Goal: Contribute content: Add original content to the website for others to see

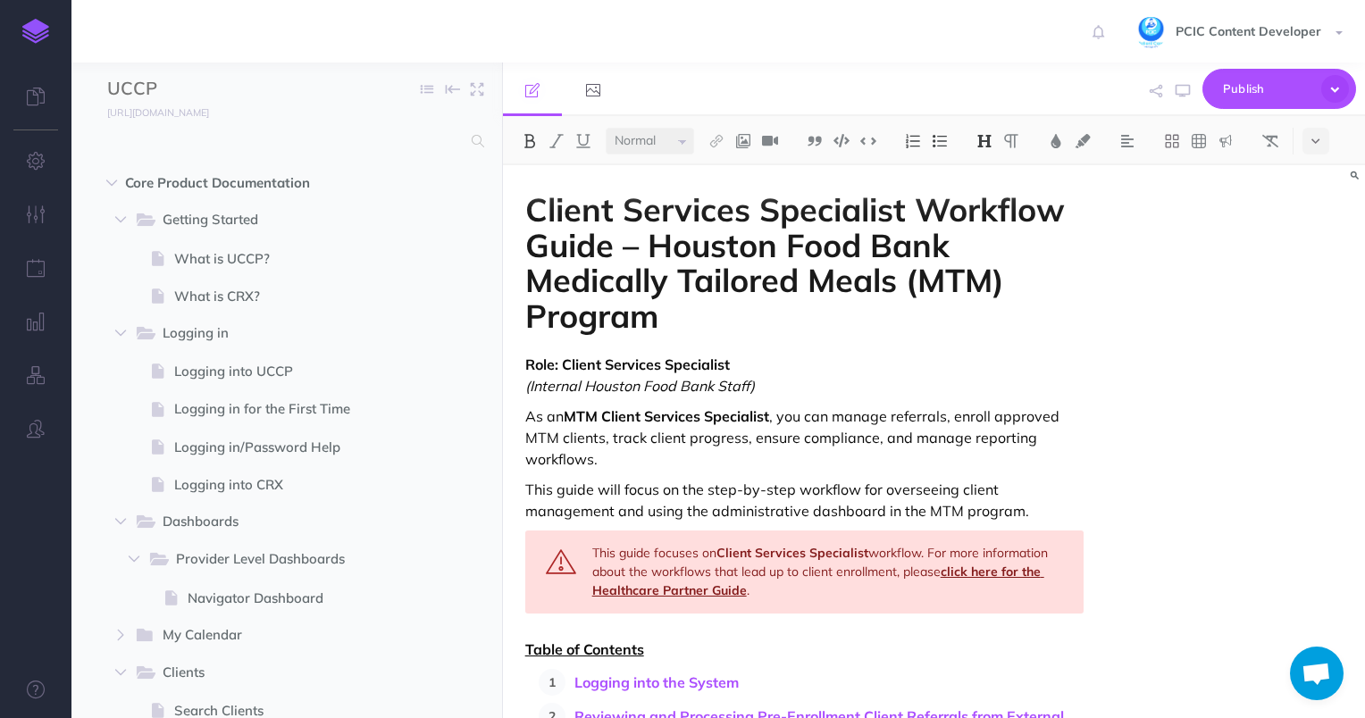
select select "null"
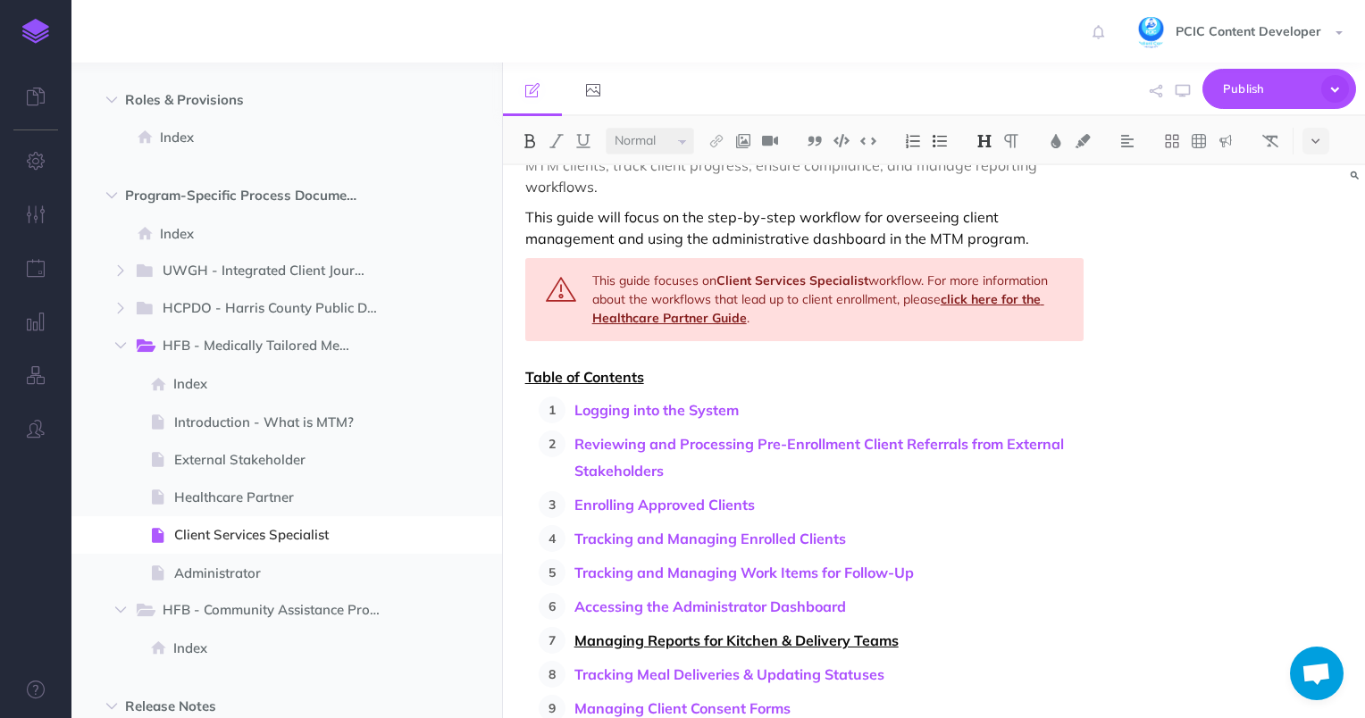
scroll to position [625, 0]
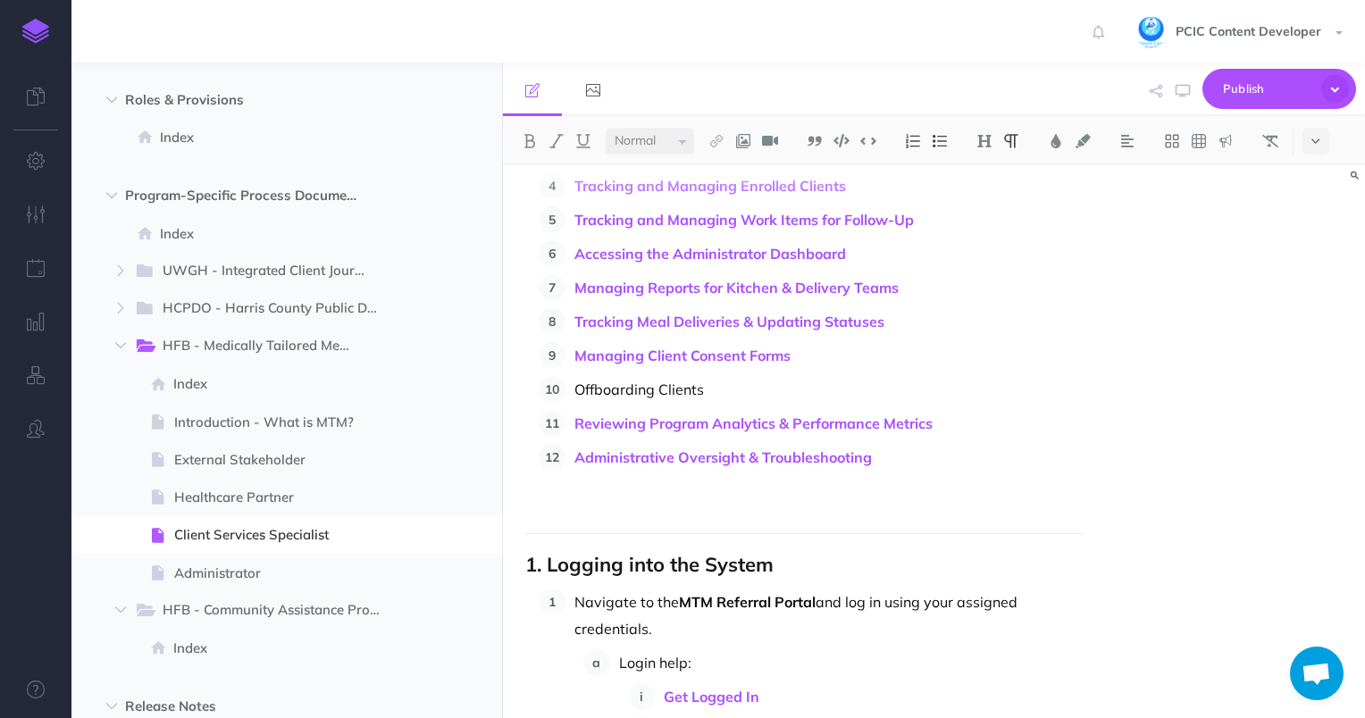
click at [634, 386] on p "Offboarding Clients" at bounding box center [830, 389] width 510 height 27
click at [712, 137] on img at bounding box center [717, 141] width 16 height 14
click at [727, 199] on button at bounding box center [716, 199] width 27 height 27
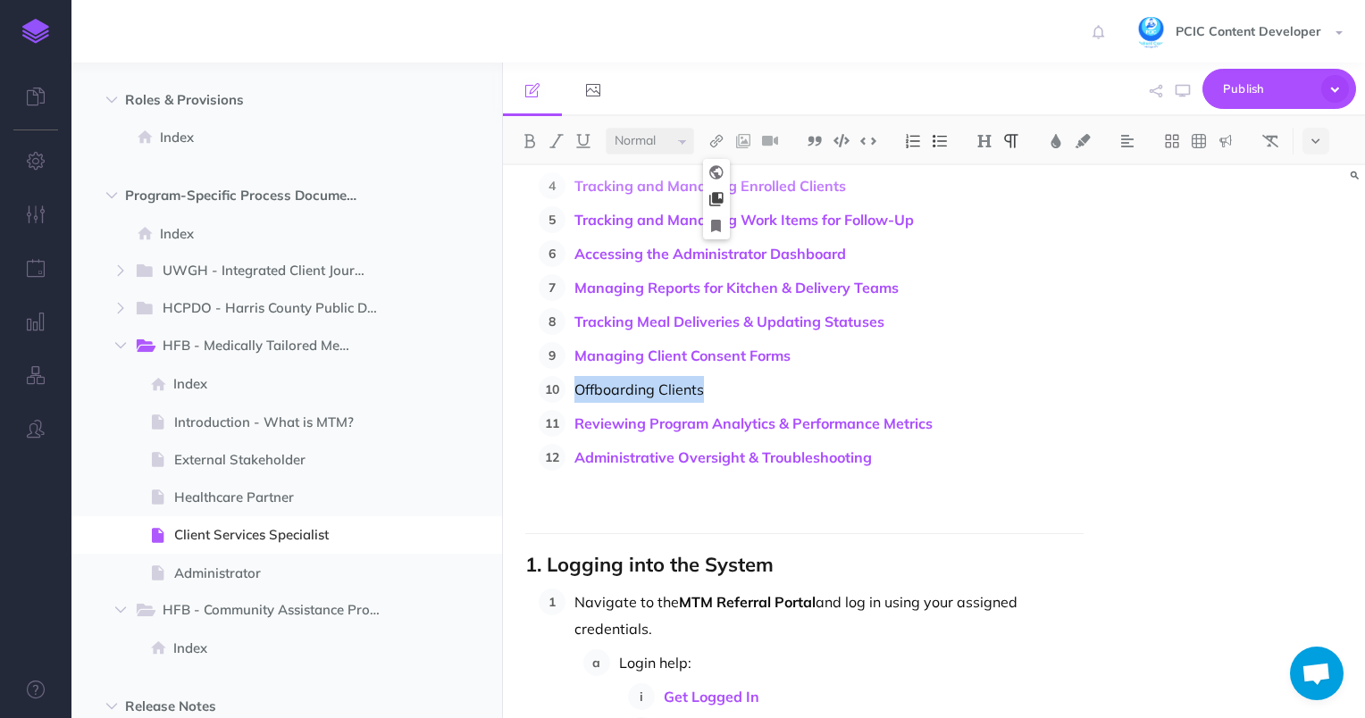
select select
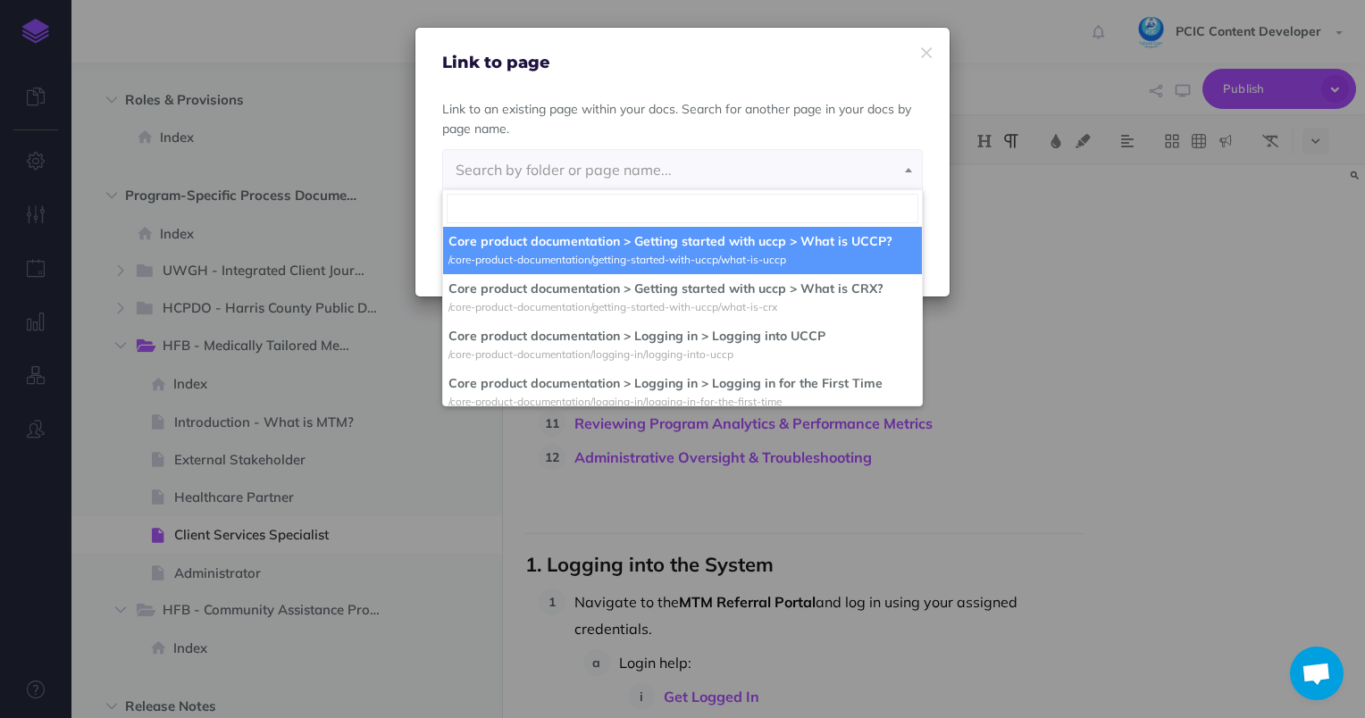
click at [917, 48] on div "Link to page" at bounding box center [682, 50] width 534 height 45
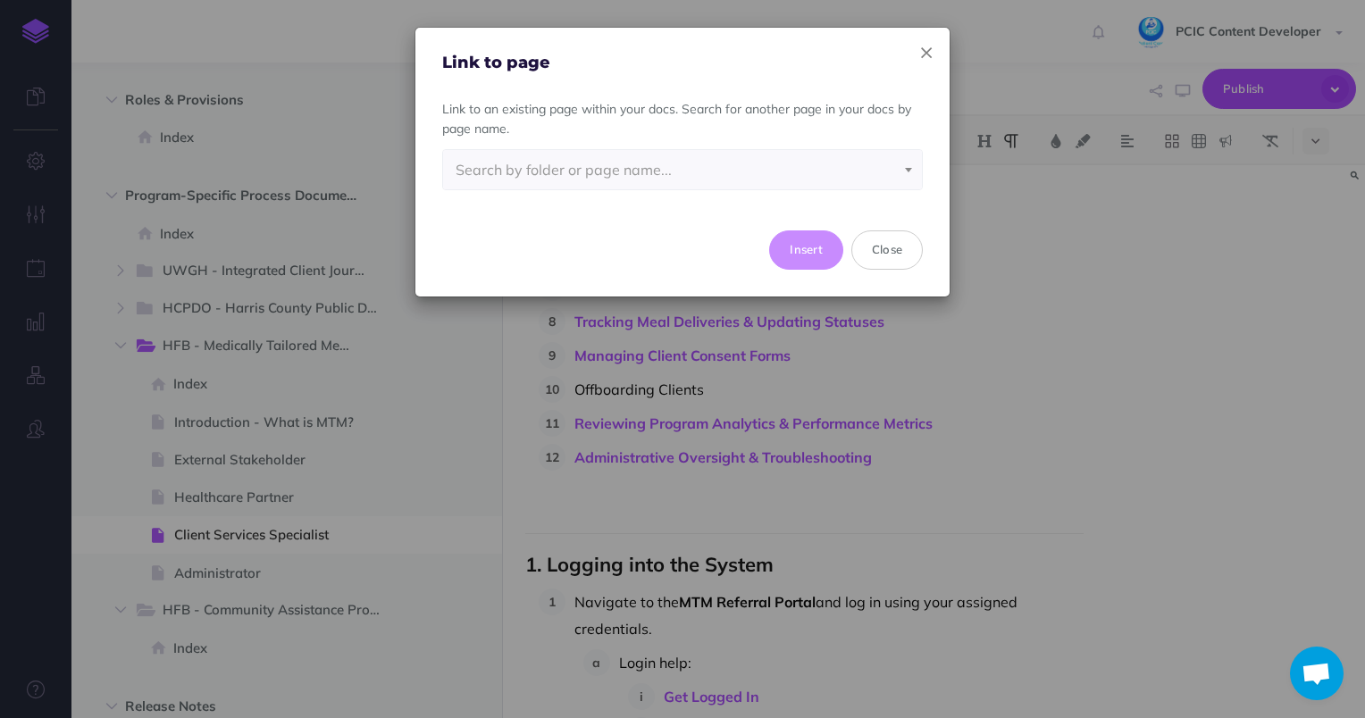
click at [921, 55] on icon "button" at bounding box center [926, 53] width 11 height 19
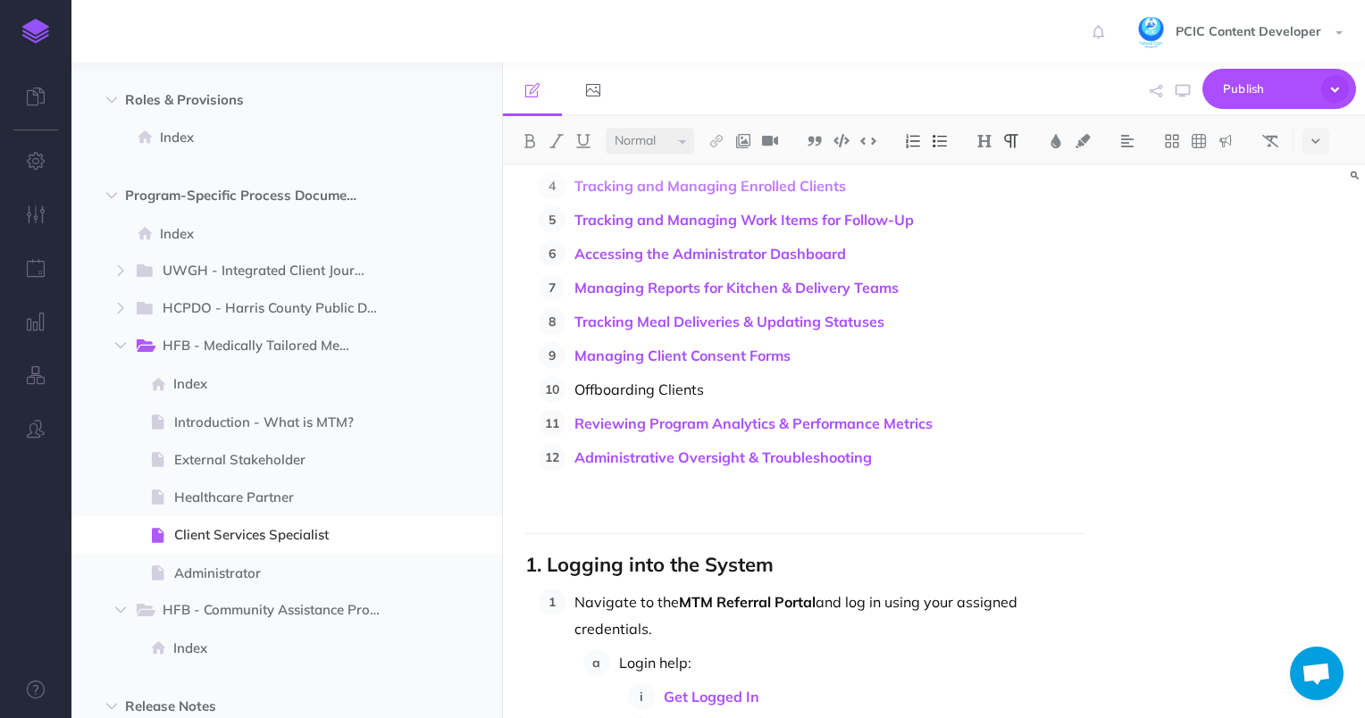
click at [638, 396] on p "Offboarding Clients" at bounding box center [830, 389] width 510 height 27
click at [718, 139] on img at bounding box center [717, 141] width 16 height 14
click at [721, 225] on icon at bounding box center [716, 226] width 10 height 13
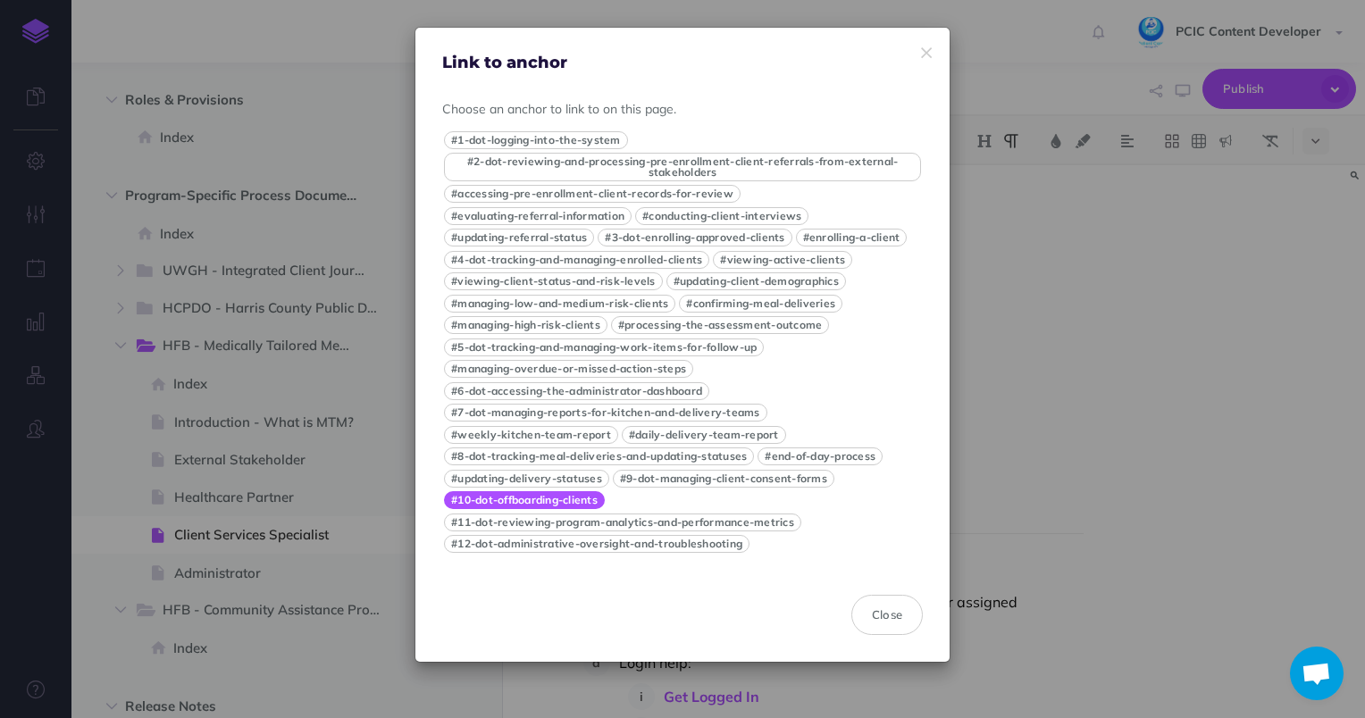
click at [555, 509] on button "#10-dot-offboarding-clients" at bounding box center [524, 500] width 161 height 18
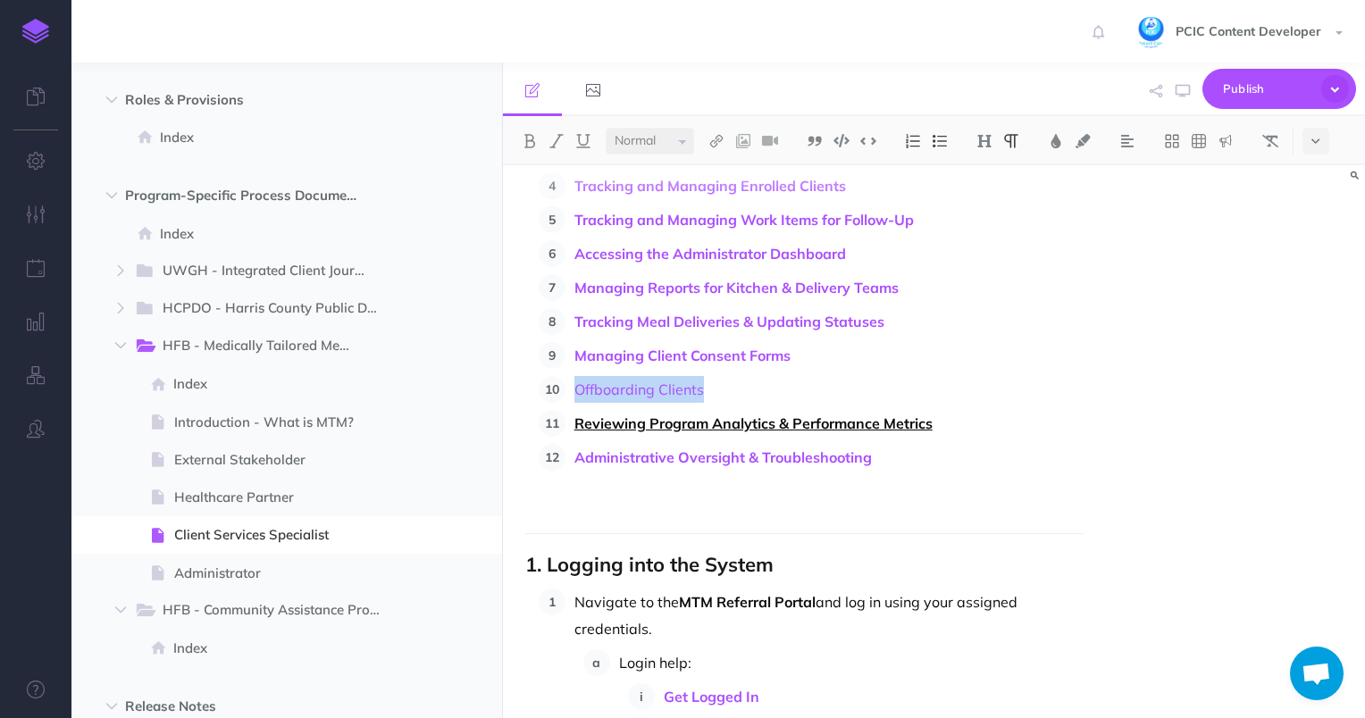
click at [718, 428] on link "Reviewing Program Analytics & Performance Metrics" at bounding box center [754, 424] width 358 height 18
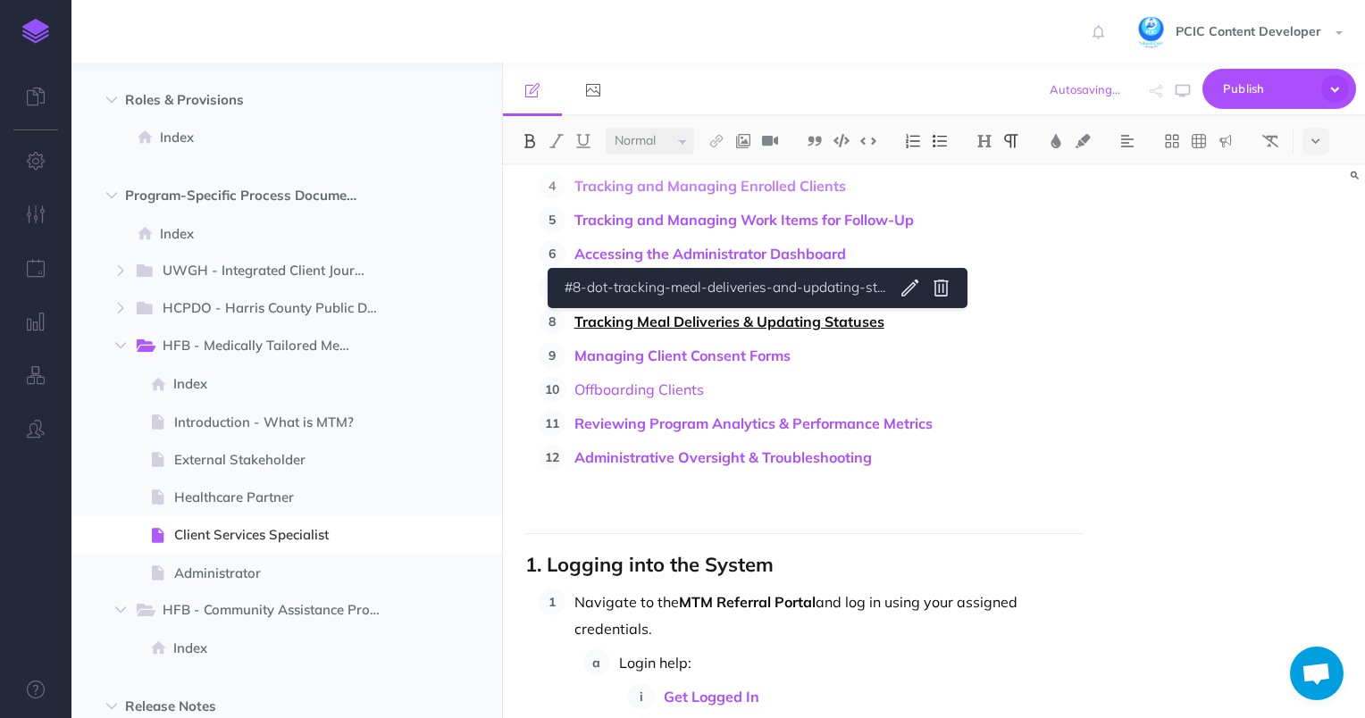
click at [756, 325] on link "Tracking Meal Deliveries & Updating Statuses" at bounding box center [730, 322] width 310 height 18
click at [650, 391] on link "Offboarding Clients" at bounding box center [640, 390] width 130 height 18
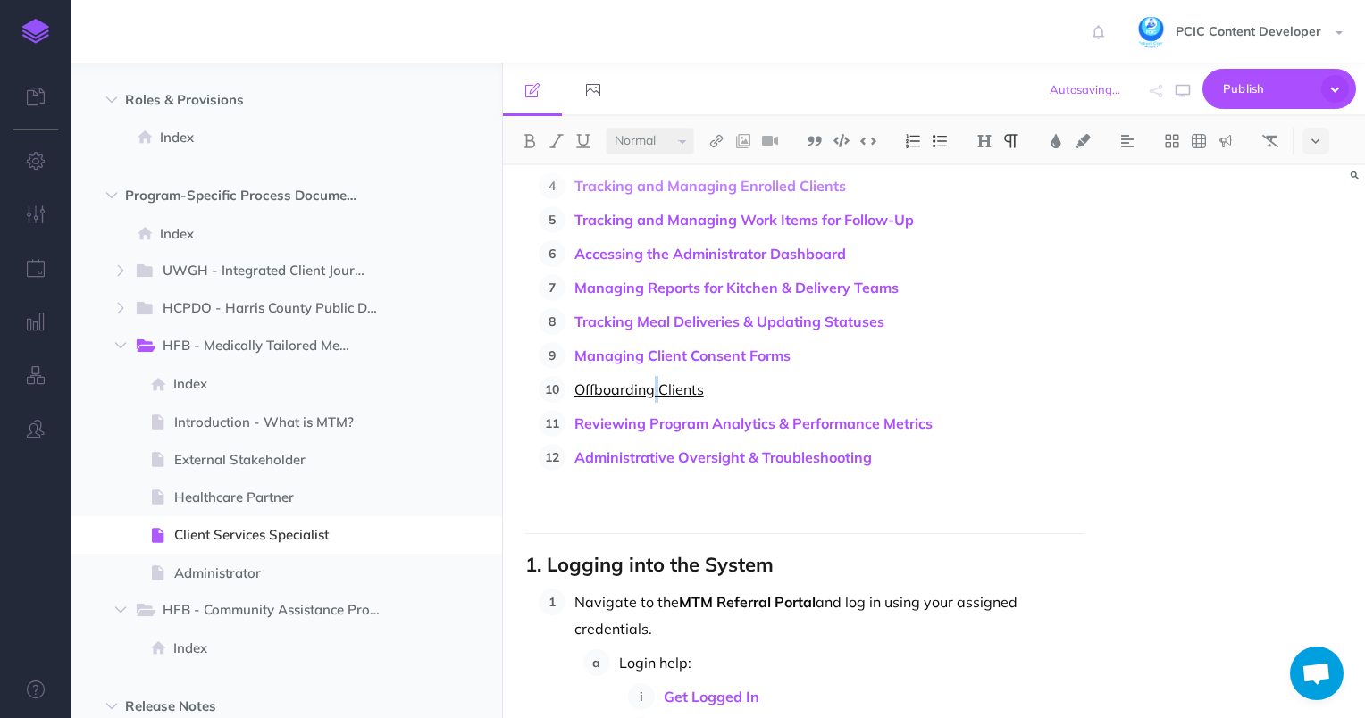
click at [650, 391] on link "Offboarding Clients" at bounding box center [640, 390] width 130 height 18
click at [424, 534] on small "PUBLISH" at bounding box center [423, 536] width 41 height 12
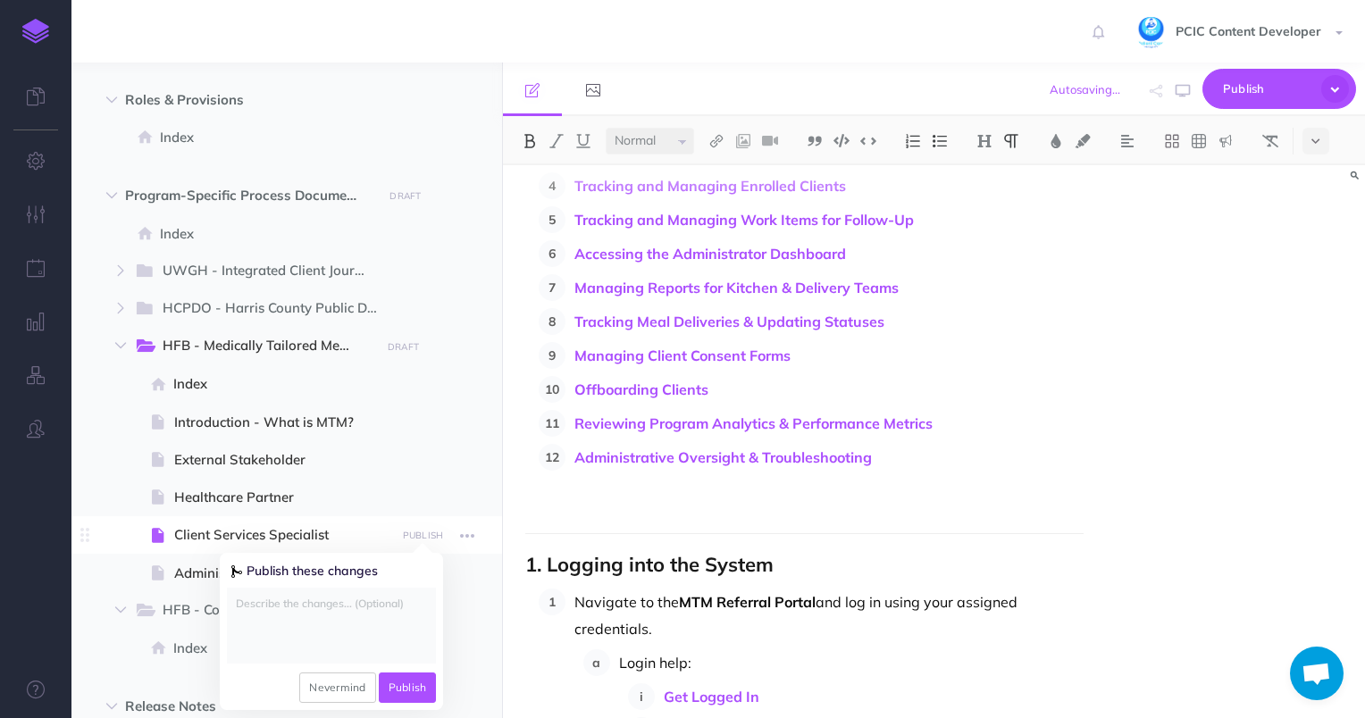
click at [340, 638] on textarea at bounding box center [331, 626] width 209 height 76
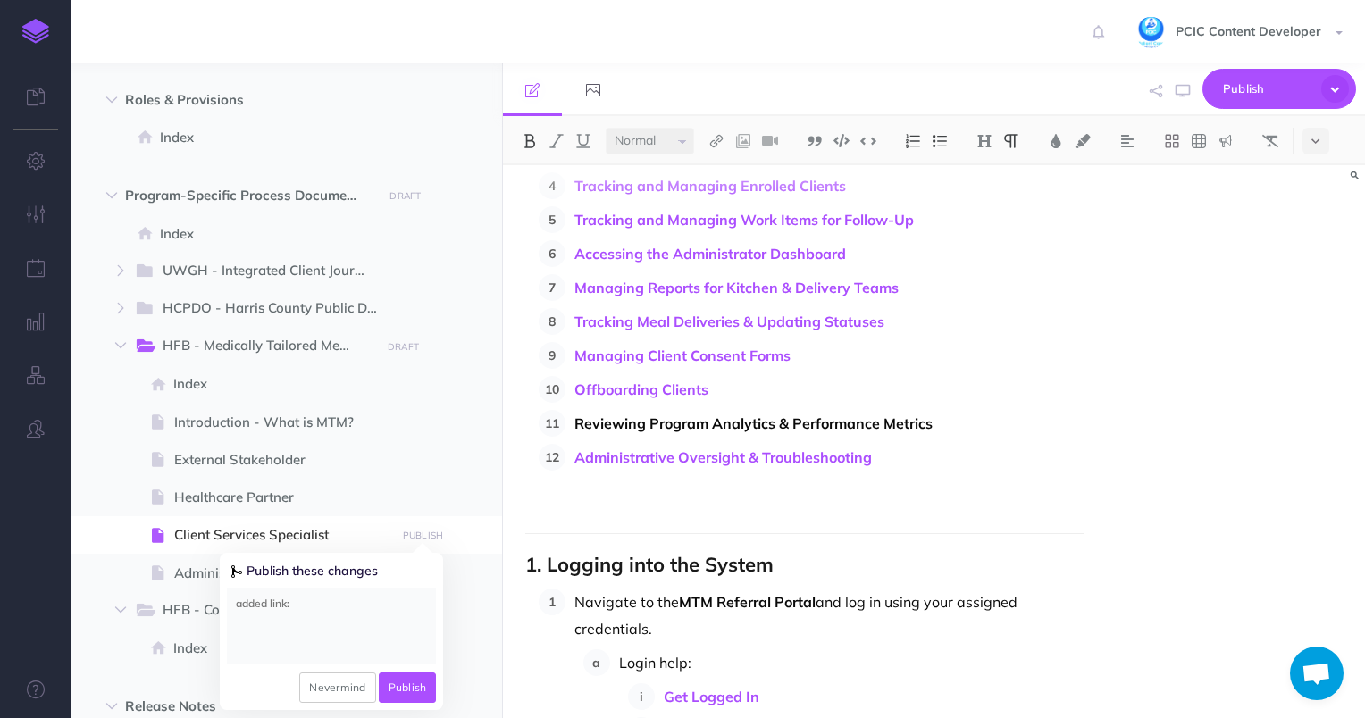
click at [649, 425] on link "Reviewing Program Analytics & Performance Metrics" at bounding box center [754, 424] width 358 height 18
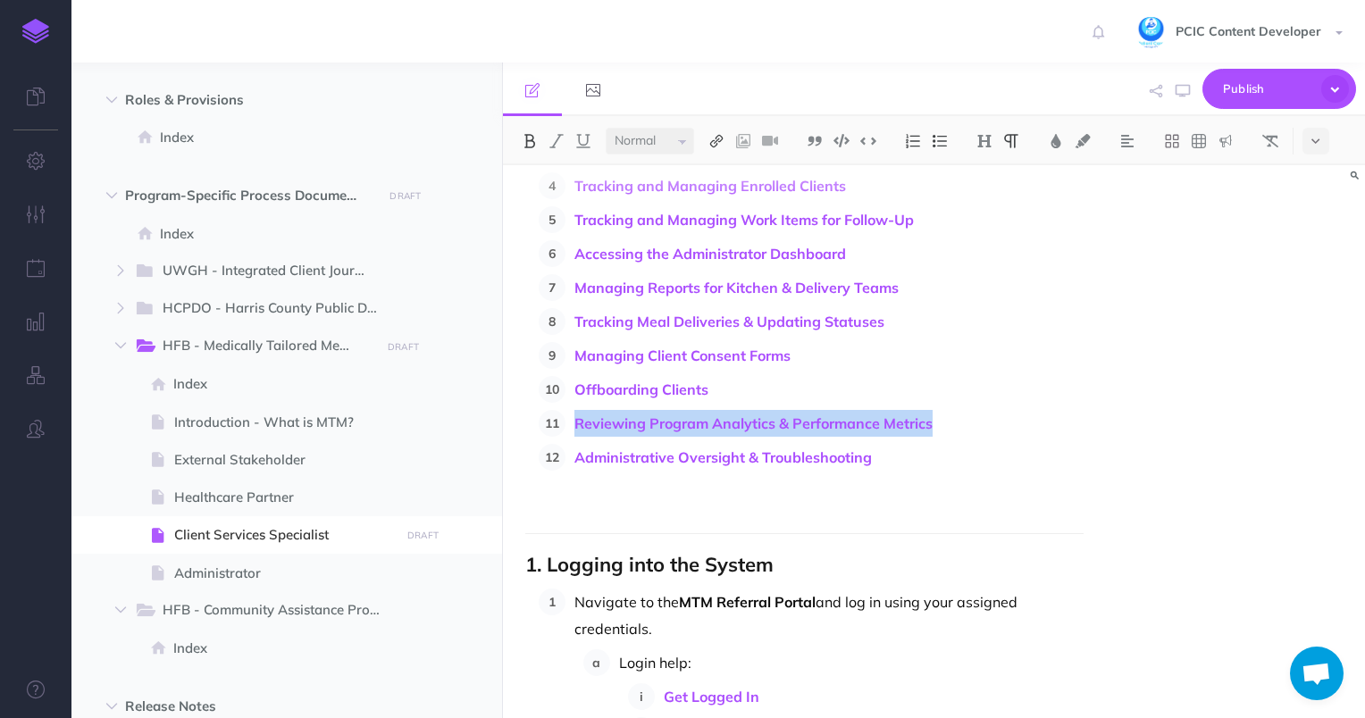
click at [713, 138] on img at bounding box center [717, 141] width 16 height 14
click at [719, 222] on icon at bounding box center [716, 226] width 10 height 13
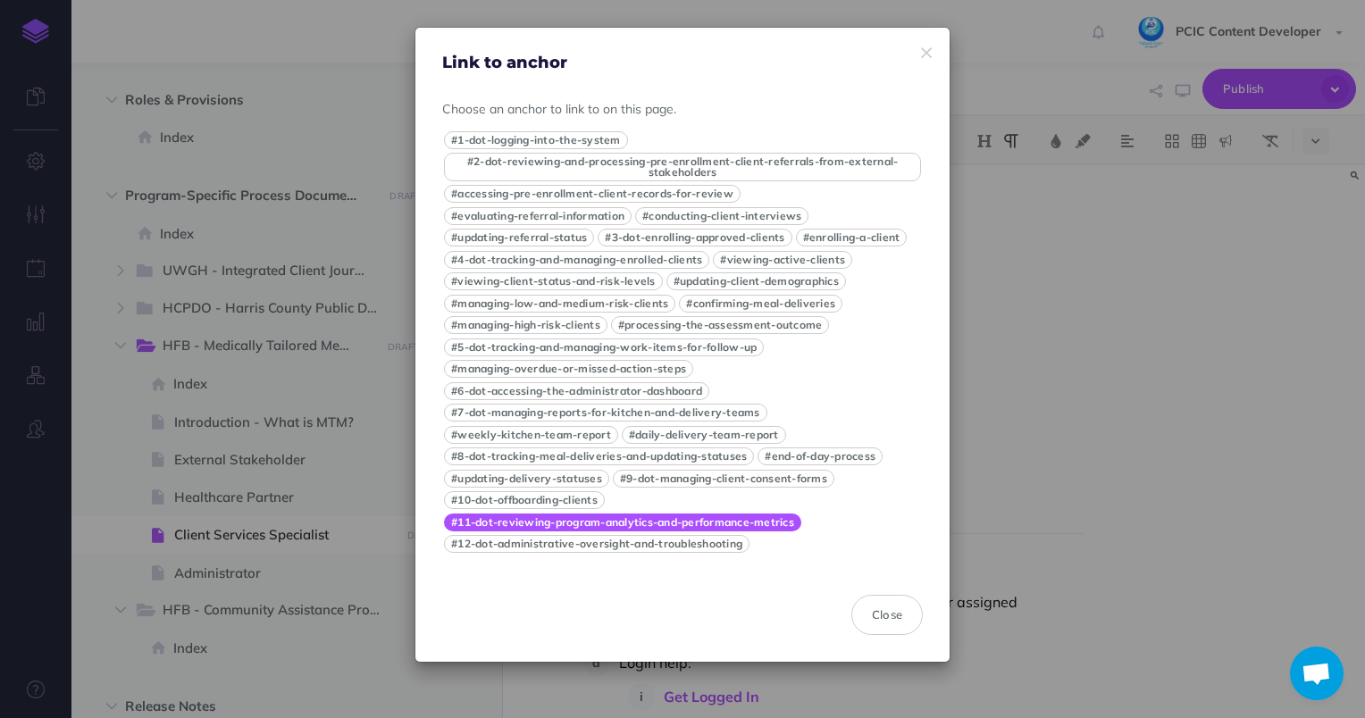
click at [617, 532] on button "#11-dot-reviewing-program-analytics-and-performance-metrics" at bounding box center [622, 523] width 357 height 18
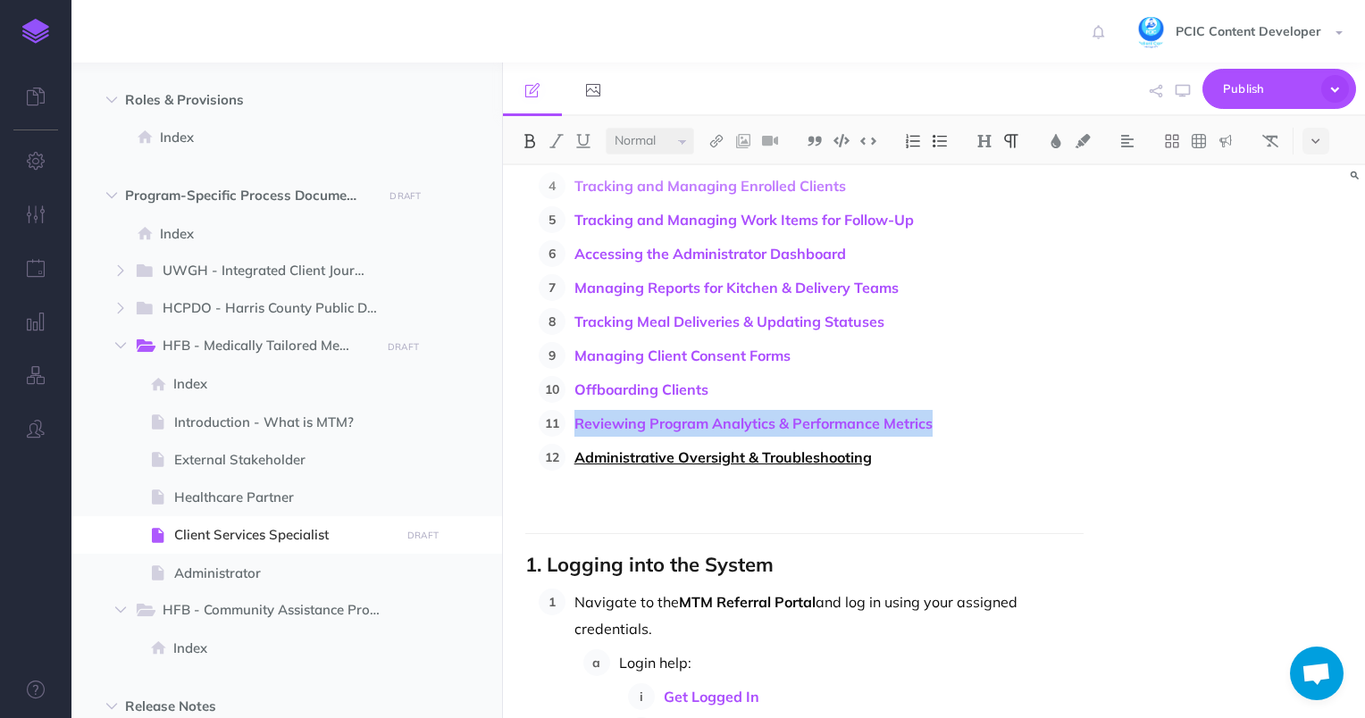
click at [687, 459] on link "Administrative Oversight & Troubleshooting" at bounding box center [724, 458] width 298 height 18
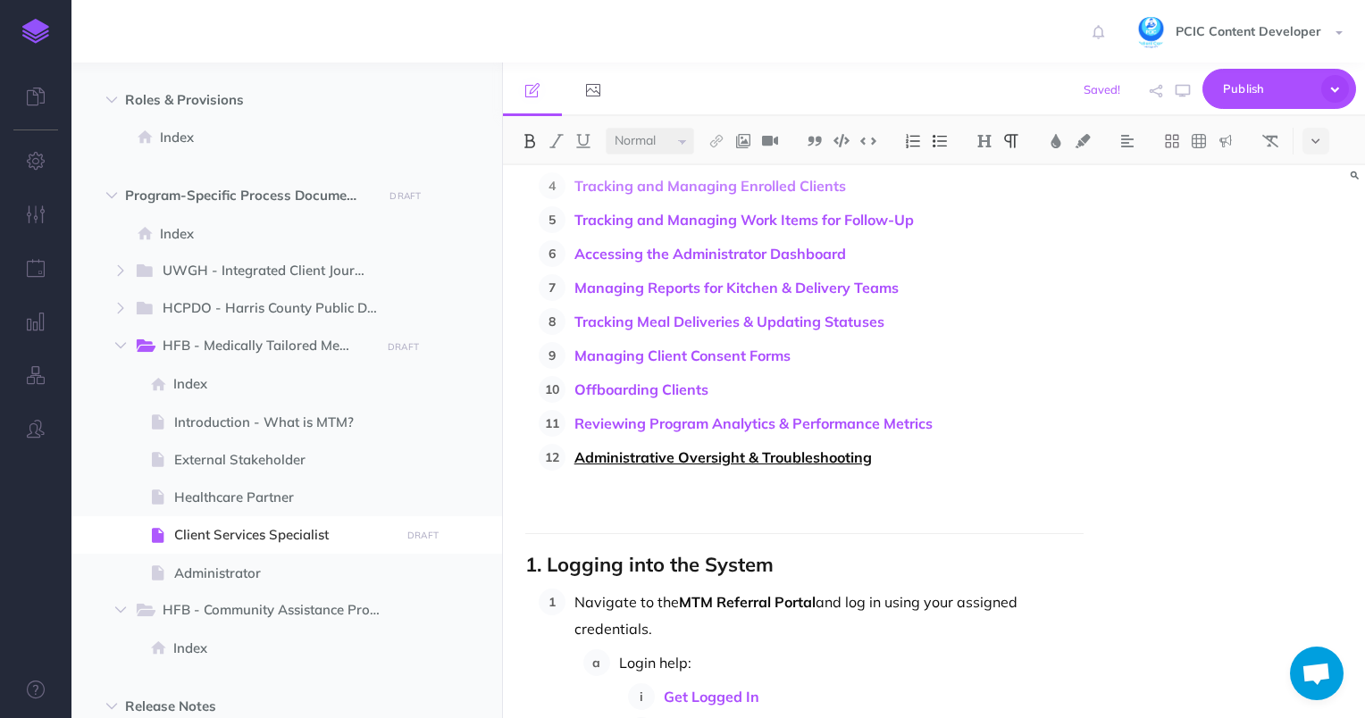
click at [765, 457] on link "Administrative Oversight & Troubleshooting" at bounding box center [724, 458] width 298 height 18
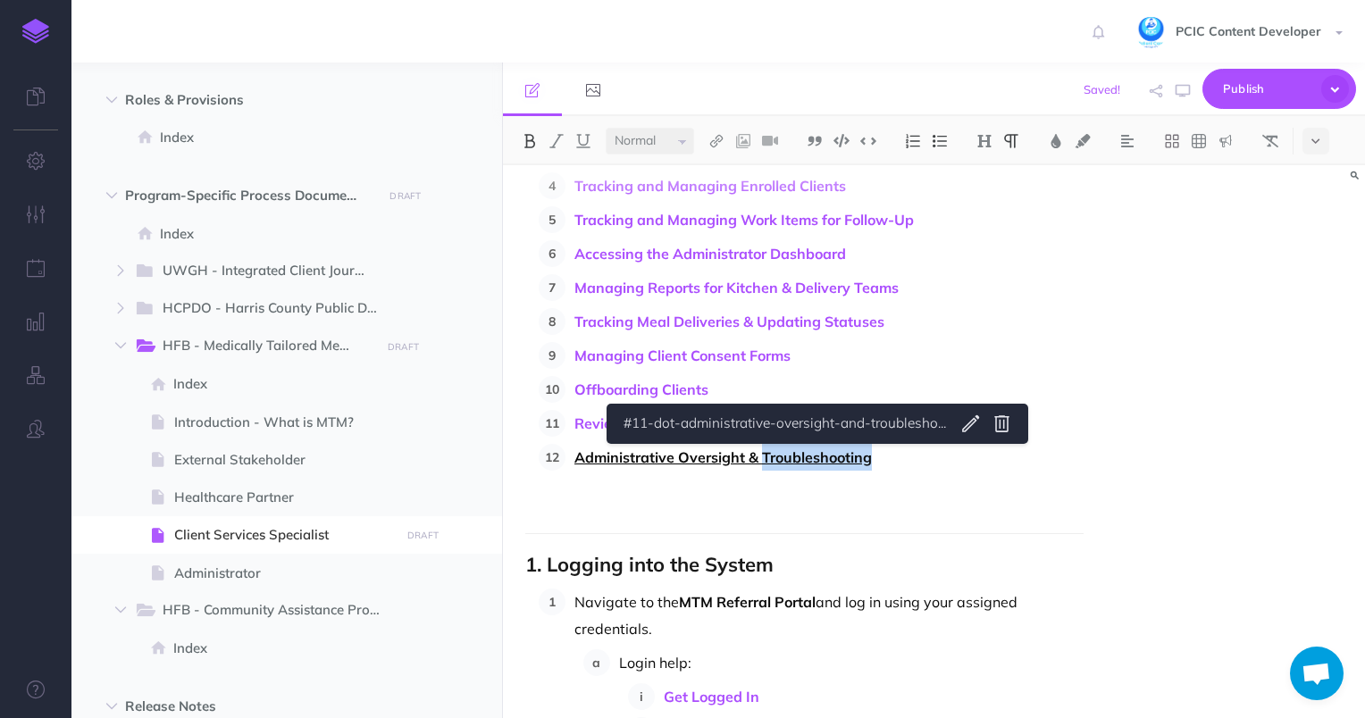
click at [765, 457] on link "Administrative Oversight & Troubleshooting" at bounding box center [724, 458] width 298 height 18
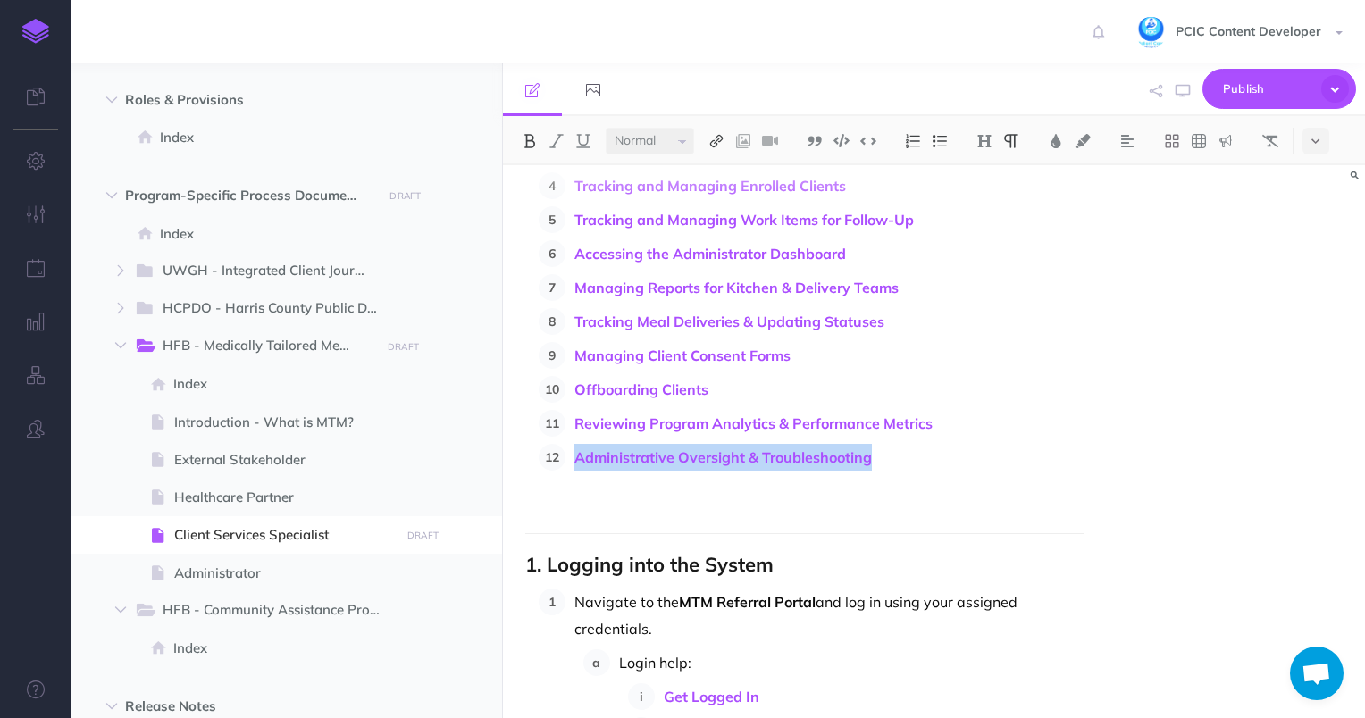
click at [714, 137] on img at bounding box center [717, 141] width 16 height 14
click at [723, 225] on button at bounding box center [716, 226] width 27 height 27
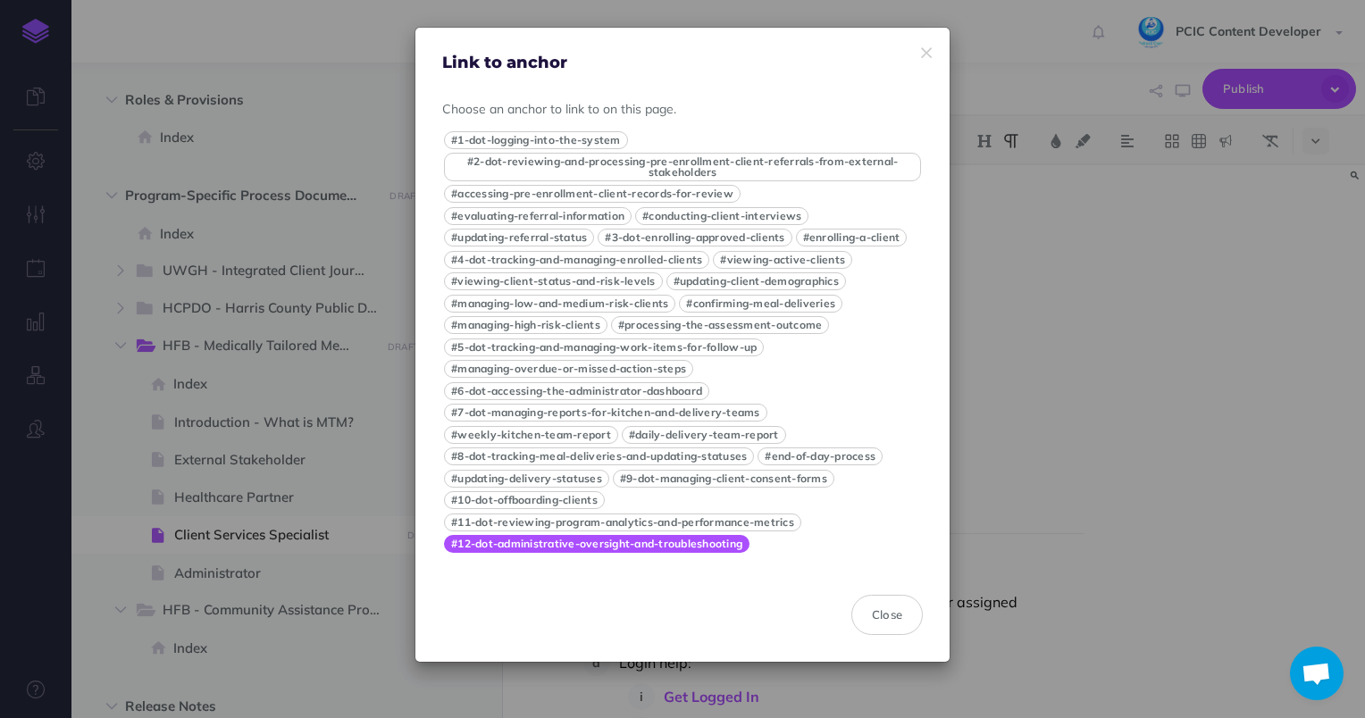
click at [632, 550] on button "#12-dot-administrative-oversight-and-troubleshooting" at bounding box center [597, 544] width 306 height 18
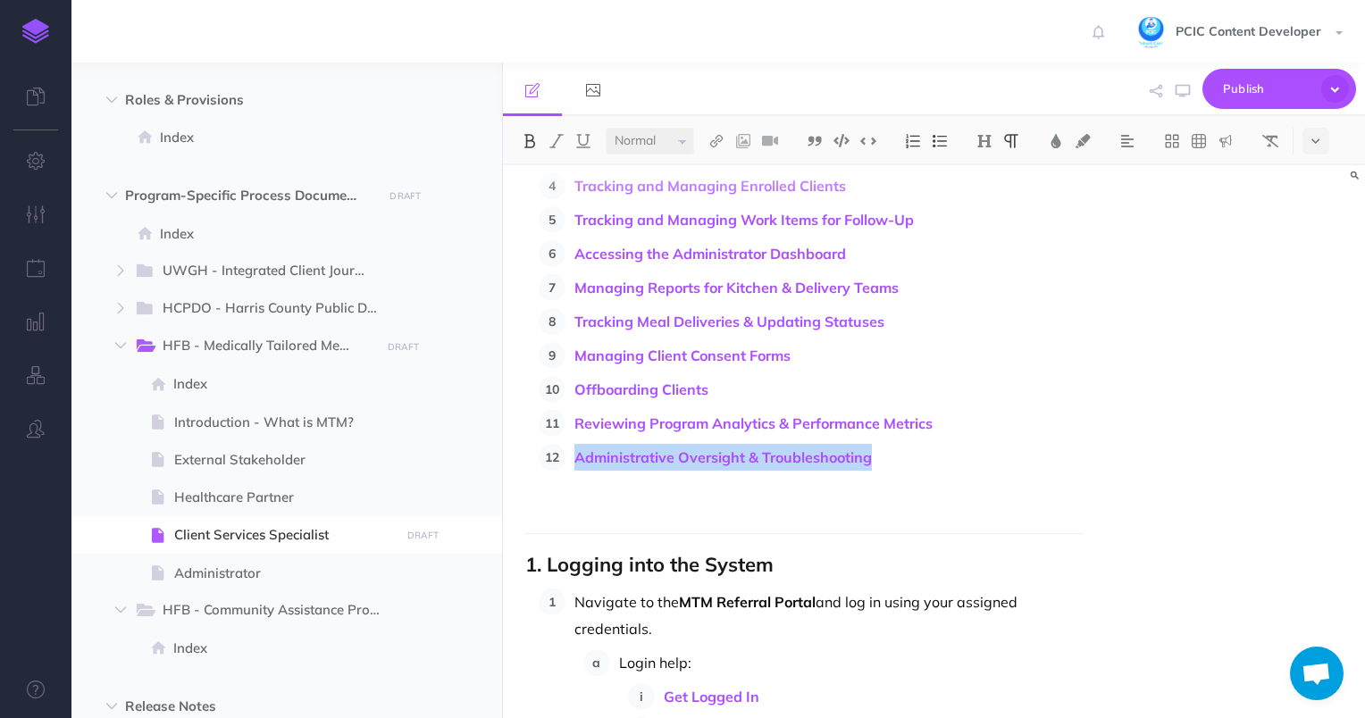
click at [650, 492] on p at bounding box center [804, 502] width 559 height 21
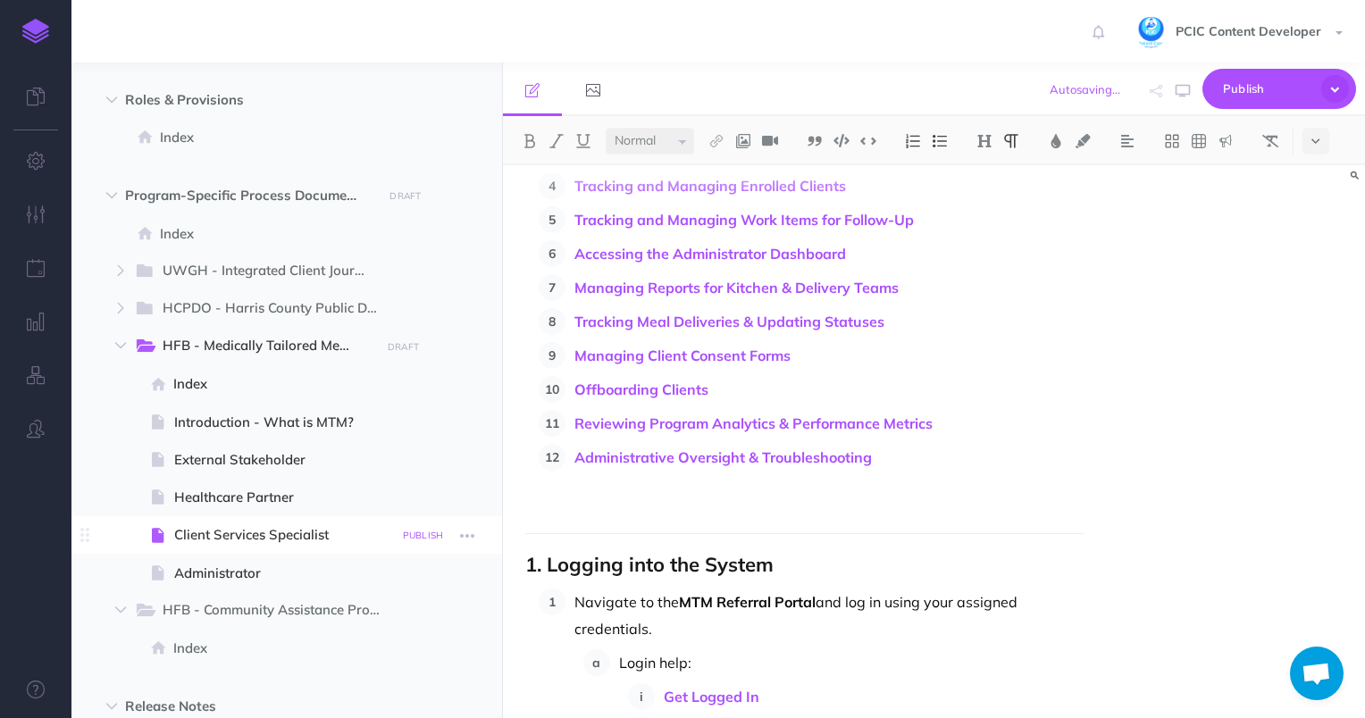
click at [420, 534] on small "PUBLISH" at bounding box center [423, 536] width 41 height 12
click at [340, 611] on textarea "added link:" at bounding box center [331, 626] width 209 height 76
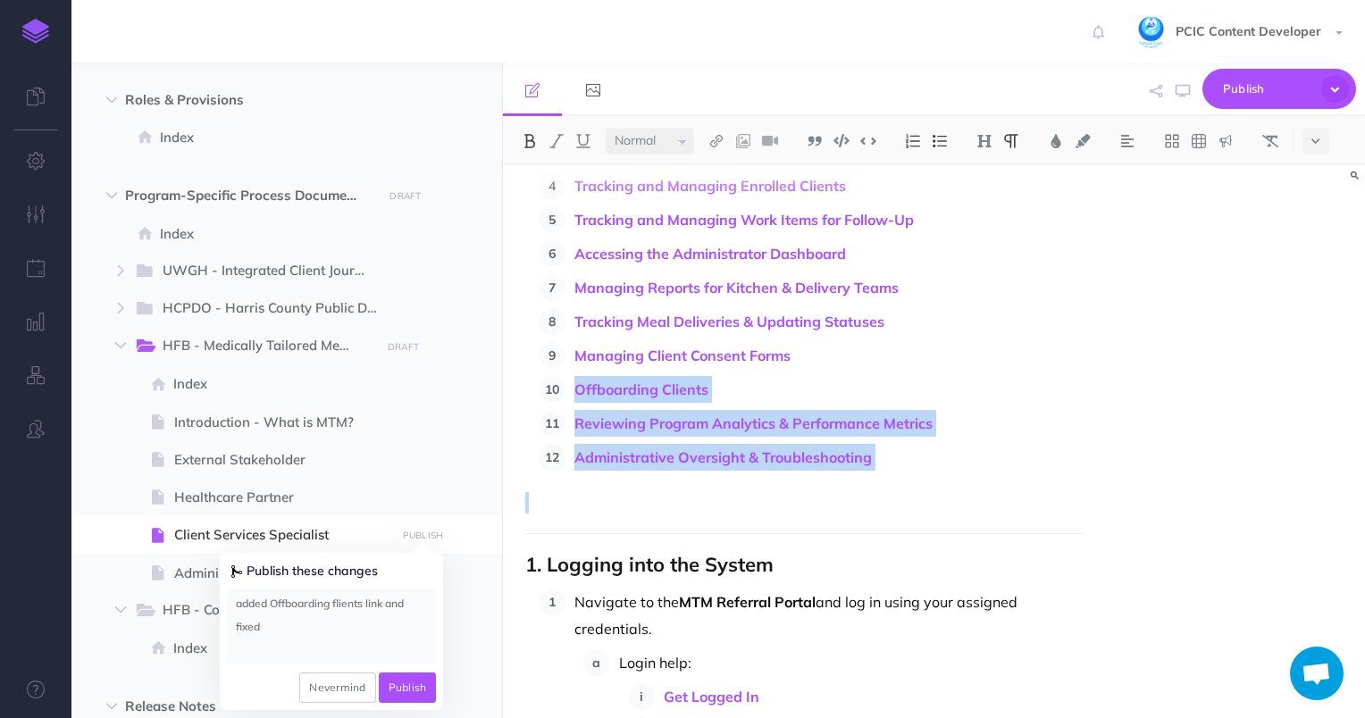
drag, startPoint x: 854, startPoint y: 459, endPoint x: 549, endPoint y: 391, distance: 313.0
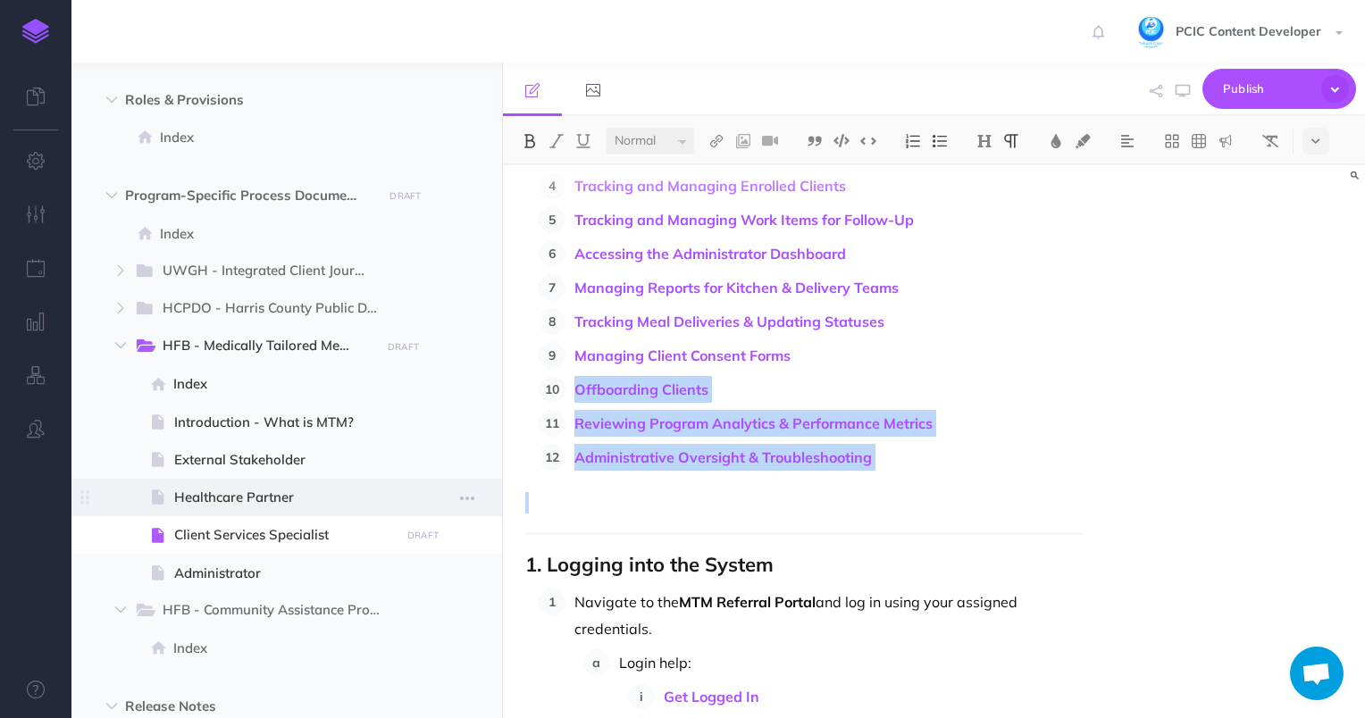
copy ol "Offboarding Clients Reviewing Program Analytics & Performance Metrics Administr…"
click at [422, 537] on small "PUBLISH" at bounding box center [423, 536] width 41 height 12
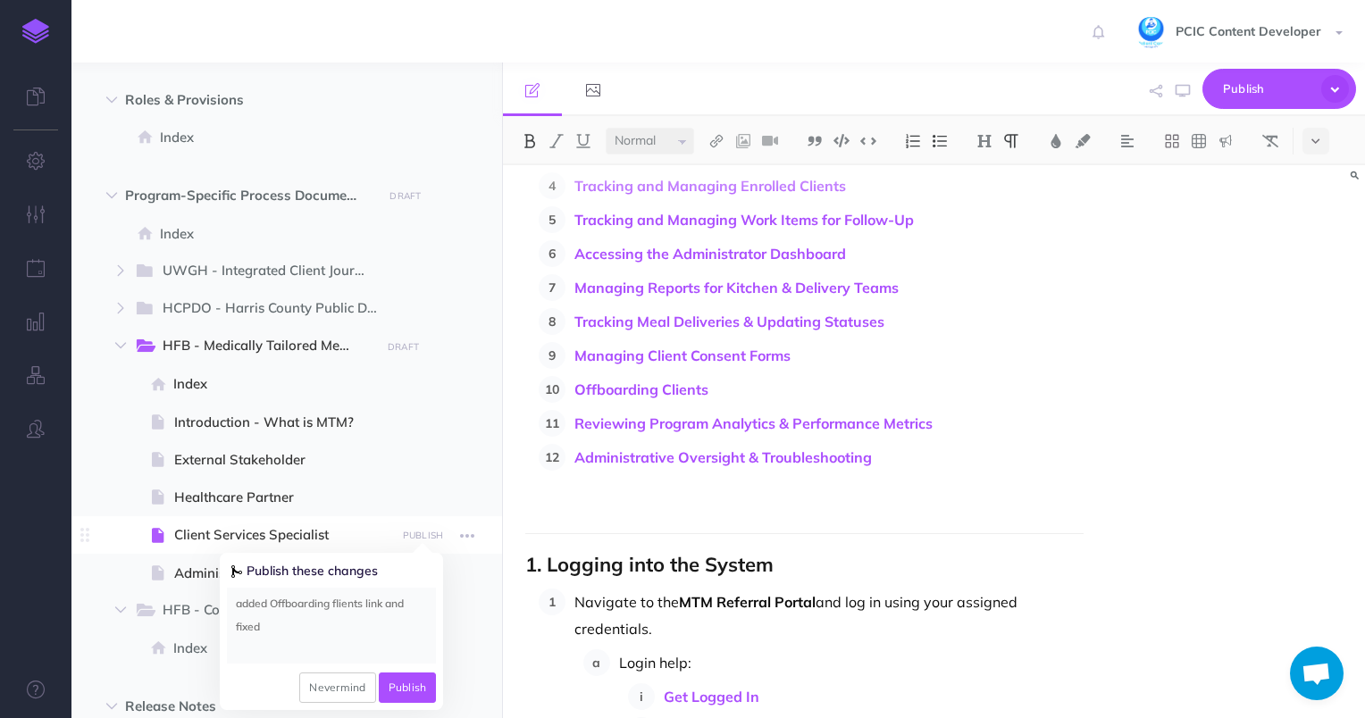
click at [331, 625] on textarea "added Offboarding flients link and fixed" at bounding box center [331, 626] width 209 height 76
drag, startPoint x: 289, startPoint y: 625, endPoint x: 273, endPoint y: 601, distance: 28.5
click at [273, 601] on textarea "added Offboarding flients link and fixed" at bounding box center [331, 626] width 209 height 76
paste textarea "Offboarding Clients Reviewing Program Analytics & Performance Metrics Administr…"
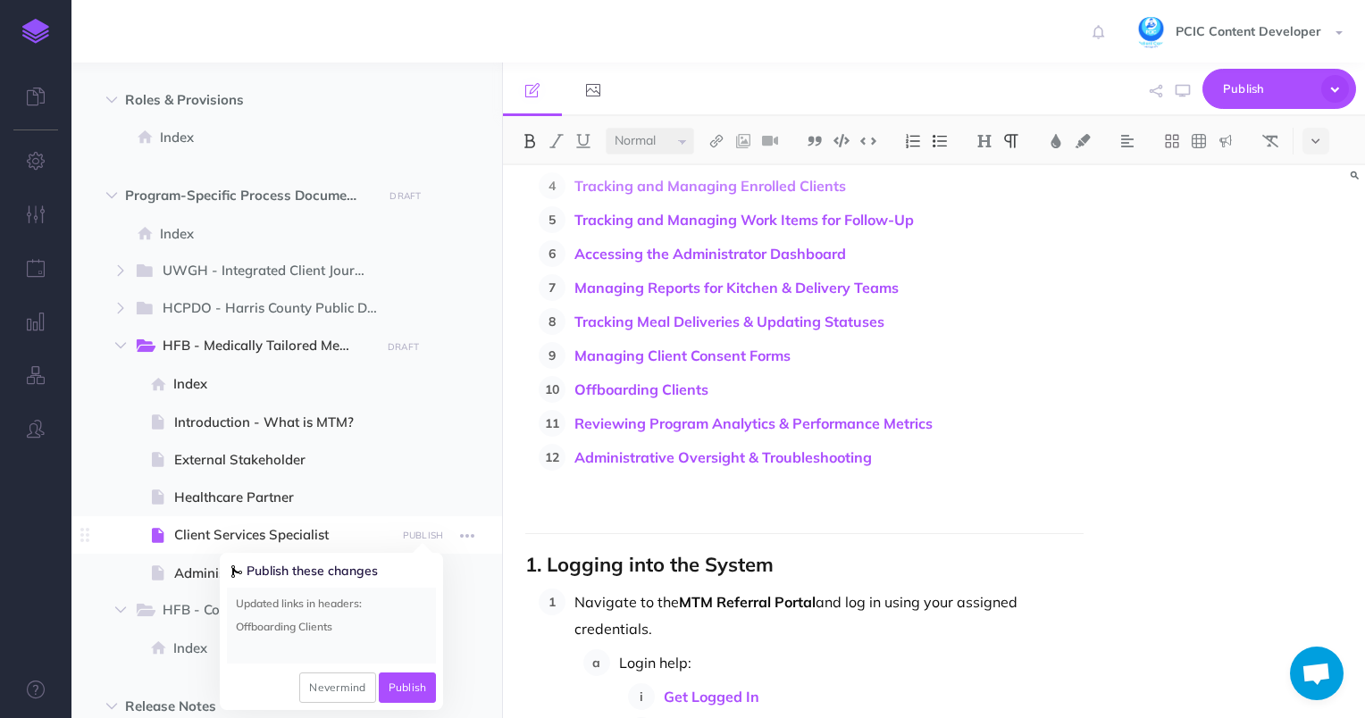
click at [343, 604] on textarea "Updated links in headers: Offboarding Clients Reviewing Program Analytics & Per…" at bounding box center [331, 626] width 209 height 76
type textarea "Updated links in table of contents: Offboarding Clients Reviewing Program Analy…"
click at [395, 683] on button "Publish" at bounding box center [408, 688] width 58 height 30
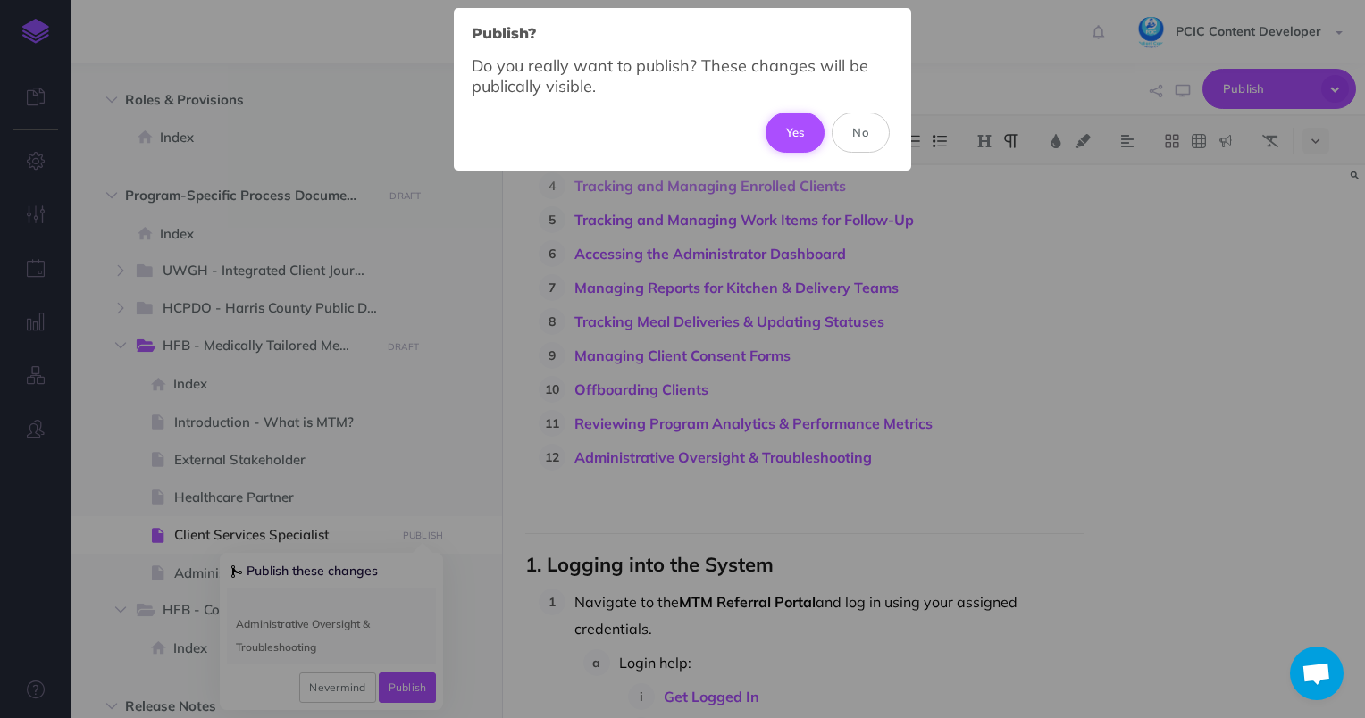
click at [801, 138] on button "Yes" at bounding box center [796, 132] width 60 height 39
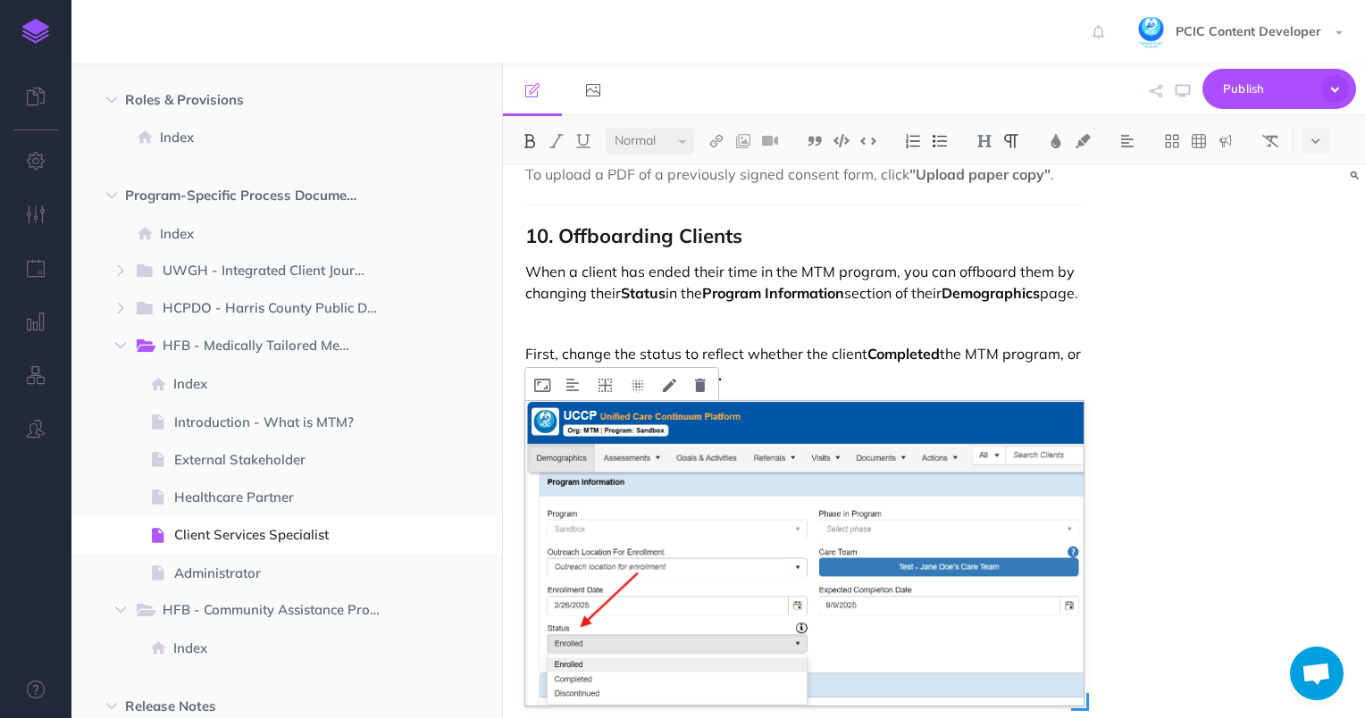
scroll to position [13671, 0]
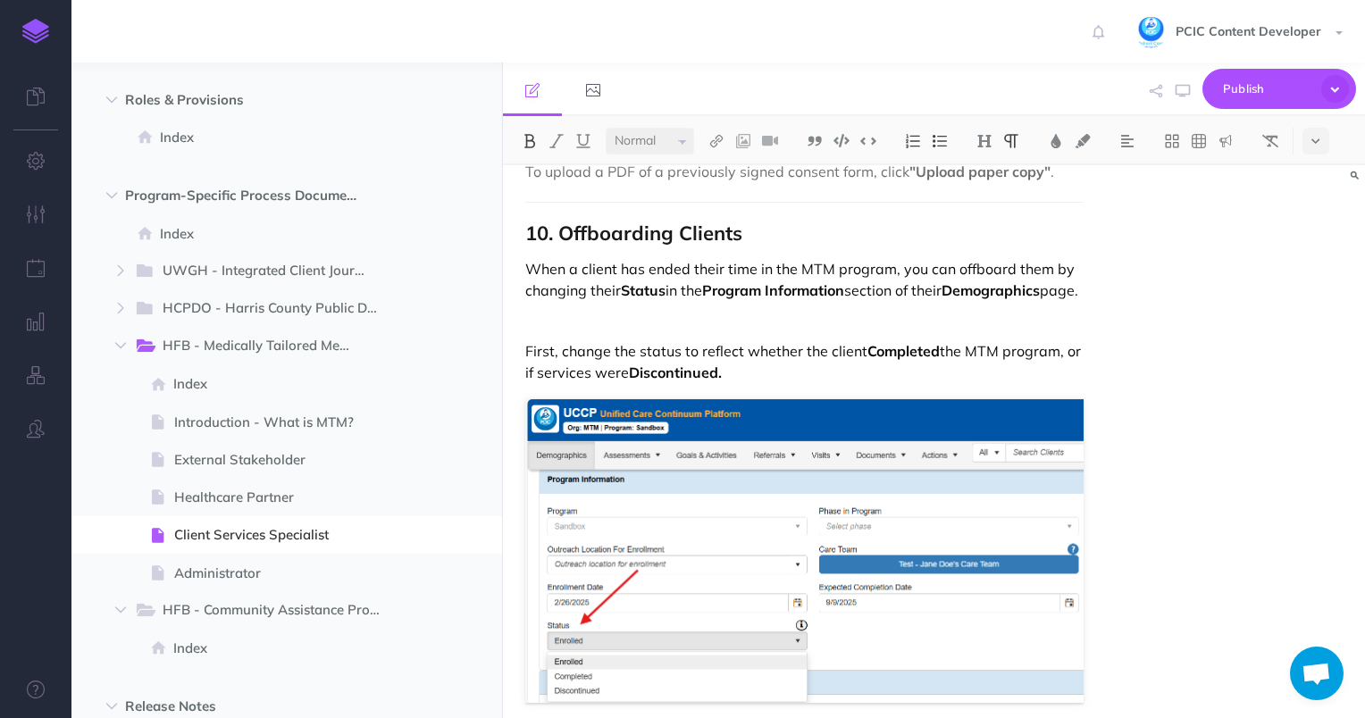
click at [625, 310] on p at bounding box center [804, 320] width 559 height 21
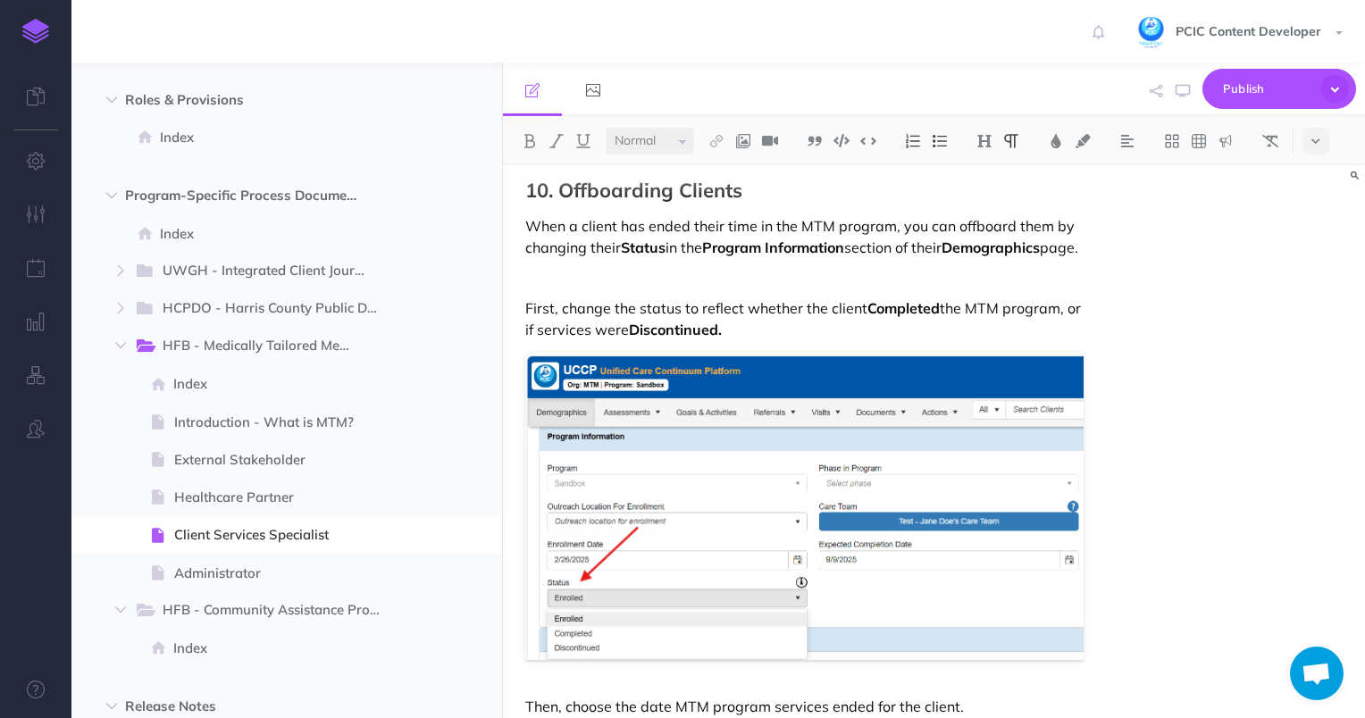
scroll to position [13658, 0]
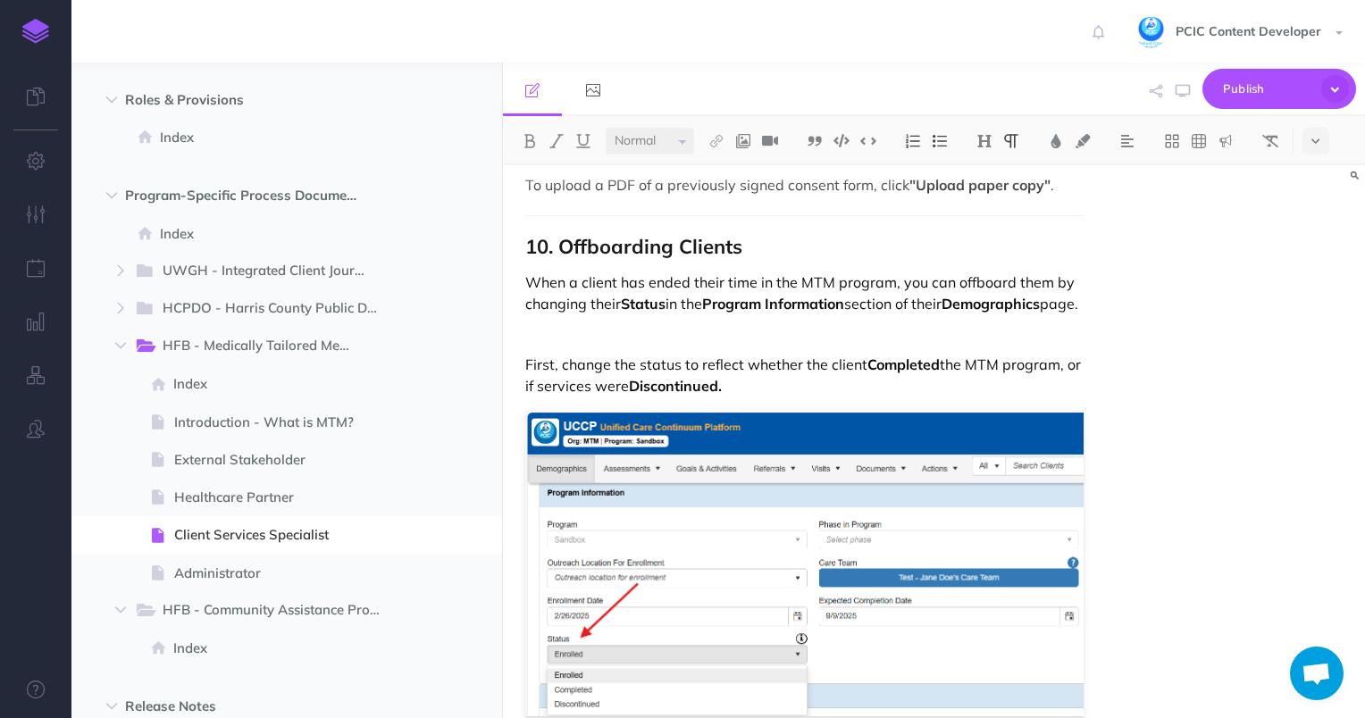
click at [581, 330] on p at bounding box center [804, 333] width 559 height 21
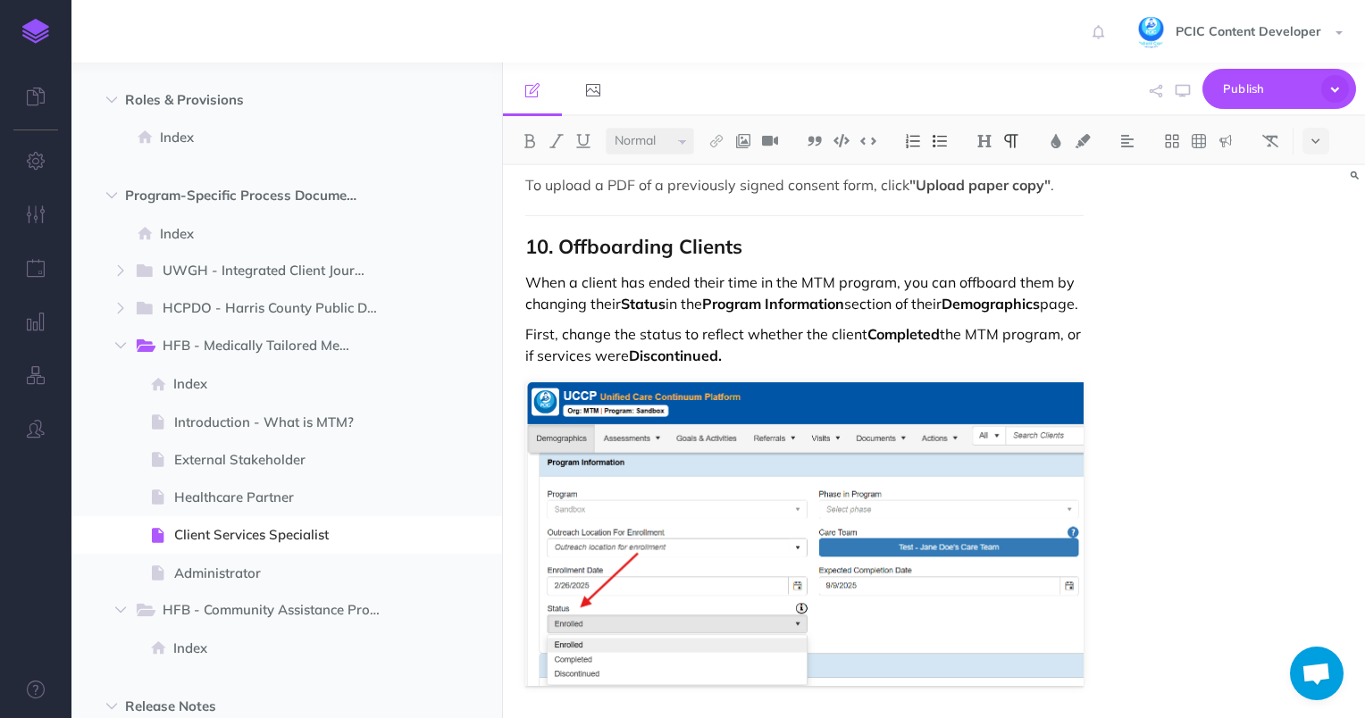
click at [944, 323] on p "First, change the status to reflect whether the client Completed the MTM progra…" at bounding box center [804, 344] width 559 height 43
click at [925, 346] on p "First, change the status to reflect whether the client Completed the MTM progra…" at bounding box center [804, 344] width 559 height 43
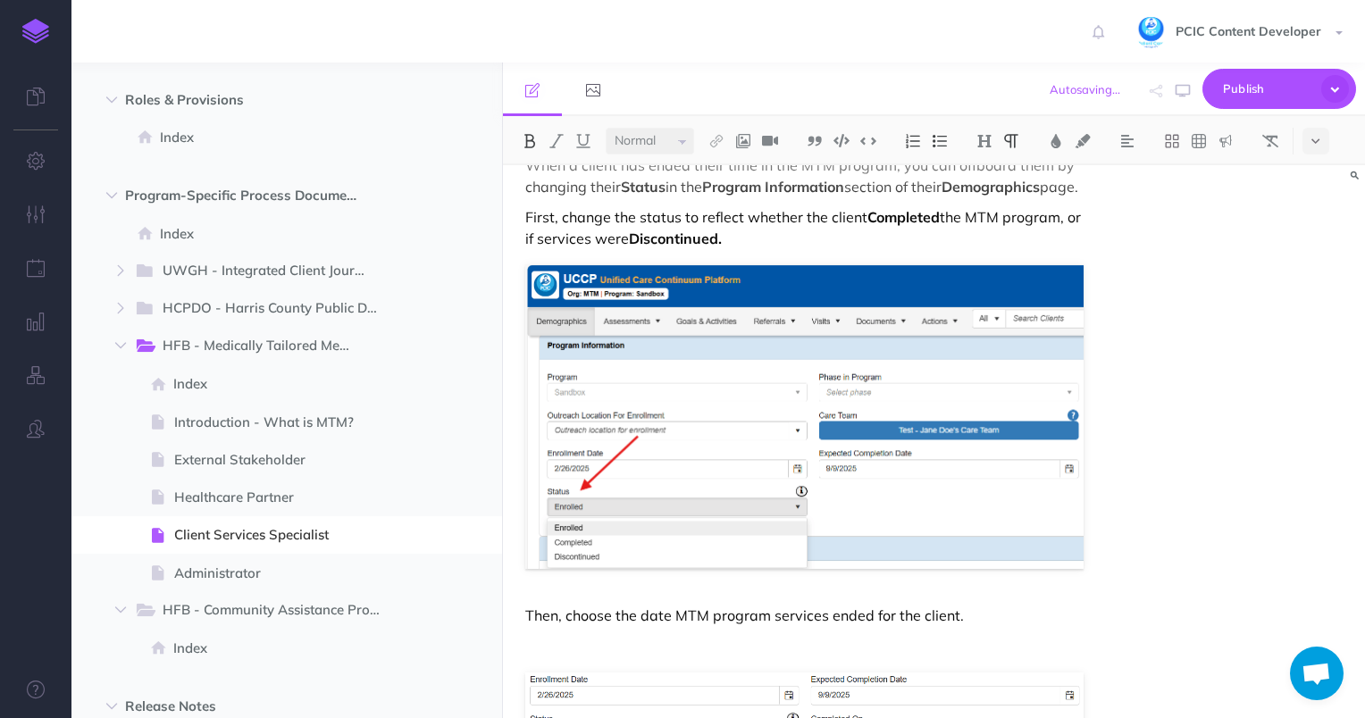
scroll to position [13926, 0]
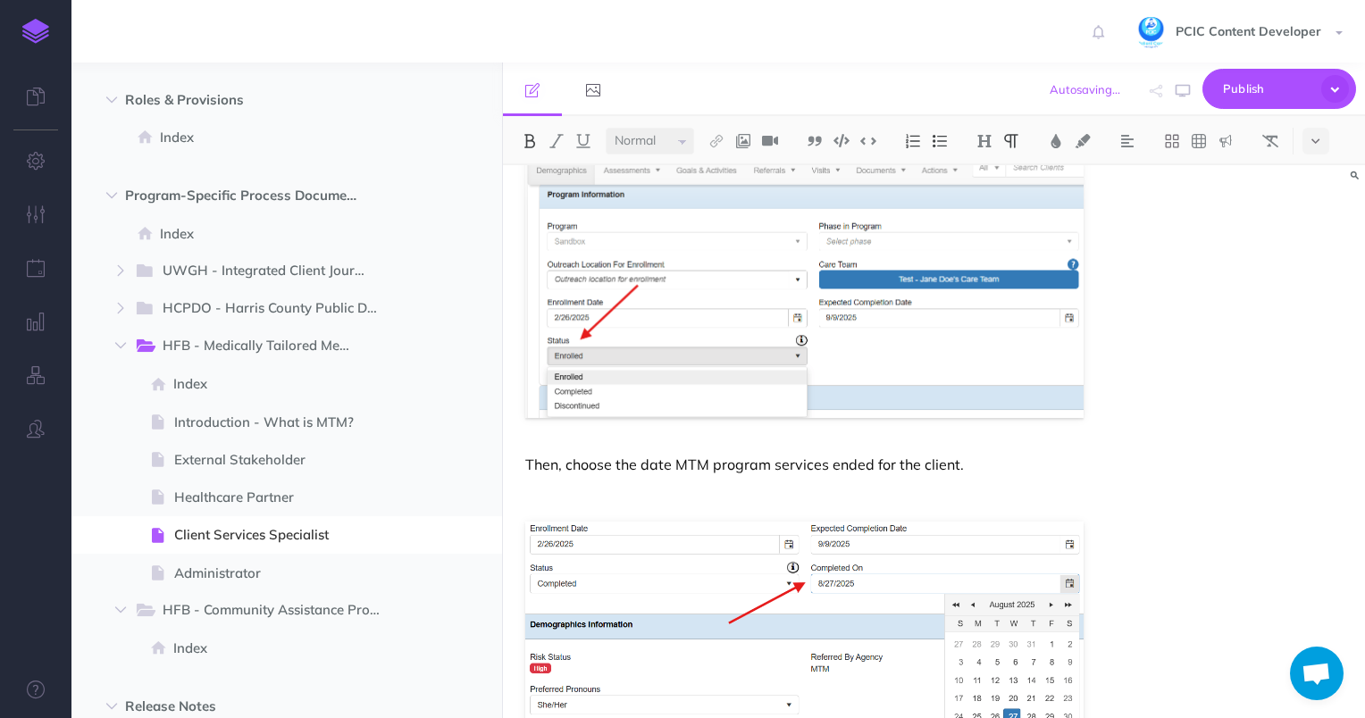
click at [748, 489] on p at bounding box center [804, 494] width 559 height 21
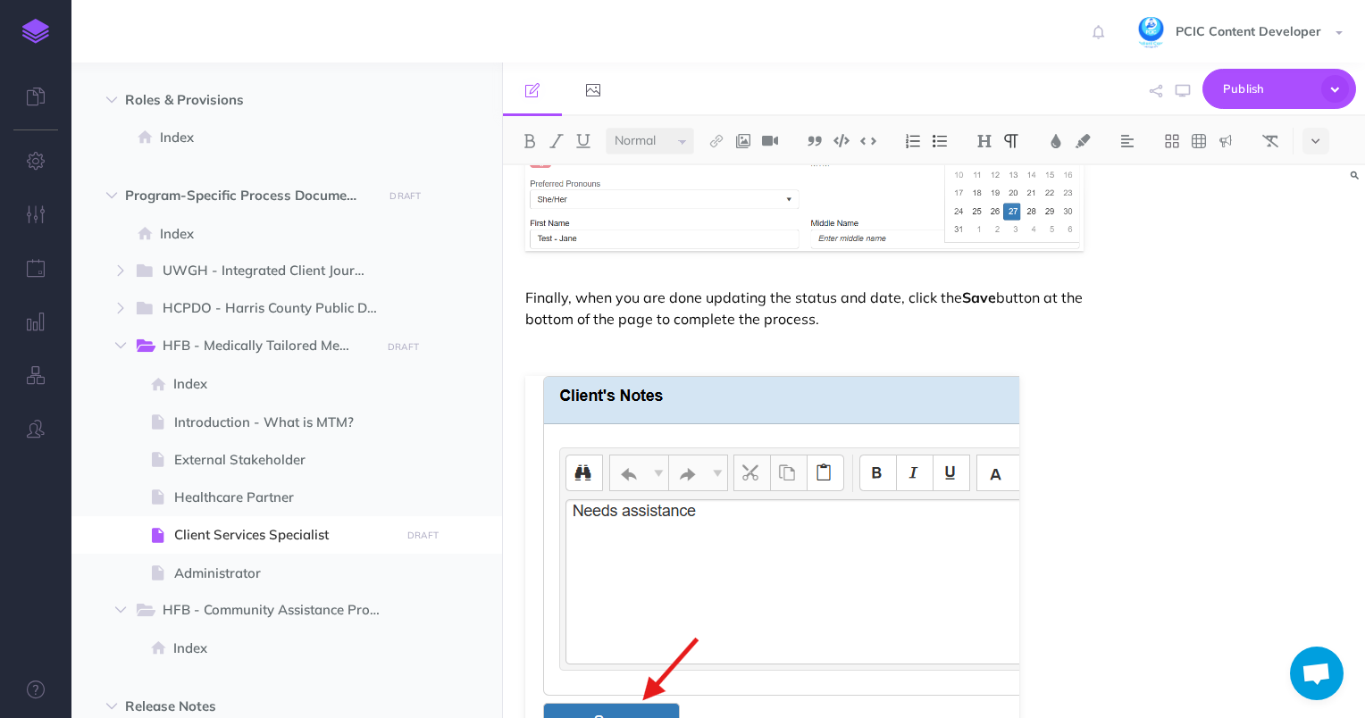
scroll to position [14283, 0]
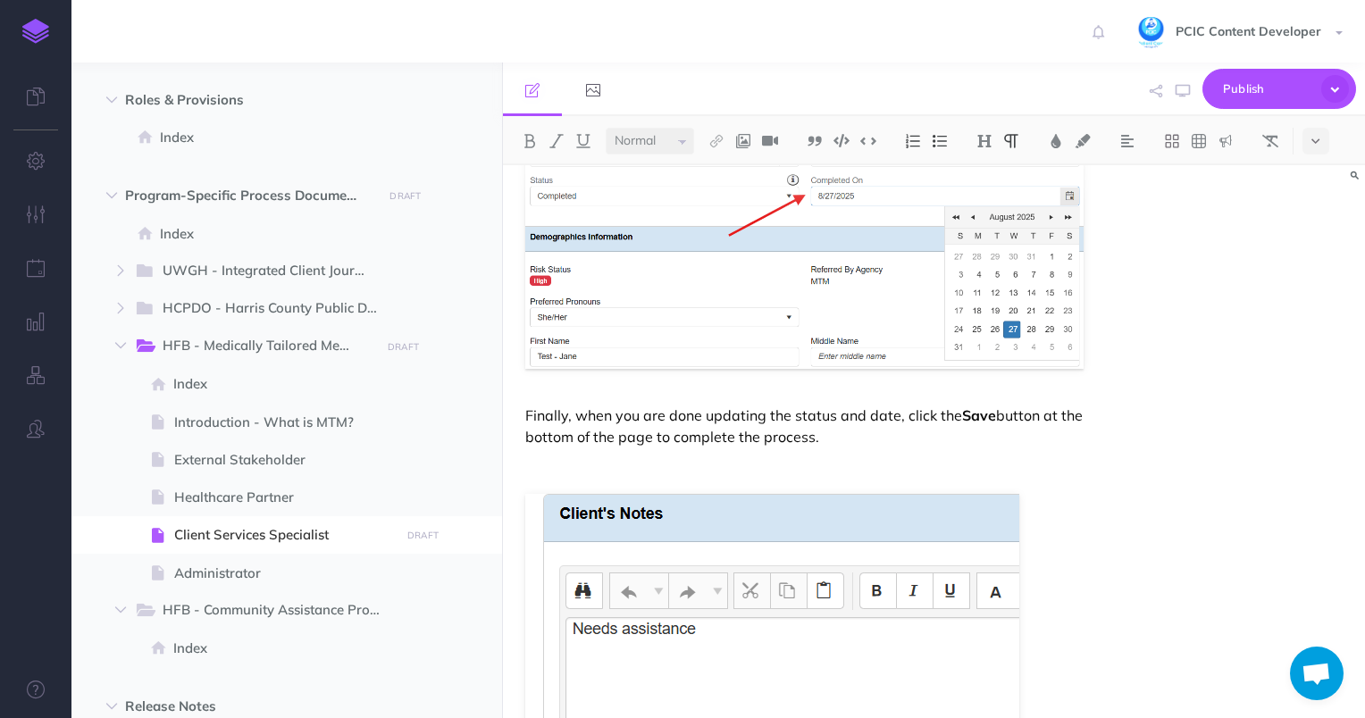
click at [587, 465] on p at bounding box center [804, 467] width 559 height 21
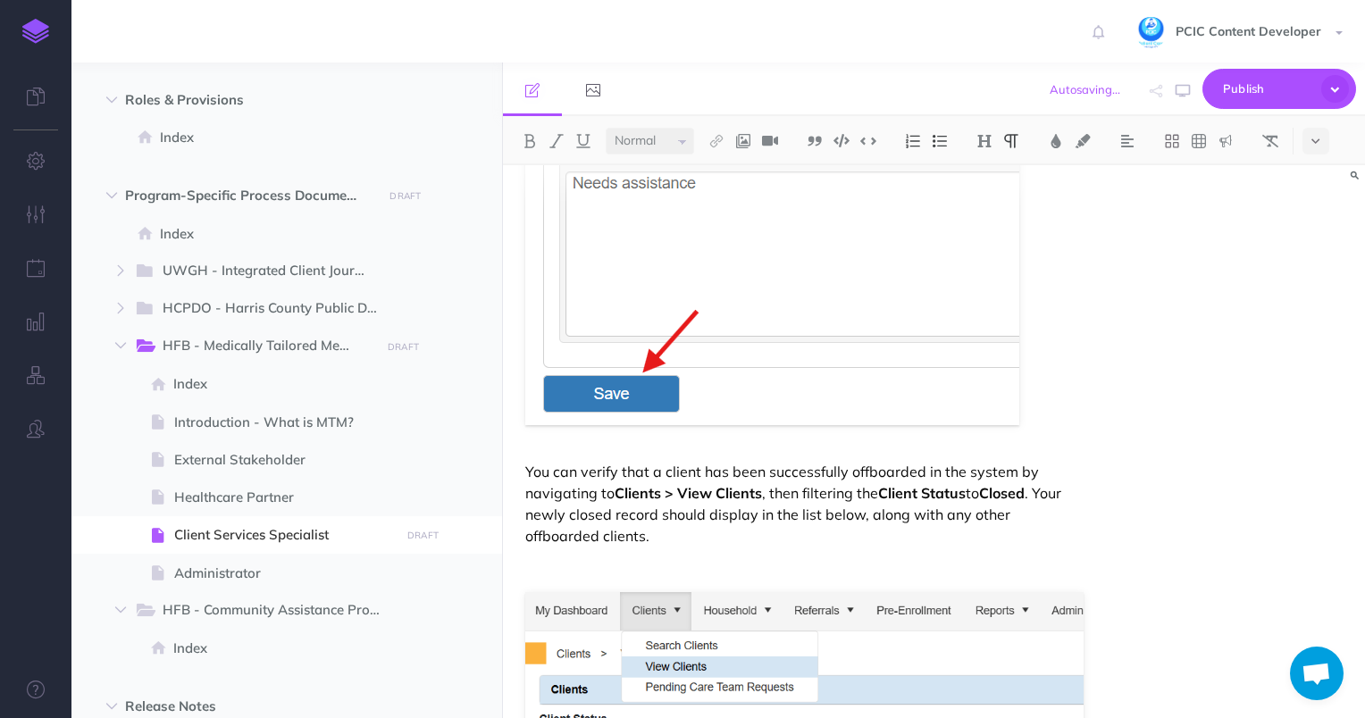
scroll to position [14730, 0]
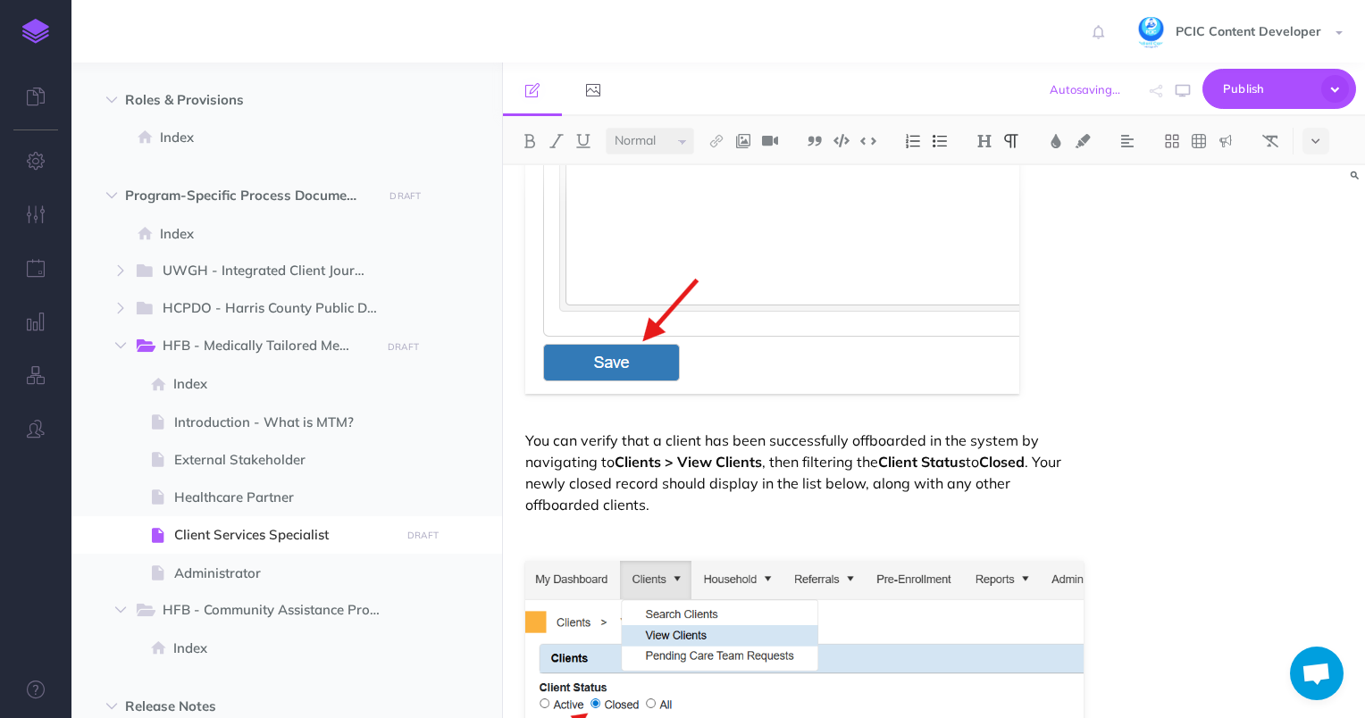
click at [572, 525] on p at bounding box center [804, 535] width 559 height 21
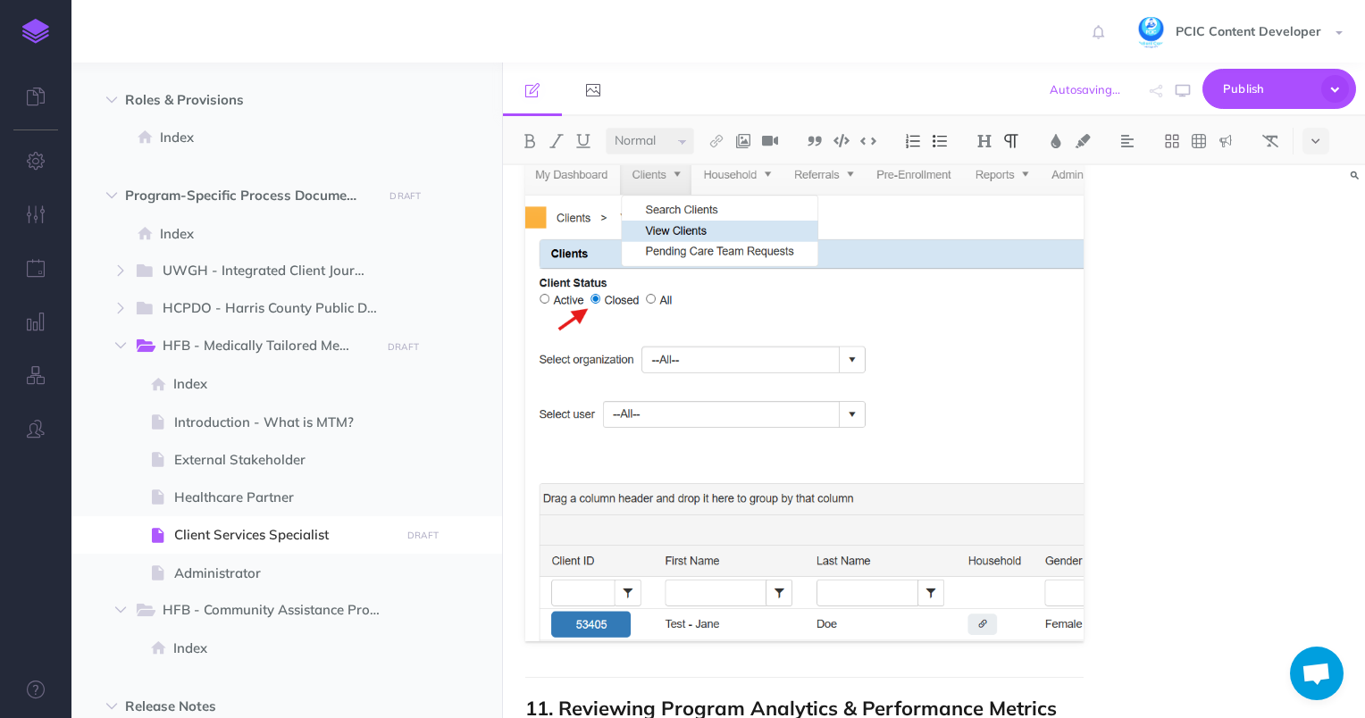
scroll to position [15355, 0]
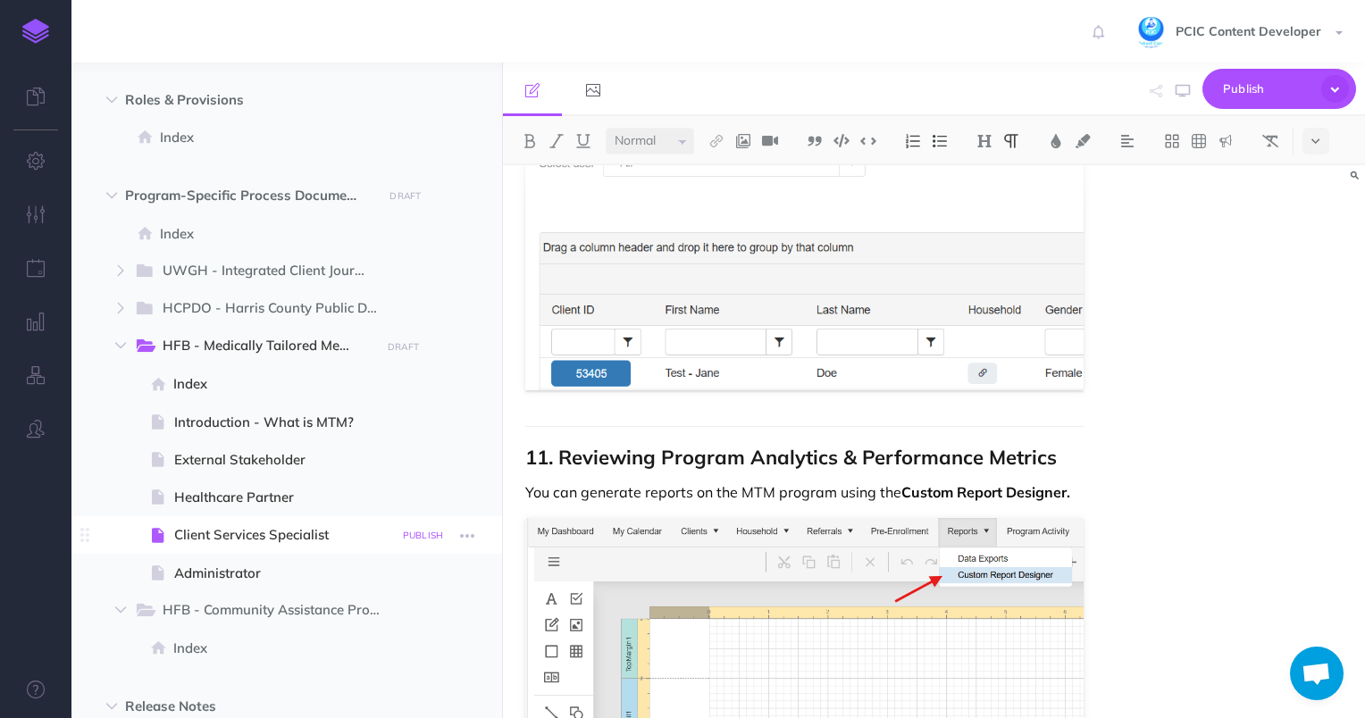
click at [431, 539] on small "PUBLISH" at bounding box center [423, 536] width 41 height 12
click at [378, 608] on textarea at bounding box center [331, 626] width 209 height 76
type textarea "fixed spacing"
click at [393, 682] on button "Publish" at bounding box center [408, 688] width 58 height 30
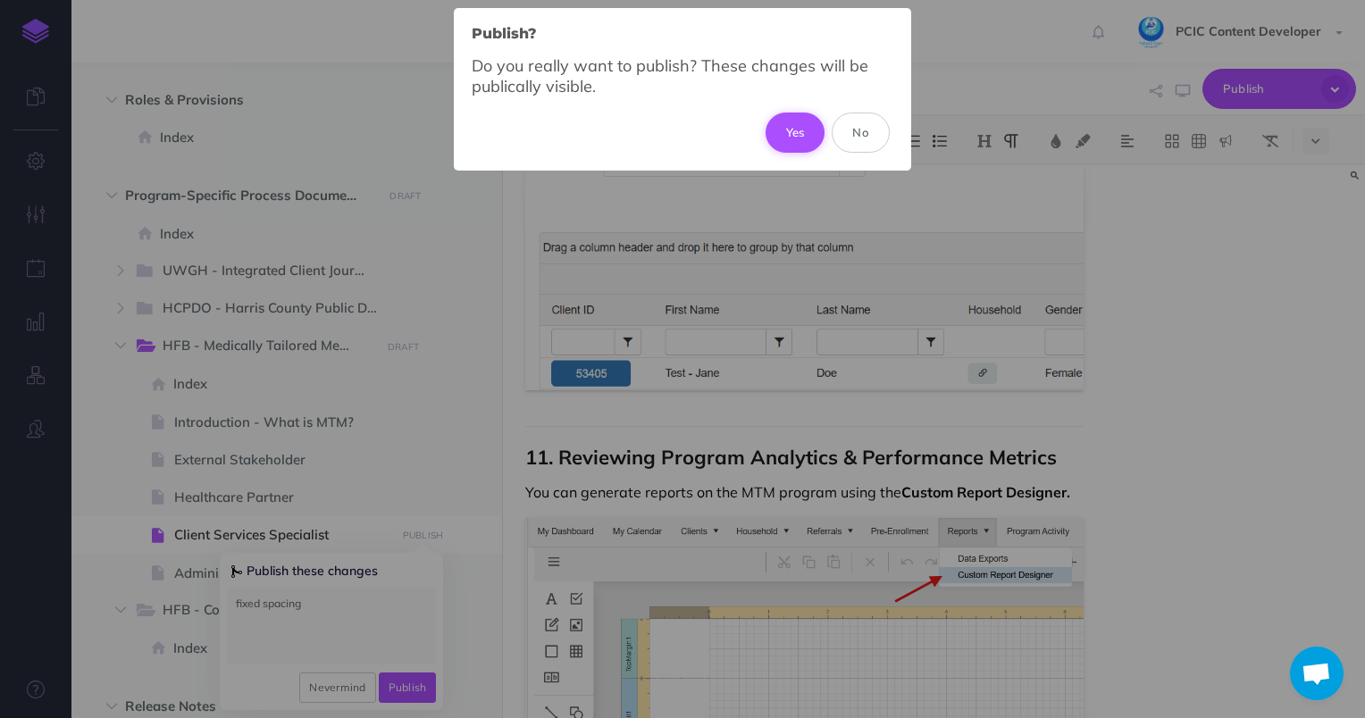
click at [801, 138] on button "Yes" at bounding box center [796, 132] width 60 height 39
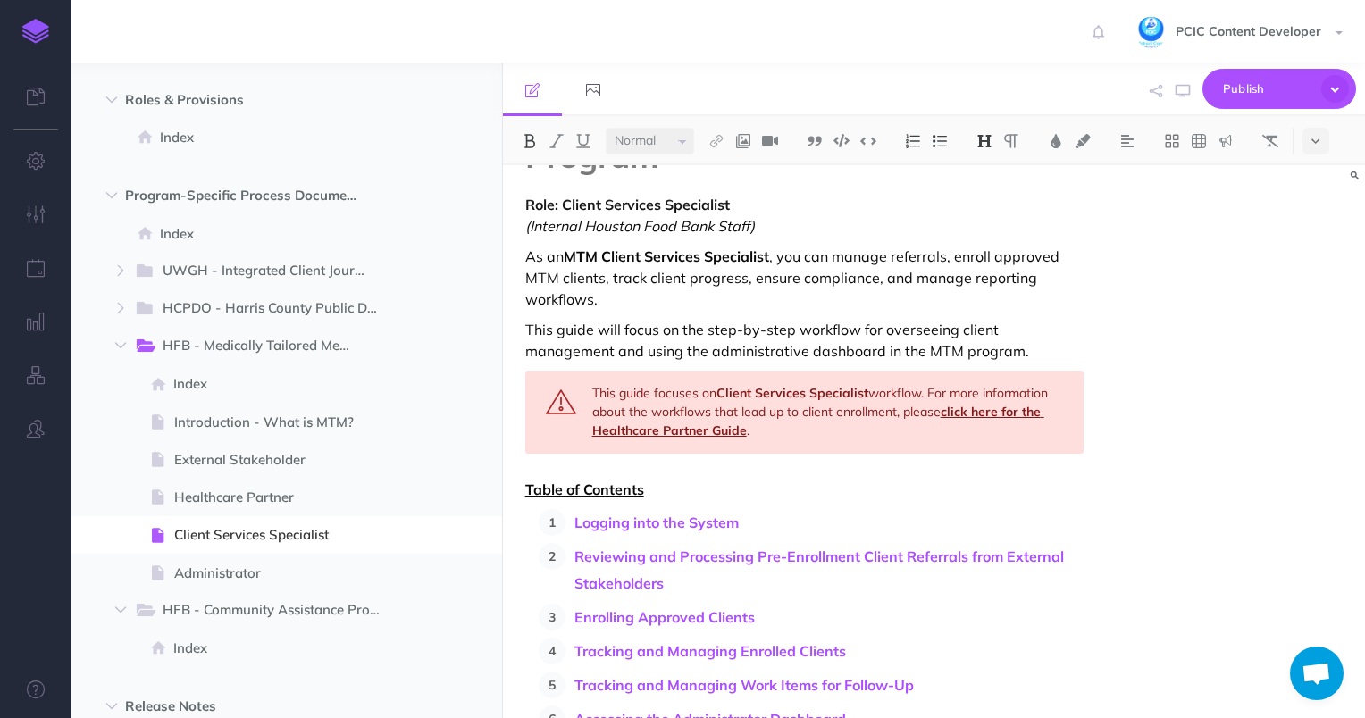
scroll to position [536, 0]
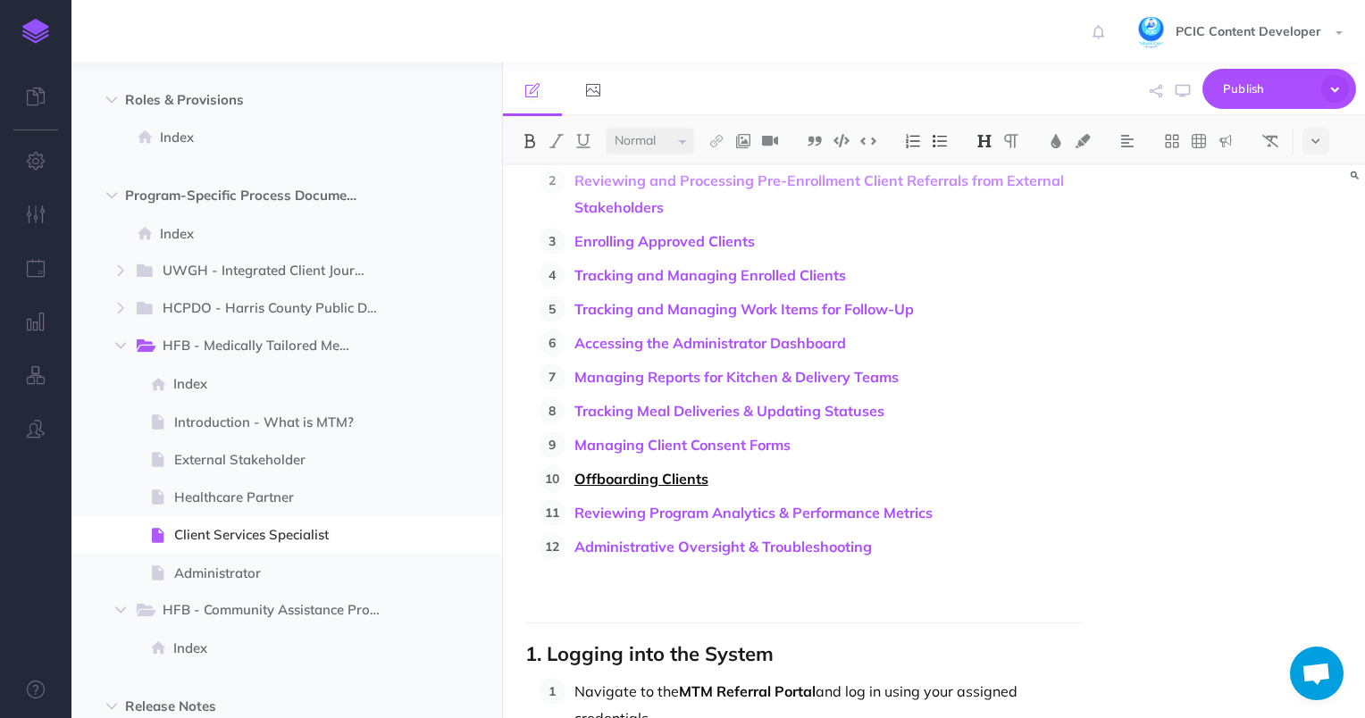
click at [634, 483] on link "Offboarding Clients" at bounding box center [642, 479] width 134 height 18
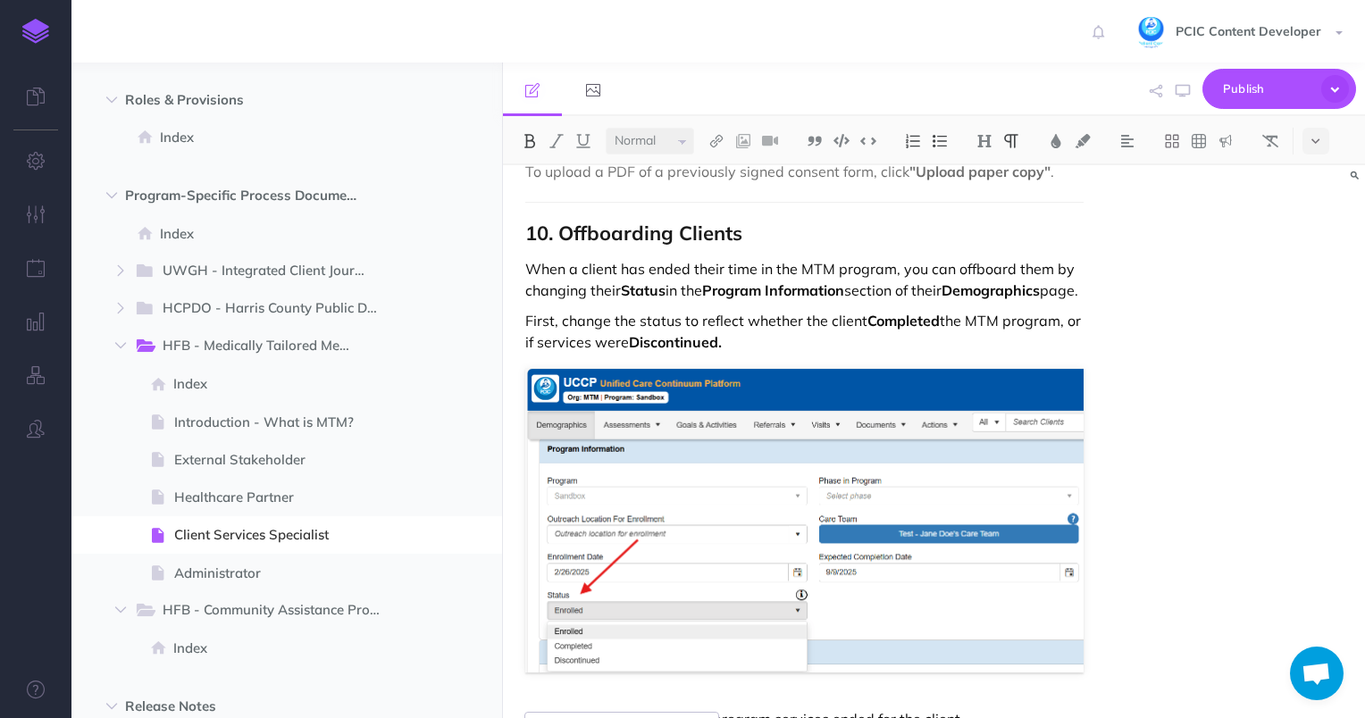
scroll to position [13582, 0]
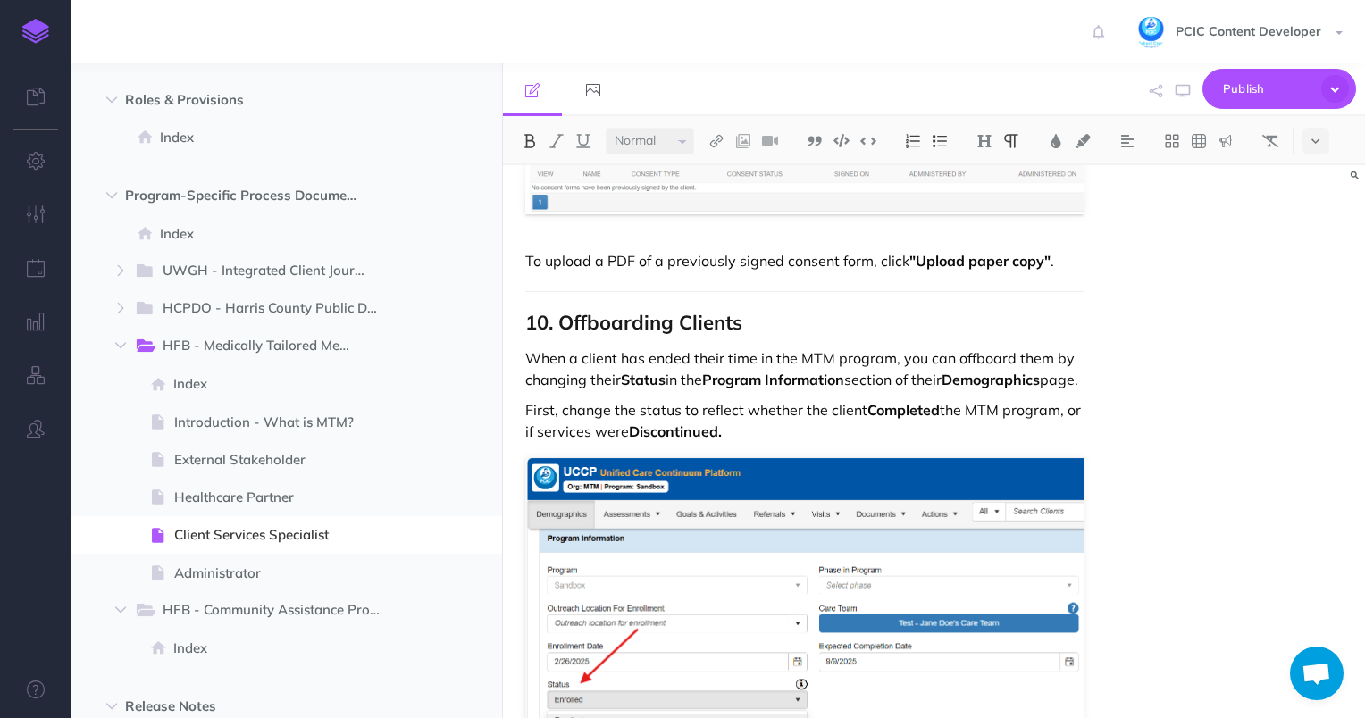
click at [777, 373] on p "When a client has ended their time in the MTM program, you can offboard them by…" at bounding box center [804, 369] width 559 height 43
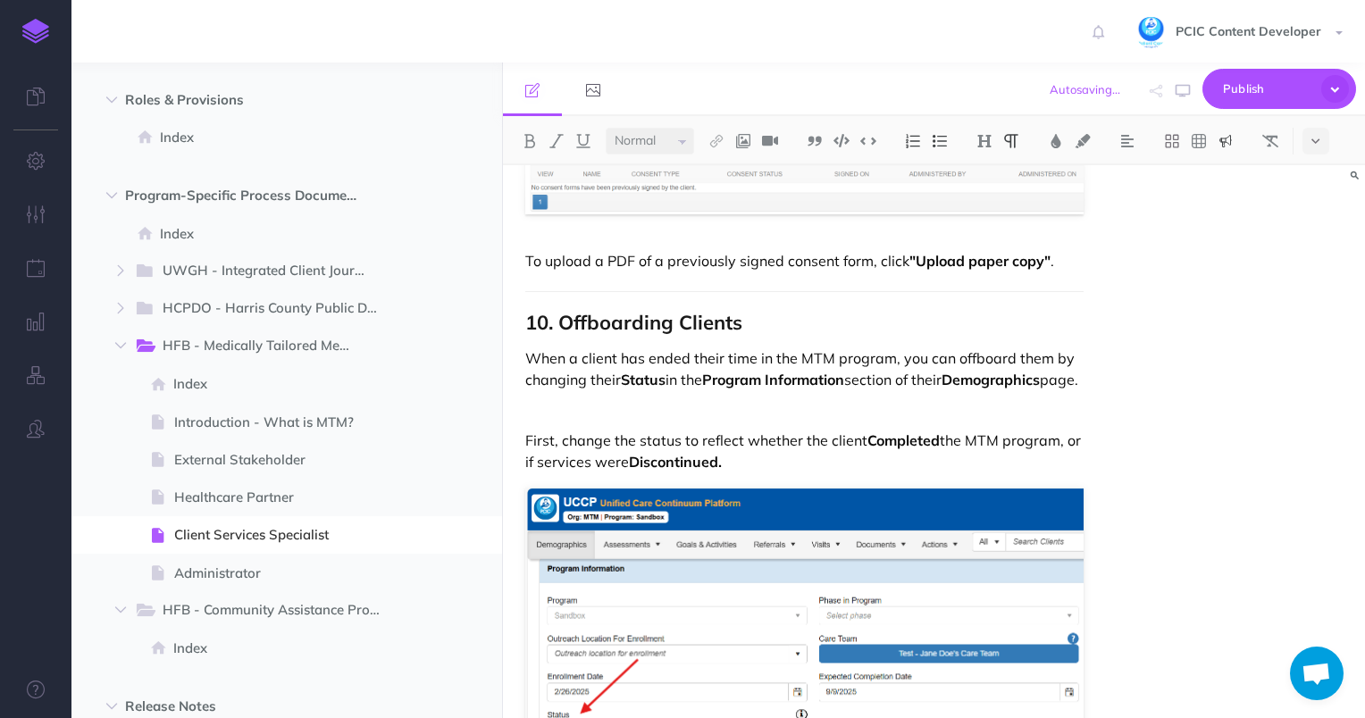
click at [1227, 145] on img at bounding box center [1226, 141] width 16 height 14
click at [1223, 256] on img at bounding box center [1226, 253] width 16 height 14
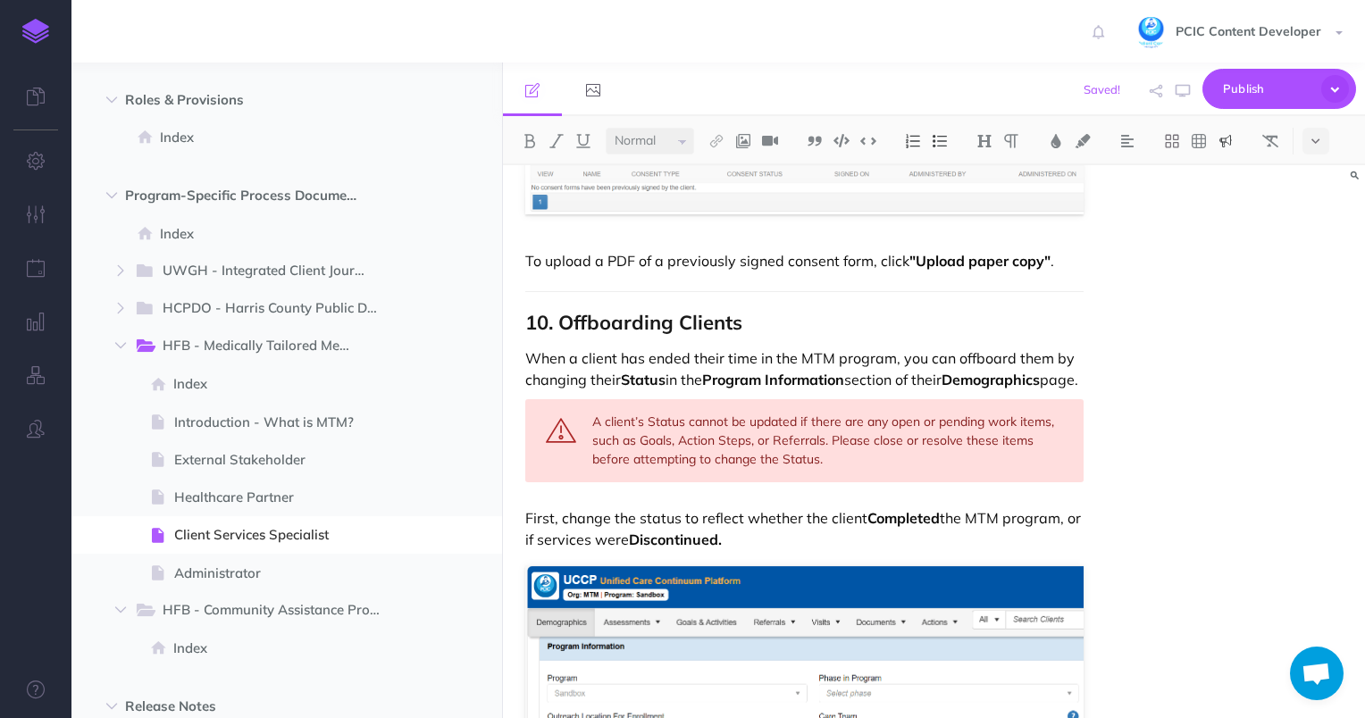
click at [662, 420] on div "A client’s Status cannot be updated if there are any open or pending work items…" at bounding box center [804, 440] width 559 height 83
click at [884, 438] on div "A client’s Status cannot be updated if there are any open or pending work items…" at bounding box center [804, 440] width 559 height 83
click at [661, 439] on div "A client’s Status cannot be updated if there are any open or pending work items…" at bounding box center [804, 440] width 559 height 83
click at [661, 438] on div "A client’s Status cannot be updated if there are any open or pending work items…" at bounding box center [804, 440] width 559 height 83
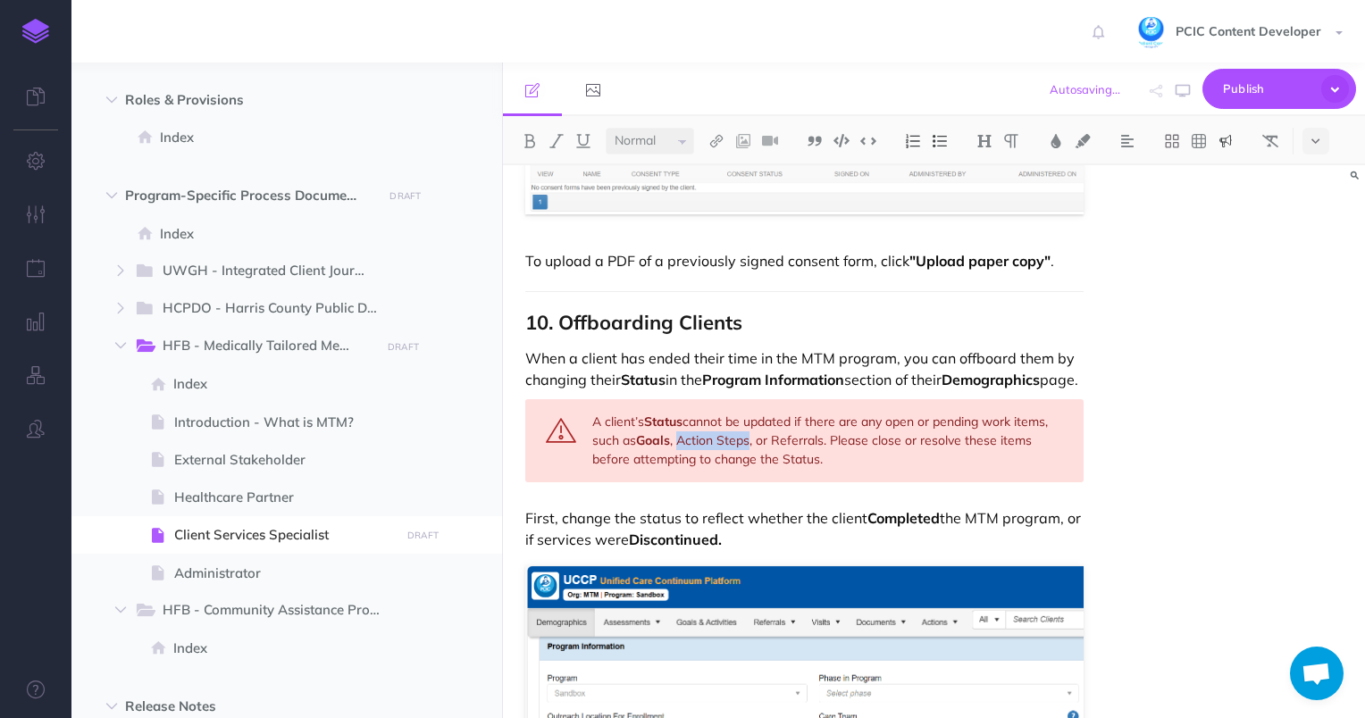
drag, startPoint x: 683, startPoint y: 433, endPoint x: 751, endPoint y: 435, distance: 68.8
click at [751, 435] on div "A client’s Status cannot be updated if there are any open or pending work items…" at bounding box center [804, 440] width 559 height 83
drag, startPoint x: 776, startPoint y: 432, endPoint x: 826, endPoint y: 435, distance: 50.1
click at [826, 435] on div "A client’s Status cannot be updated if there are any open or pending work items…" at bounding box center [804, 440] width 559 height 83
click at [804, 454] on div "A client’s Status cannot be updated if there are any open or pending work items…" at bounding box center [804, 440] width 559 height 83
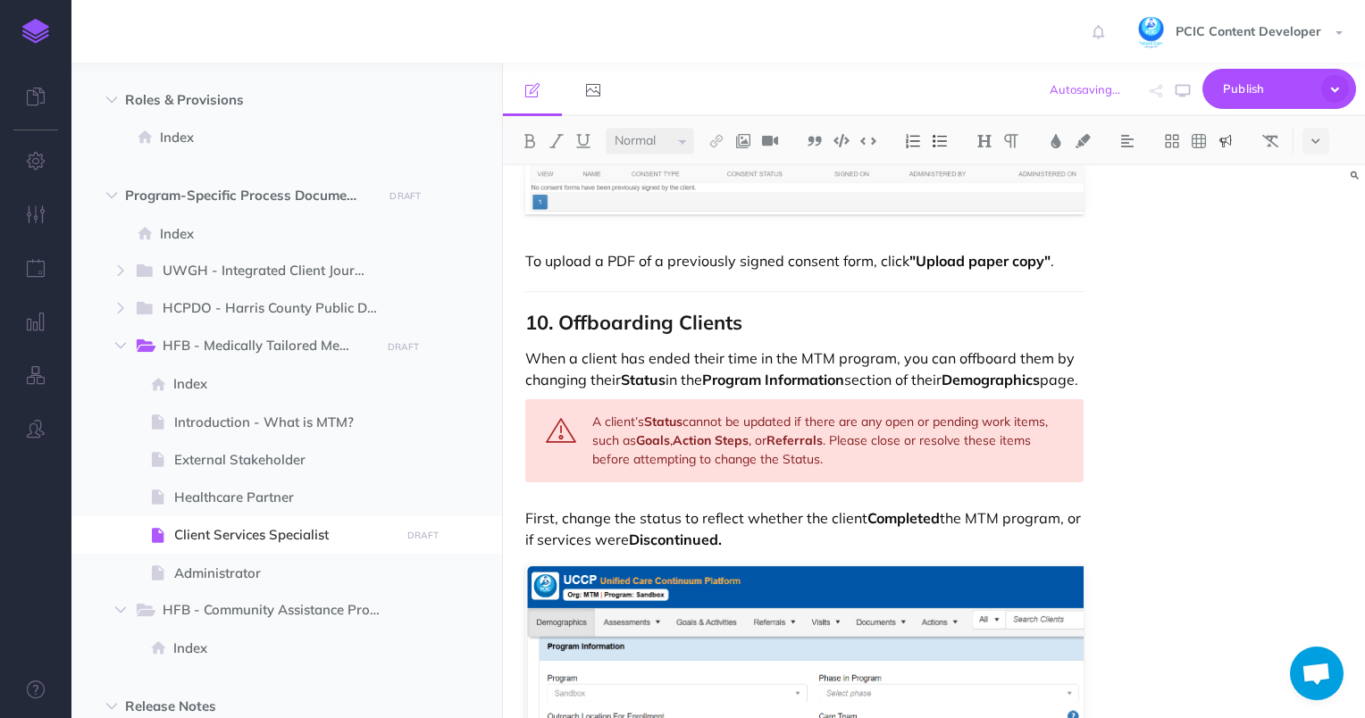
click at [804, 454] on div "A client’s Status cannot be updated if there are any open or pending work items…" at bounding box center [804, 440] width 559 height 83
click at [903, 455] on div "A client’s Status cannot be updated if there are any open or pending work items…" at bounding box center [804, 440] width 559 height 83
click at [1143, 511] on div "Client Services Specialist Workflow Guide – Houston Food Bank Medically Tailore…" at bounding box center [934, 441] width 862 height 553
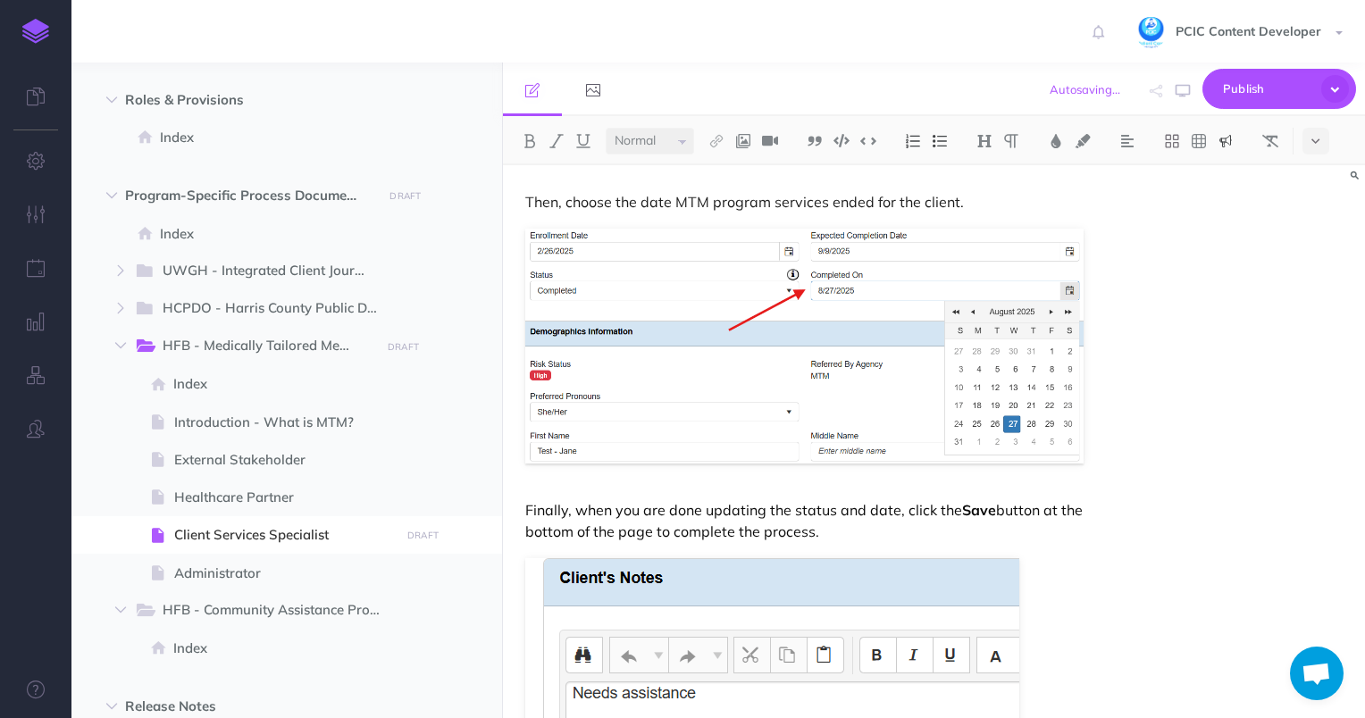
scroll to position [14029, 0]
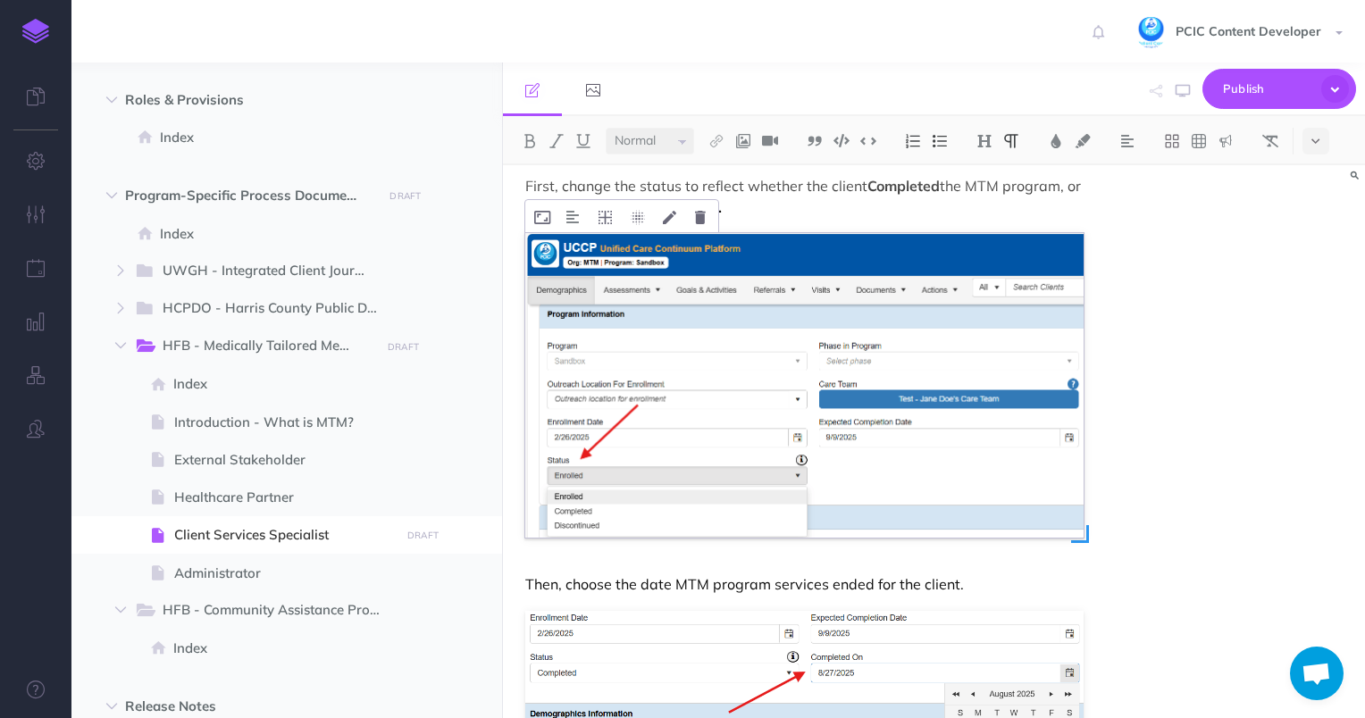
scroll to position [13671, 0]
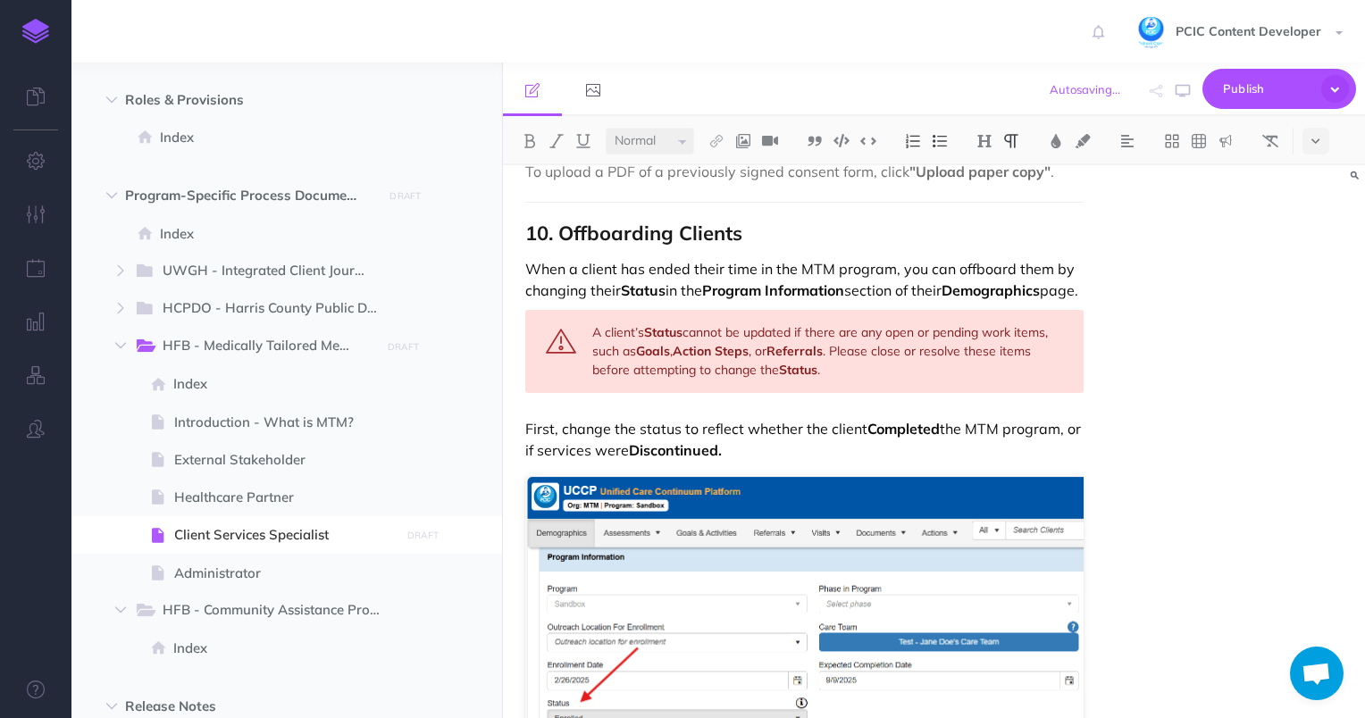
click at [781, 441] on p "First, change the status to reflect whether the client Completed the MTM progra…" at bounding box center [804, 439] width 559 height 43
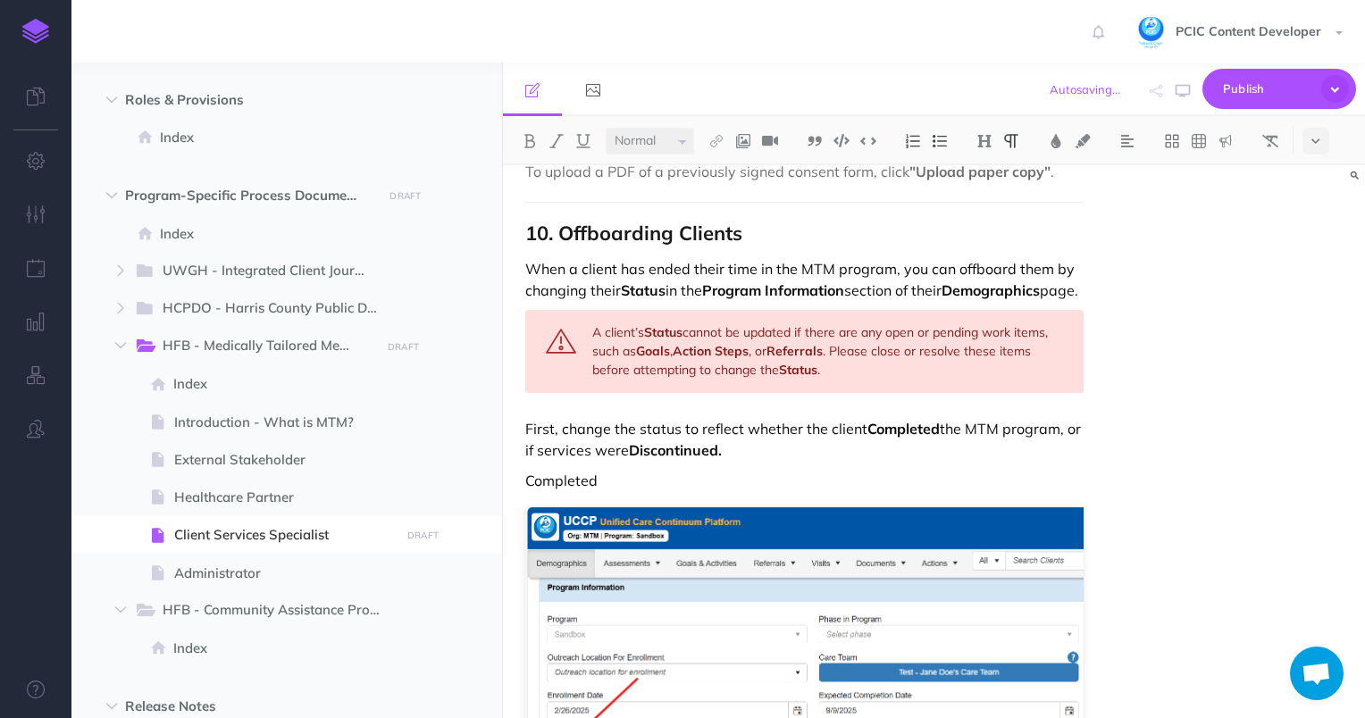
click at [576, 482] on p "Completed" at bounding box center [804, 480] width 559 height 21
click at [658, 138] on select "Small Normal Large" at bounding box center [650, 141] width 88 height 27
click at [982, 141] on img at bounding box center [985, 141] width 16 height 14
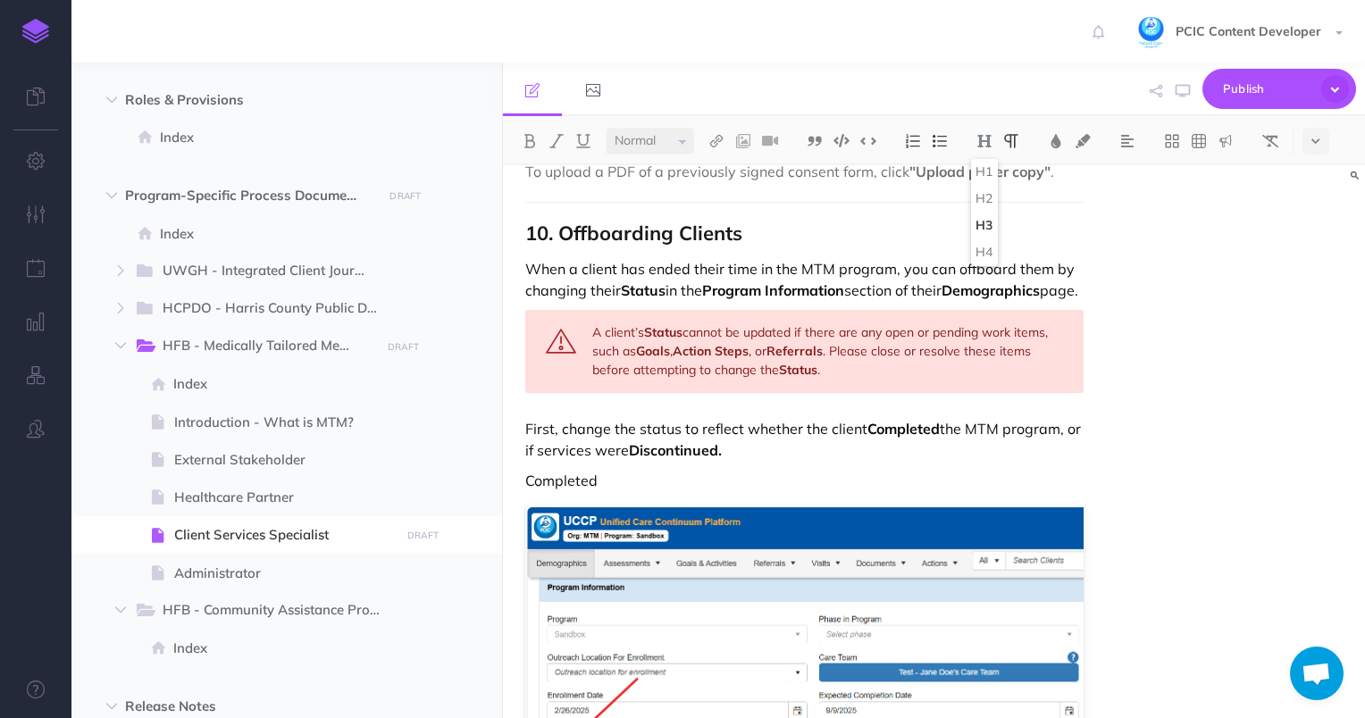
click at [978, 220] on button "H3" at bounding box center [984, 226] width 27 height 27
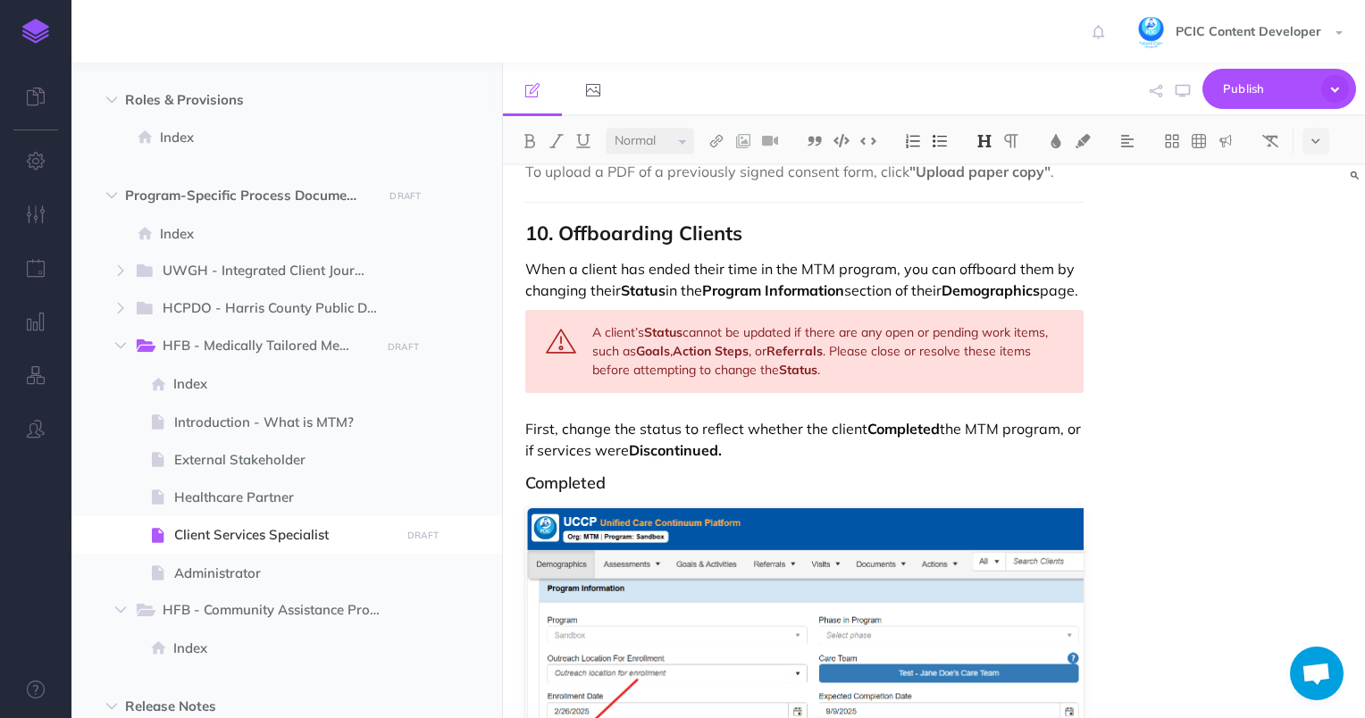
click at [746, 483] on h3 "Completed" at bounding box center [804, 483] width 559 height 18
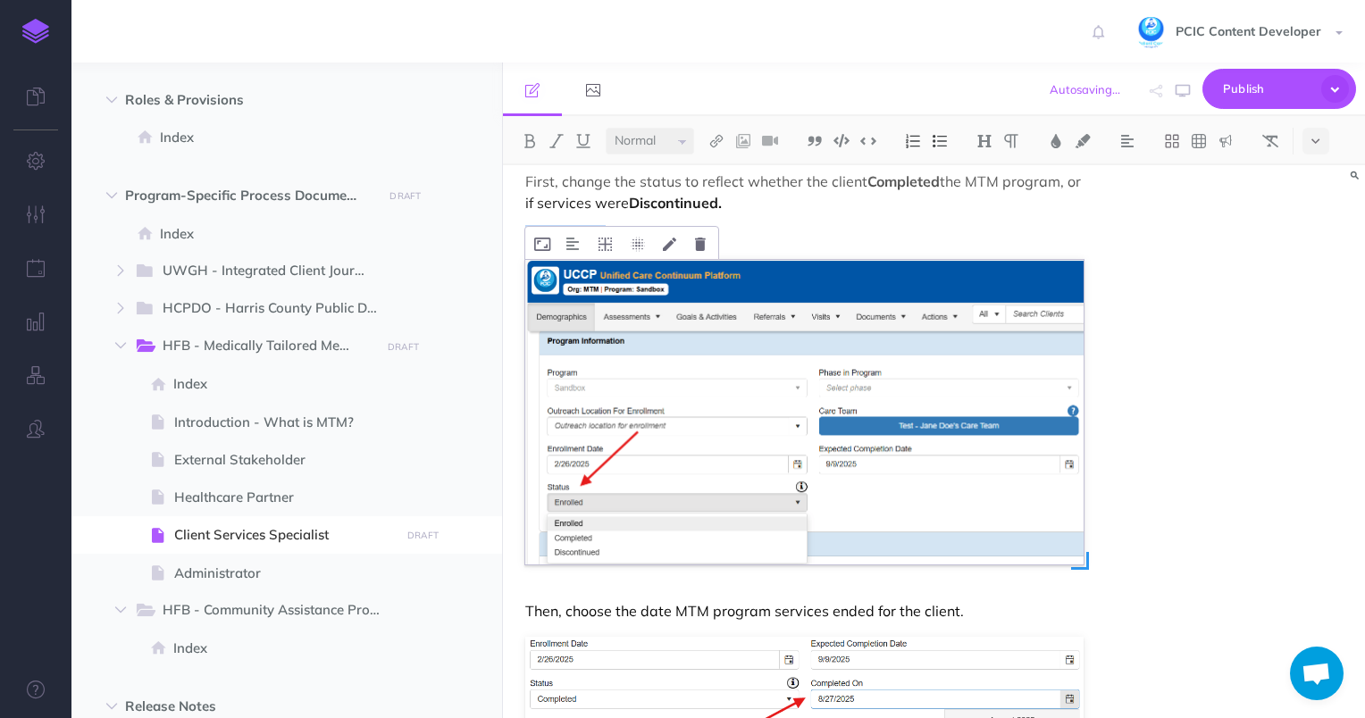
scroll to position [13762, 0]
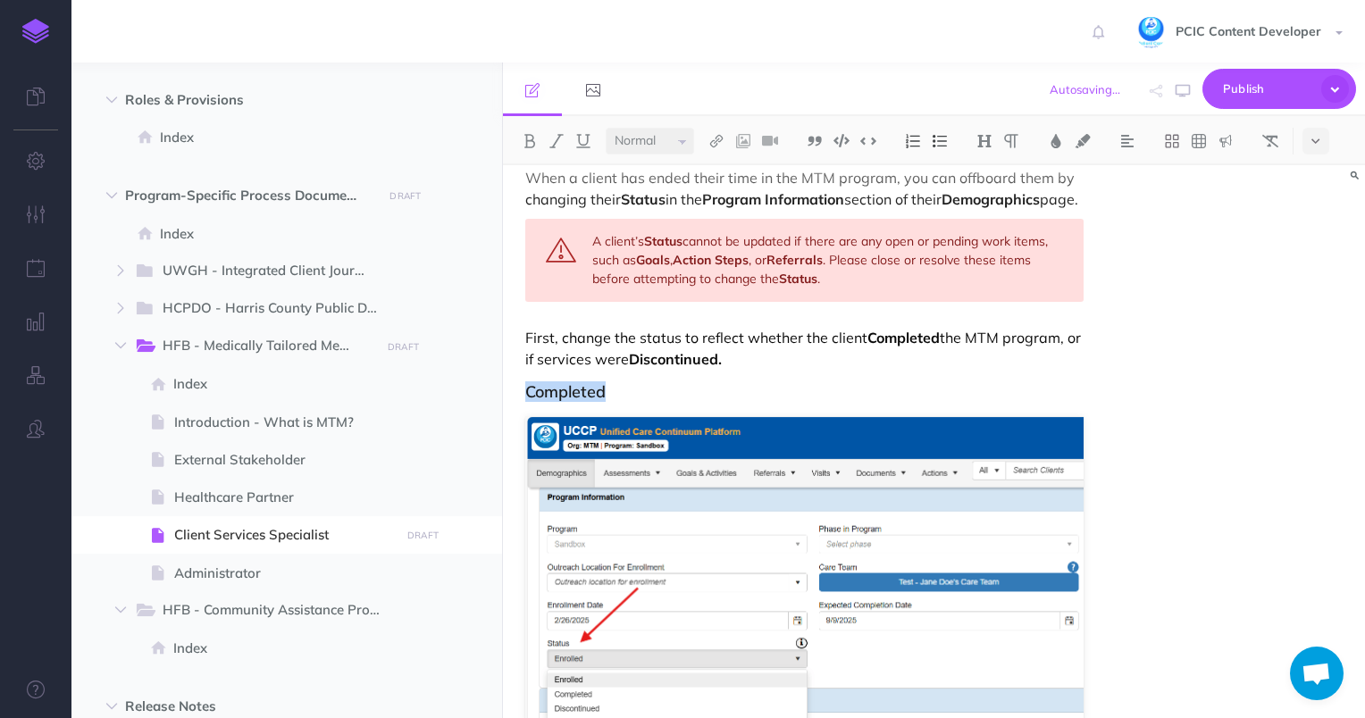
click at [743, 391] on h3 "Completed" at bounding box center [804, 392] width 559 height 18
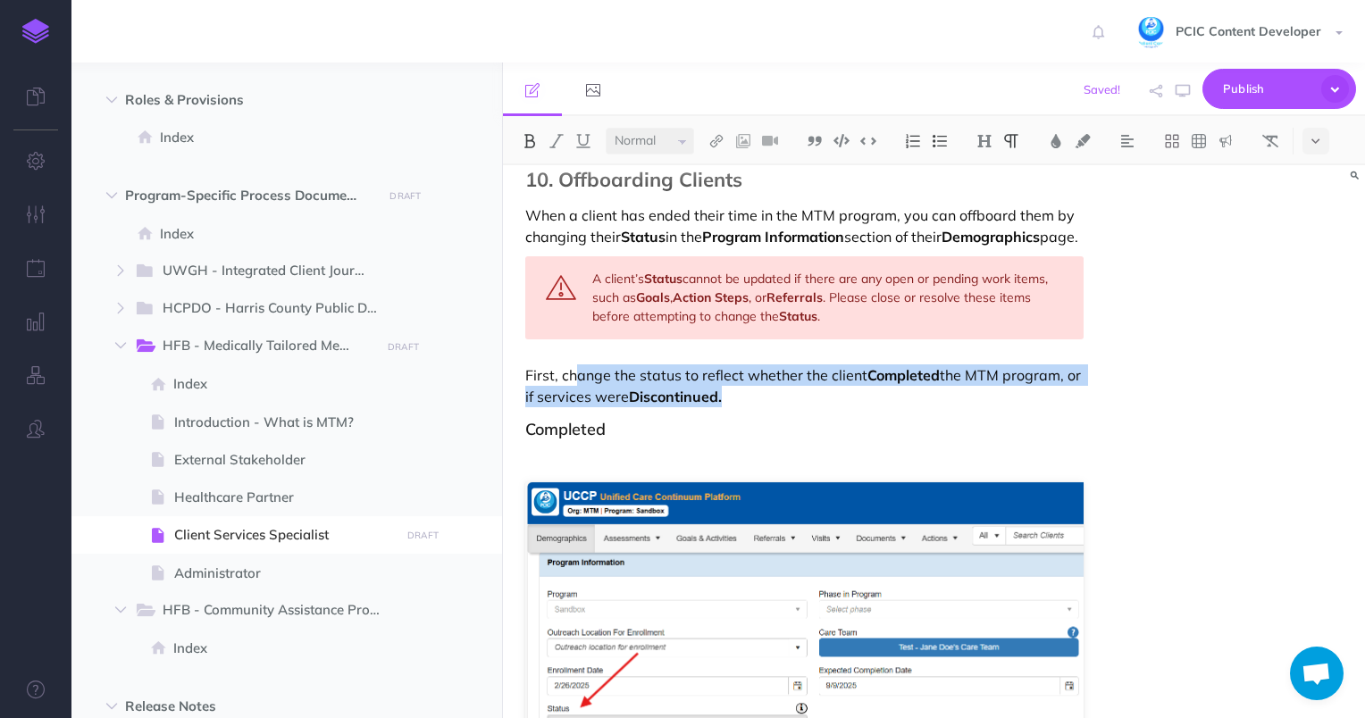
scroll to position [13673, 0]
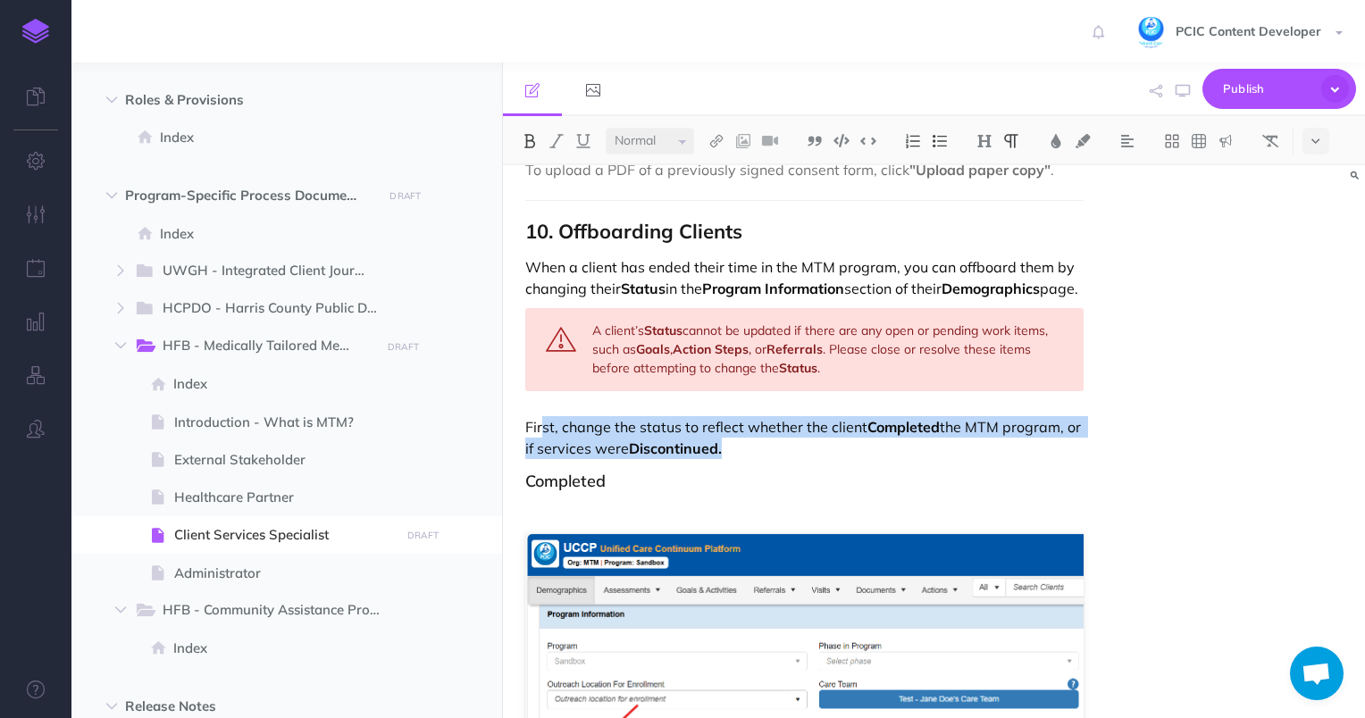
drag, startPoint x: 772, startPoint y: 351, endPoint x: 543, endPoint y: 409, distance: 236.0
click at [543, 416] on p "First, change the status to reflect whether the client Completed the MTM progra…" at bounding box center [804, 437] width 559 height 43
click at [563, 431] on p "First, change the status to reflect whether the client Completed the MTM progra…" at bounding box center [804, 437] width 559 height 43
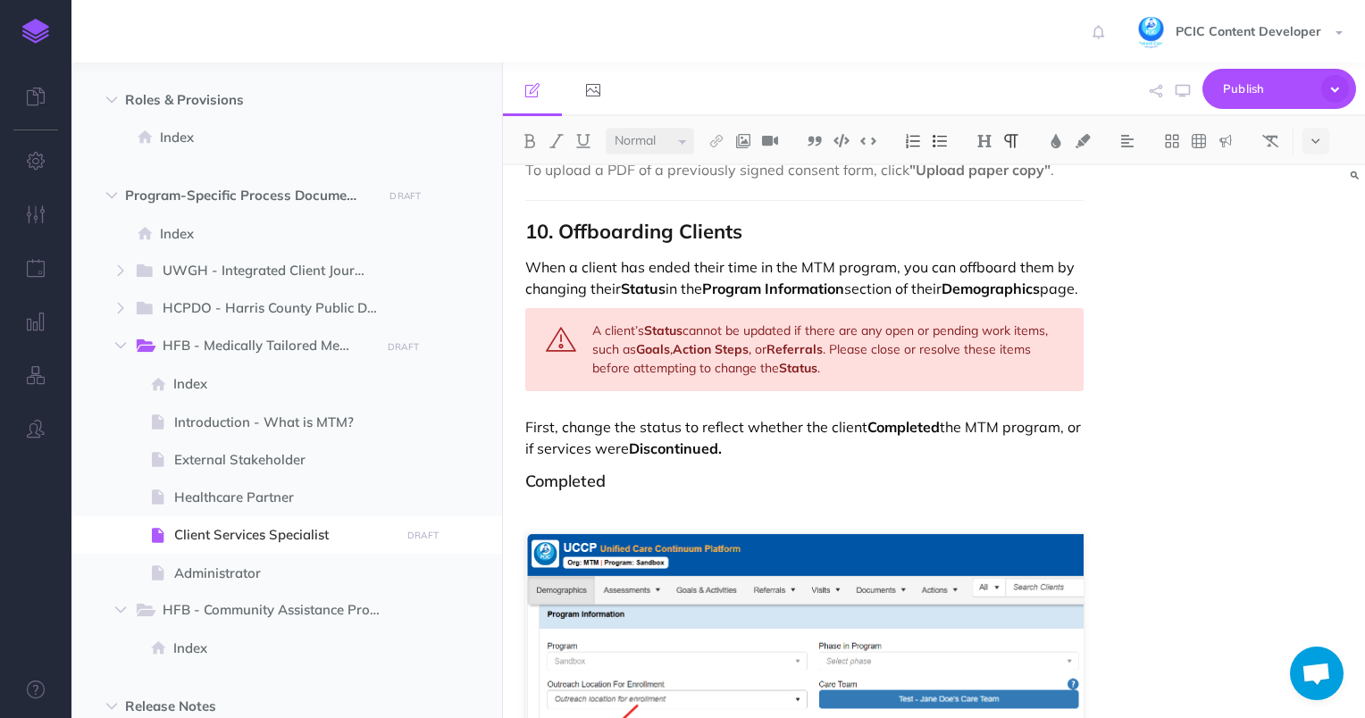
click at [570, 498] on p at bounding box center [804, 507] width 559 height 21
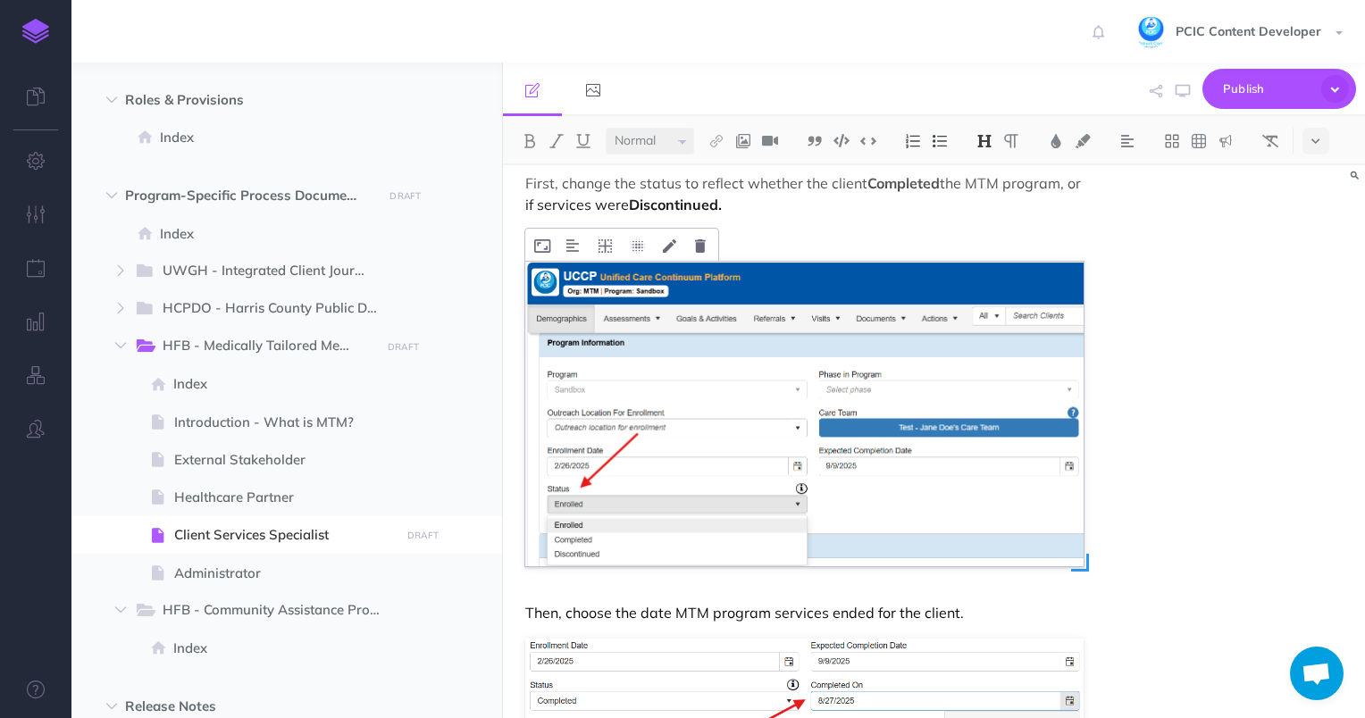
scroll to position [14030, 0]
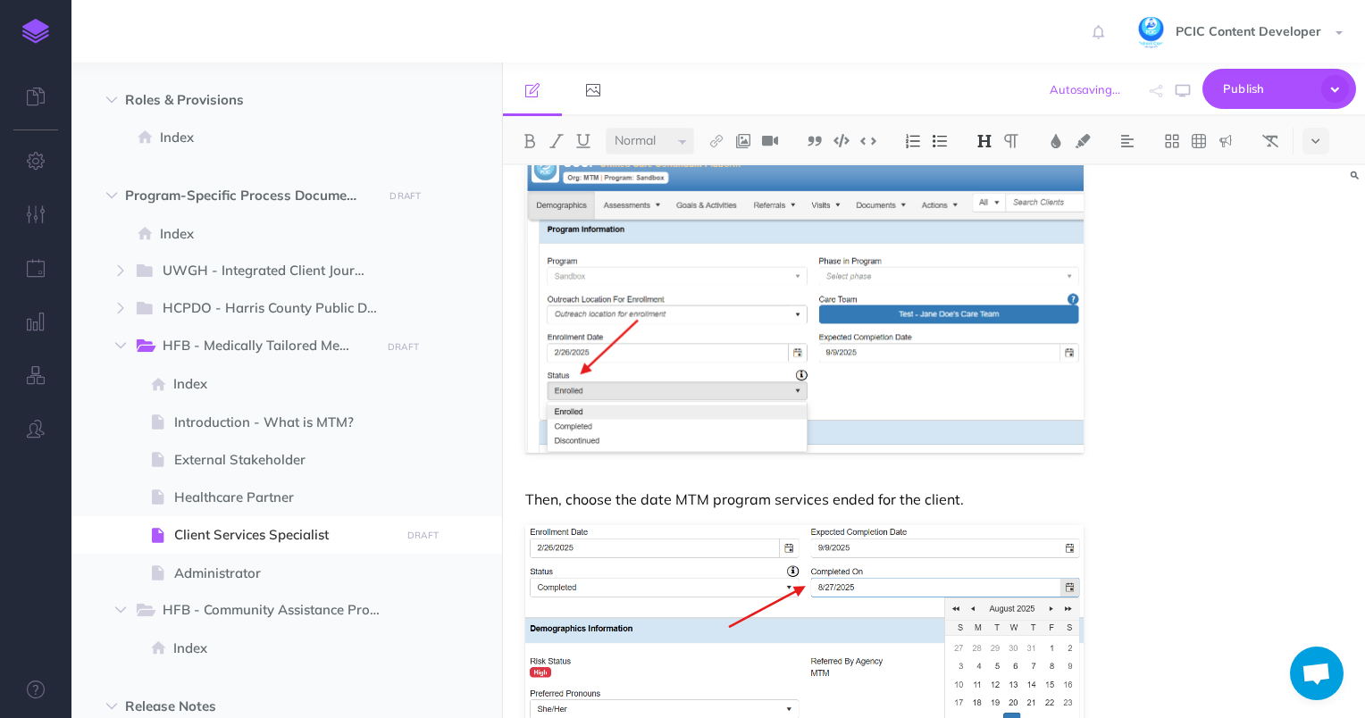
click at [622, 491] on p "Then, choose the date MTM program services ended for the client." at bounding box center [804, 499] width 559 height 21
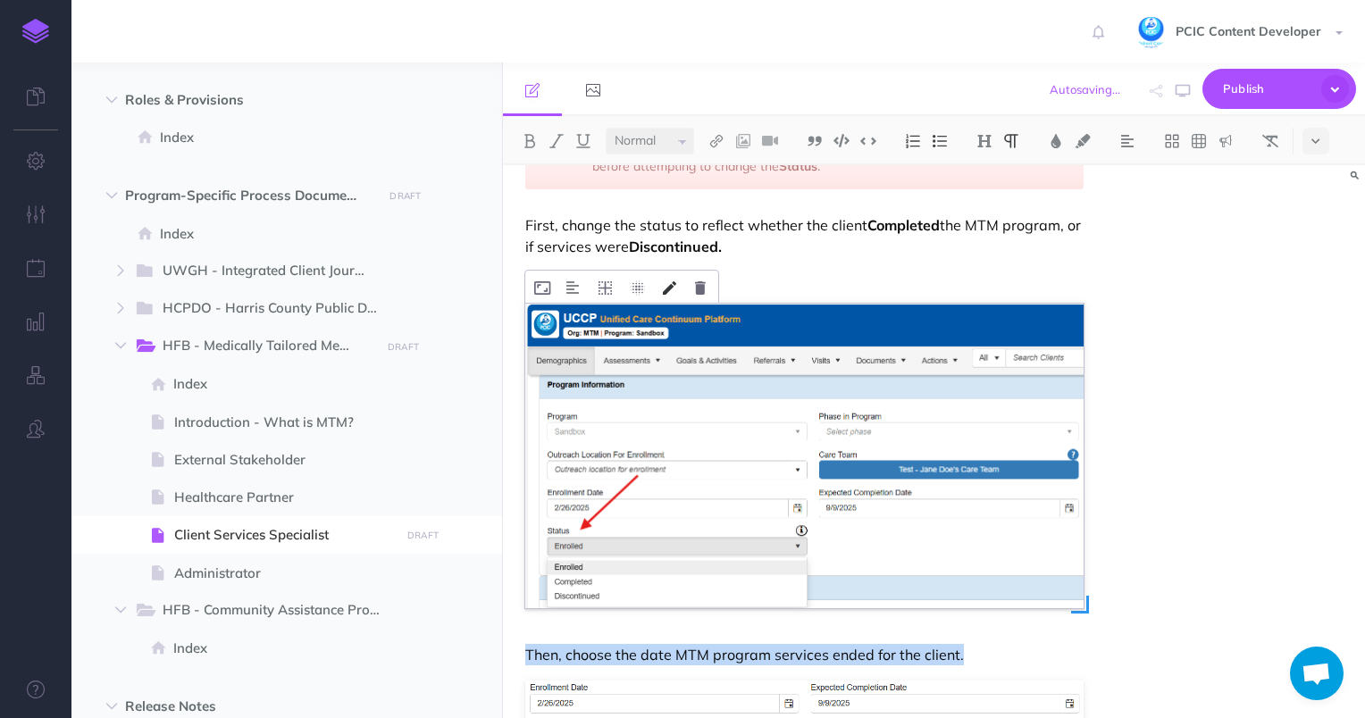
scroll to position [13673, 0]
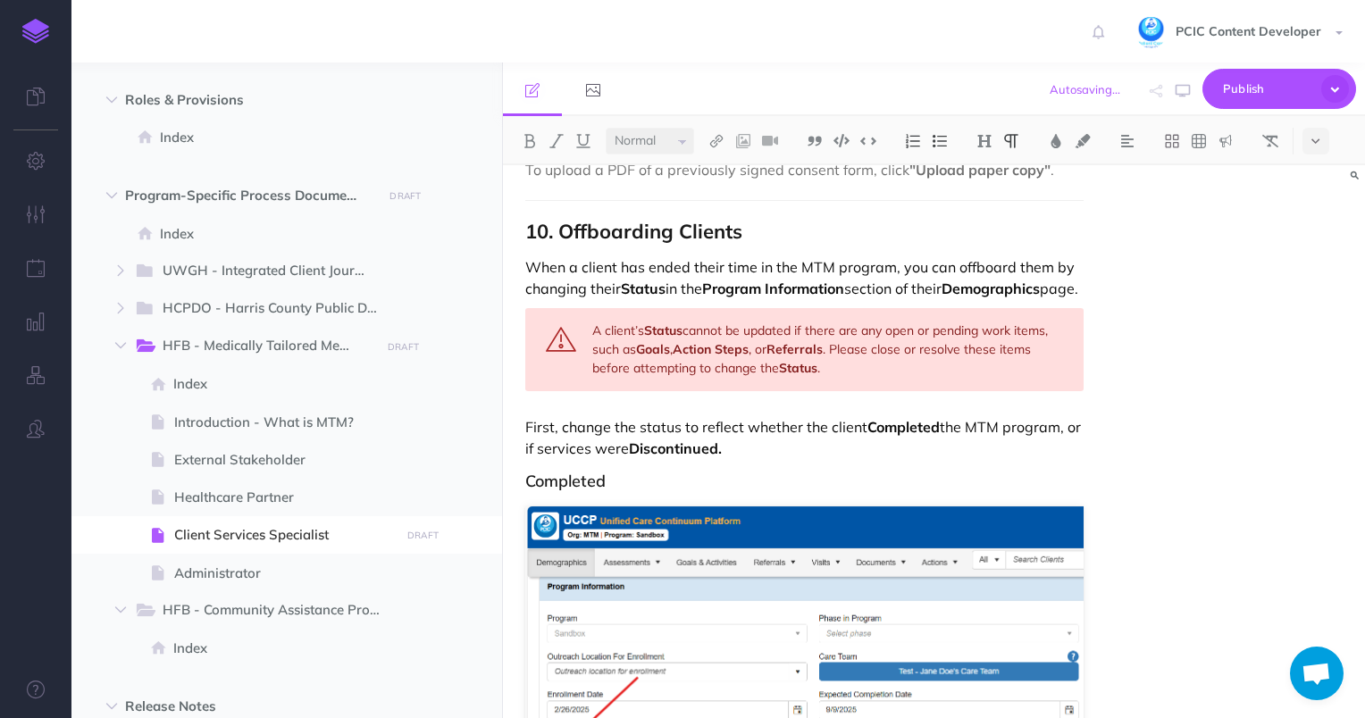
click at [658, 479] on h3 "Completed" at bounding box center [804, 482] width 559 height 18
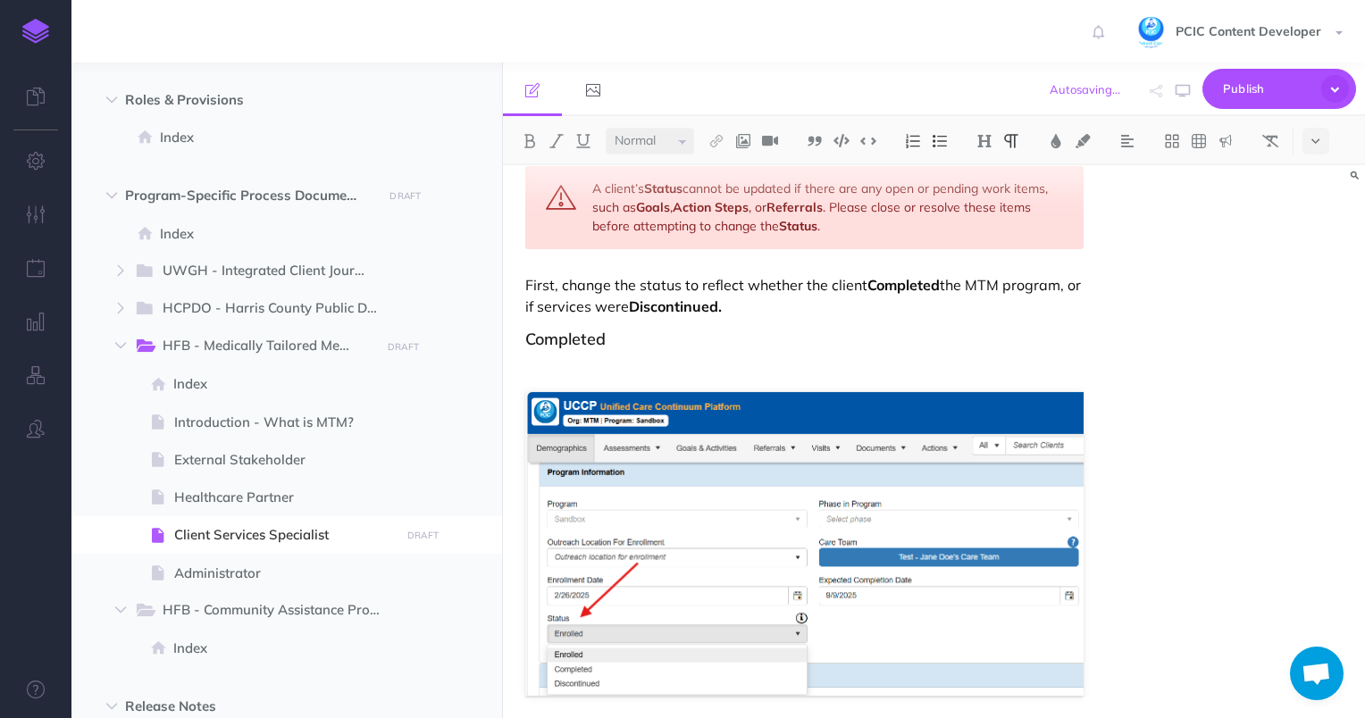
scroll to position [13726, 0]
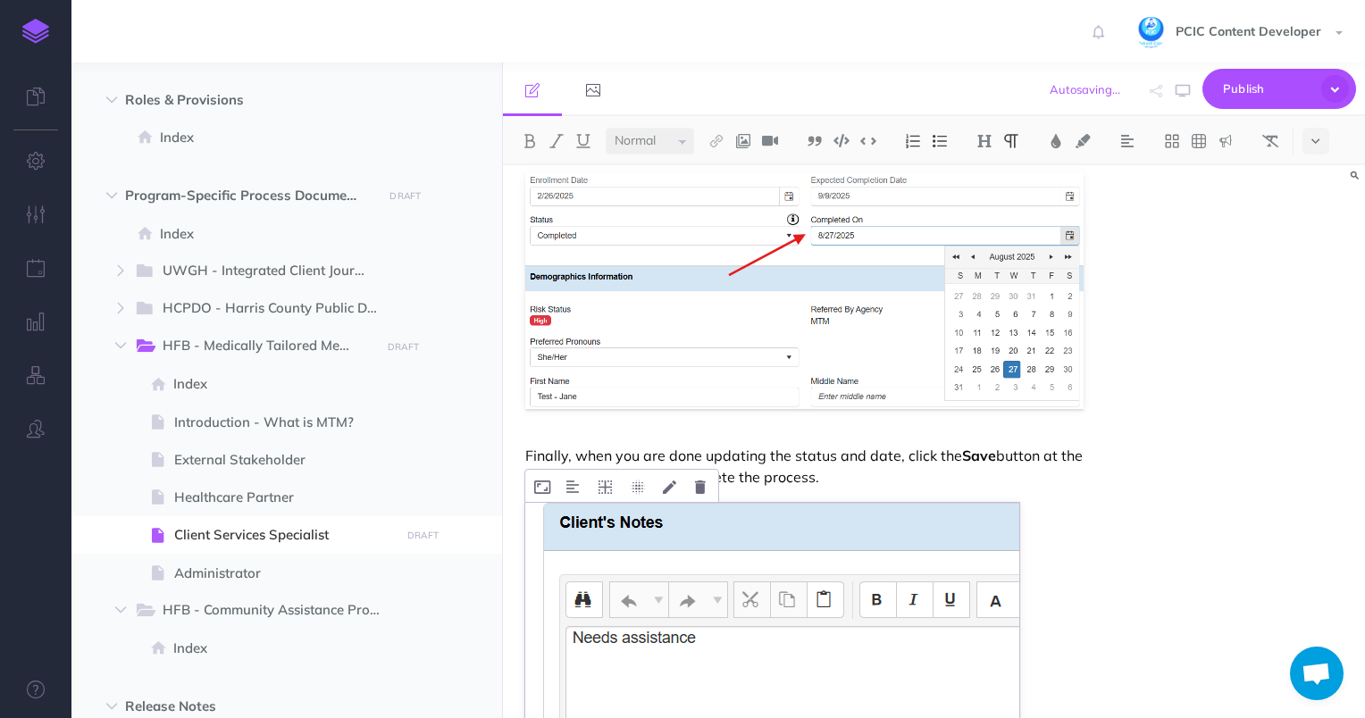
scroll to position [14440, 0]
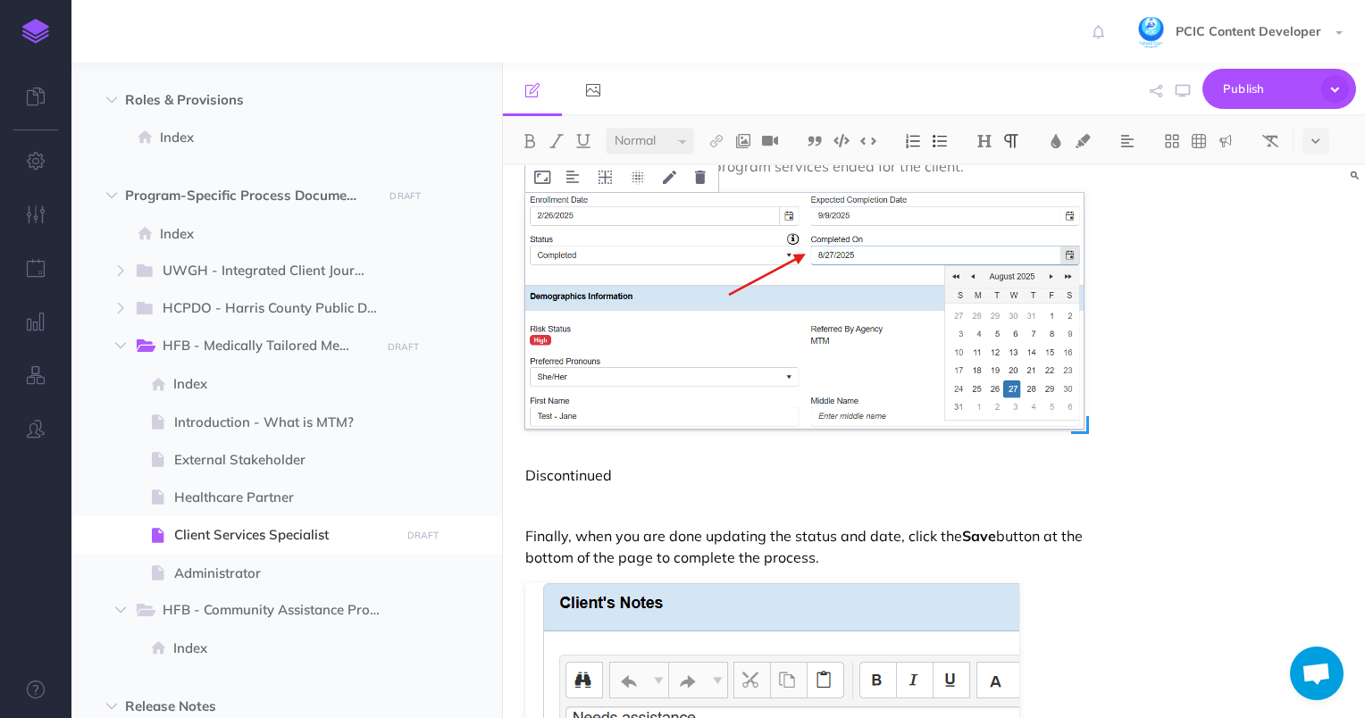
scroll to position [14351, 0]
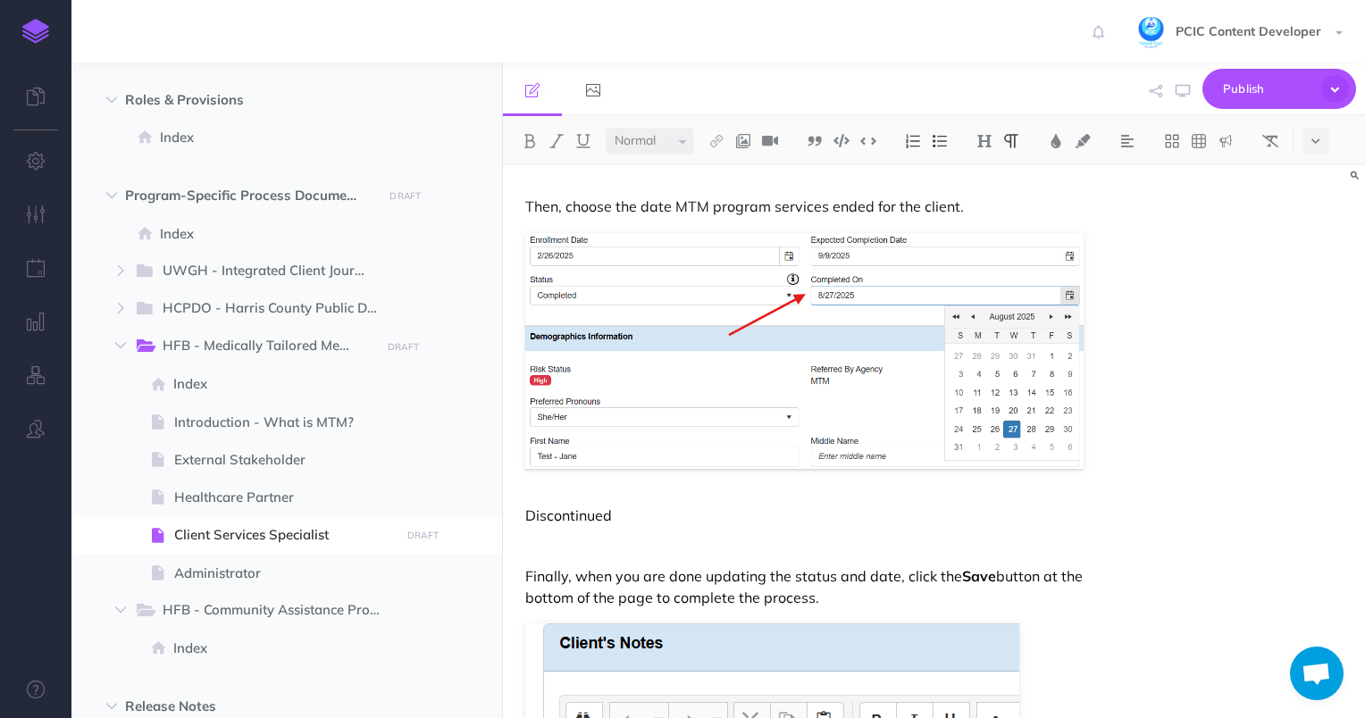
click at [551, 505] on p "Discontinued" at bounding box center [804, 515] width 559 height 21
click at [550, 505] on p "Discontinued" at bounding box center [804, 515] width 559 height 21
click at [992, 142] on button at bounding box center [984, 141] width 27 height 27
click at [987, 228] on button "H3" at bounding box center [984, 226] width 27 height 27
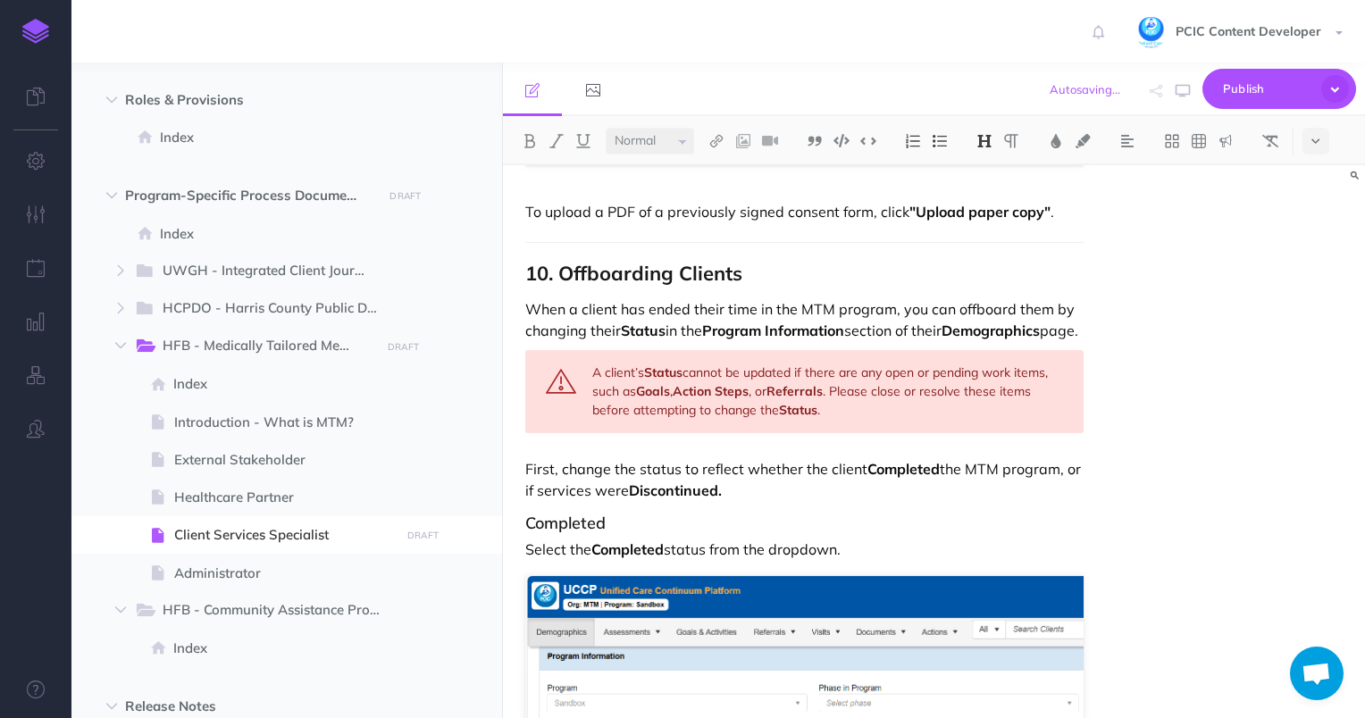
scroll to position [13547, 0]
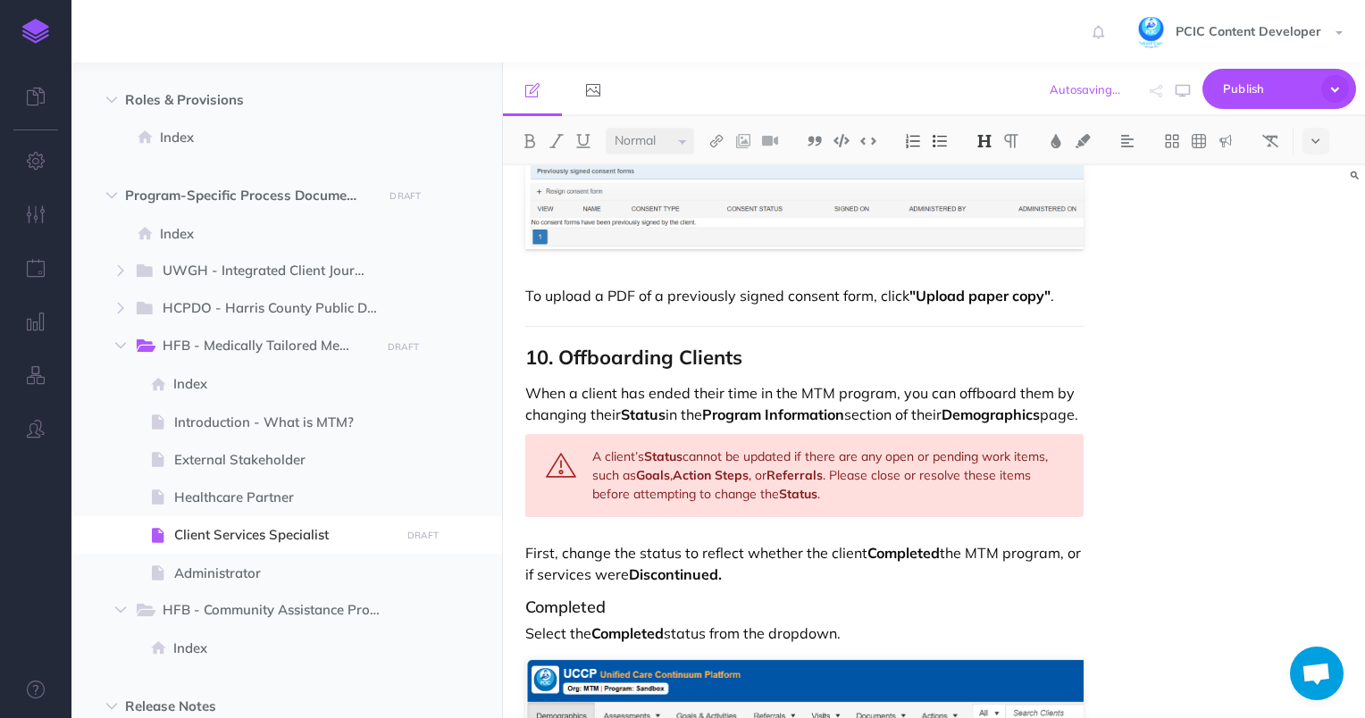
click at [891, 544] on strong "Completed" at bounding box center [904, 553] width 72 height 18
click at [939, 545] on strong "Completed" at bounding box center [904, 553] width 72 height 18
click at [935, 545] on strong "Completed" at bounding box center [904, 553] width 72 height 18
drag, startPoint x: 865, startPoint y: 543, endPoint x: 903, endPoint y: 543, distance: 38.4
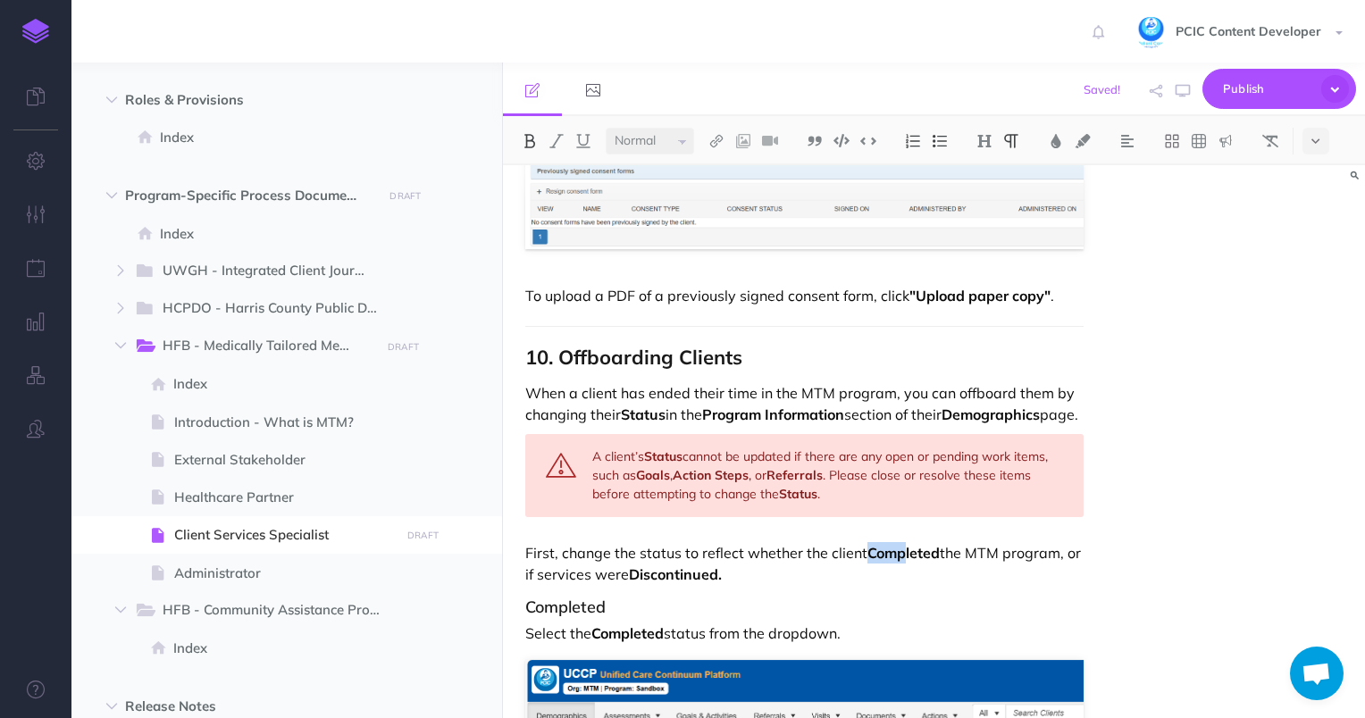
click at [903, 543] on p "First, change the status to reflect whether the client Completed the MTM progra…" at bounding box center [804, 563] width 559 height 43
click at [901, 544] on strong "Completed" at bounding box center [904, 553] width 72 height 18
drag, startPoint x: 868, startPoint y: 547, endPoint x: 941, endPoint y: 546, distance: 73.3
click at [941, 546] on p "First, change the status to reflect whether the client Completed the MTM progra…" at bounding box center [804, 563] width 559 height 43
click at [718, 139] on img at bounding box center [717, 141] width 16 height 14
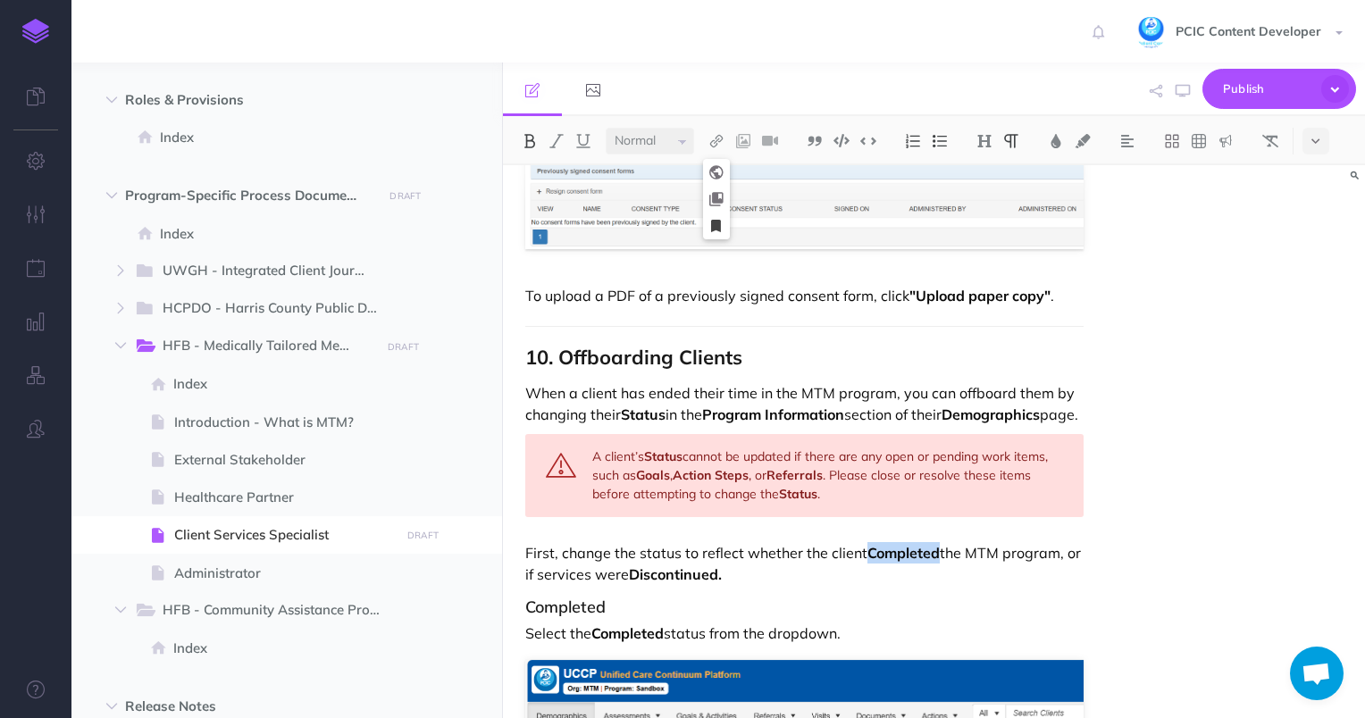
click at [715, 226] on icon at bounding box center [716, 226] width 10 height 13
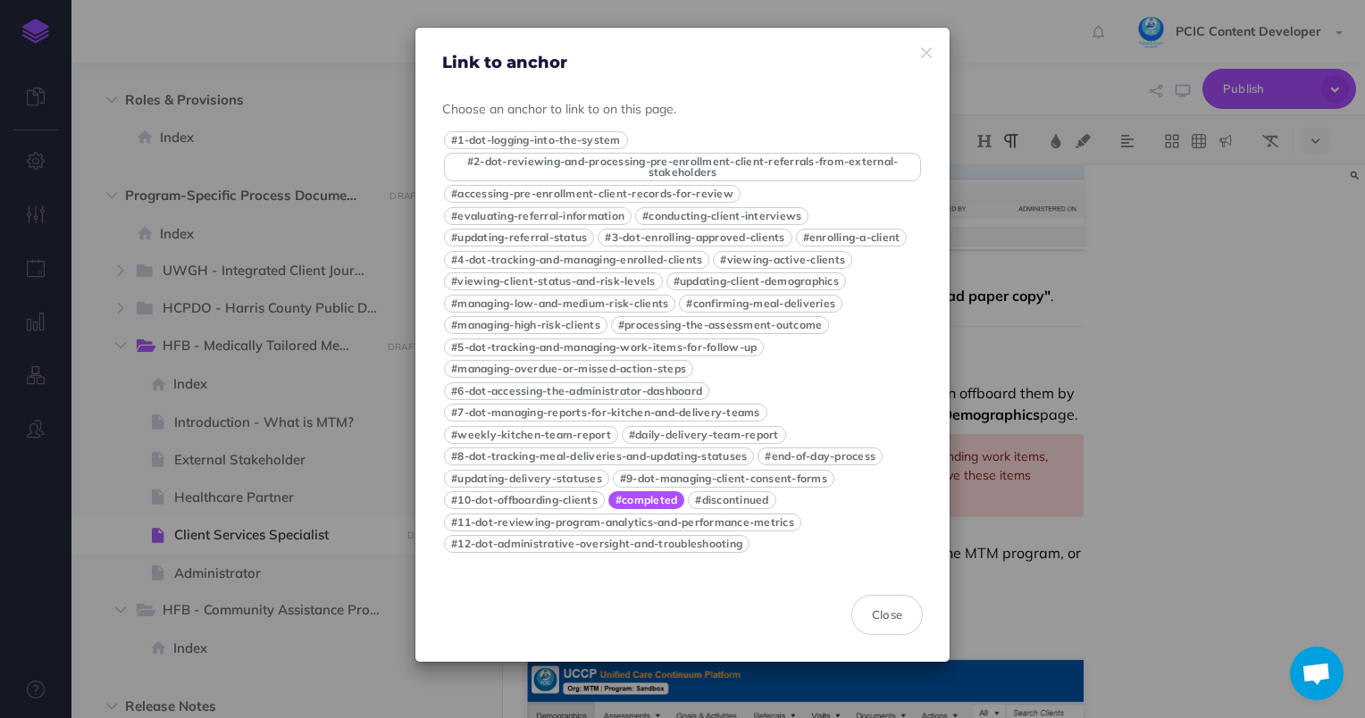
click at [668, 504] on button "#completed" at bounding box center [646, 500] width 77 height 18
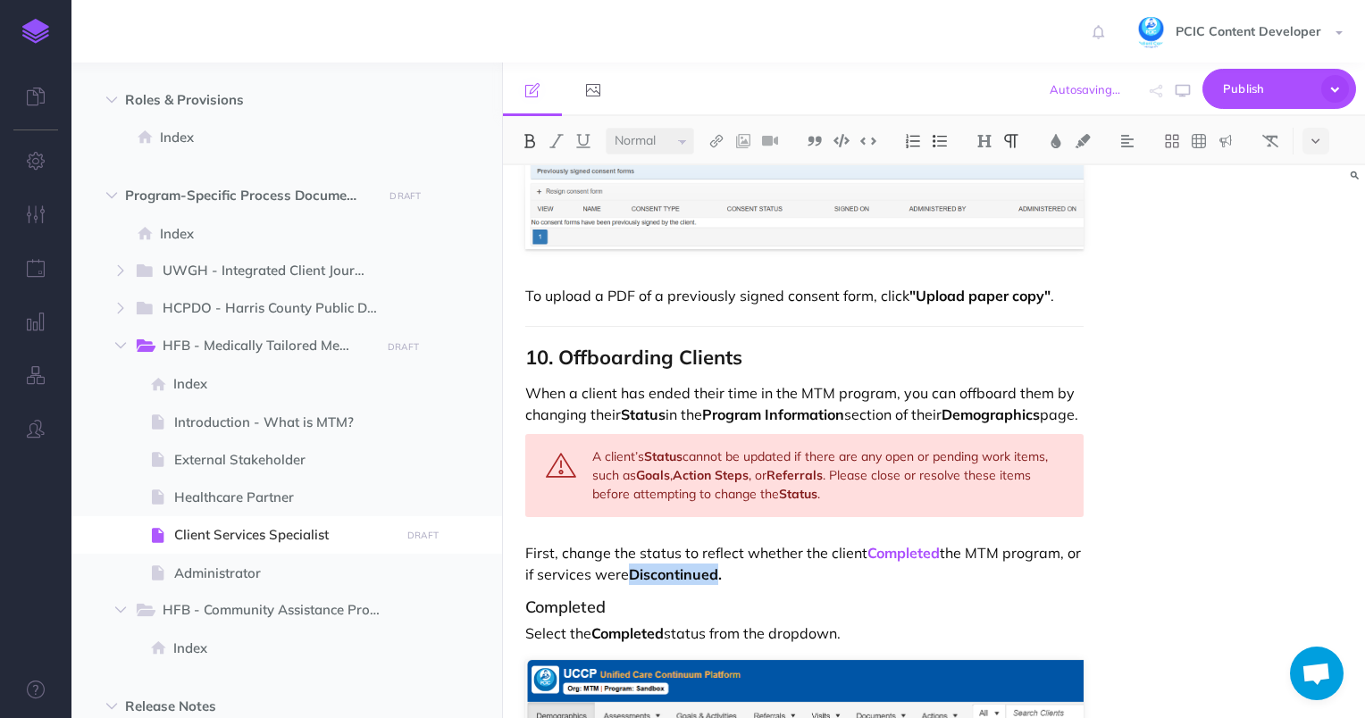
drag, startPoint x: 632, startPoint y: 566, endPoint x: 721, endPoint y: 566, distance: 89.4
click at [721, 566] on strong "Discontinued." at bounding box center [675, 575] width 93 height 18
click at [718, 143] on img at bounding box center [717, 141] width 16 height 14
click at [720, 231] on icon at bounding box center [716, 226] width 10 height 13
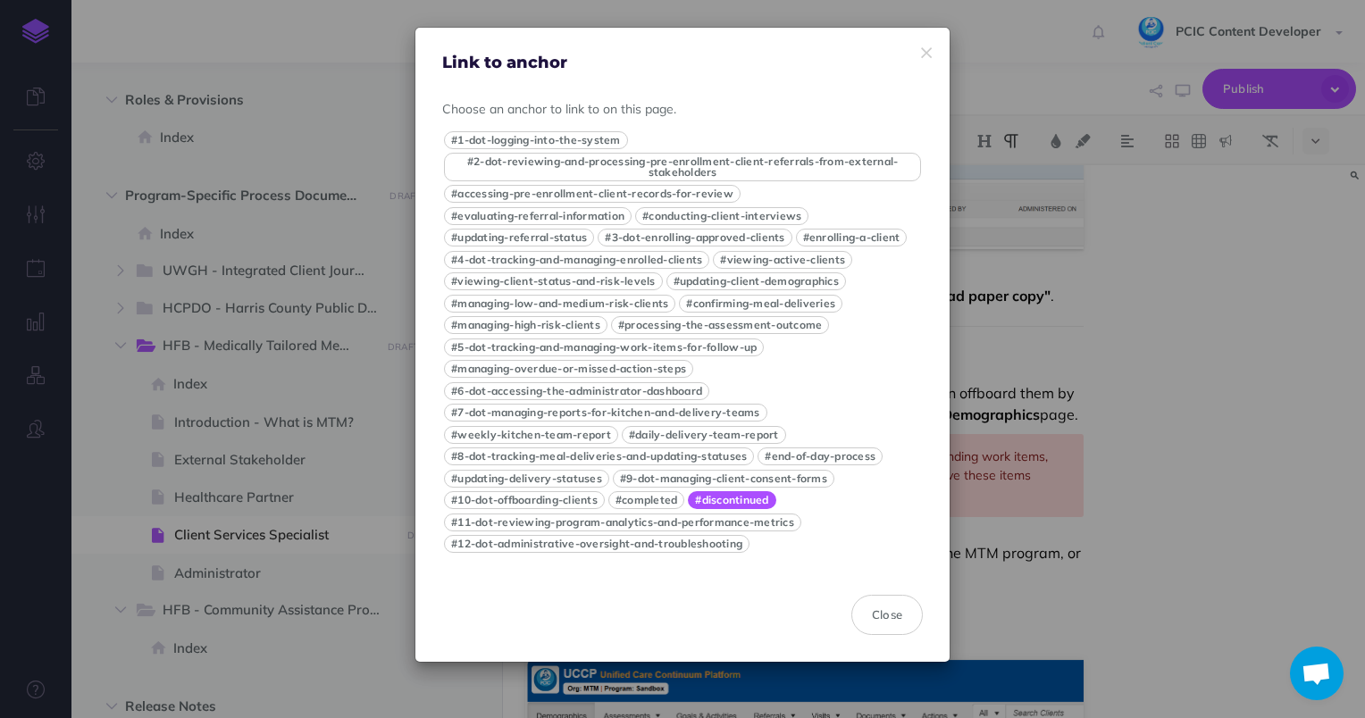
click at [723, 509] on button "#discontinued" at bounding box center [732, 500] width 88 height 18
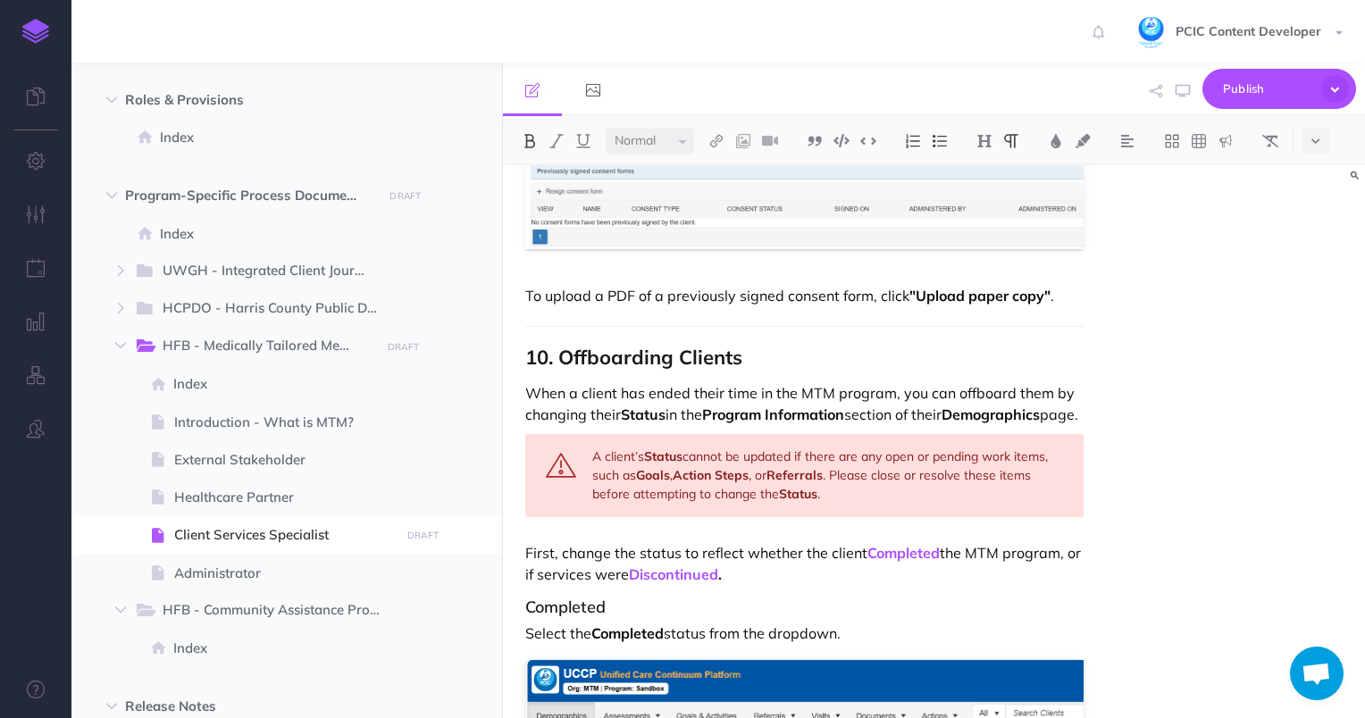
click at [844, 558] on p "First, change the status to reflect whether the client Completed the MTM progra…" at bounding box center [804, 563] width 559 height 43
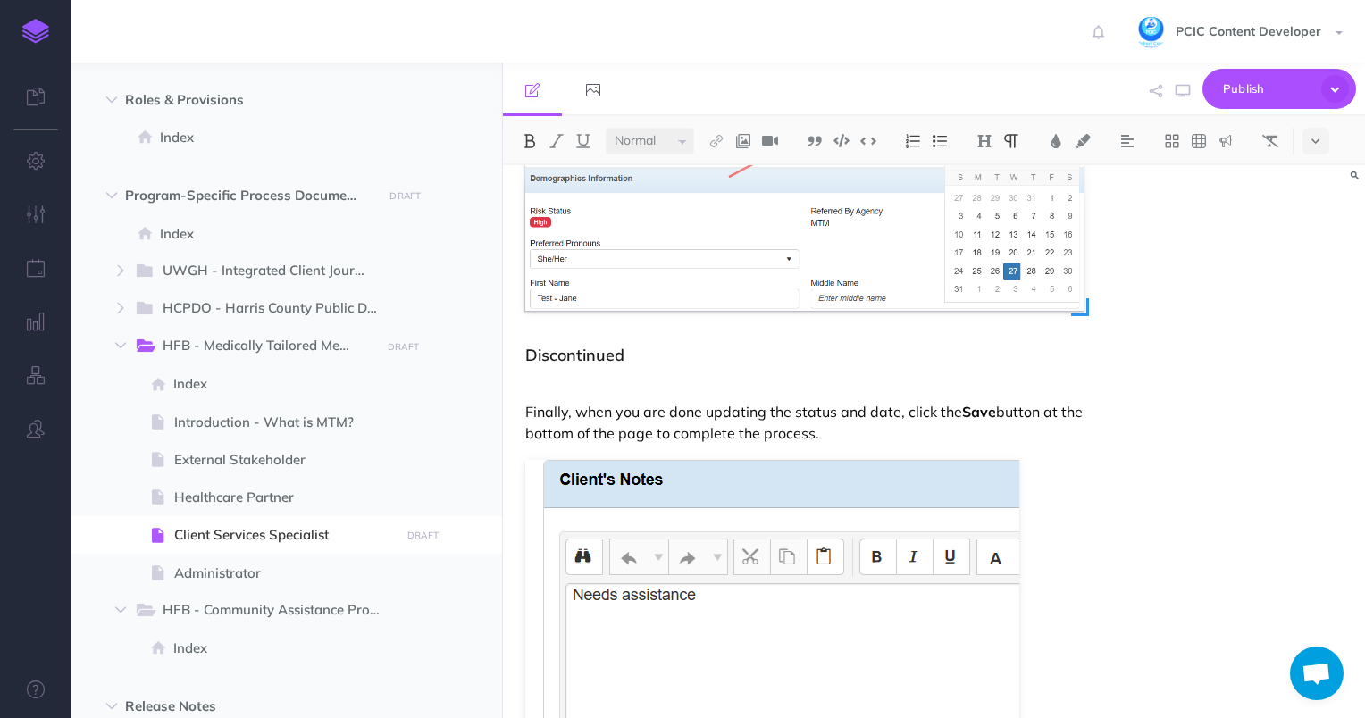
scroll to position [14351, 0]
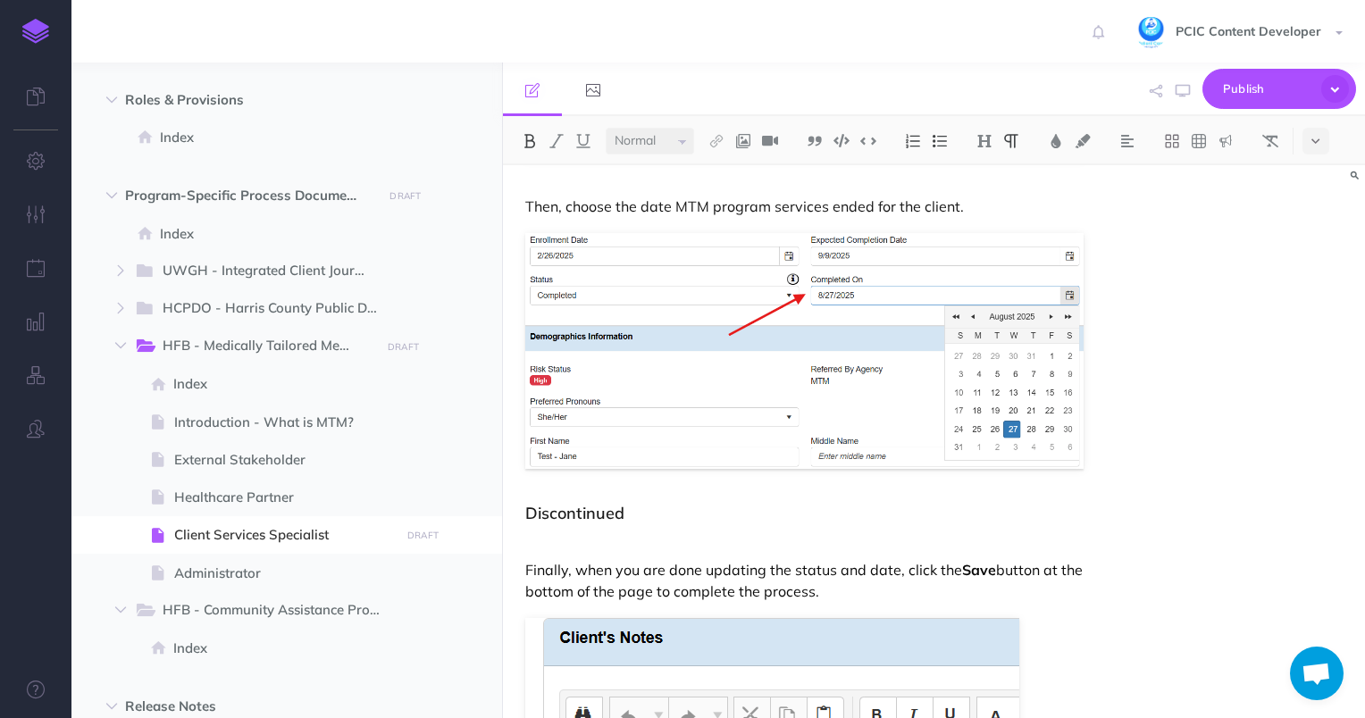
click at [606, 529] on p at bounding box center [804, 539] width 559 height 21
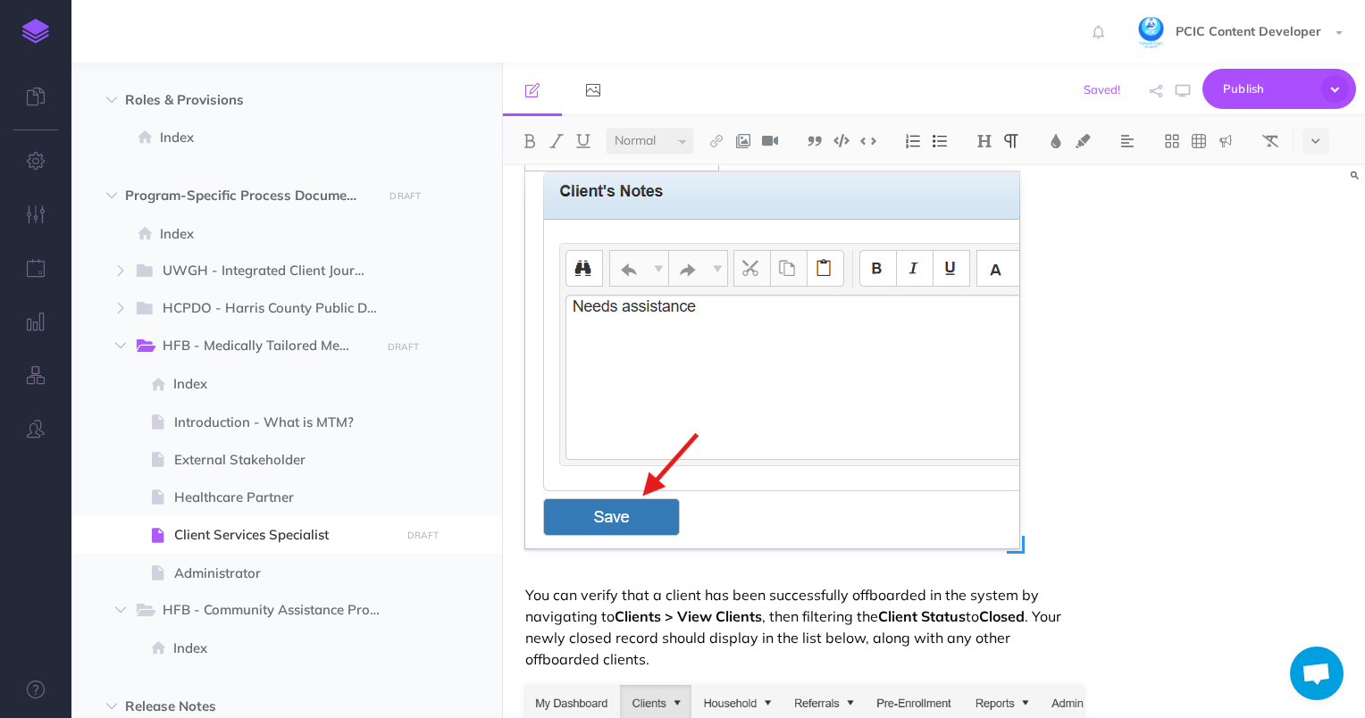
scroll to position [14440, 0]
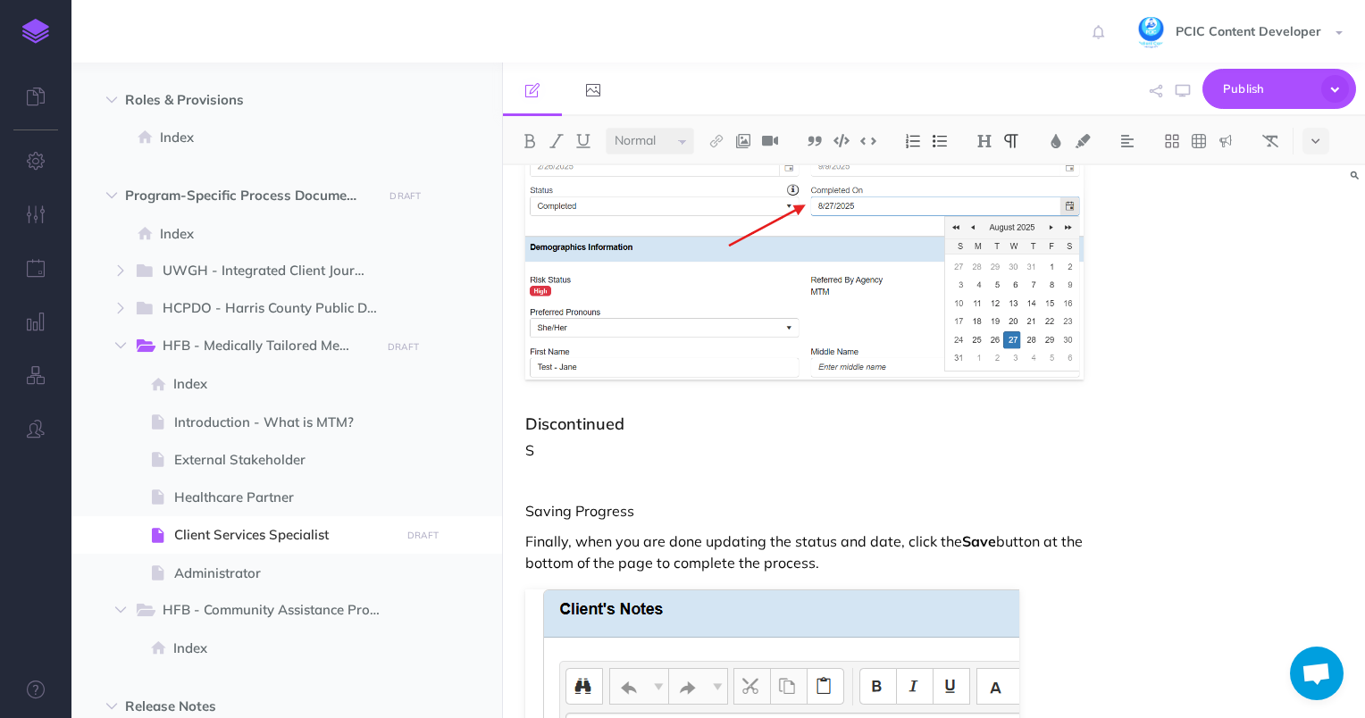
click at [561, 503] on p "Saving Progress" at bounding box center [804, 510] width 559 height 21
click at [586, 500] on p "Saving Progress" at bounding box center [804, 510] width 559 height 21
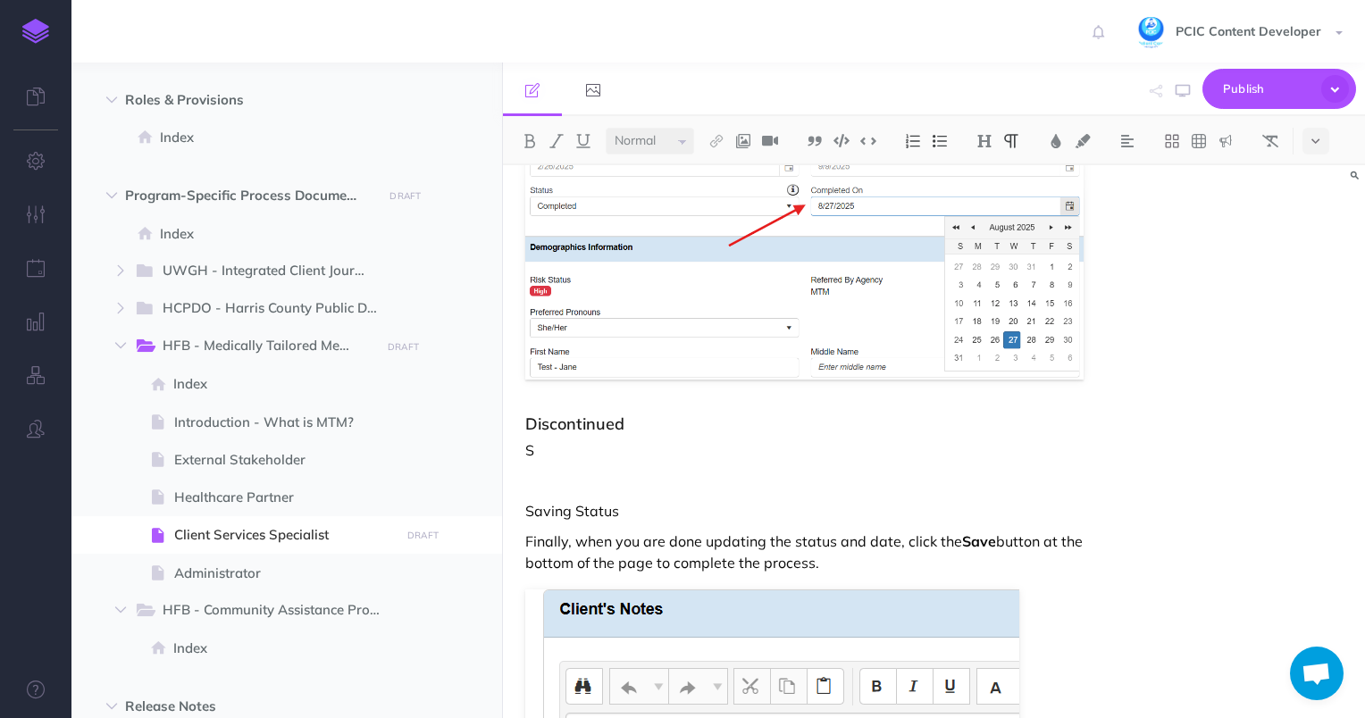
click at [575, 503] on p "Saving Status" at bounding box center [804, 510] width 559 height 21
click at [976, 145] on button at bounding box center [984, 141] width 27 height 27
click at [994, 225] on button "H3" at bounding box center [984, 226] width 27 height 27
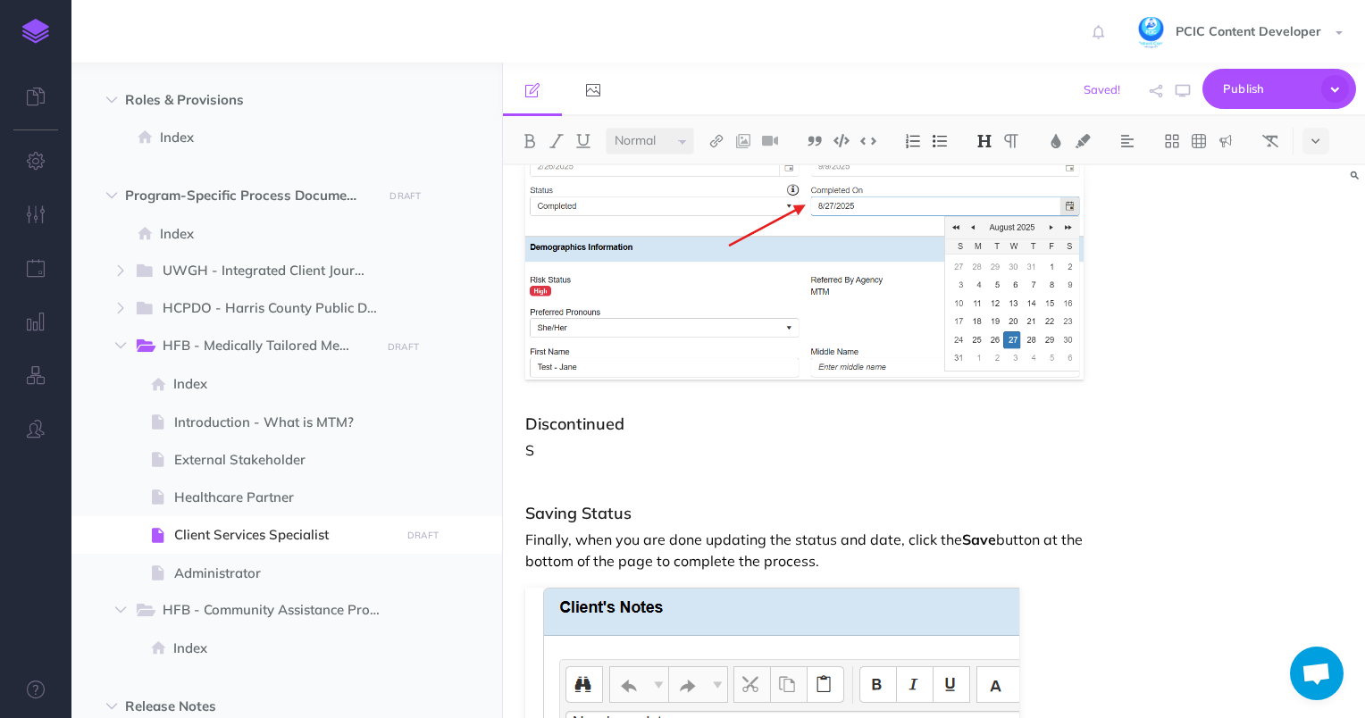
click at [614, 440] on p "S" at bounding box center [804, 450] width 559 height 21
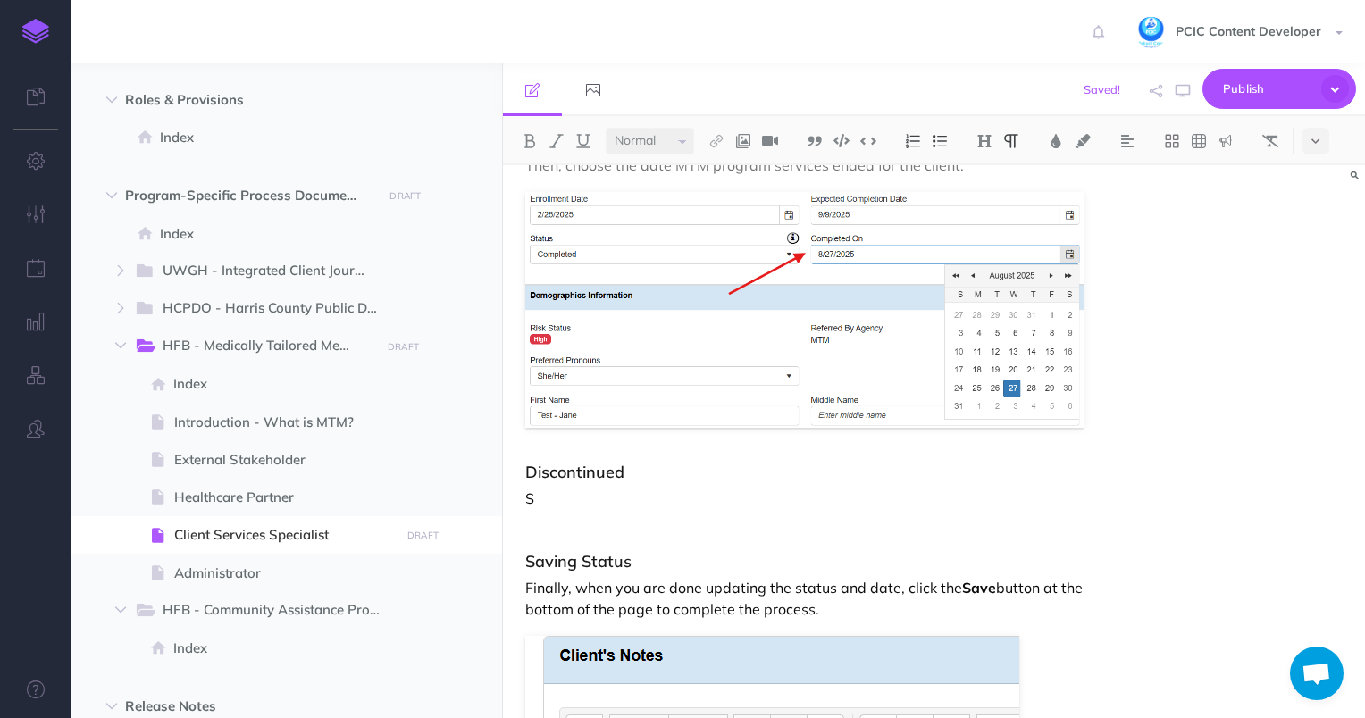
scroll to position [14530, 0]
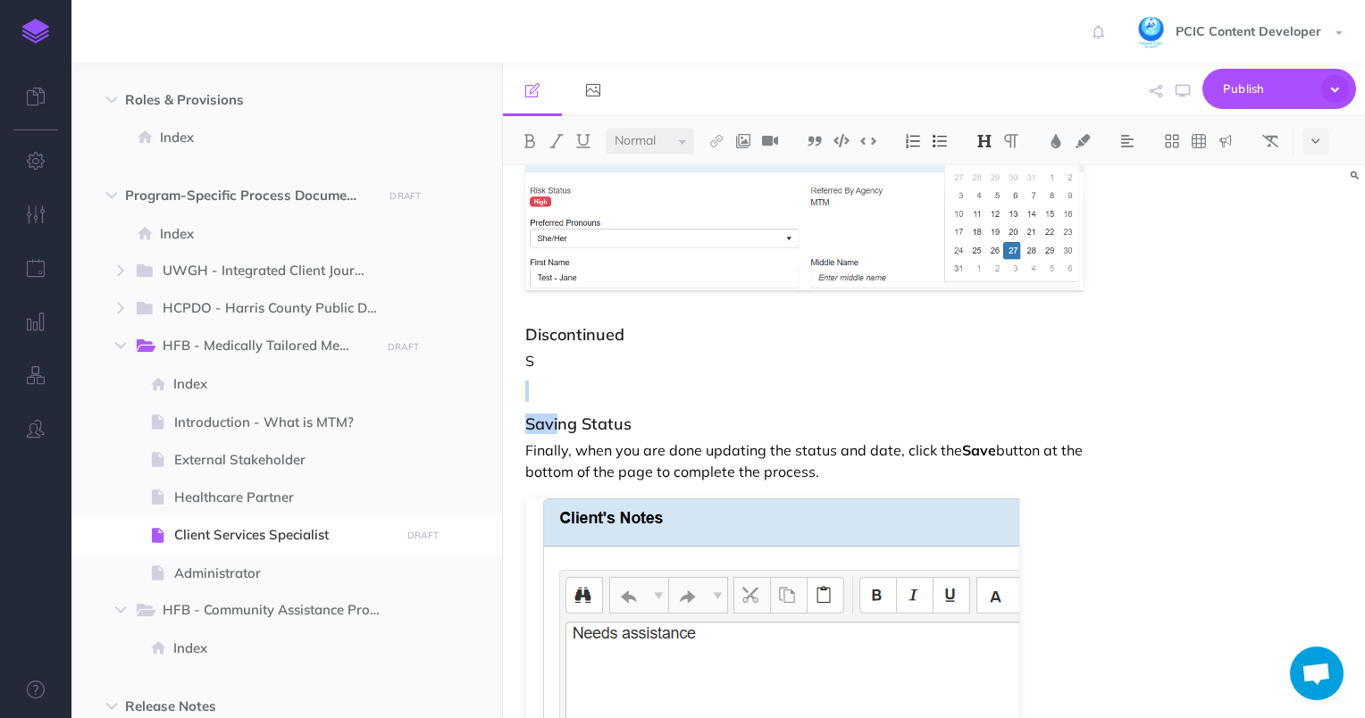
click at [573, 411] on p "Saving Status" at bounding box center [804, 421] width 559 height 21
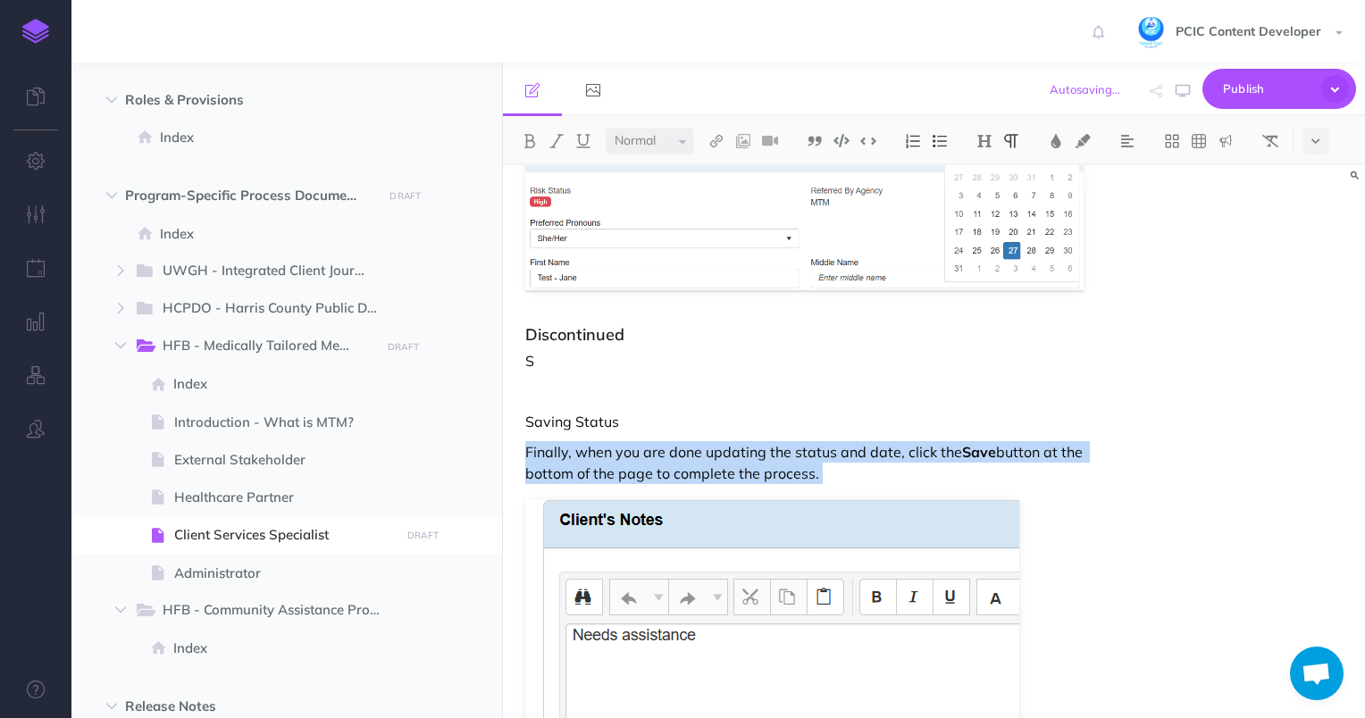
drag, startPoint x: 520, startPoint y: 443, endPoint x: 600, endPoint y: 485, distance: 90.7
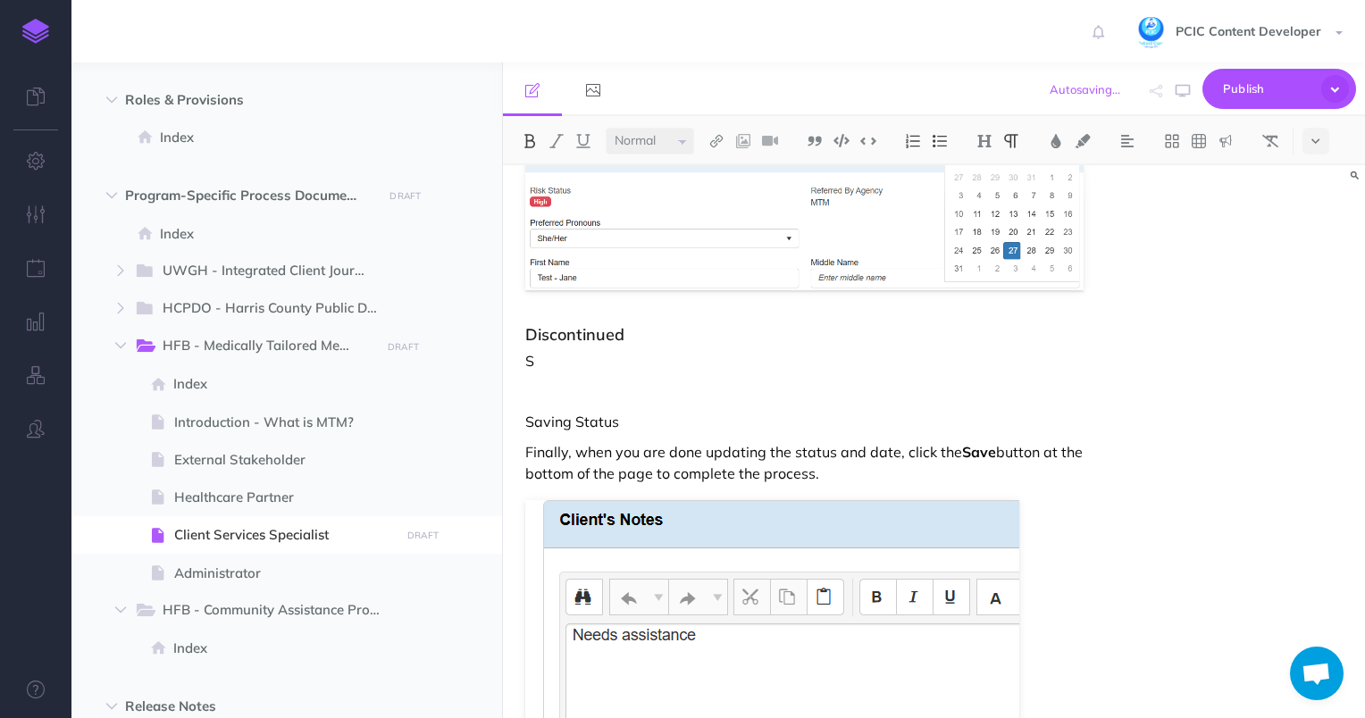
click at [564, 381] on p at bounding box center [804, 391] width 559 height 21
drag, startPoint x: 541, startPoint y: 382, endPoint x: 518, endPoint y: 315, distance: 70.9
drag, startPoint x: 535, startPoint y: 391, endPoint x: 516, endPoint y: 303, distance: 90.6
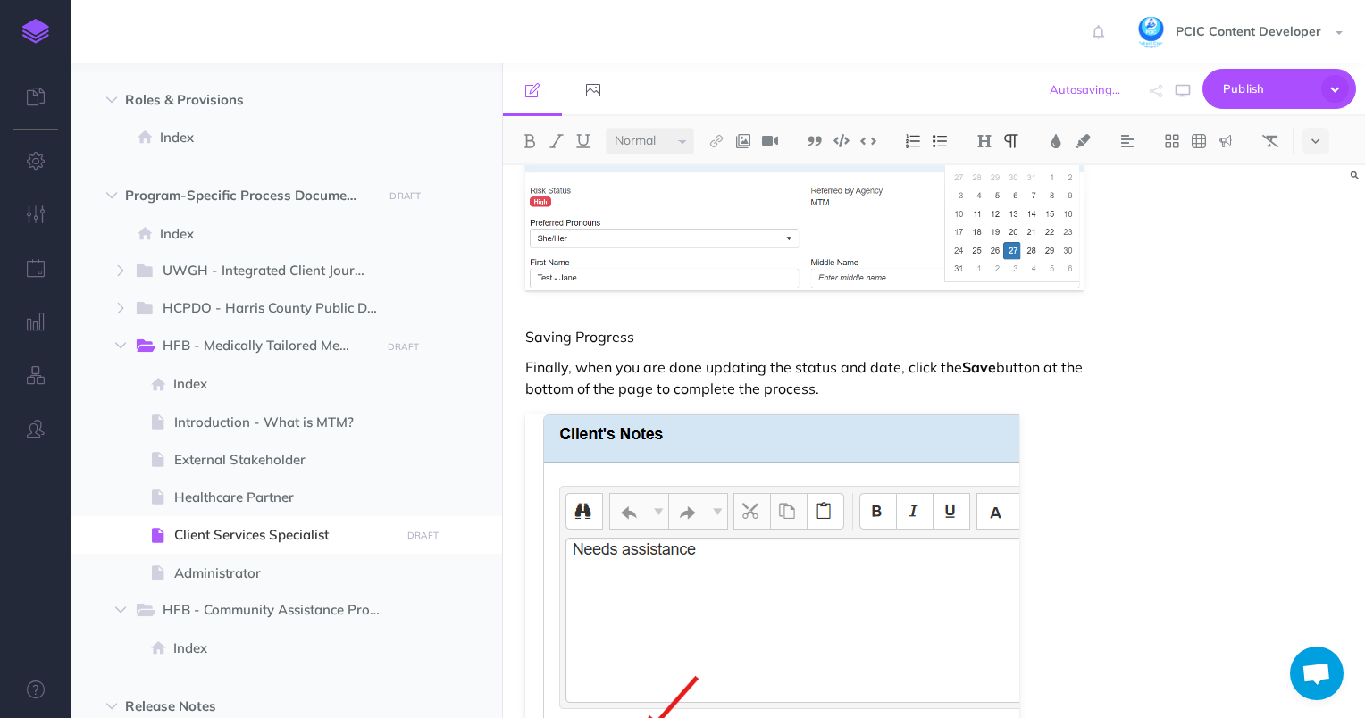
click at [579, 330] on p "Saving Progress" at bounding box center [804, 336] width 559 height 21
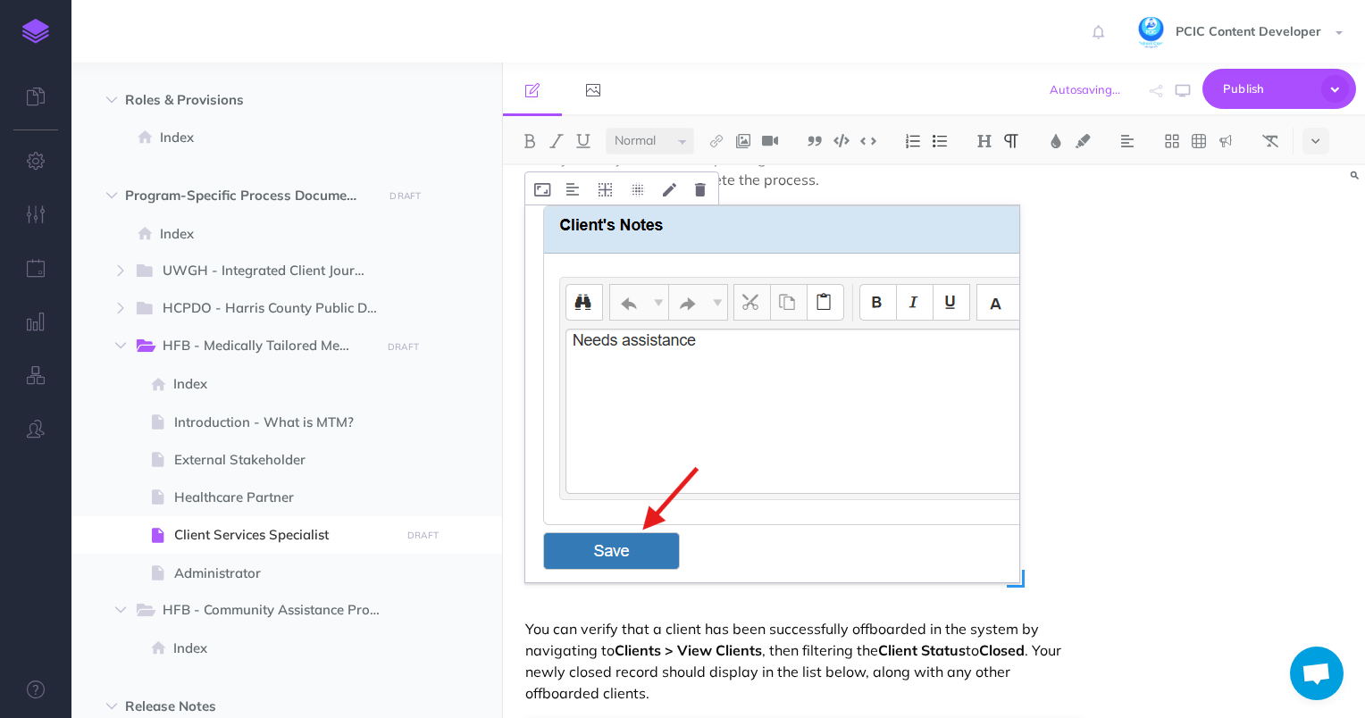
scroll to position [14887, 0]
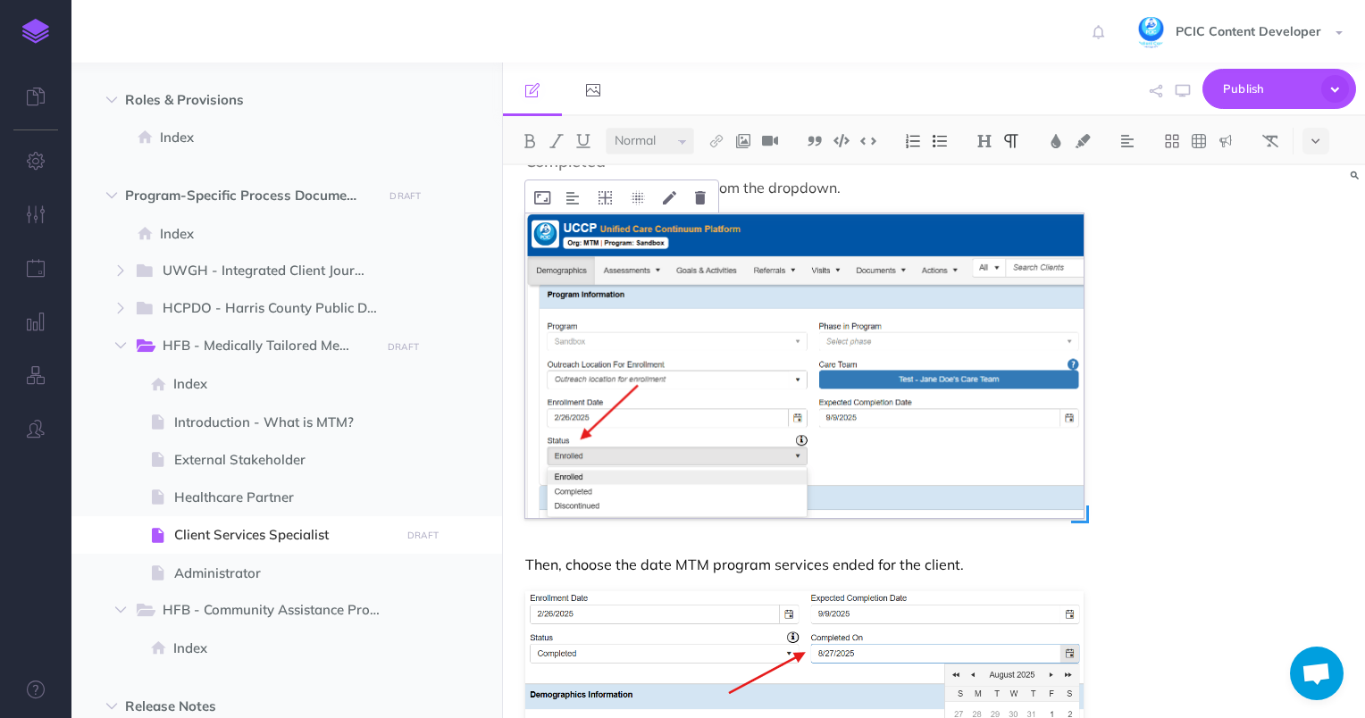
scroll to position [13994, 0]
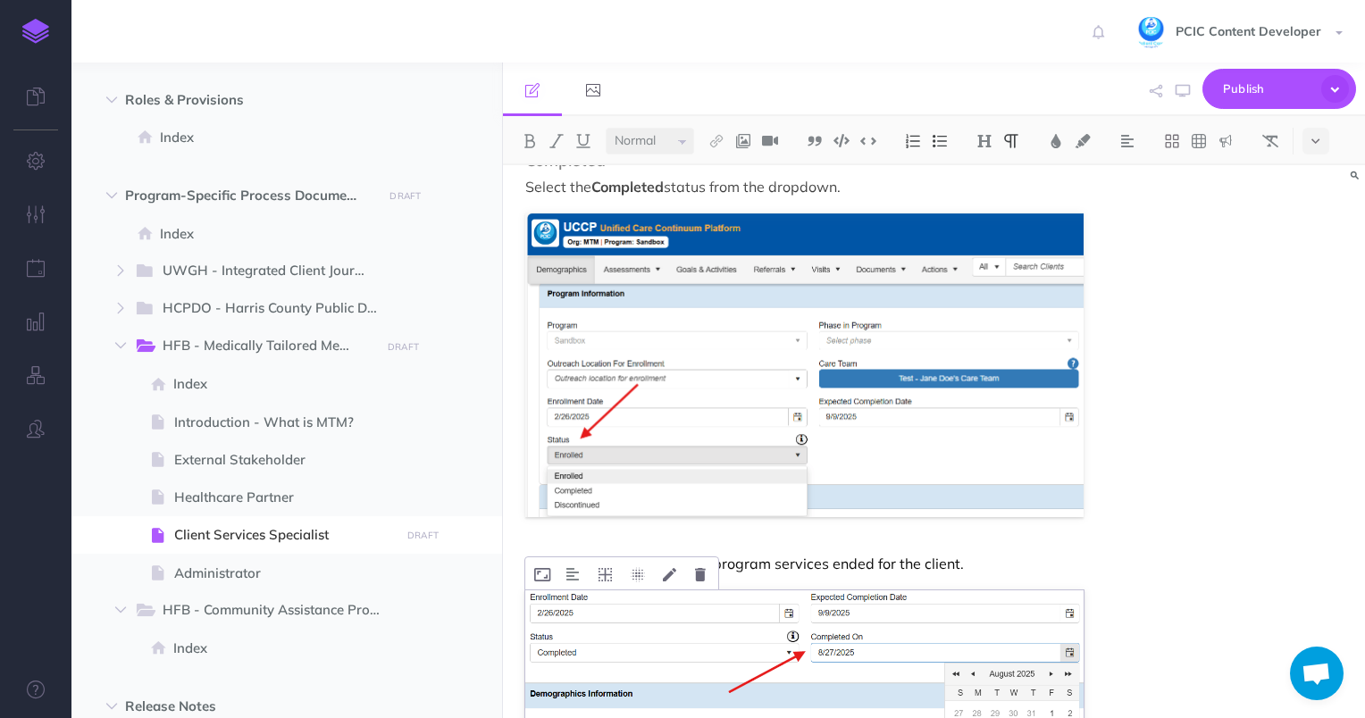
drag, startPoint x: 562, startPoint y: 502, endPoint x: 593, endPoint y: 670, distance: 170.9
click at [590, 672] on img at bounding box center [804, 709] width 559 height 236
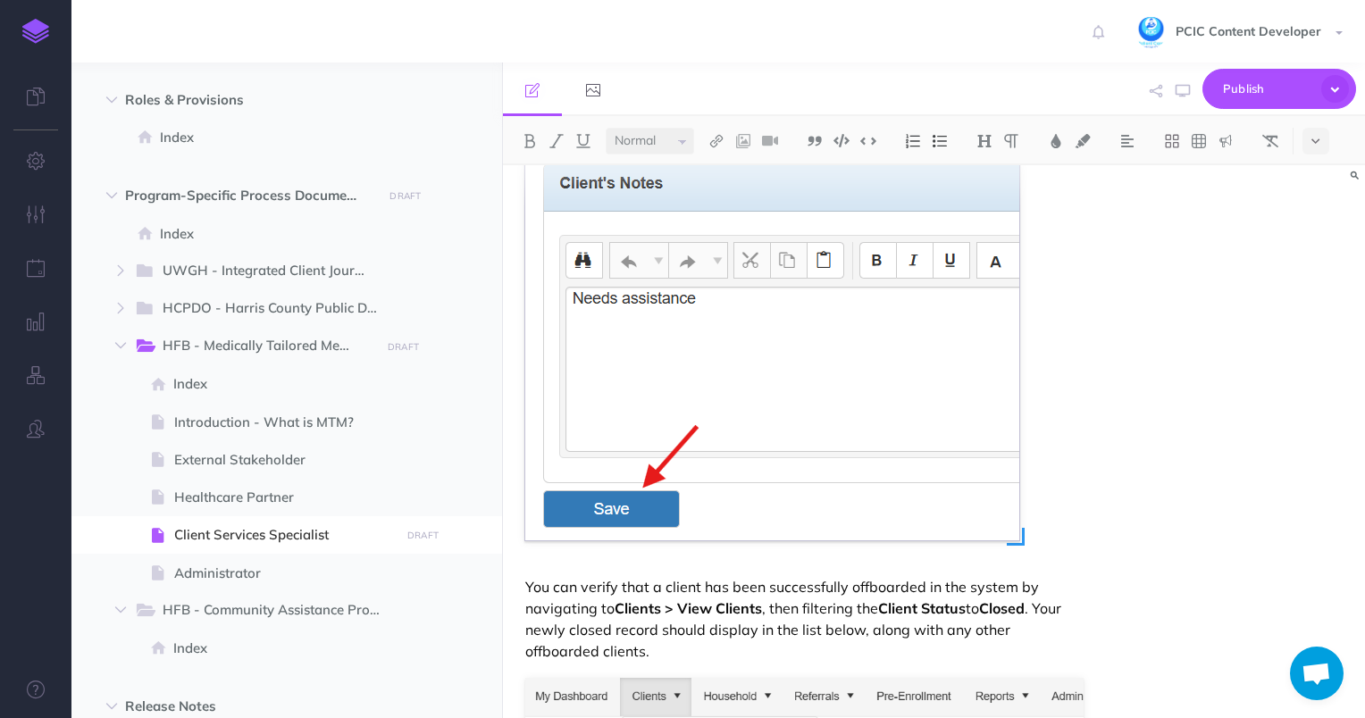
scroll to position [14619, 0]
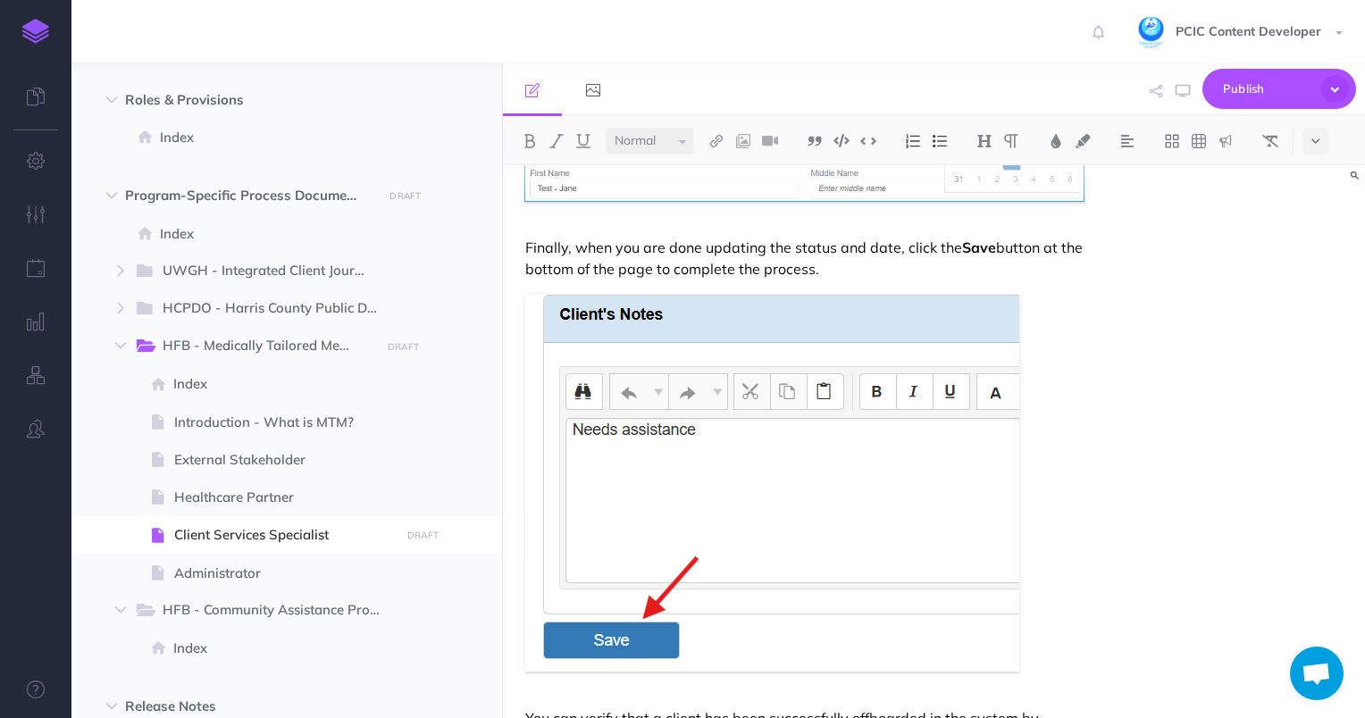
click at [525, 237] on p "Finally, when you are done updating the status and date, click the Save button …" at bounding box center [804, 258] width 559 height 43
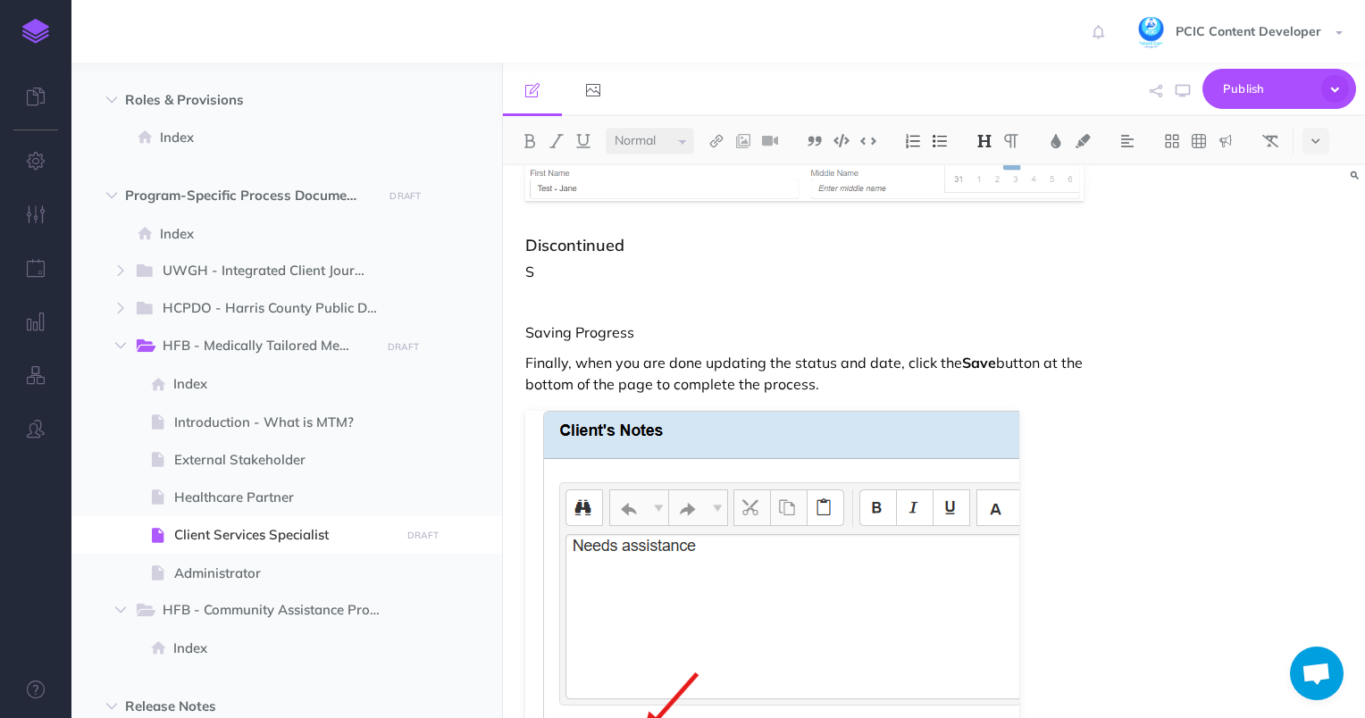
click at [590, 272] on p "S" at bounding box center [804, 271] width 559 height 21
click at [591, 323] on p "Saving Progress" at bounding box center [804, 332] width 559 height 21
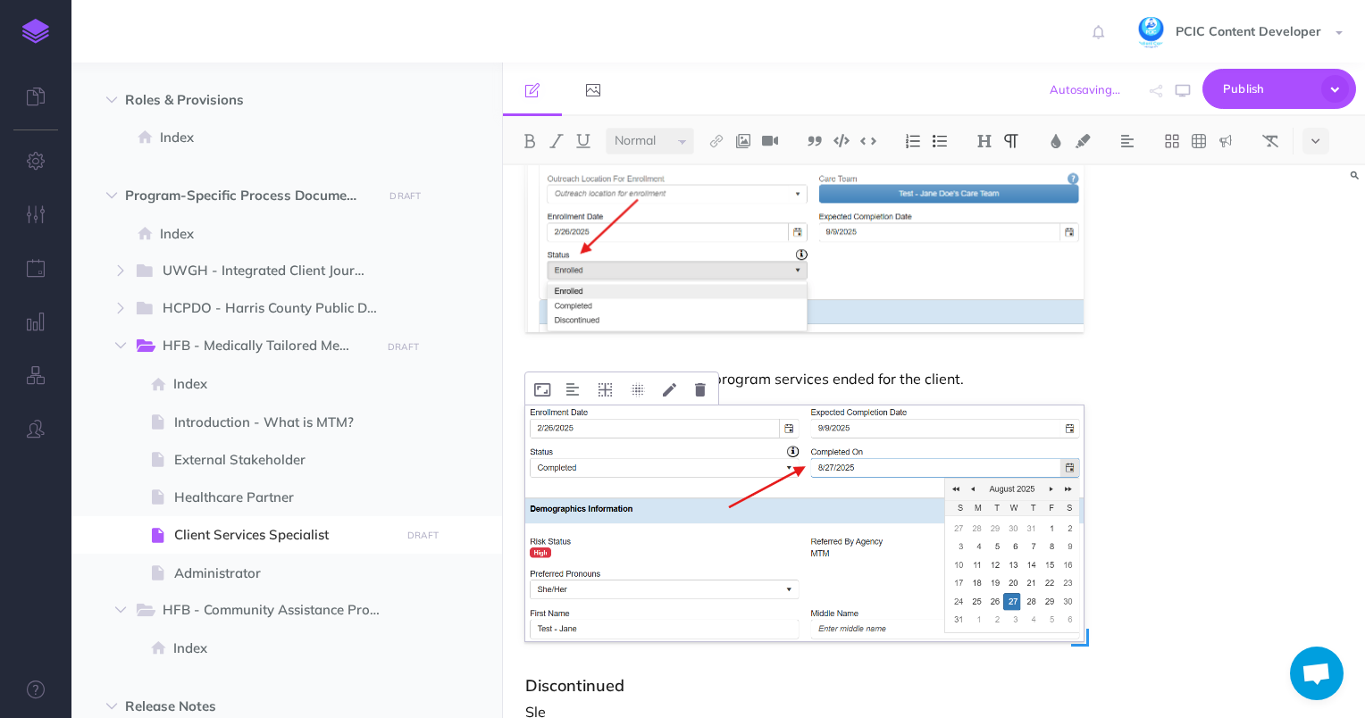
scroll to position [14536, 0]
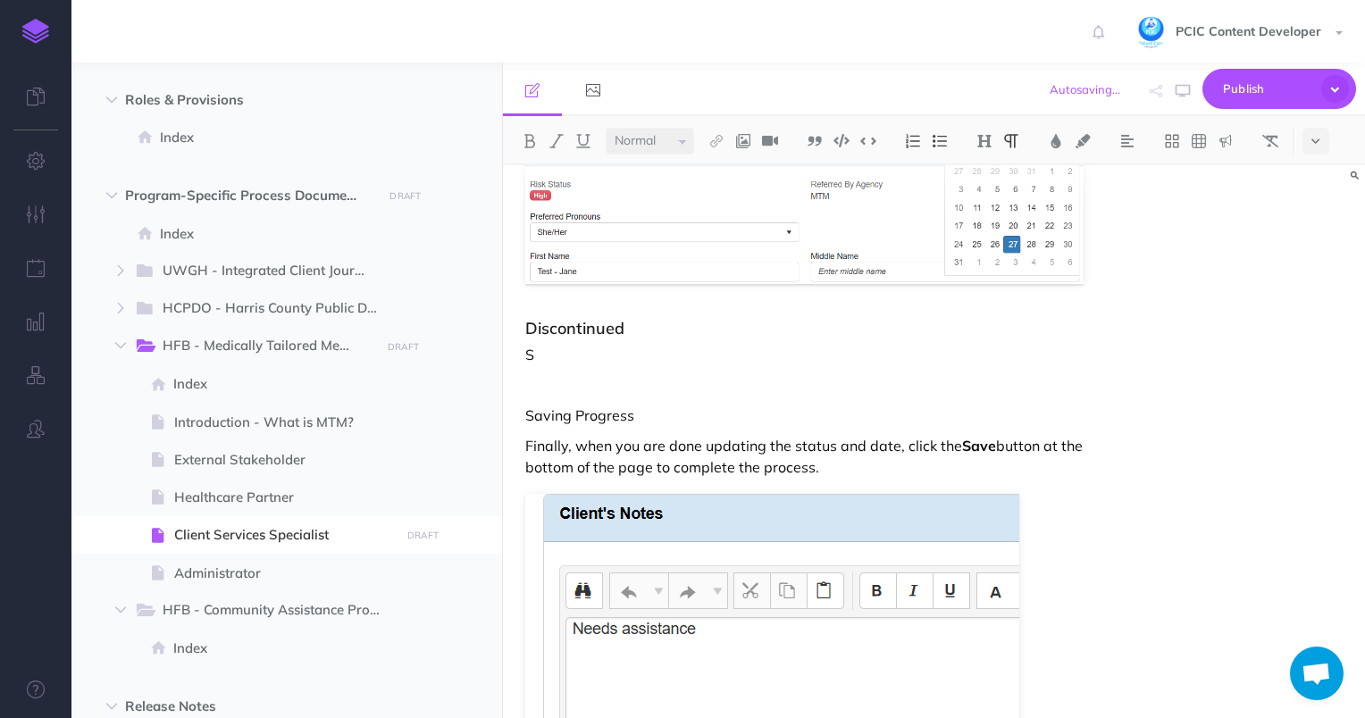
click at [588, 406] on p "Saving Progress" at bounding box center [804, 415] width 559 height 21
click at [994, 141] on button at bounding box center [984, 141] width 27 height 27
click at [989, 224] on button "H3" at bounding box center [984, 226] width 27 height 27
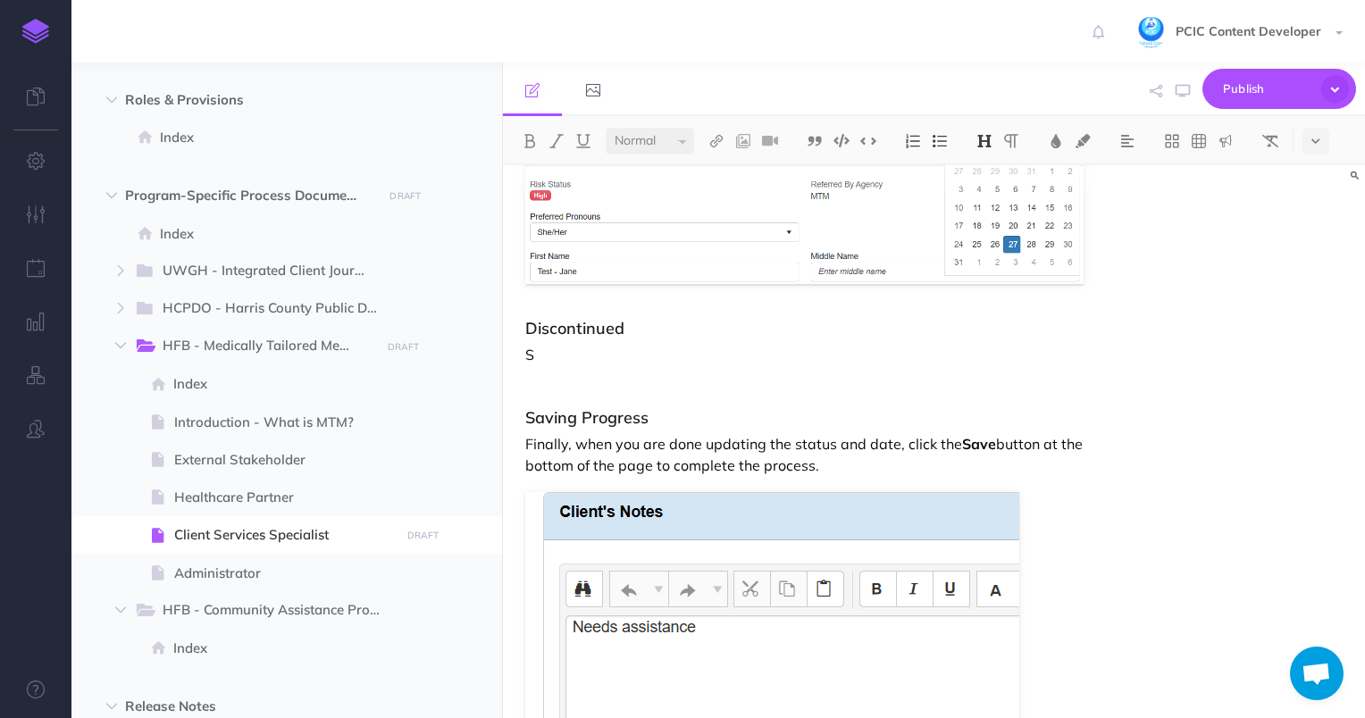
click at [759, 386] on p at bounding box center [804, 384] width 559 height 21
click at [617, 410] on h3 "Saving Progress" at bounding box center [804, 418] width 559 height 18
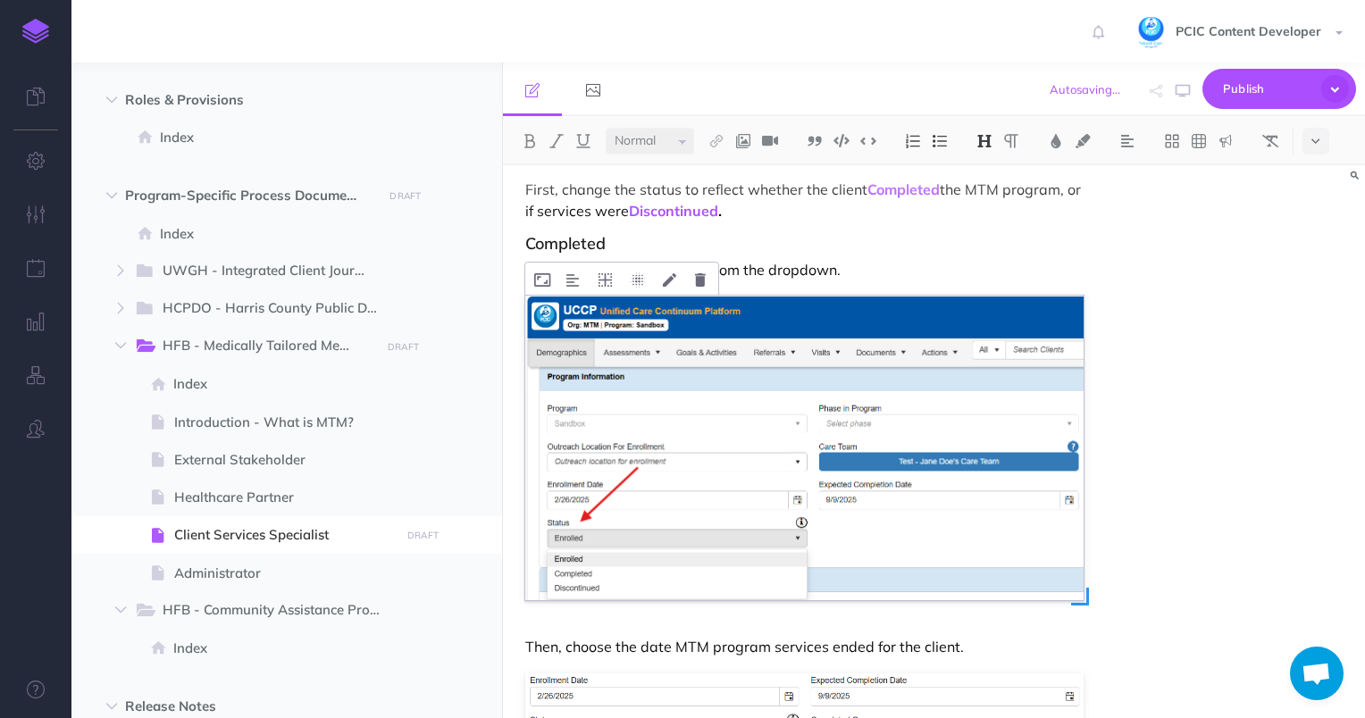
scroll to position [13732, 0]
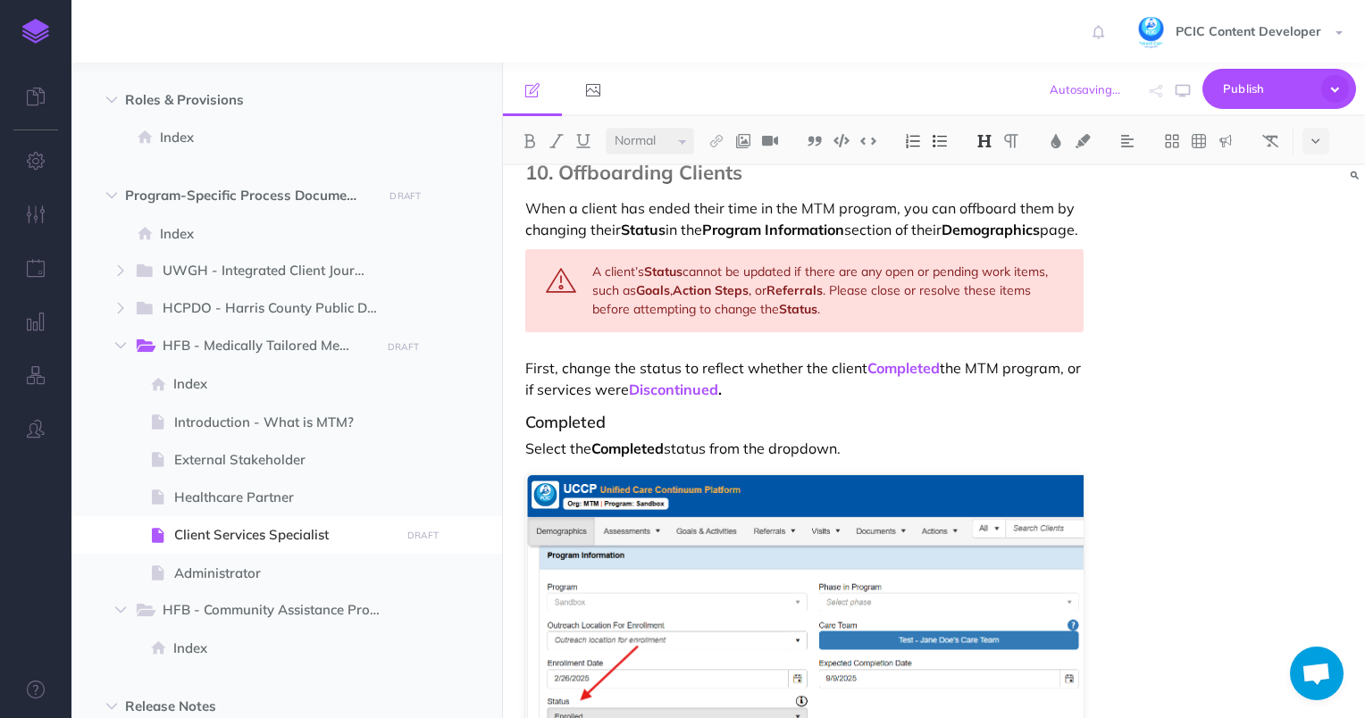
click at [619, 414] on h3 "Completed" at bounding box center [804, 423] width 559 height 18
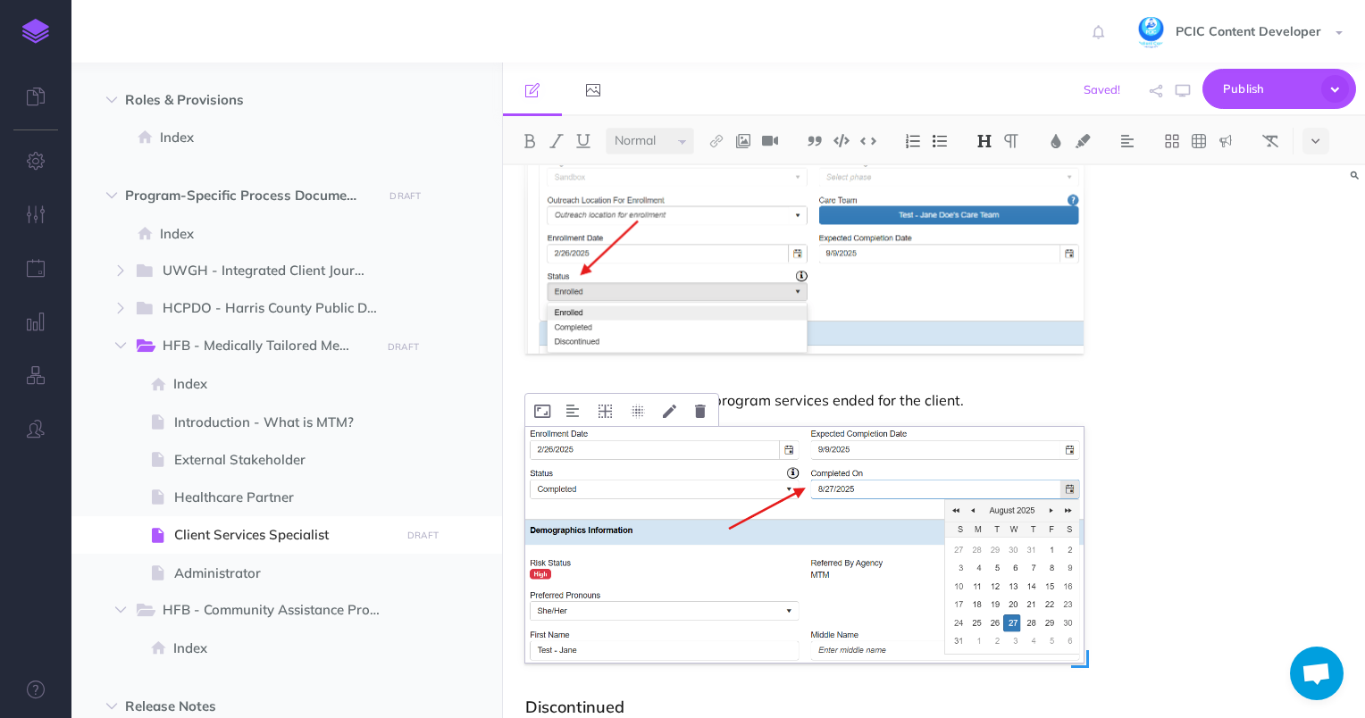
scroll to position [14268, 0]
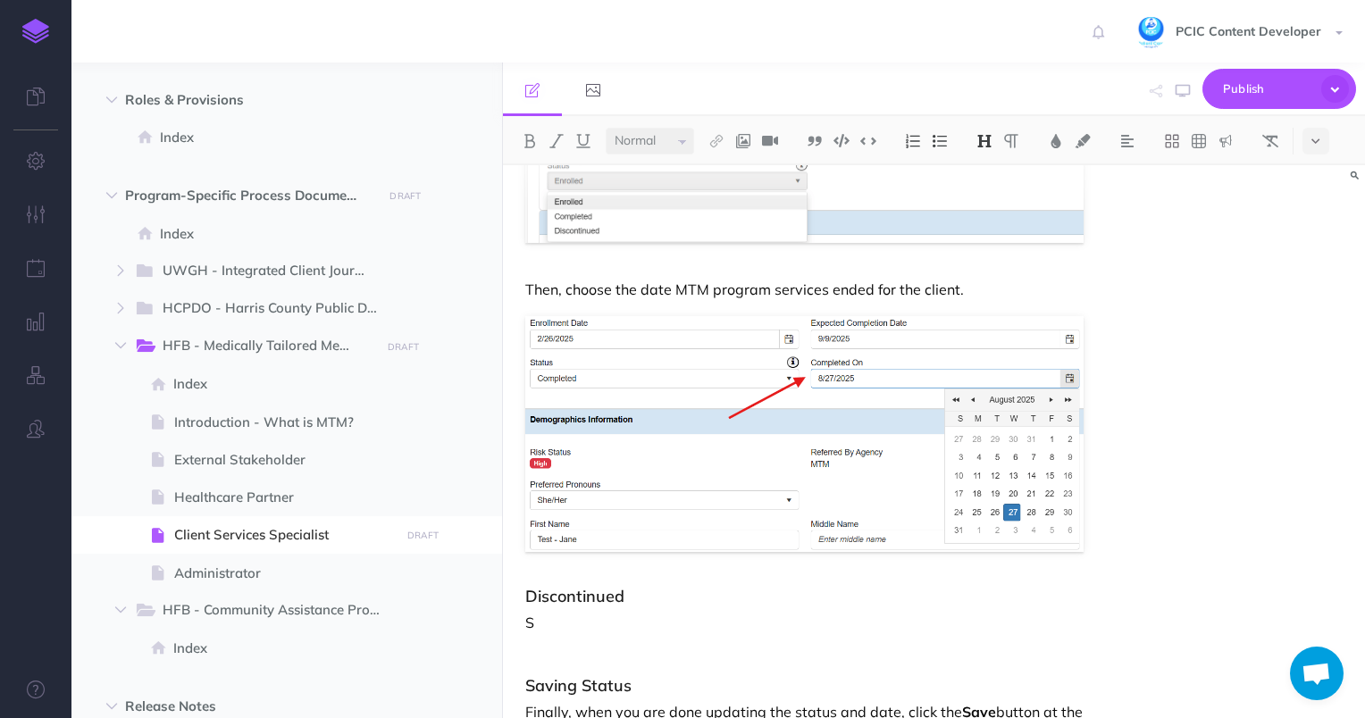
click at [635, 592] on h3 "Discontinued" at bounding box center [804, 597] width 559 height 18
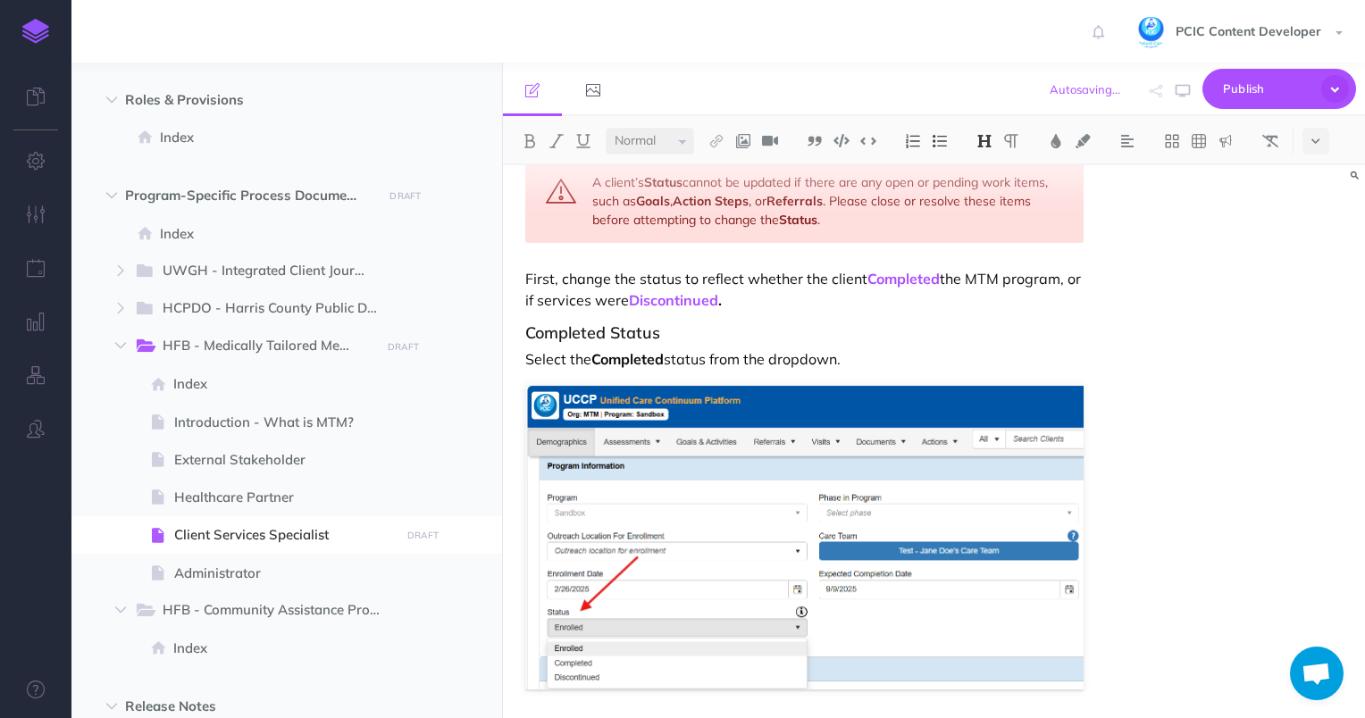
scroll to position [13732, 0]
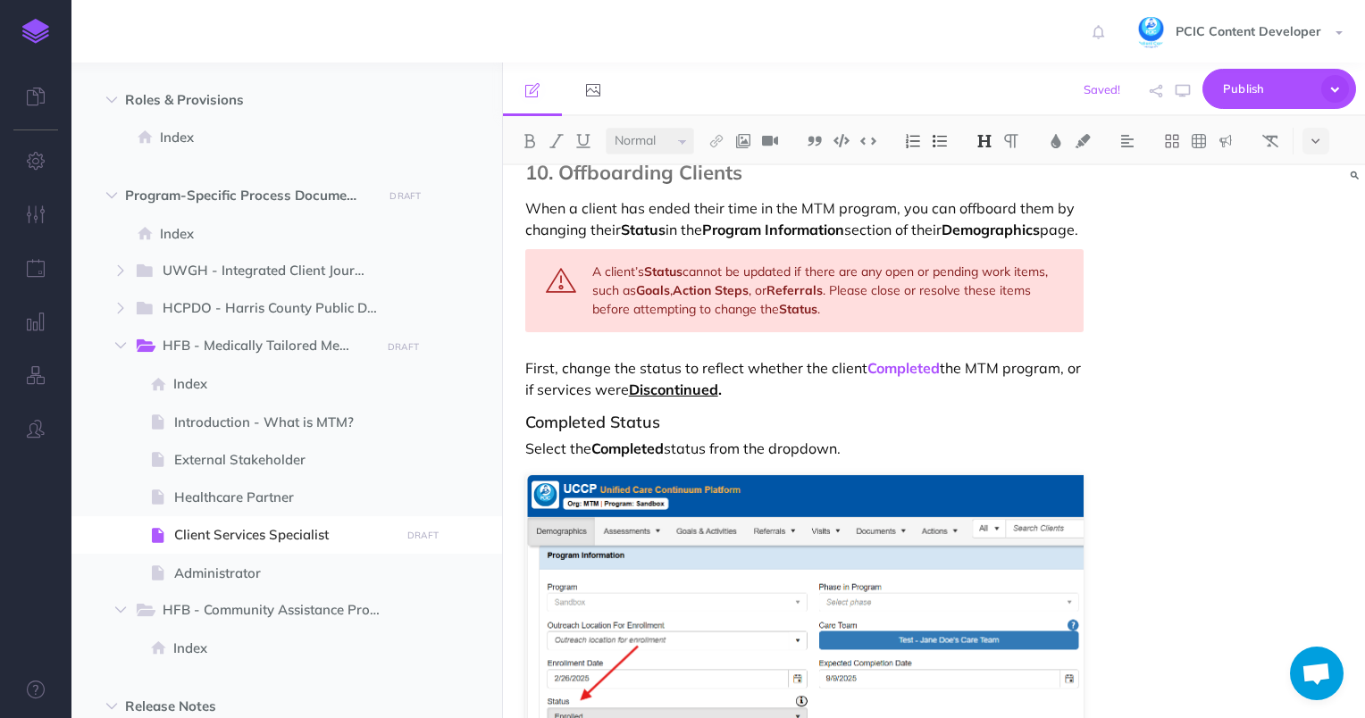
click at [686, 381] on link "Discontinued" at bounding box center [673, 390] width 89 height 18
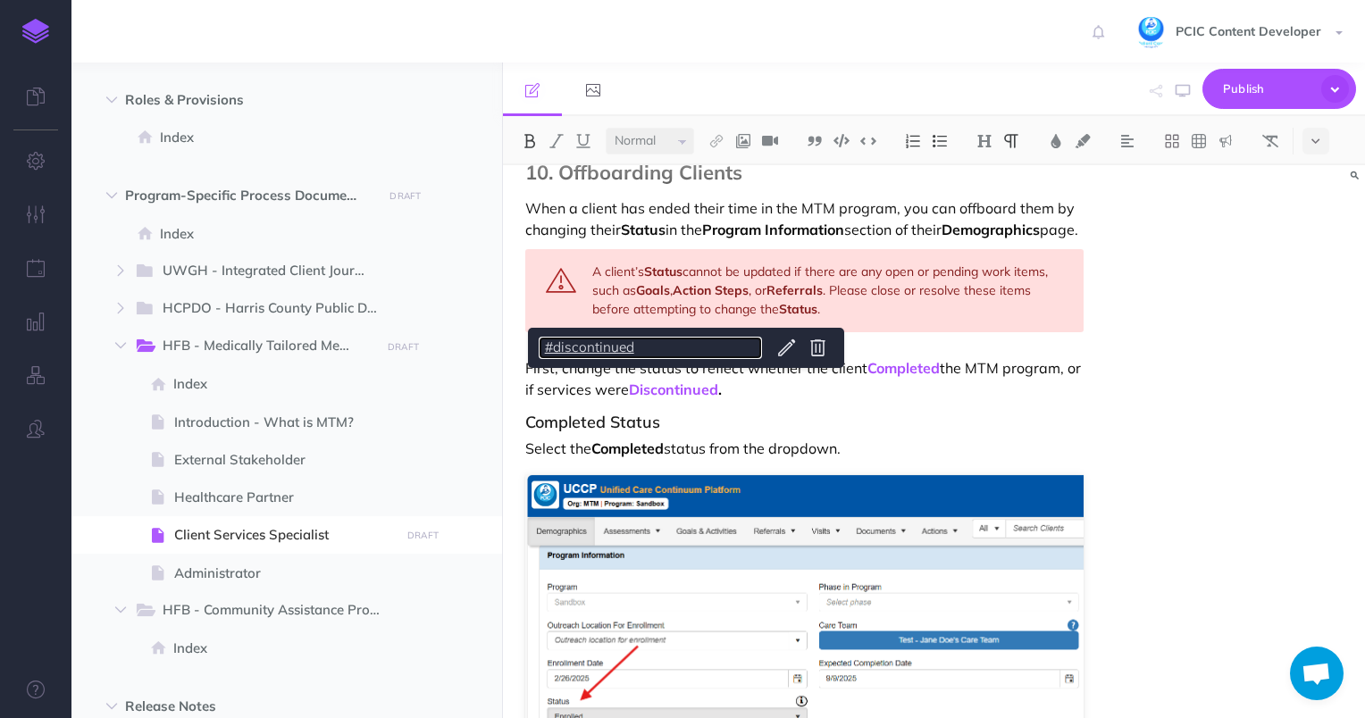
click at [579, 350] on link "#discontinued" at bounding box center [650, 348] width 223 height 22
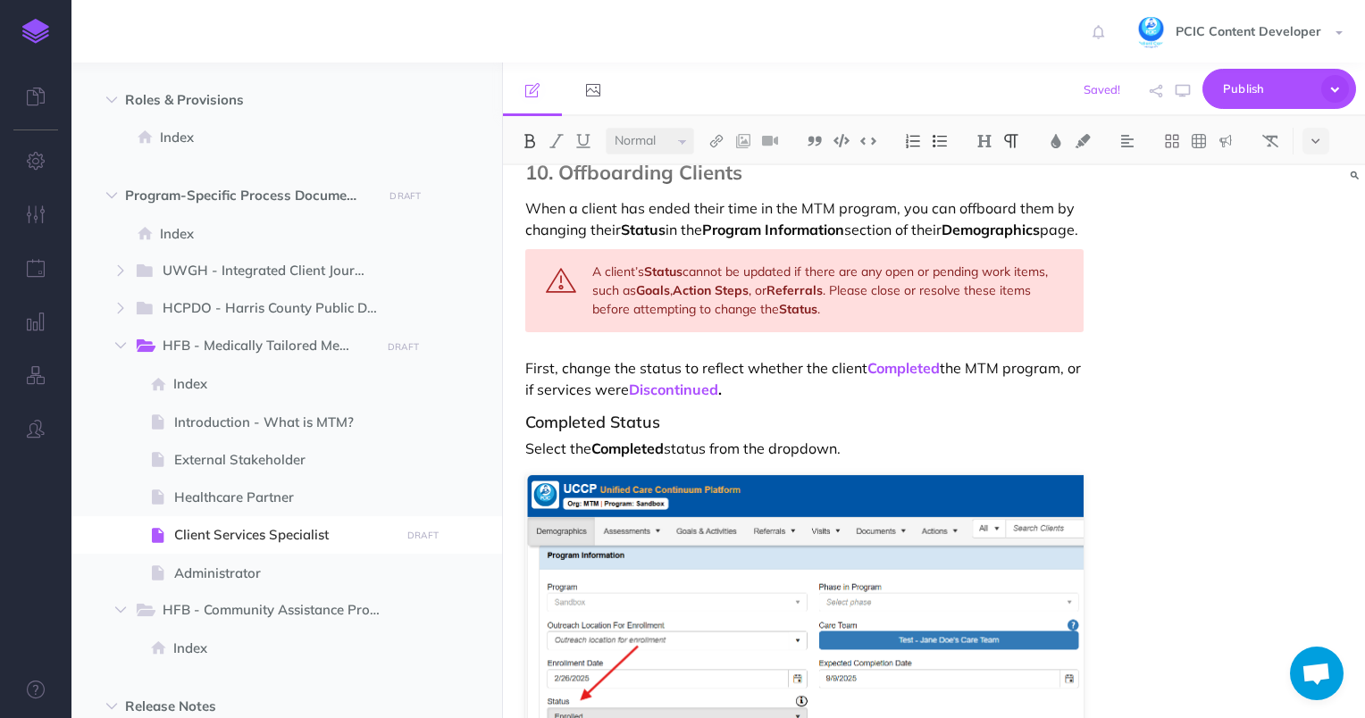
click at [793, 379] on p "First, change the status to reflect whether the client Completed the MTM progra…" at bounding box center [804, 378] width 559 height 43
click at [877, 359] on link "Completed" at bounding box center [904, 368] width 72 height 18
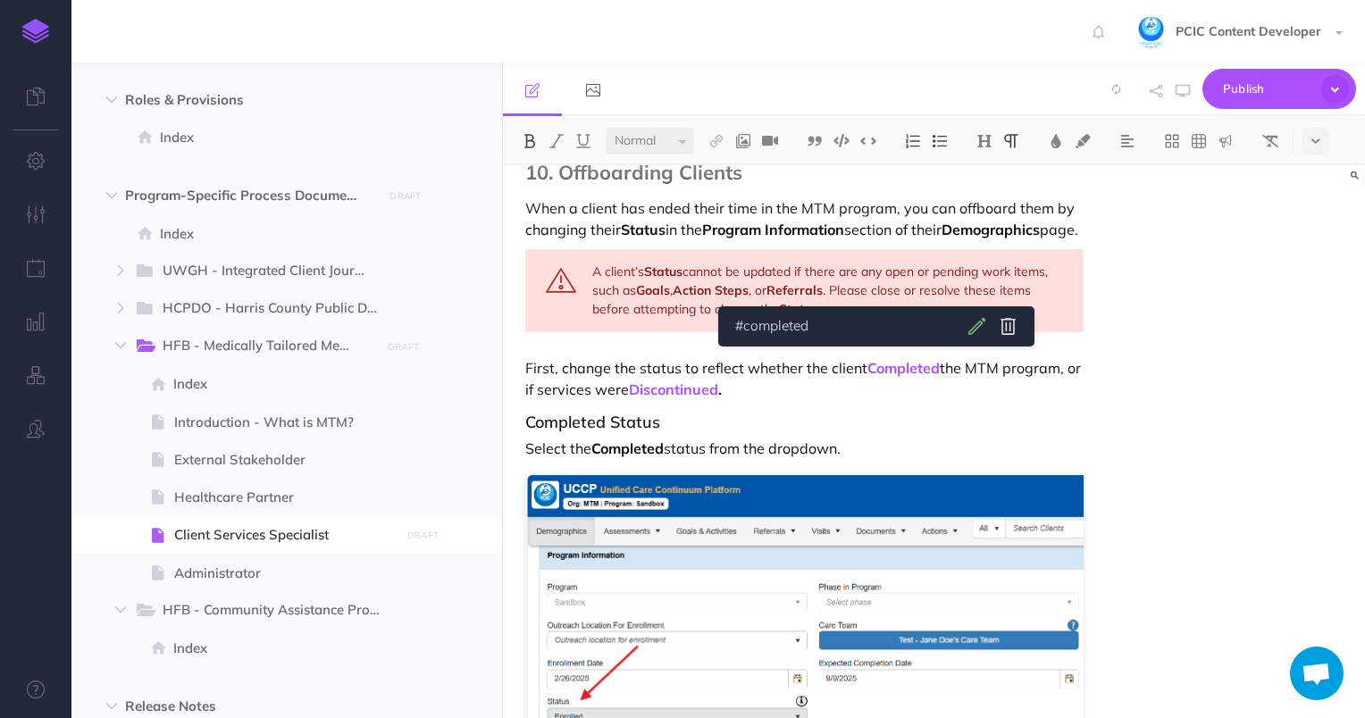
click at [978, 330] on body "Toggle Navigation PCIC Content Developer Settings Account Settings Teams PCIC S…" at bounding box center [682, 359] width 1365 height 718
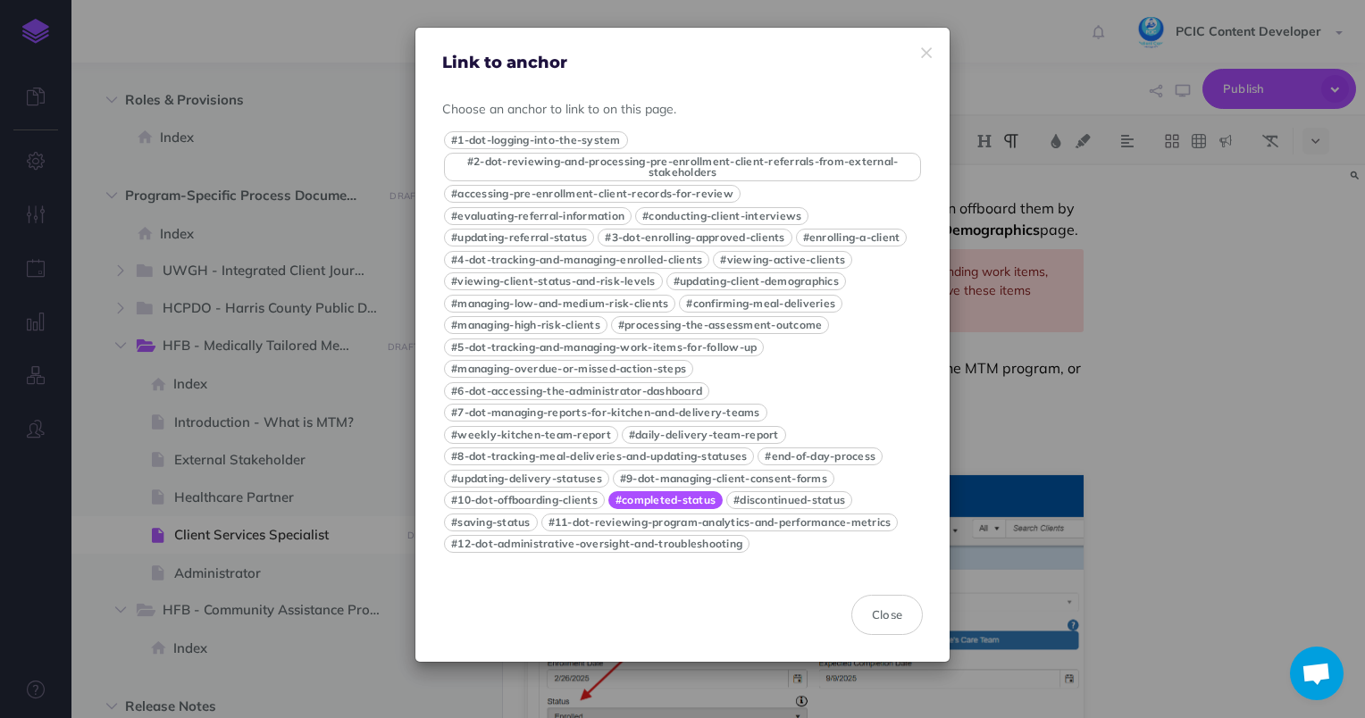
click at [684, 504] on button "#completed-status" at bounding box center [665, 500] width 114 height 18
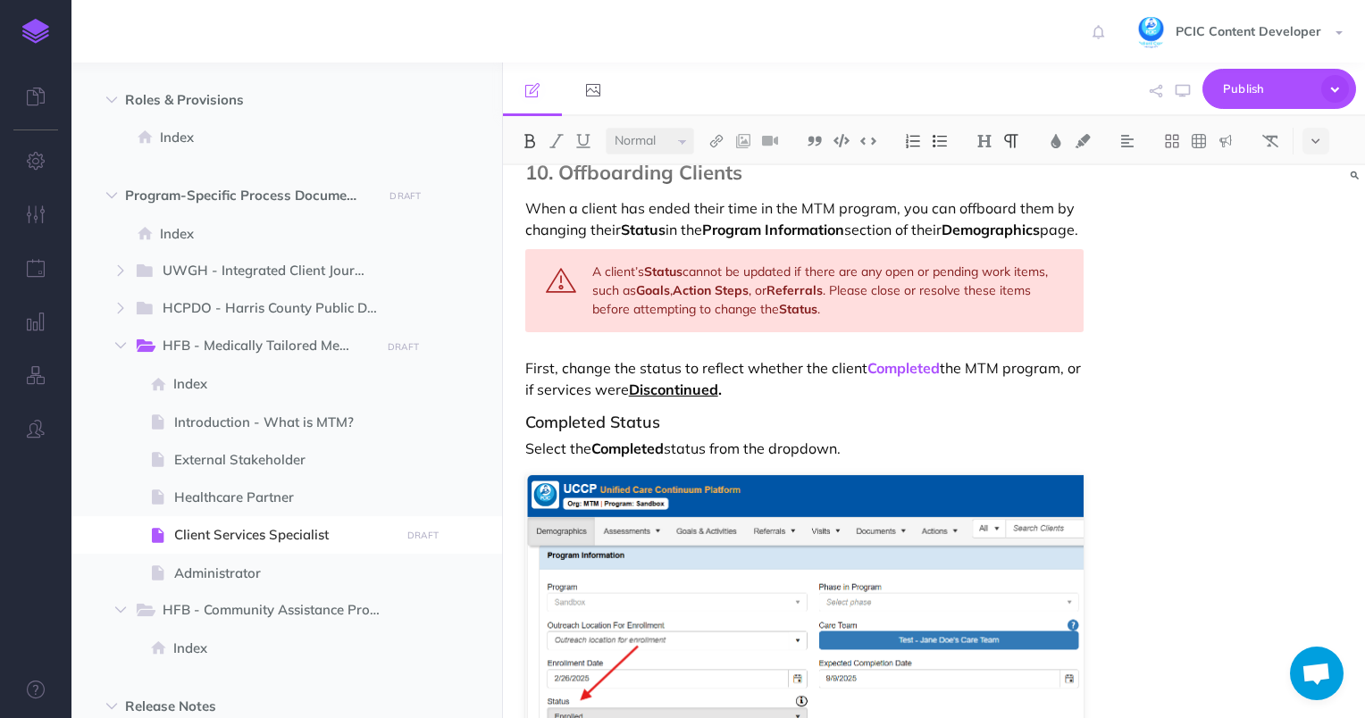
click at [677, 381] on link "Discontinued" at bounding box center [673, 390] width 89 height 18
click at [801, 388] on p "First, change the status to reflect whether the client Completed the MTM progra…" at bounding box center [804, 378] width 559 height 43
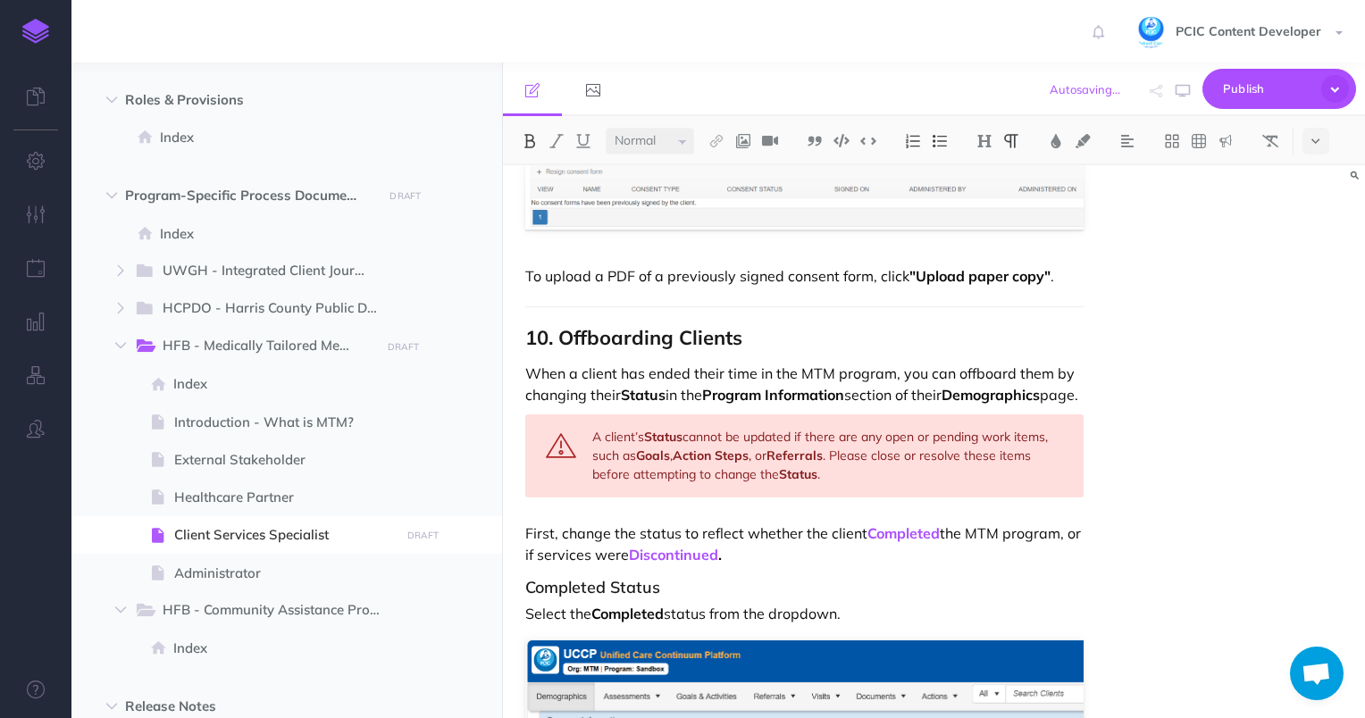
scroll to position [13553, 0]
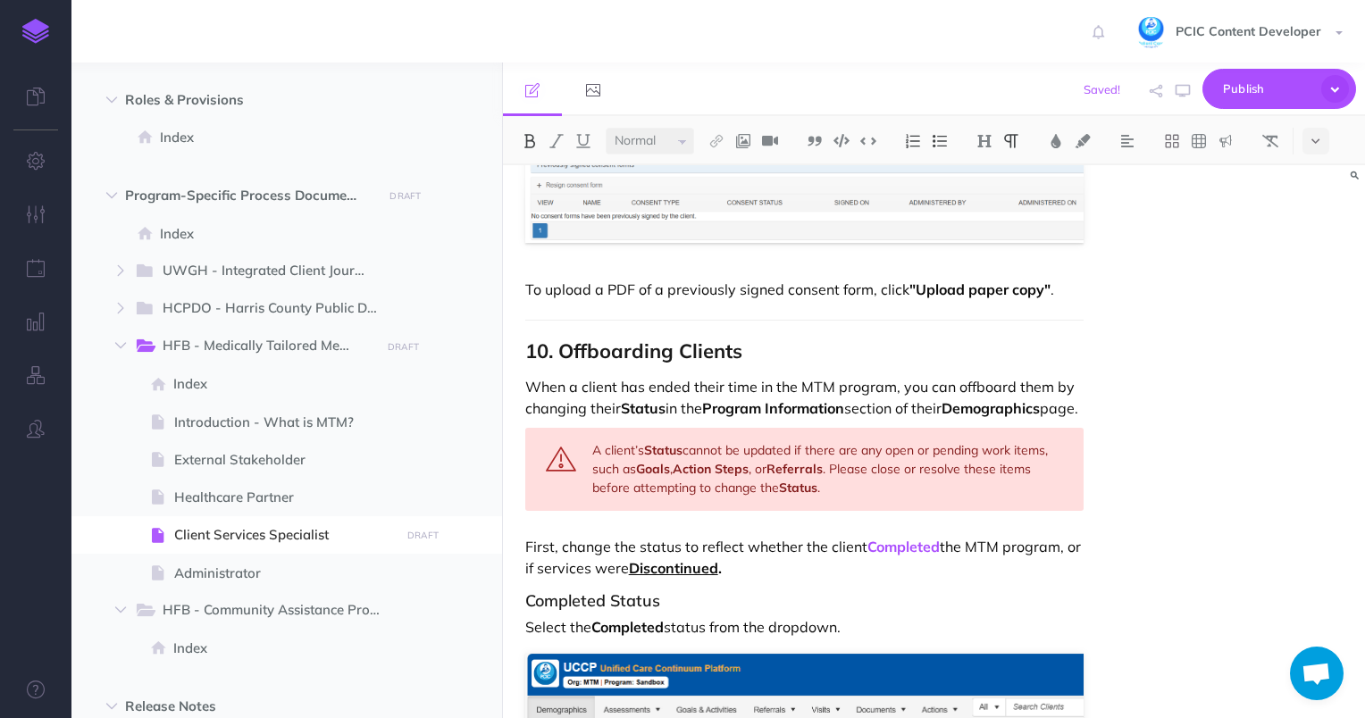
click at [666, 559] on link "Discontinued" at bounding box center [673, 568] width 89 height 18
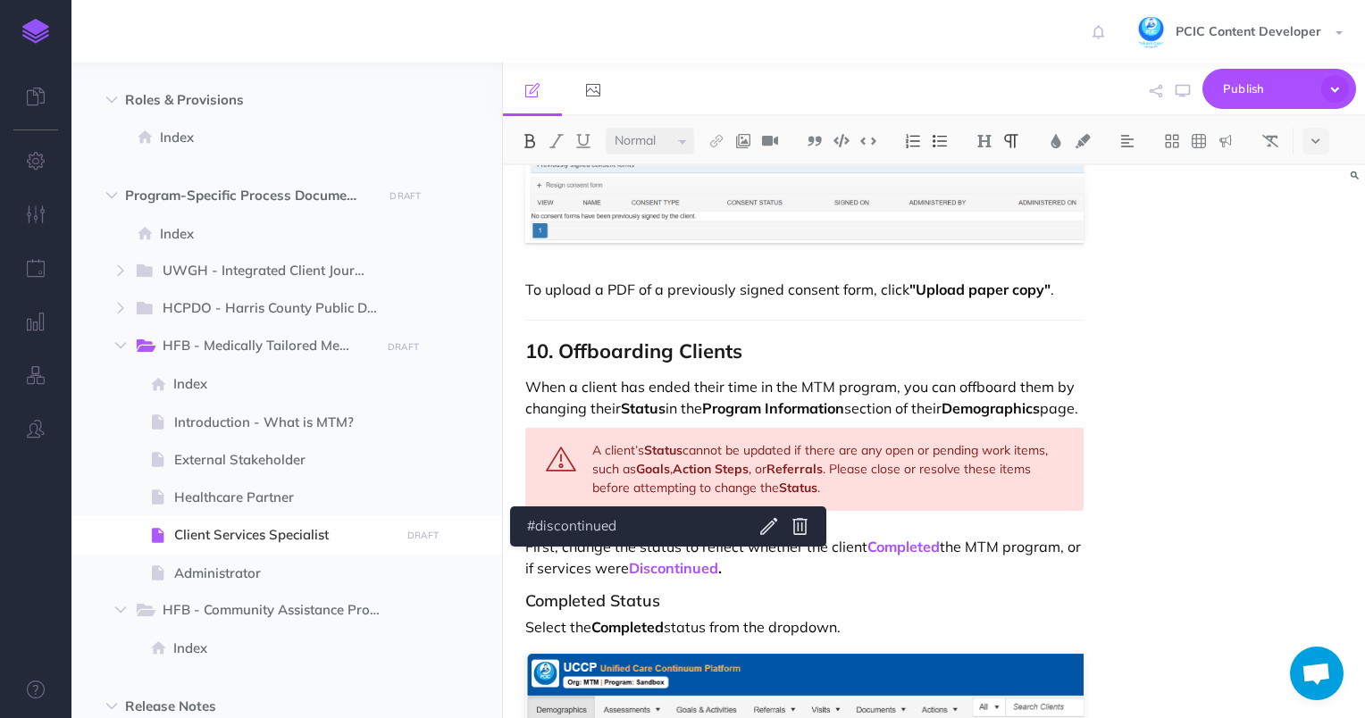
click at [766, 558] on p "First, change the status to reflect whether the client Completed the MTM progra…" at bounding box center [804, 557] width 559 height 43
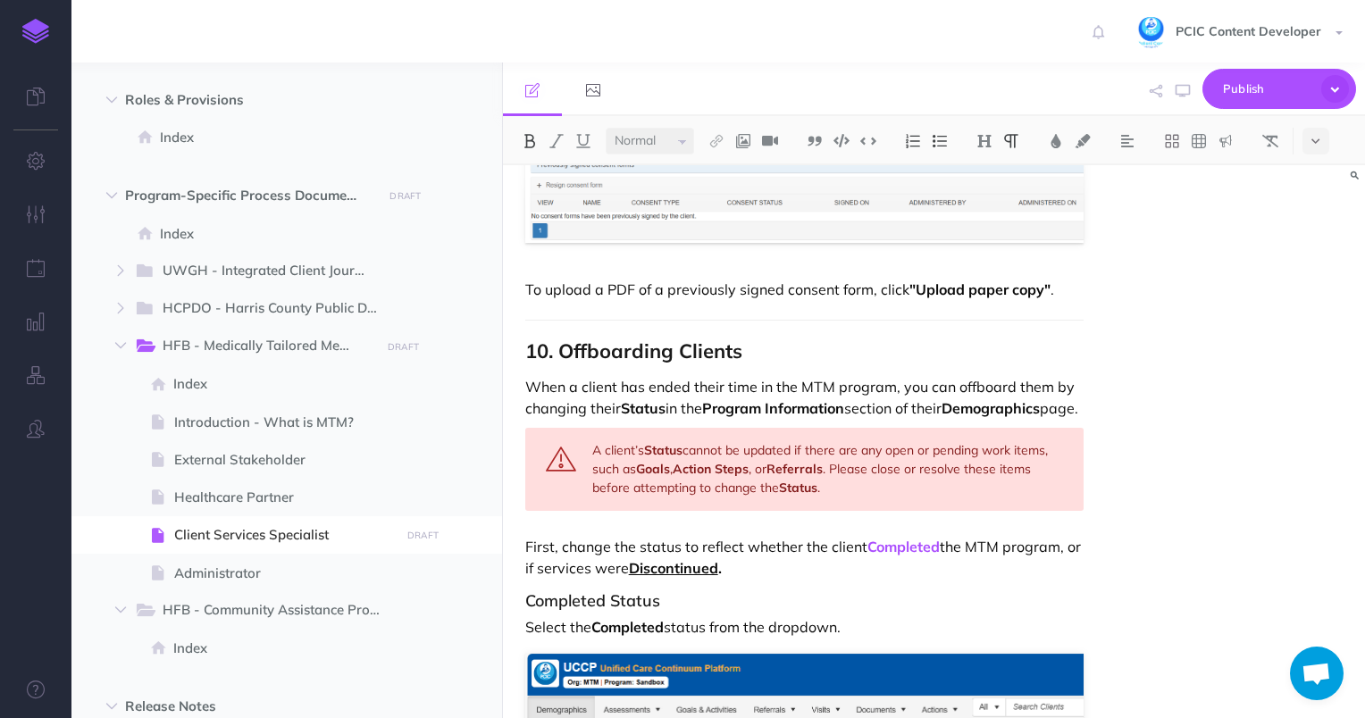
click at [662, 567] on link "Discontinued" at bounding box center [673, 568] width 89 height 18
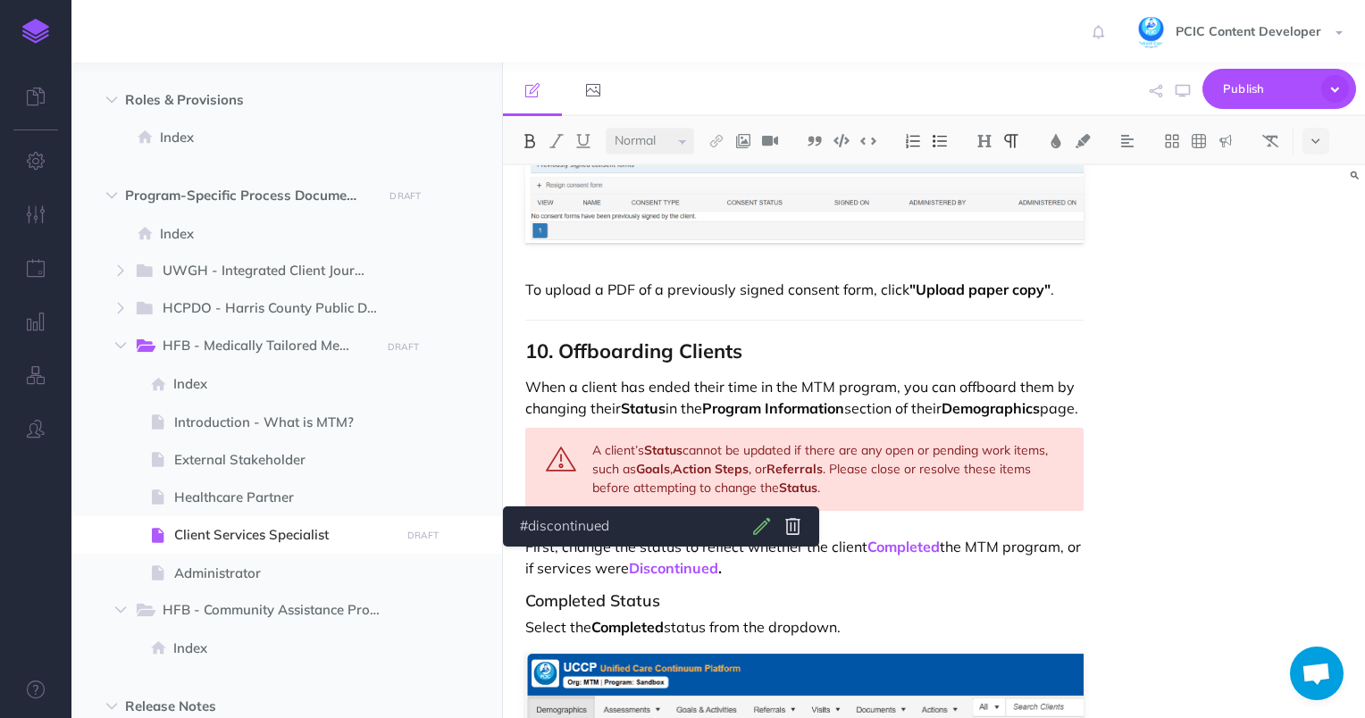
click at [768, 525] on body "Toggle Navigation PCIC Content Developer Settings Account Settings Teams PCIC S…" at bounding box center [682, 359] width 1365 height 718
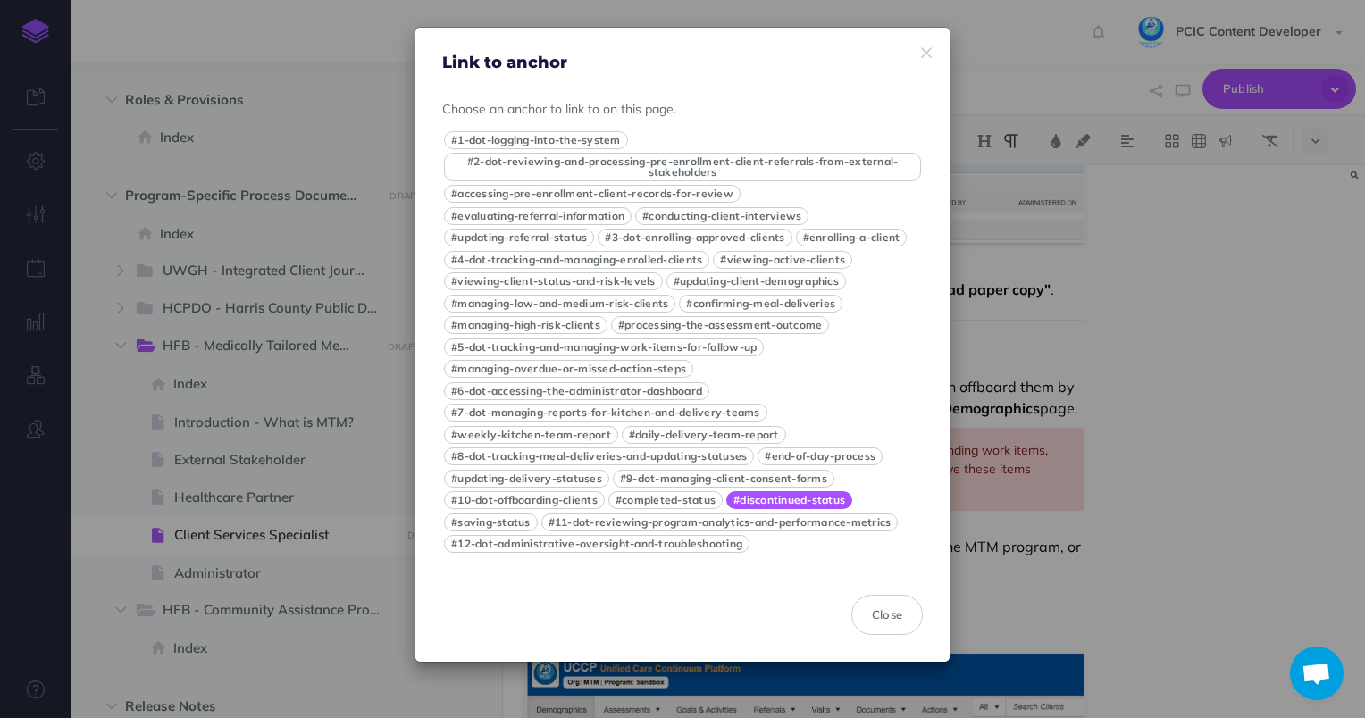
click at [771, 505] on button "#discontinued-status" at bounding box center [789, 500] width 126 height 18
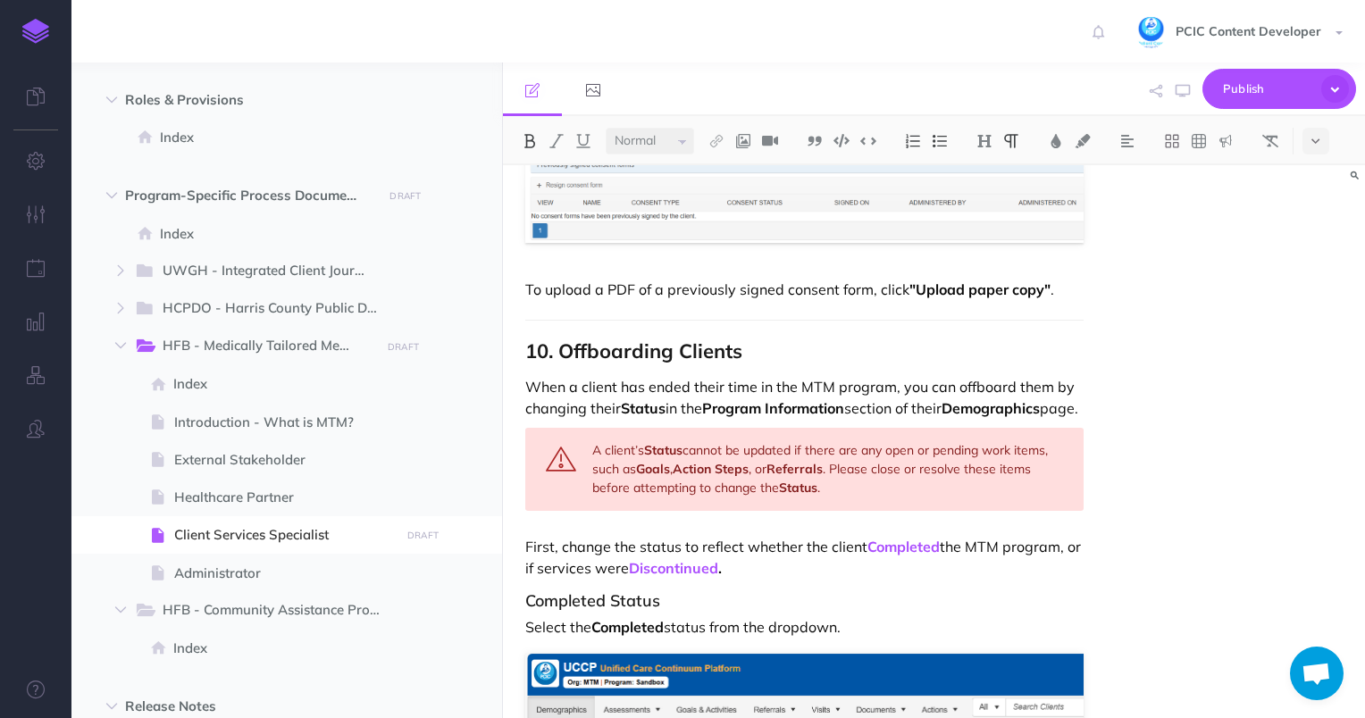
click at [740, 562] on p "First, change the status to reflect whether the client Completed the MTM progra…" at bounding box center [804, 557] width 559 height 43
drag, startPoint x: 867, startPoint y: 539, endPoint x: 940, endPoint y: 534, distance: 73.4
click at [940, 536] on p "First, change the status to reflect whether the client Completed the MTM progra…" at bounding box center [804, 557] width 559 height 43
click at [826, 558] on p "First, change the status to reflect whether the client Completed the MTM progra…" at bounding box center [804, 557] width 559 height 43
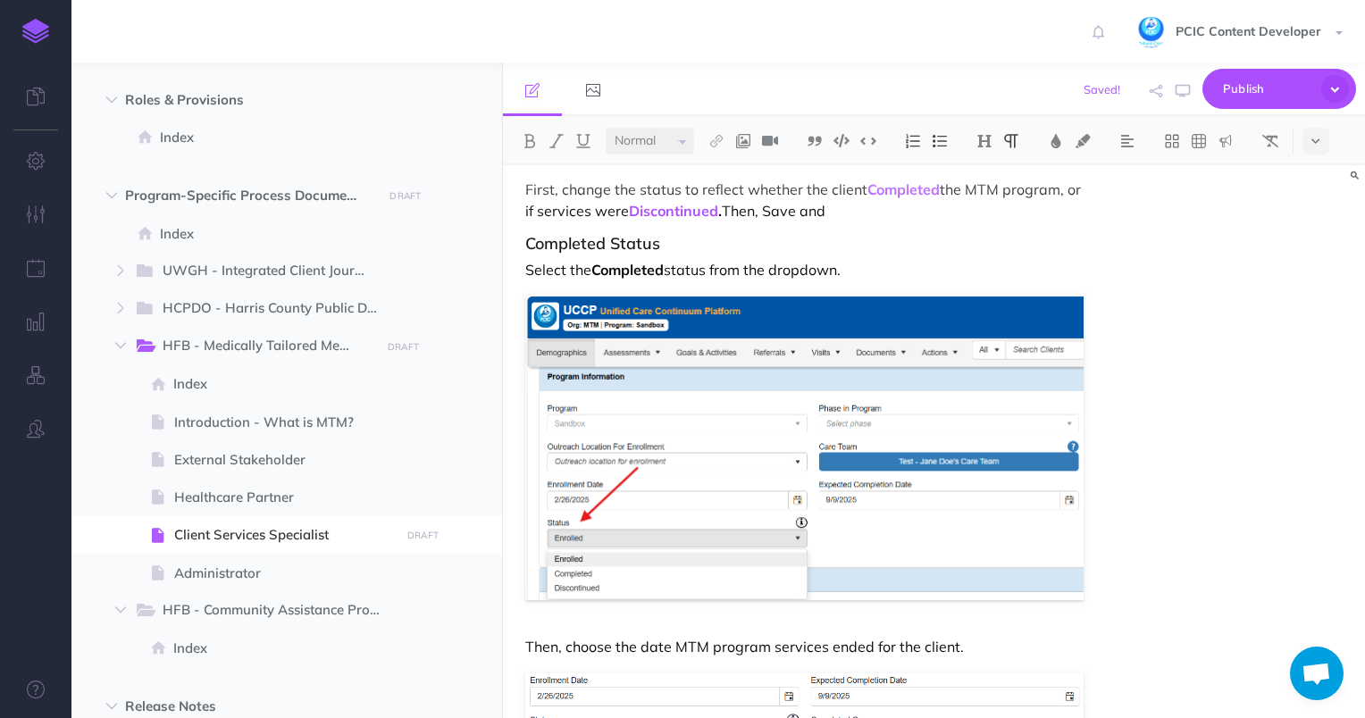
scroll to position [14357, 0]
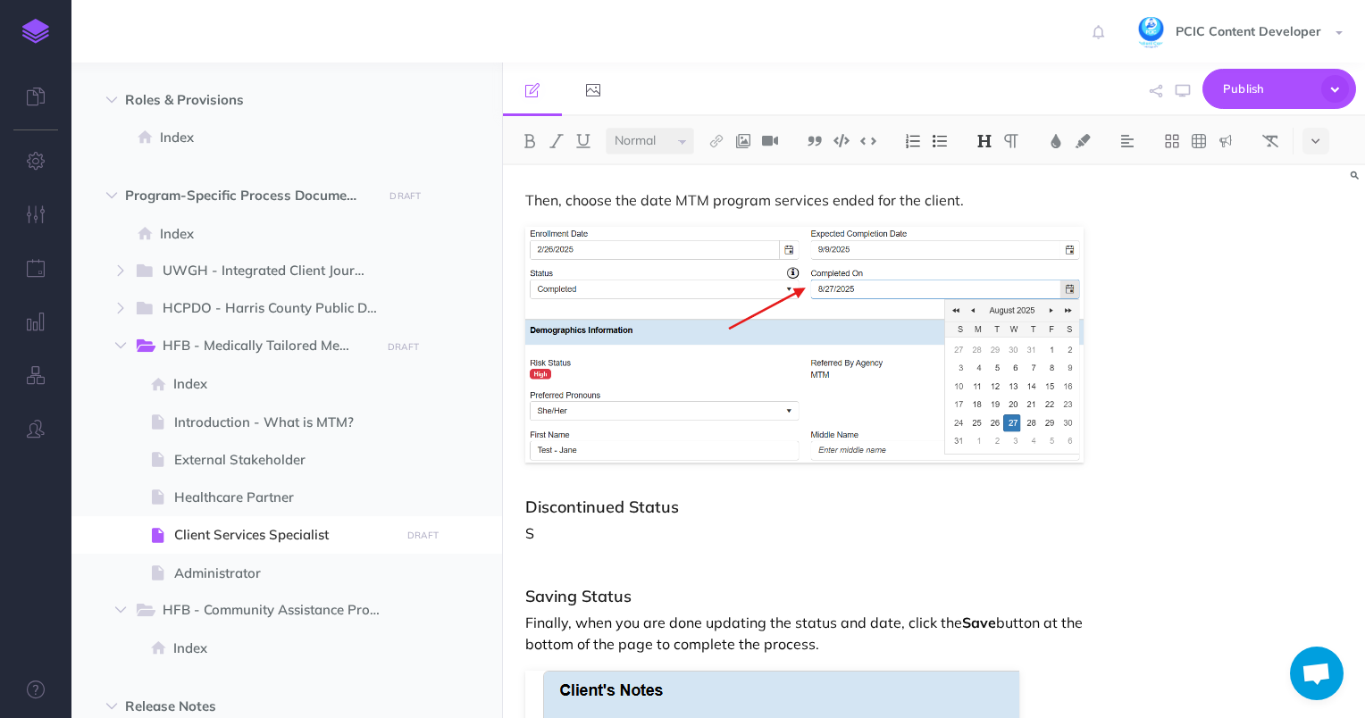
click at [565, 588] on h3 "Saving Status" at bounding box center [804, 597] width 559 height 18
click at [575, 592] on h3 "Saving Status" at bounding box center [804, 597] width 559 height 18
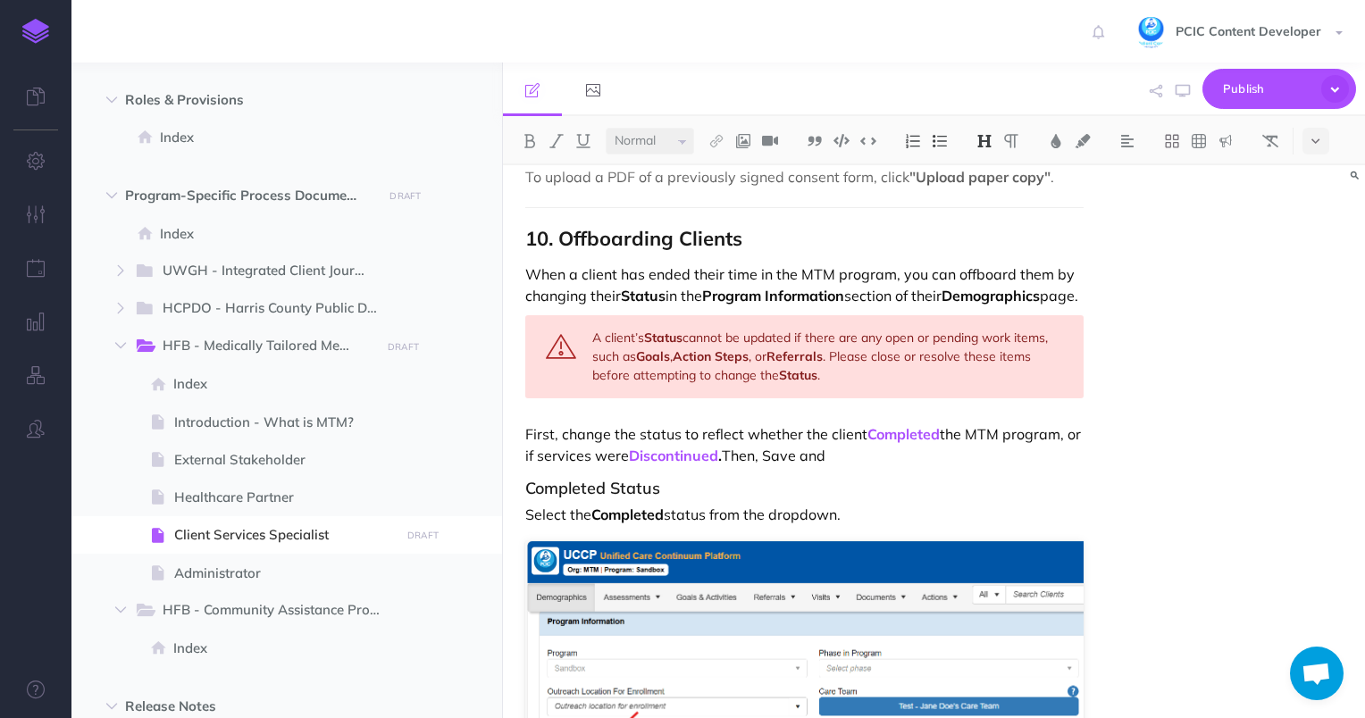
scroll to position [13553, 0]
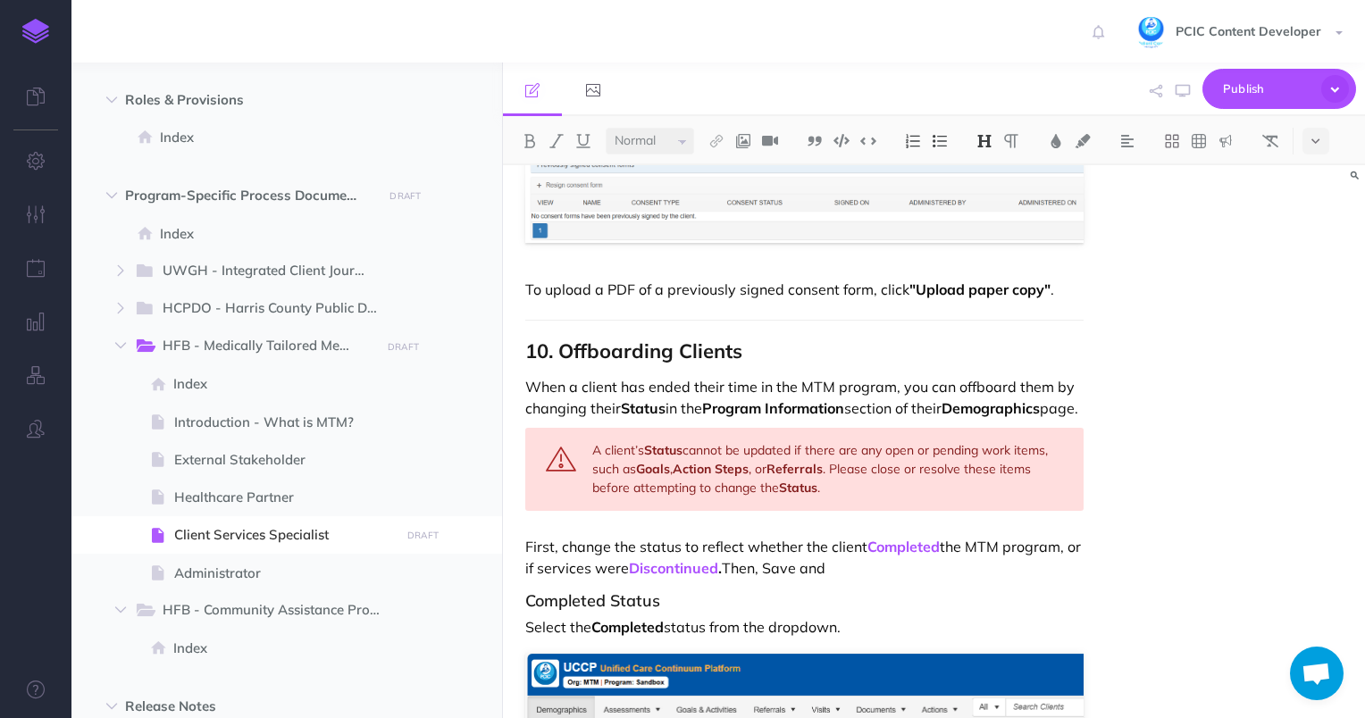
click at [837, 554] on p "First, change the status to reflect whether the client Completed the MTM progra…" at bounding box center [804, 557] width 559 height 43
click at [797, 558] on p "First, change the status to reflect whether the client Completed the MTM progra…" at bounding box center [804, 557] width 559 height 43
click at [897, 553] on p "First, change the status to reflect whether the client Completed the MTM progra…" at bounding box center [804, 557] width 559 height 43
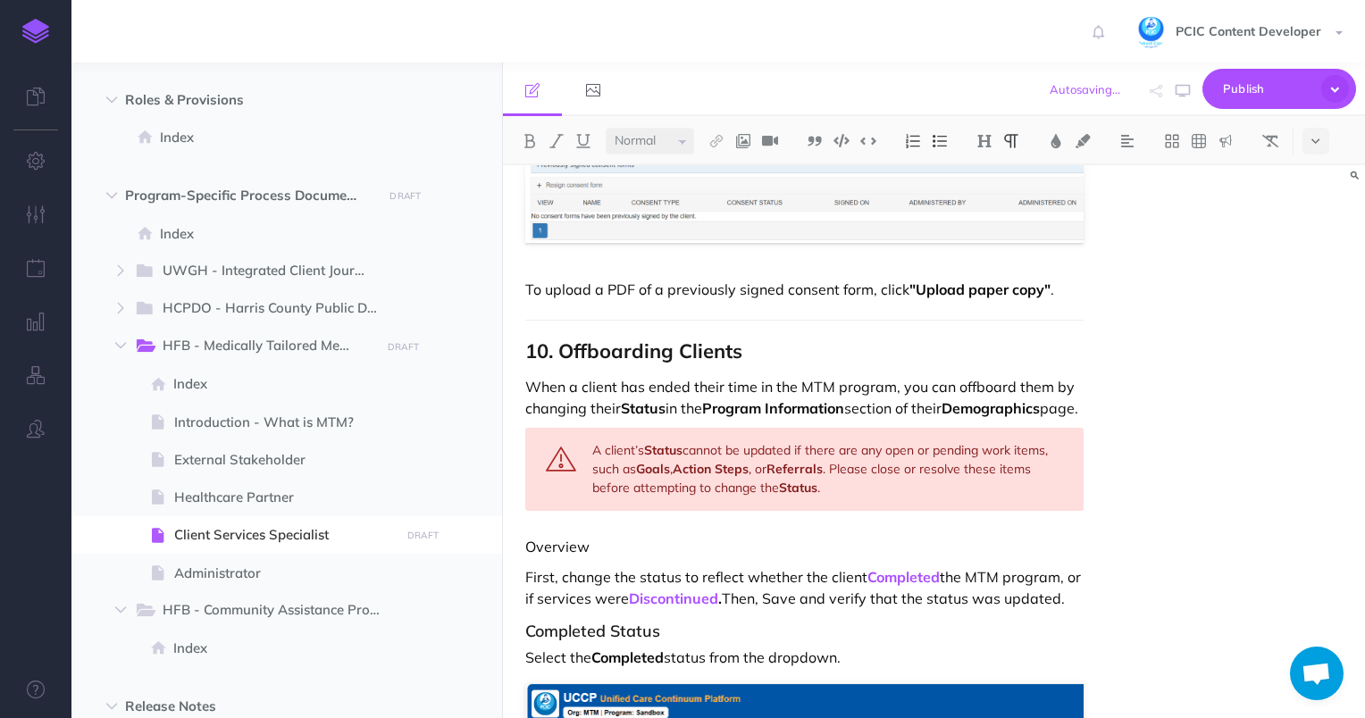
click at [567, 568] on p "First, change the status to reflect whether the client Completed the MTM progra…" at bounding box center [804, 588] width 559 height 43
click at [561, 570] on p "First, change the status to reflect whether the client Completed the MTM progra…" at bounding box center [804, 588] width 559 height 43
click at [918, 136] on img at bounding box center [913, 141] width 16 height 14
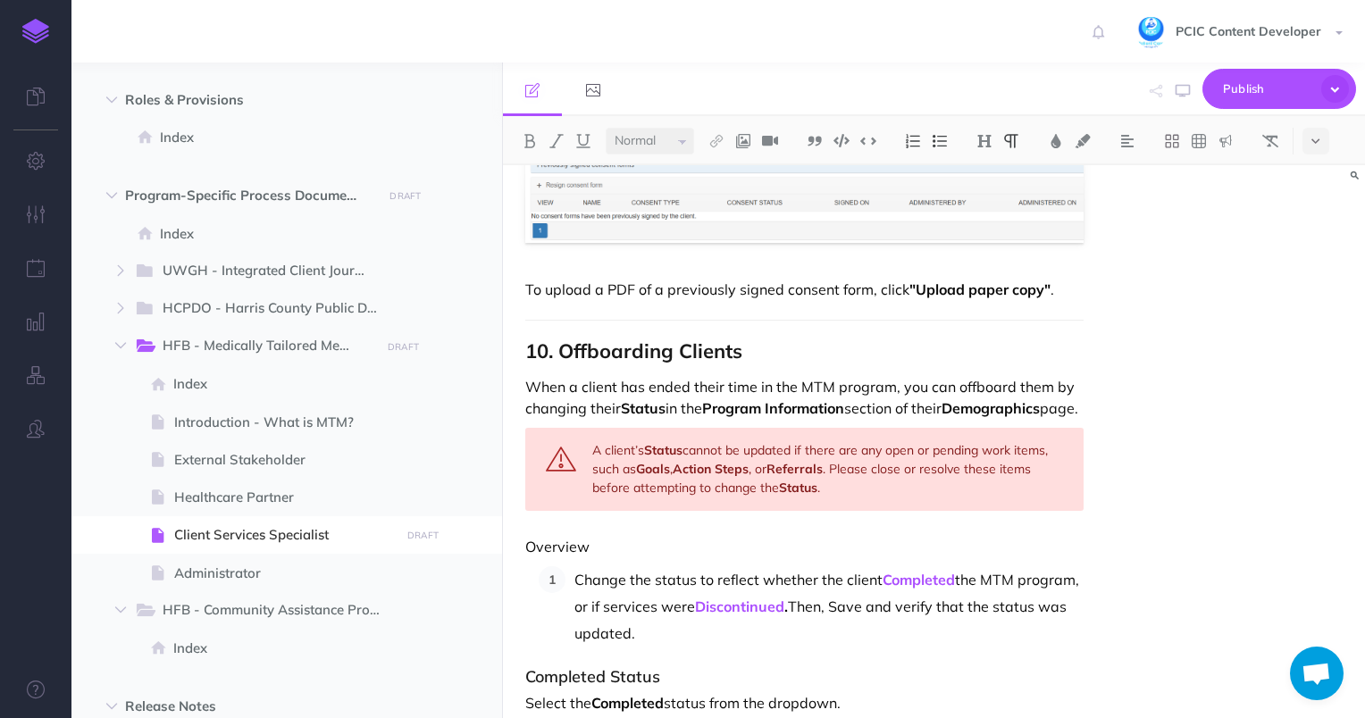
click at [578, 546] on p "Overview" at bounding box center [804, 546] width 559 height 21
click at [578, 545] on p "Overview" at bounding box center [804, 546] width 559 height 21
click at [989, 142] on img at bounding box center [985, 141] width 16 height 14
click at [990, 219] on button "H3" at bounding box center [984, 226] width 27 height 27
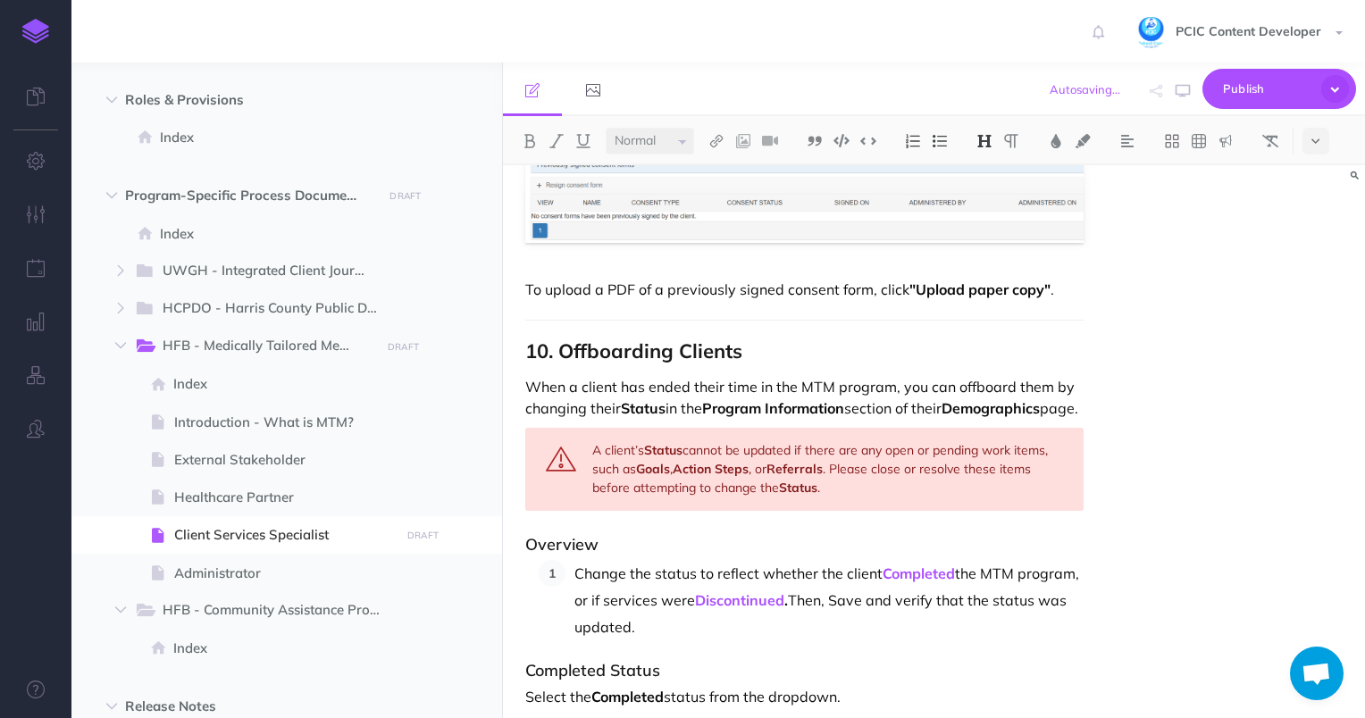
click at [879, 567] on p "Change the status to reflect whether the client Completed the MTM program, or i…" at bounding box center [830, 600] width 510 height 80
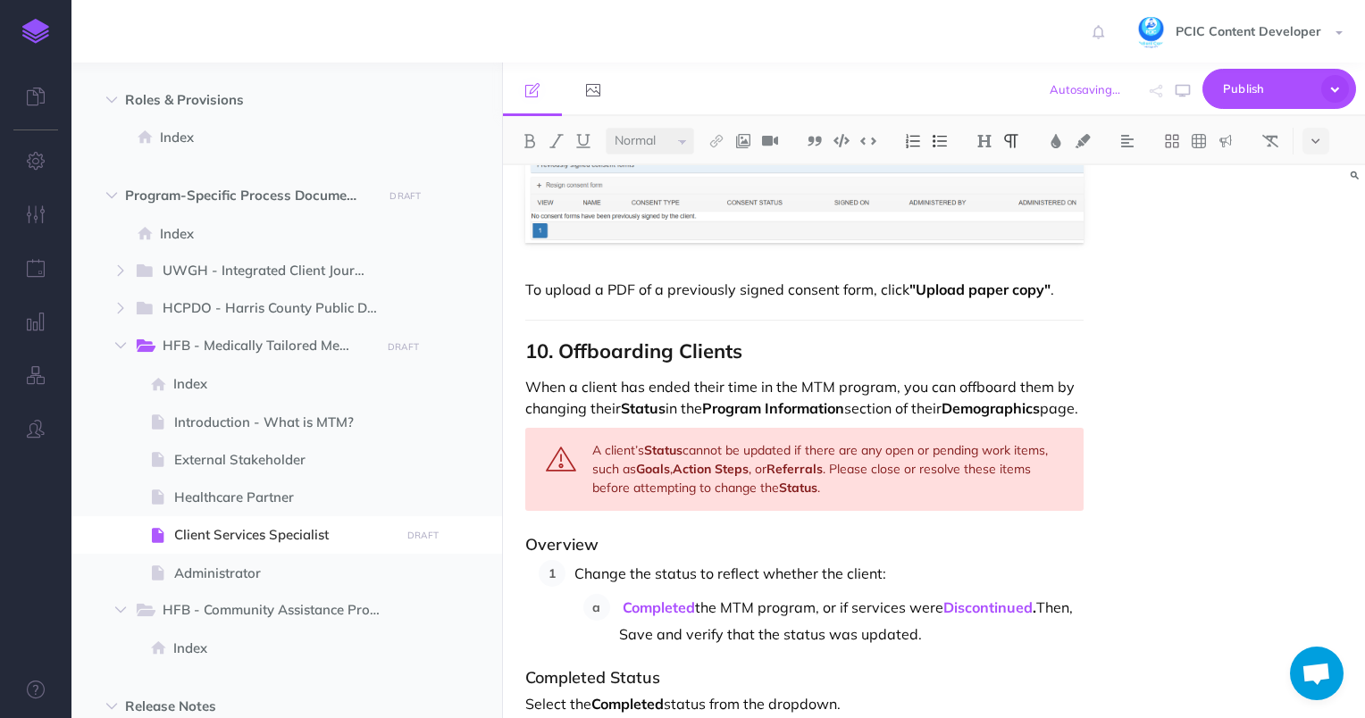
click at [847, 600] on p "Completed the MTM program, or if services were Discontinued . Then, Save and ve…" at bounding box center [852, 621] width 466 height 54
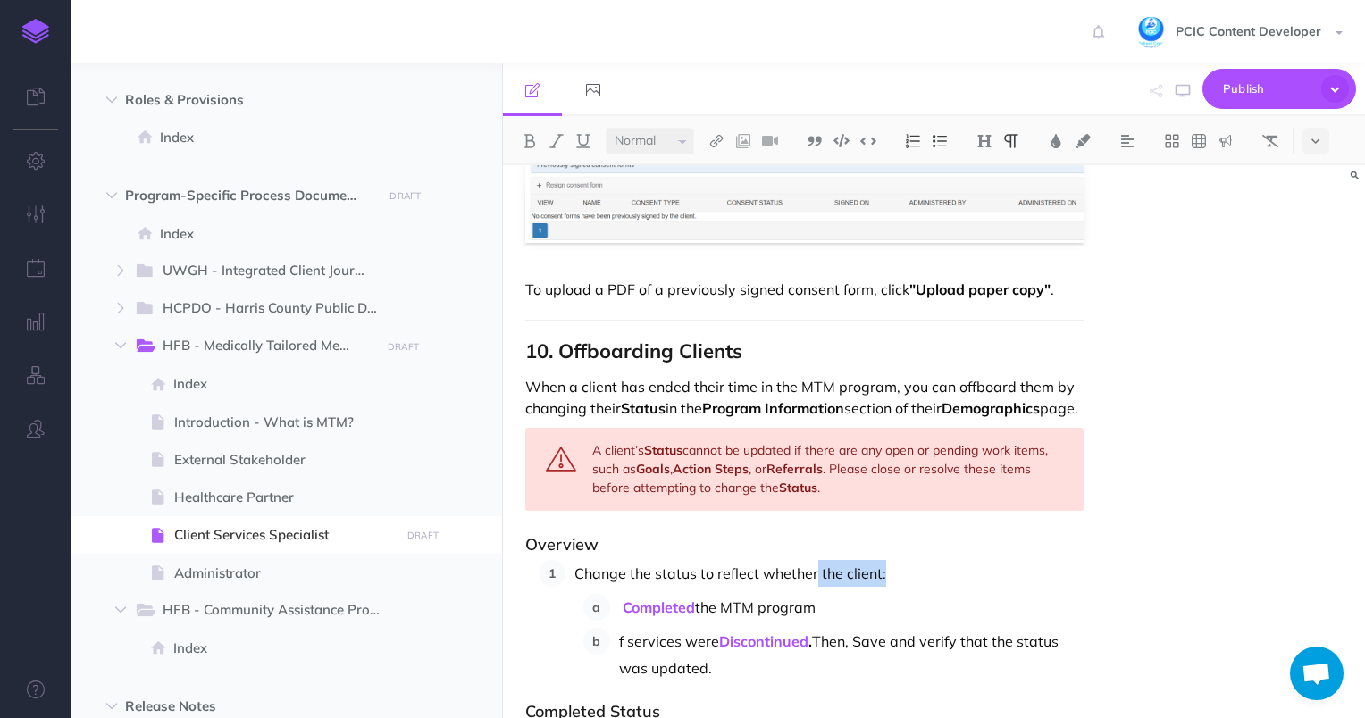
drag, startPoint x: 902, startPoint y: 568, endPoint x: 815, endPoint y: 567, distance: 86.7
click at [815, 567] on p "Change the status to reflect whether the client:" at bounding box center [830, 573] width 510 height 27
click at [625, 599] on link "Completed" at bounding box center [659, 608] width 72 height 18
drag, startPoint x: 633, startPoint y: 635, endPoint x: 618, endPoint y: 632, distance: 14.7
click at [619, 632] on p "f services were Discontinued . Then, Save and verify that the status was update…" at bounding box center [852, 655] width 466 height 54
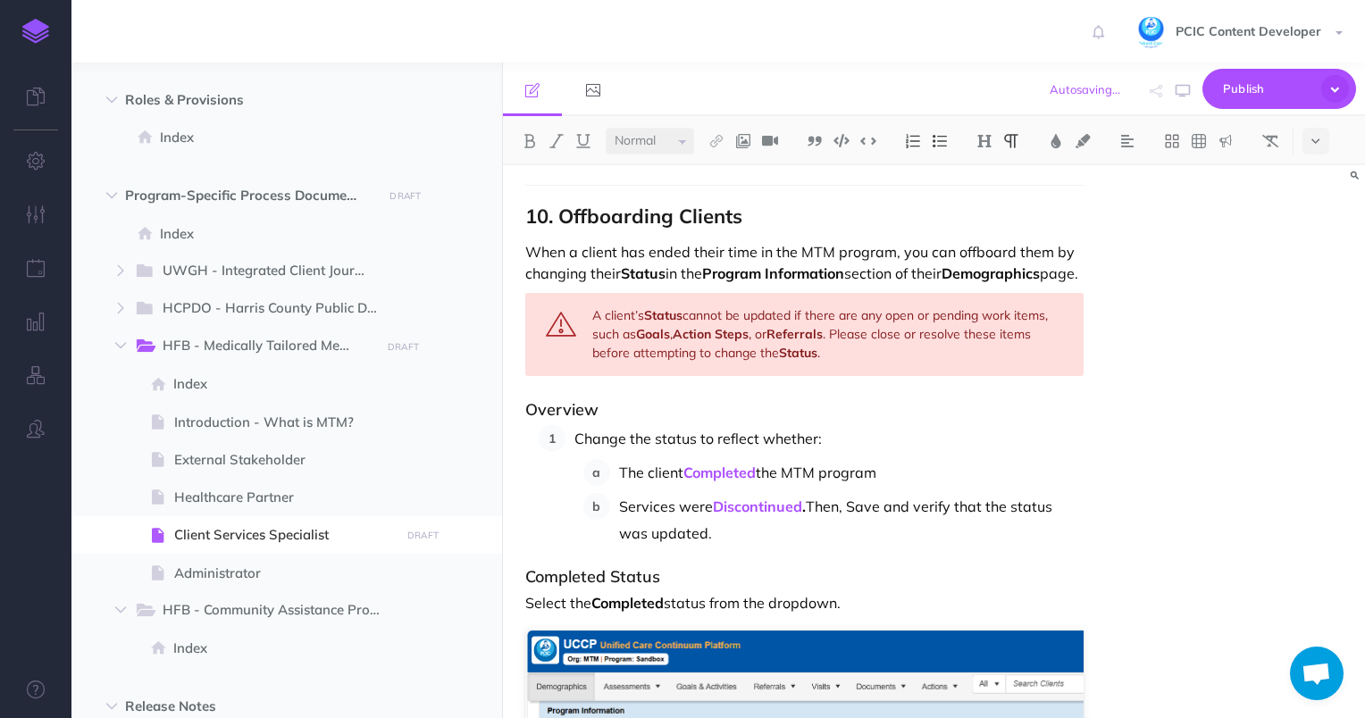
scroll to position [13732, 0]
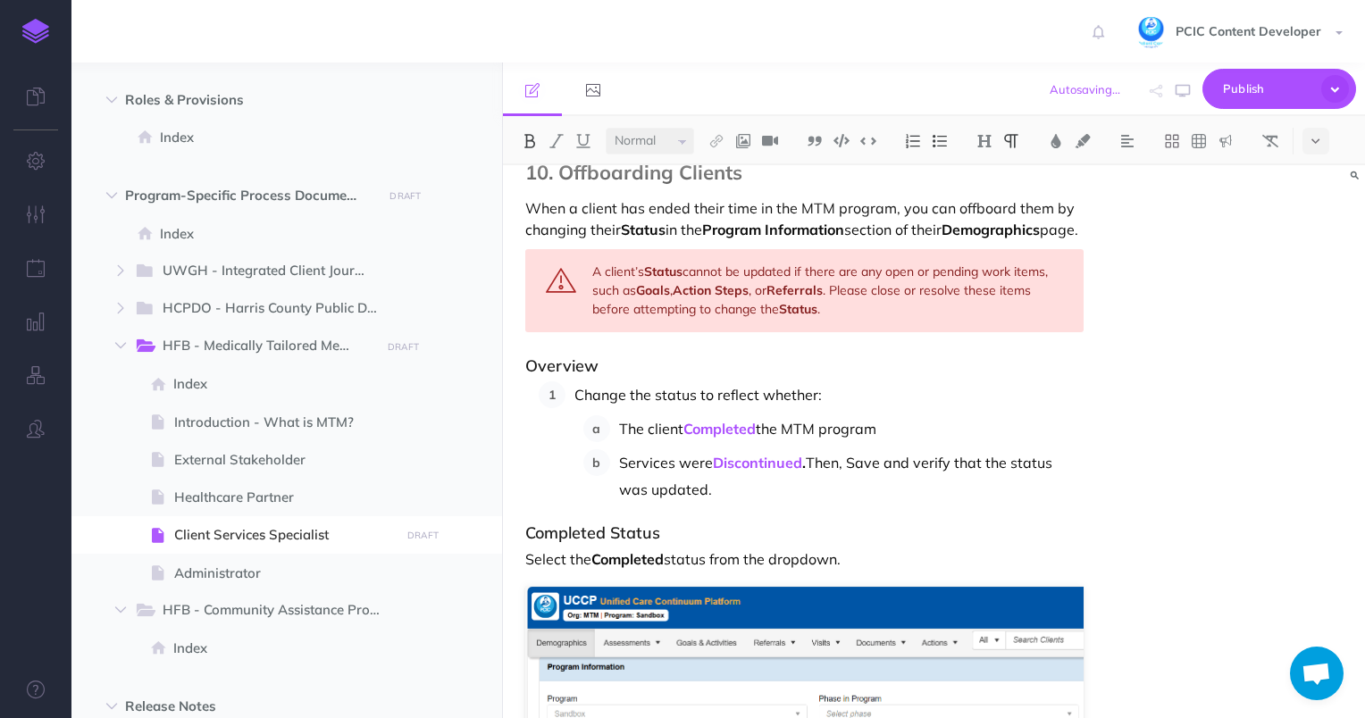
click at [811, 457] on p "Services were Discontinued . Then, Save and verify that the status was updated." at bounding box center [852, 476] width 466 height 54
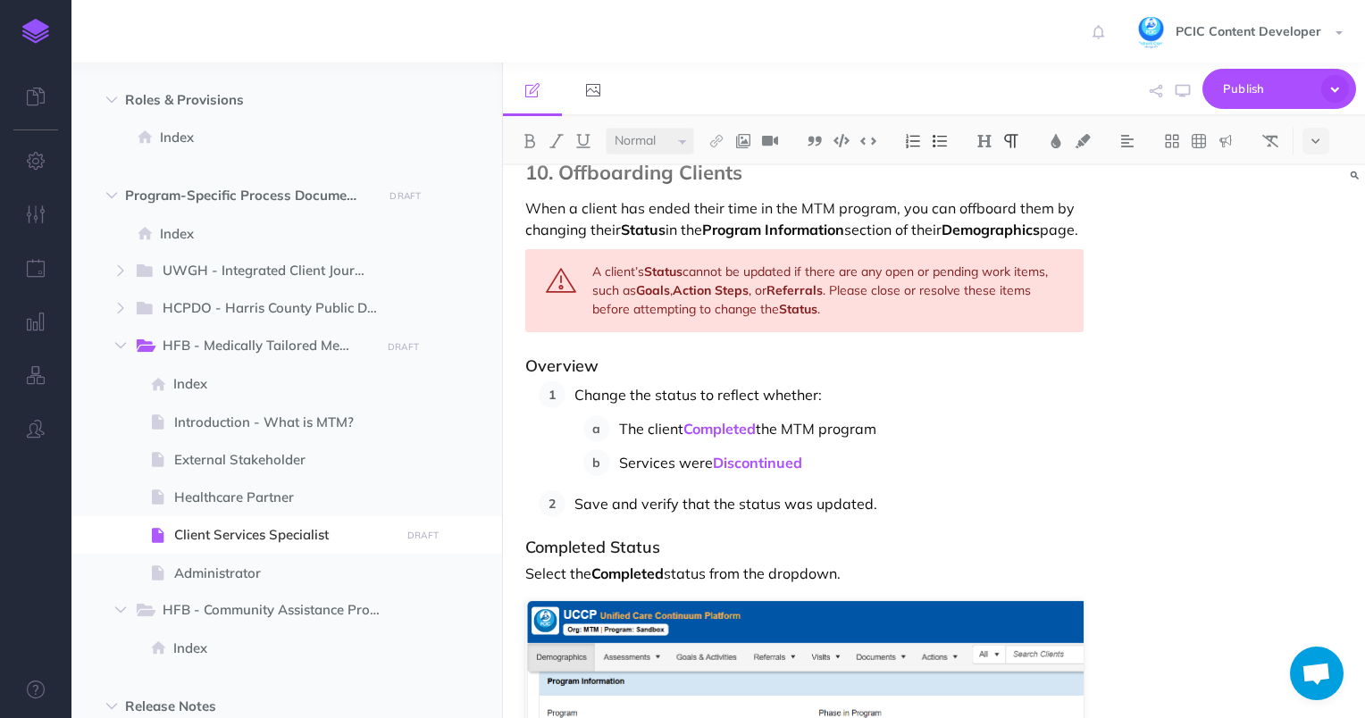
click at [608, 497] on p "Save and verify that the status was updated." at bounding box center [830, 504] width 510 height 27
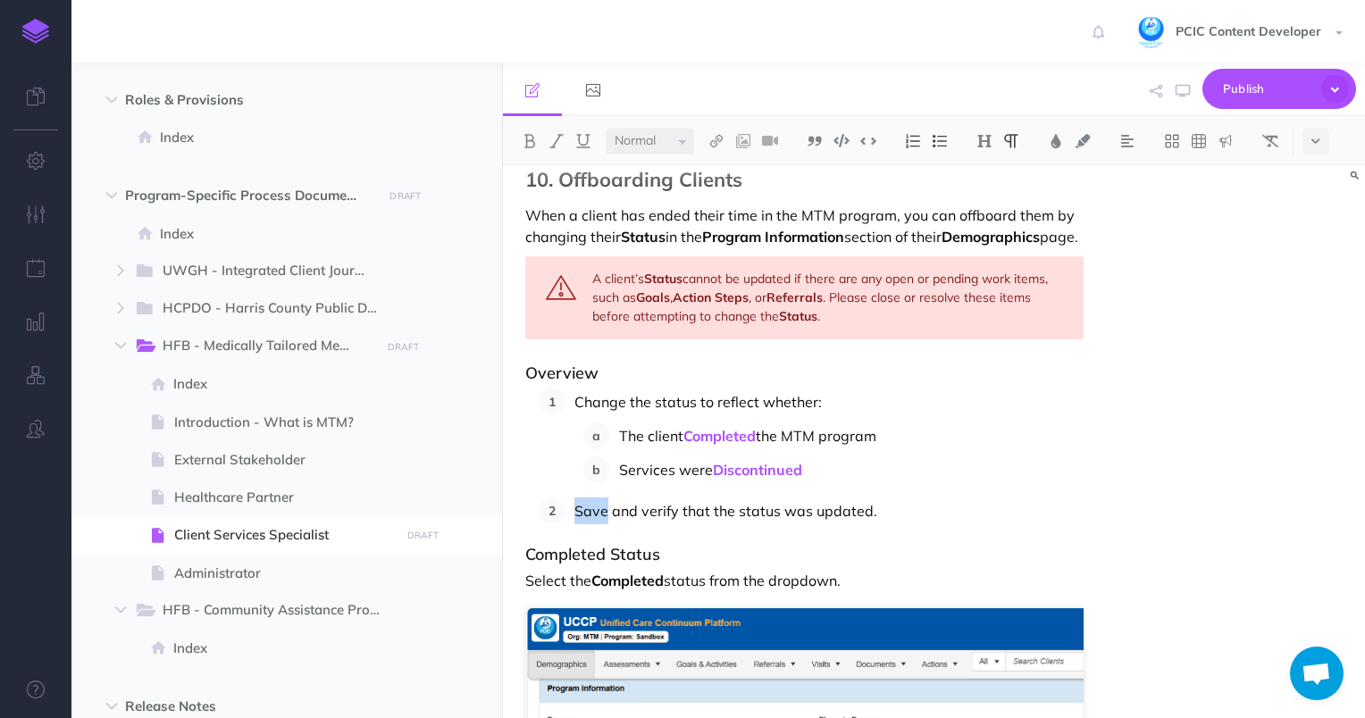
scroll to position [13821, 0]
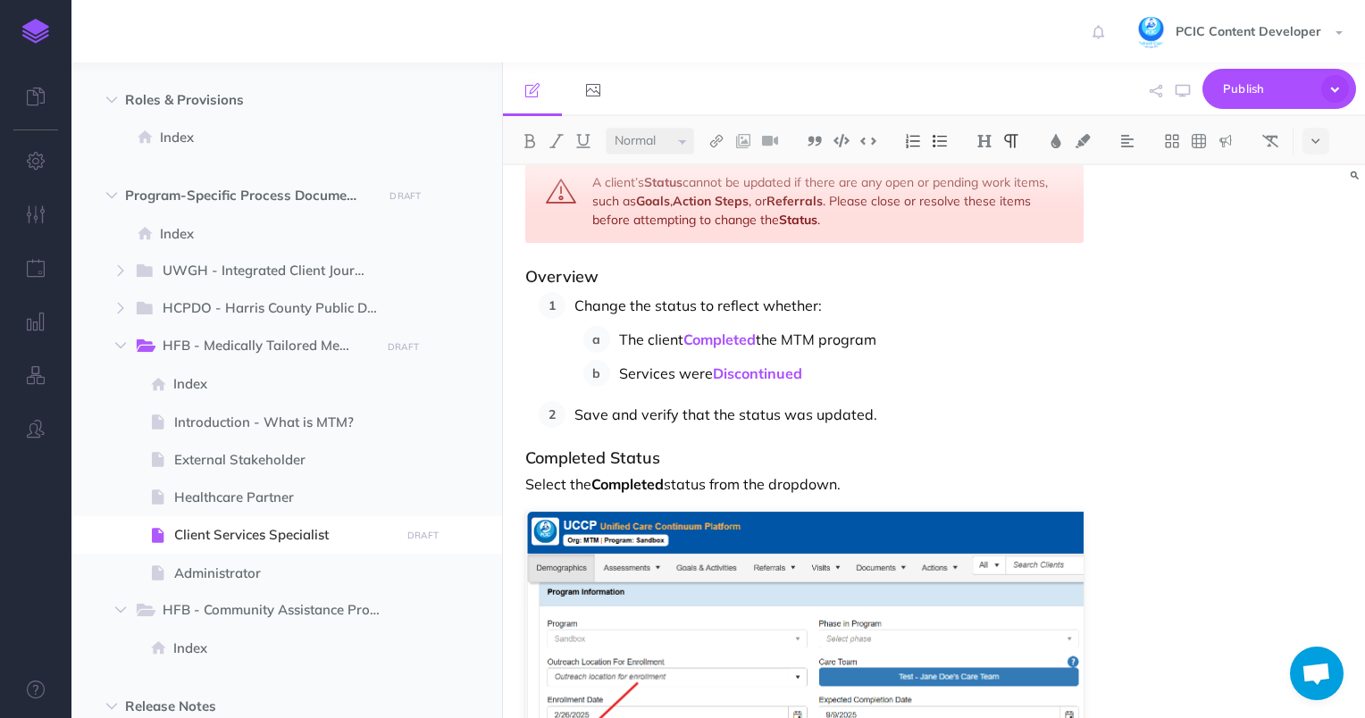
click at [825, 372] on p "Services were Discontinued" at bounding box center [852, 373] width 466 height 27
click at [851, 410] on p "Save and verify that the status was updated." at bounding box center [830, 414] width 510 height 27
click at [743, 335] on link "Completed" at bounding box center [720, 340] width 72 height 18
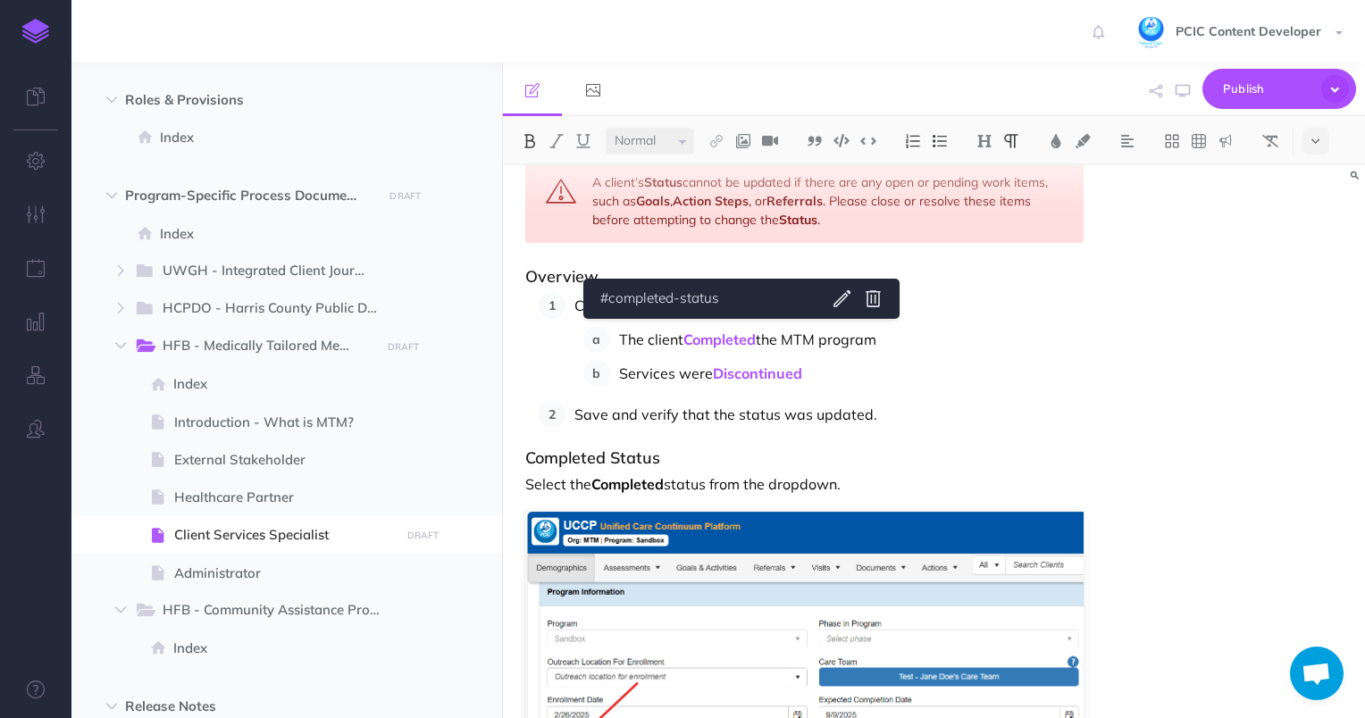
click at [821, 336] on p "The client Completed the MTM program" at bounding box center [852, 339] width 466 height 27
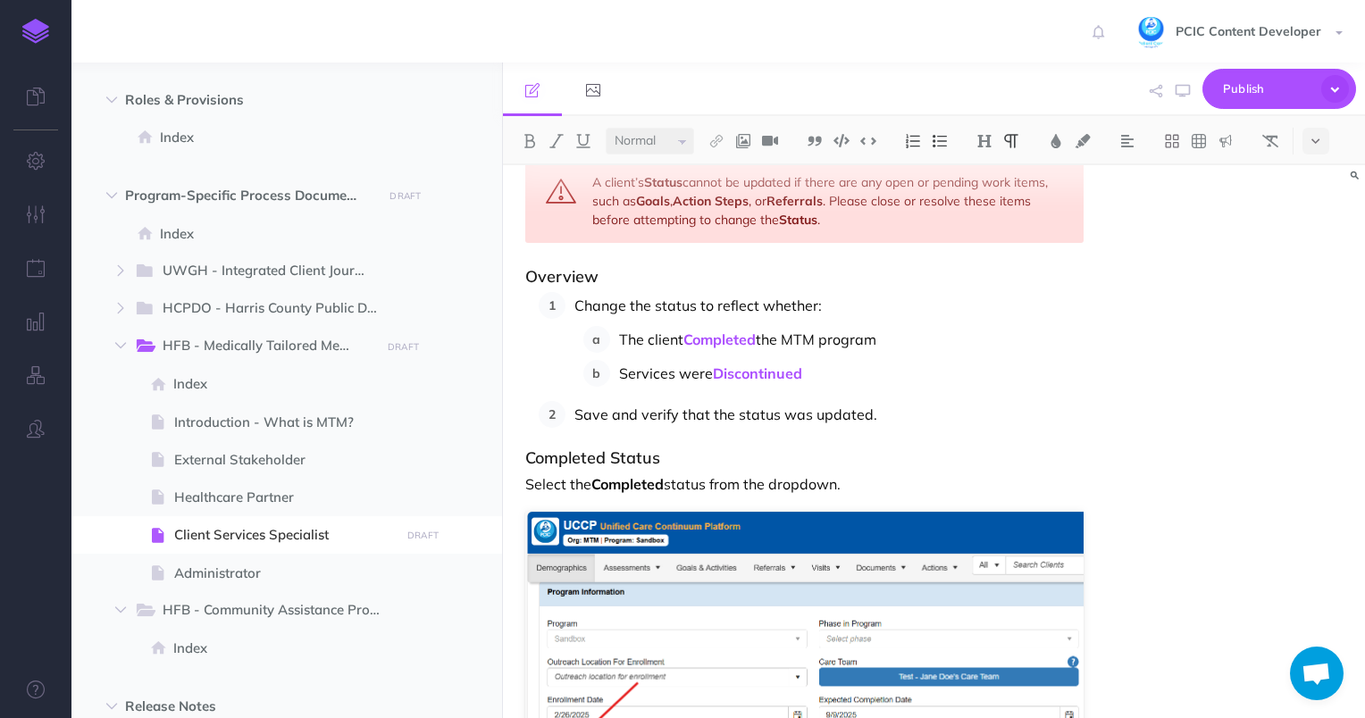
click at [835, 341] on p "The client Completed the MTM program" at bounding box center [852, 339] width 466 height 27
click at [834, 341] on p "The client Completed the MTM program" at bounding box center [852, 339] width 466 height 27
click at [833, 343] on p "The client Completed the MTM program" at bounding box center [852, 339] width 466 height 27
click at [700, 331] on link "Completed" at bounding box center [720, 340] width 72 height 18
click at [772, 340] on p "The client Completed the MTM program" at bounding box center [852, 339] width 466 height 27
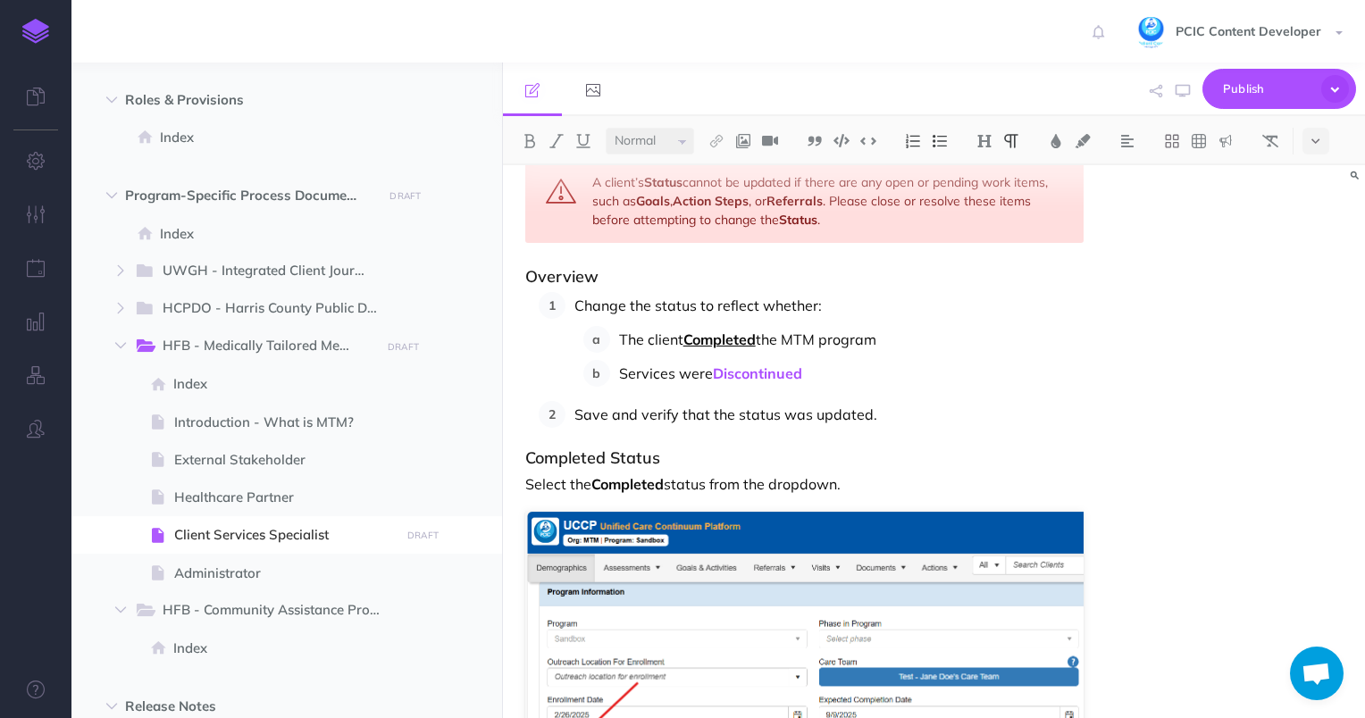
click at [694, 331] on link "Completed" at bounding box center [720, 340] width 72 height 18
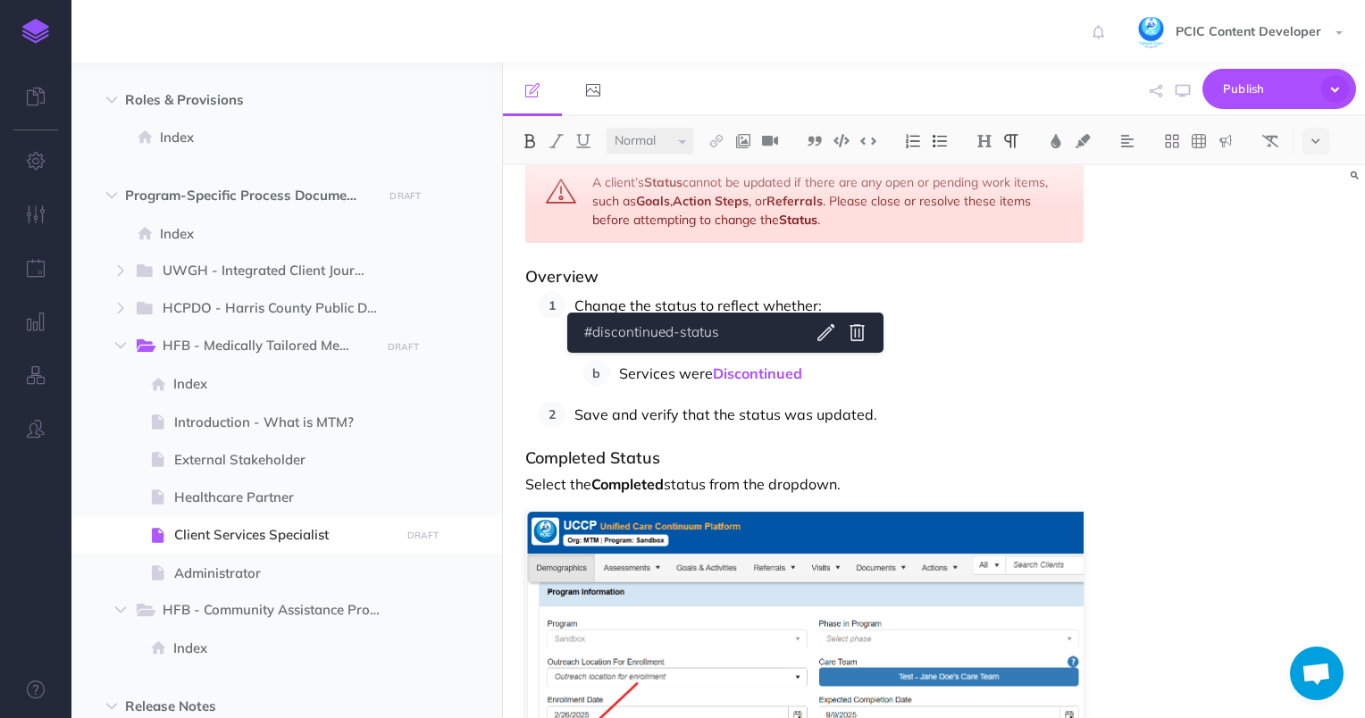
click at [721, 360] on p "Services were Discontinued" at bounding box center [852, 373] width 466 height 27
click at [817, 360] on p "Services were discontinued" at bounding box center [852, 373] width 466 height 27
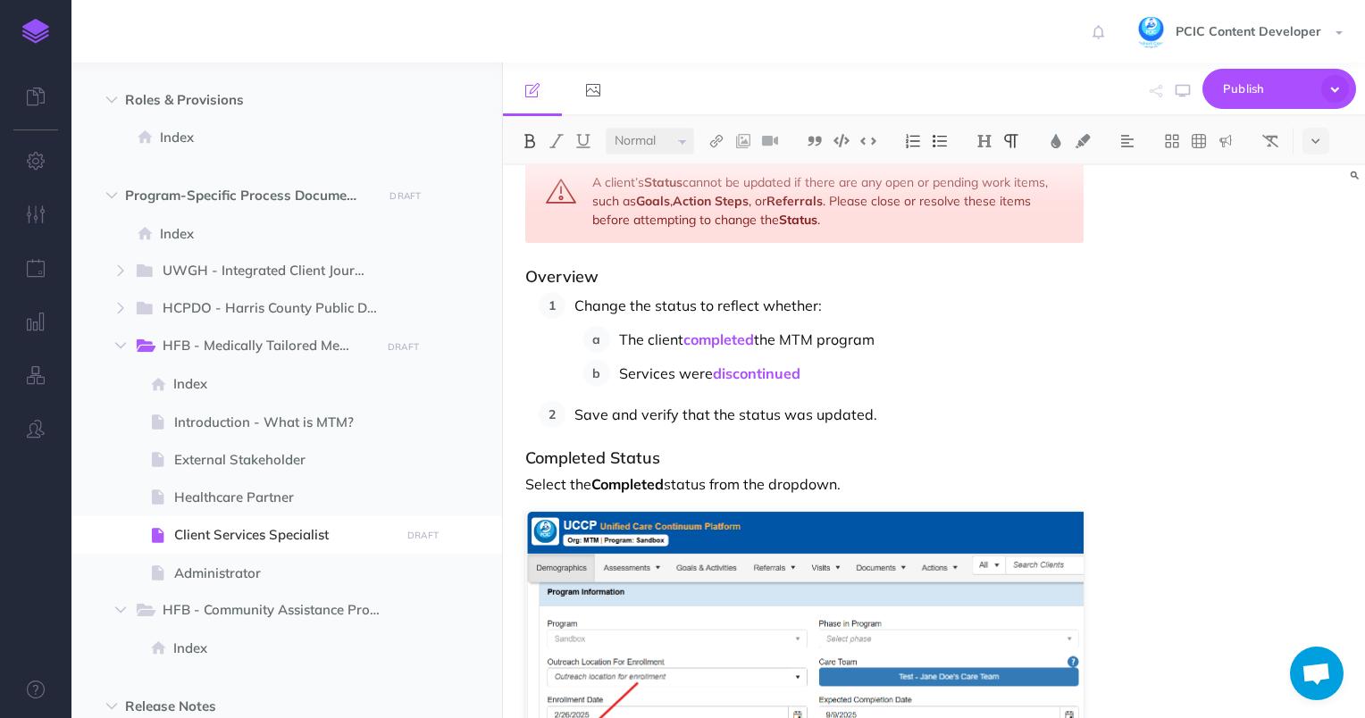
drag, startPoint x: 910, startPoint y: 332, endPoint x: 623, endPoint y: 332, distance: 286.8
click at [623, 332] on p "The client completed the MTM program" at bounding box center [852, 339] width 466 height 27
click at [718, 147] on img at bounding box center [717, 141] width 16 height 14
click at [721, 220] on icon at bounding box center [716, 226] width 10 height 13
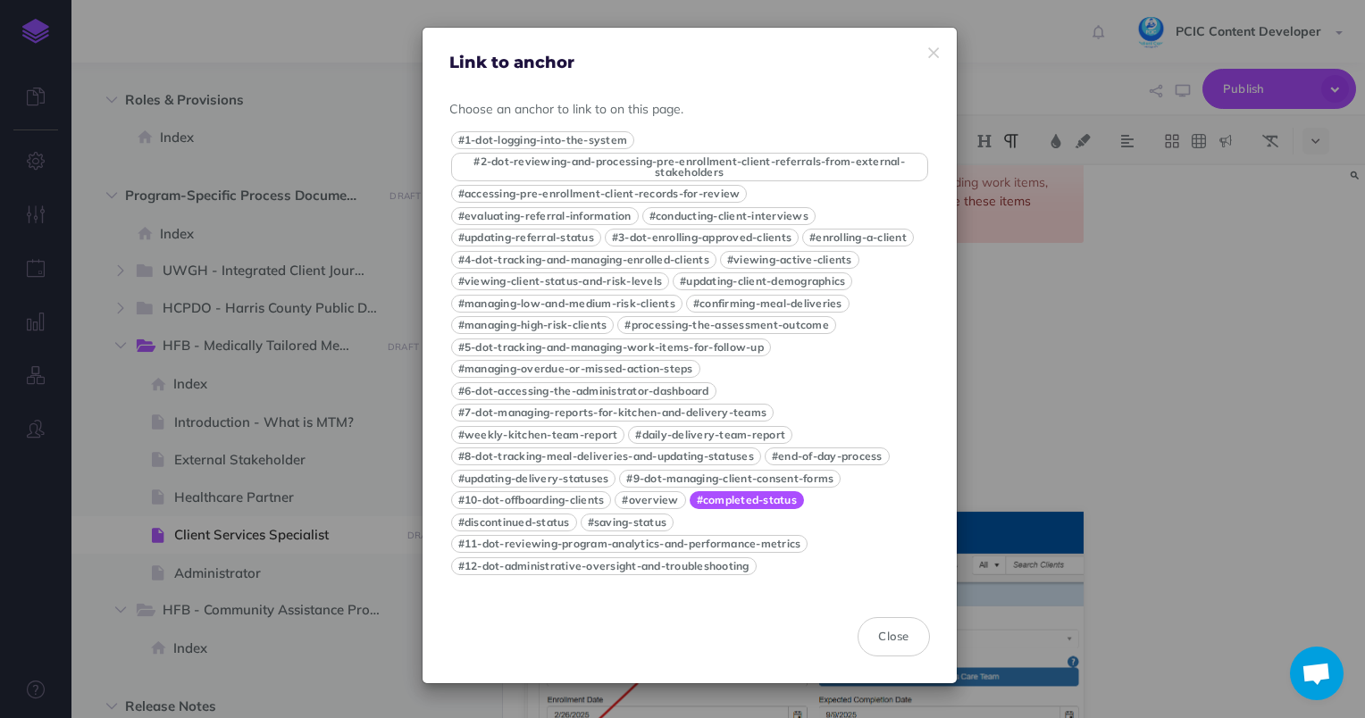
click at [731, 502] on button "#completed-status" at bounding box center [747, 500] width 114 height 18
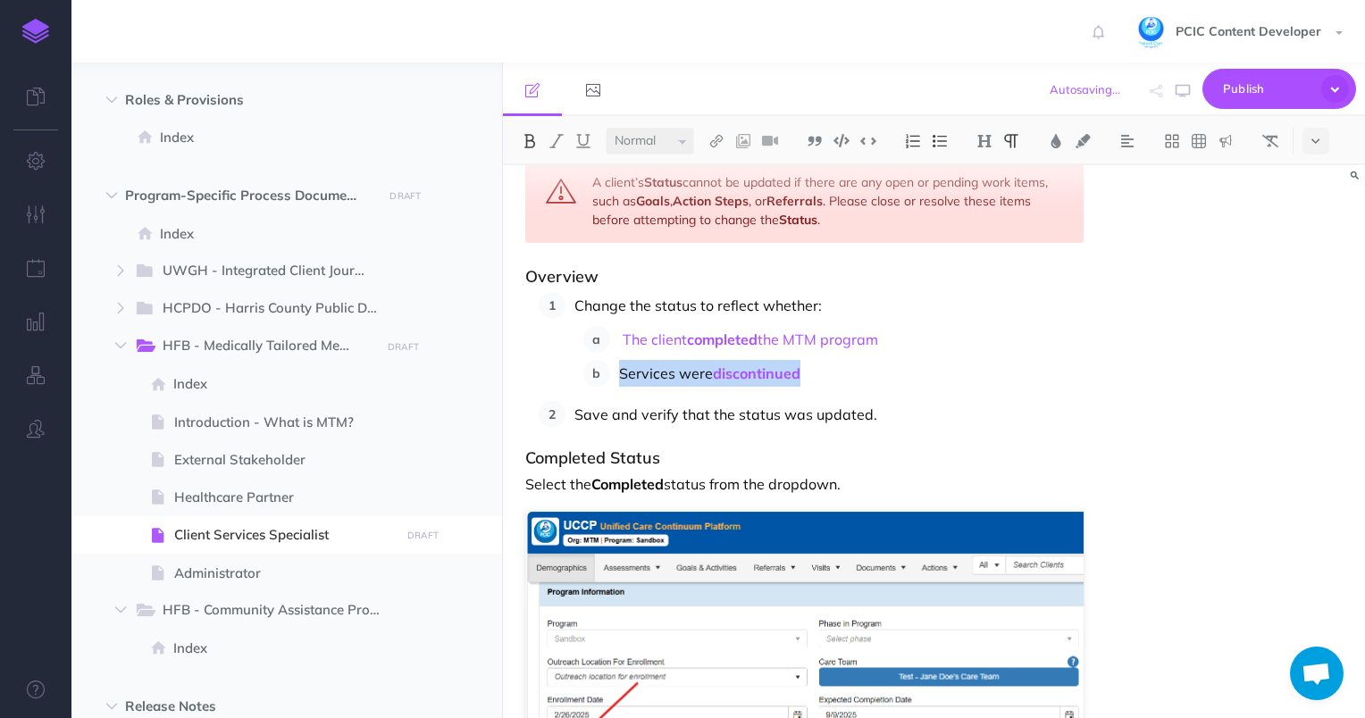
drag, startPoint x: 808, startPoint y: 368, endPoint x: 608, endPoint y: 365, distance: 199.3
click at [610, 365] on li "Services were discontinued" at bounding box center [847, 373] width 474 height 27
drag, startPoint x: 838, startPoint y: 327, endPoint x: 624, endPoint y: 326, distance: 214.5
click at [624, 326] on p "The client completed the MTM program" at bounding box center [852, 339] width 466 height 27
drag, startPoint x: 813, startPoint y: 363, endPoint x: 616, endPoint y: 362, distance: 197.5
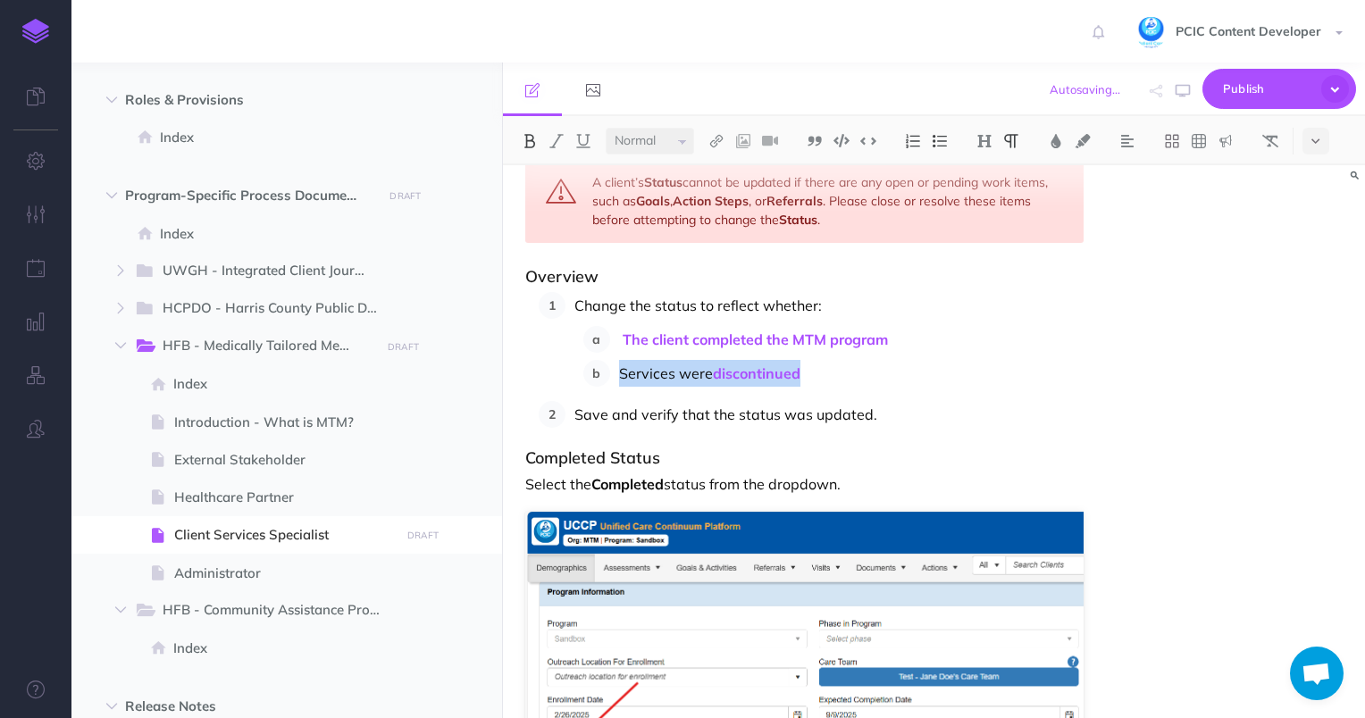
click at [616, 362] on li "Services were discontinued" at bounding box center [847, 373] width 474 height 27
click at [718, 141] on img at bounding box center [717, 141] width 16 height 14
click at [718, 220] on icon at bounding box center [716, 226] width 10 height 13
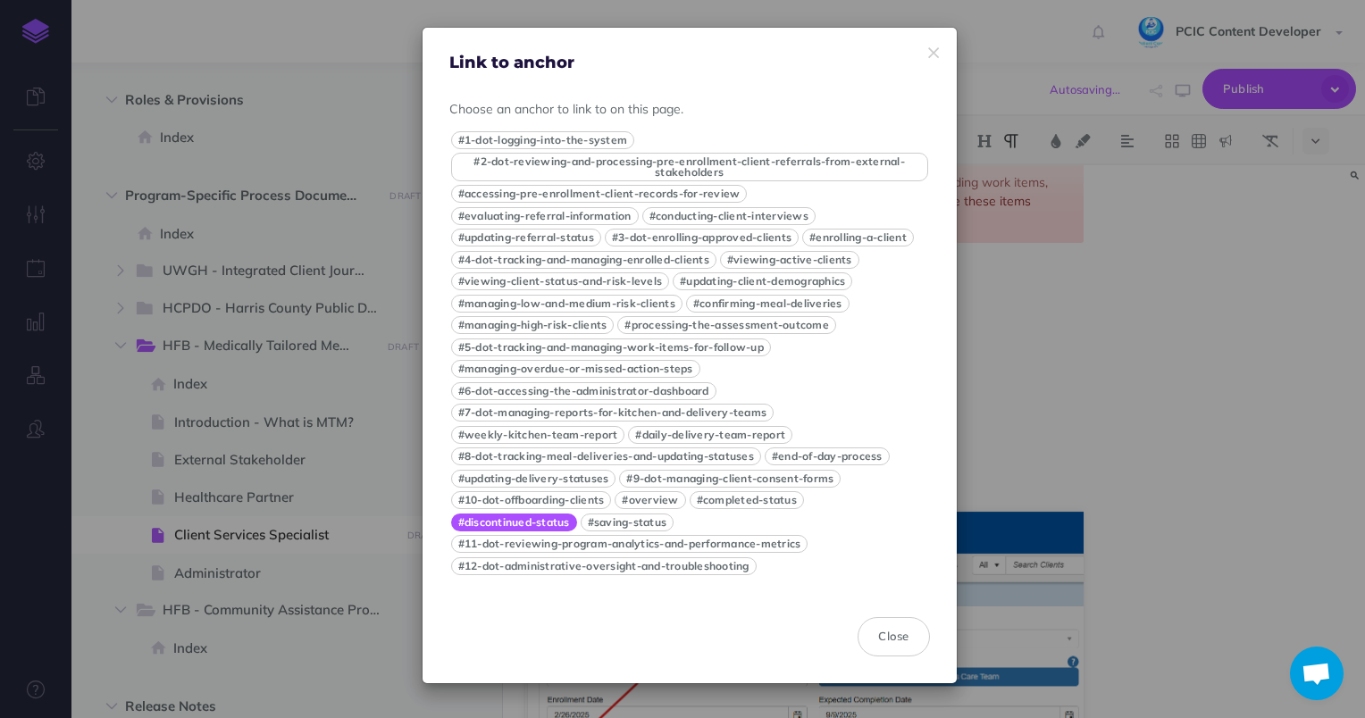
click at [542, 532] on button "#discontinued-status" at bounding box center [514, 523] width 126 height 18
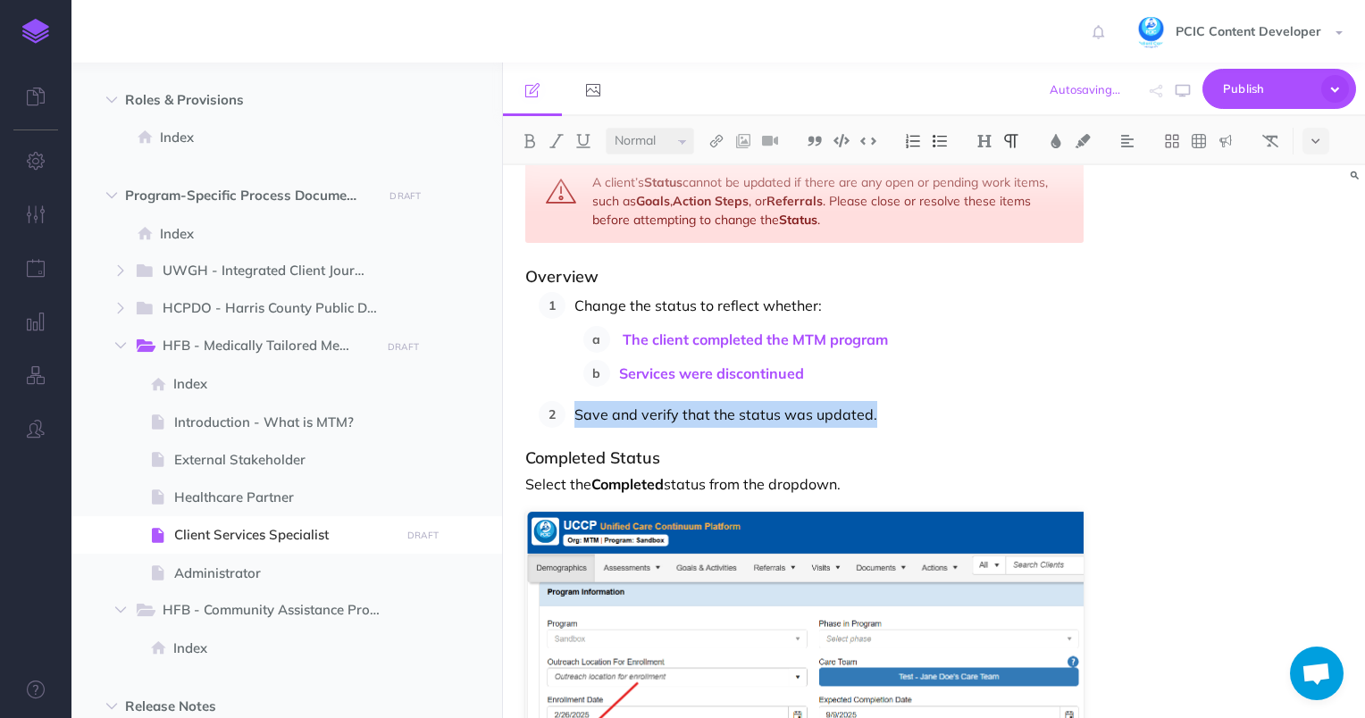
drag, startPoint x: 897, startPoint y: 399, endPoint x: 564, endPoint y: 396, distance: 333.3
click at [564, 396] on ol "Change the status to reflect whether: The client completed the MTM program Serv…" at bounding box center [812, 360] width 546 height 136
click at [894, 409] on p "Save and verify that the status was updated." at bounding box center [830, 414] width 510 height 27
drag, startPoint x: 878, startPoint y: 405, endPoint x: 561, endPoint y: 409, distance: 317.2
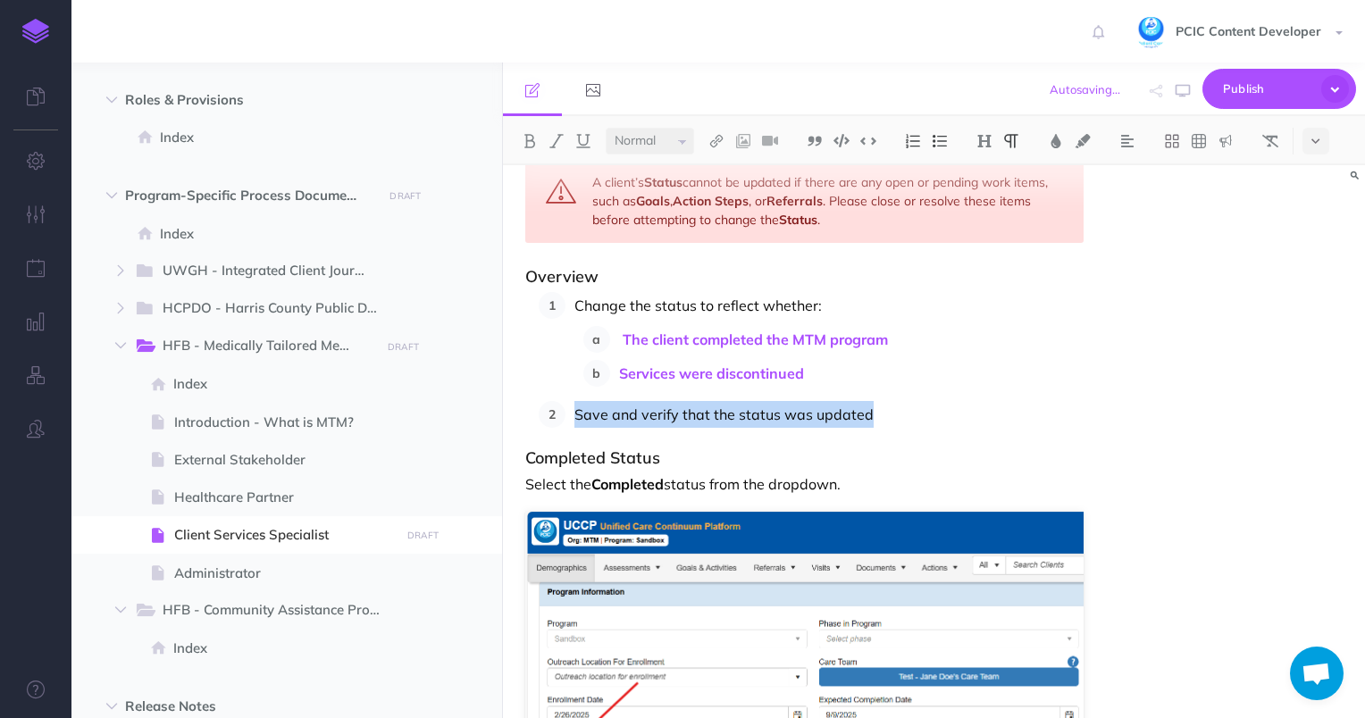
click at [566, 409] on li "Save and verify that the status was updated" at bounding box center [825, 414] width 519 height 27
click at [723, 139] on img at bounding box center [717, 141] width 16 height 14
click at [721, 225] on icon at bounding box center [716, 226] width 10 height 13
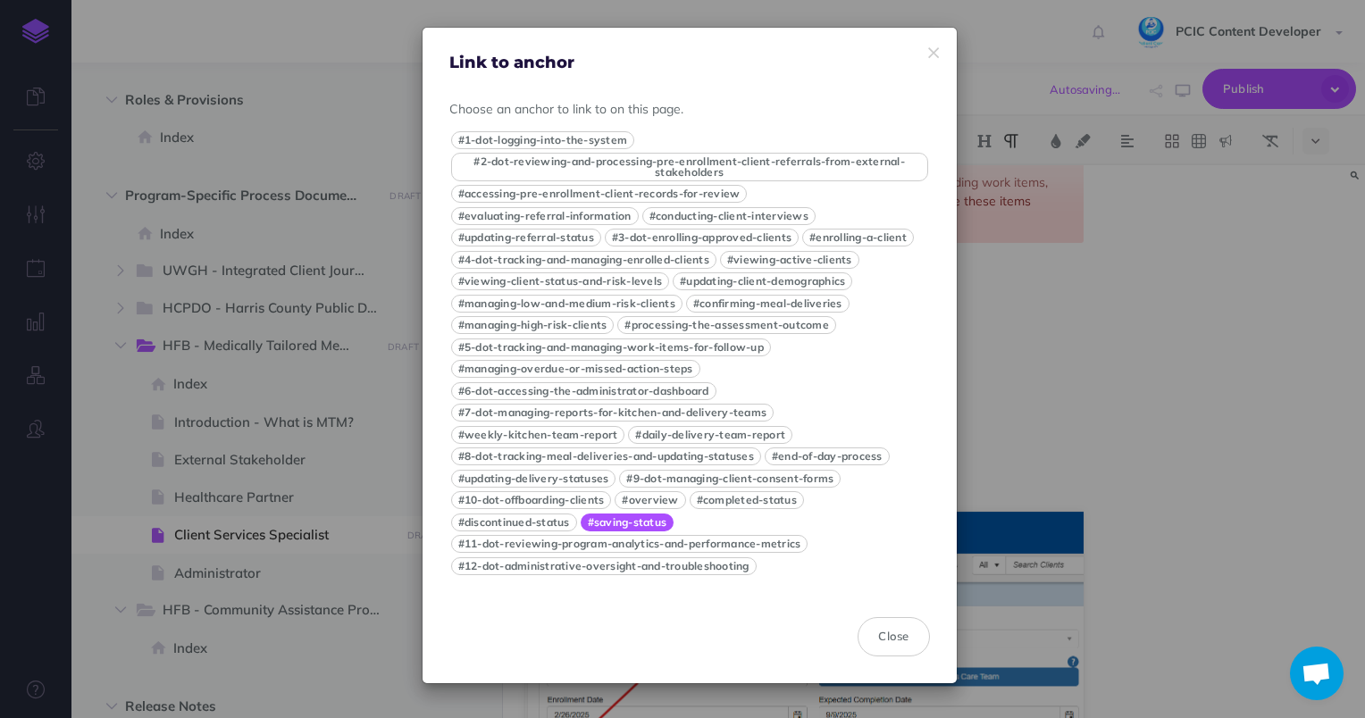
click at [642, 531] on button "#saving-status" at bounding box center [628, 523] width 94 height 18
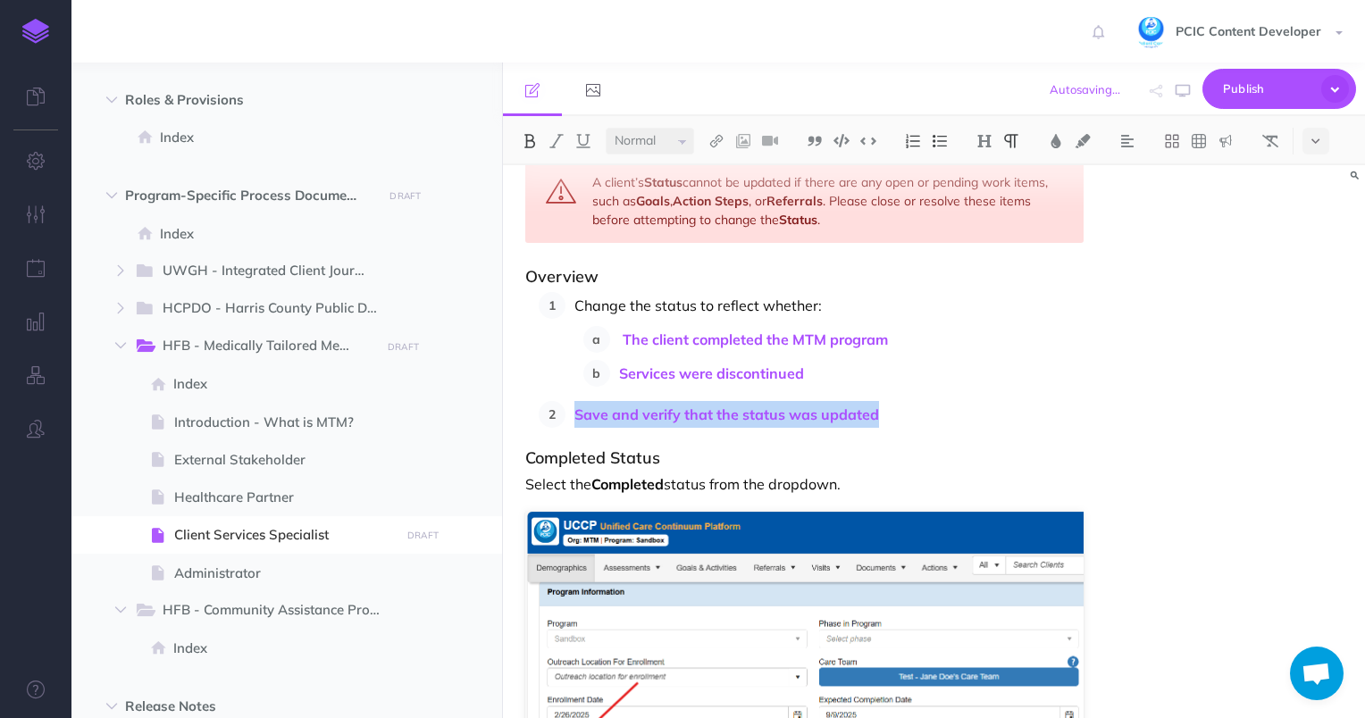
click at [977, 450] on h3 "Completed Status" at bounding box center [804, 458] width 559 height 18
click at [658, 269] on h3 "Overview" at bounding box center [804, 277] width 559 height 18
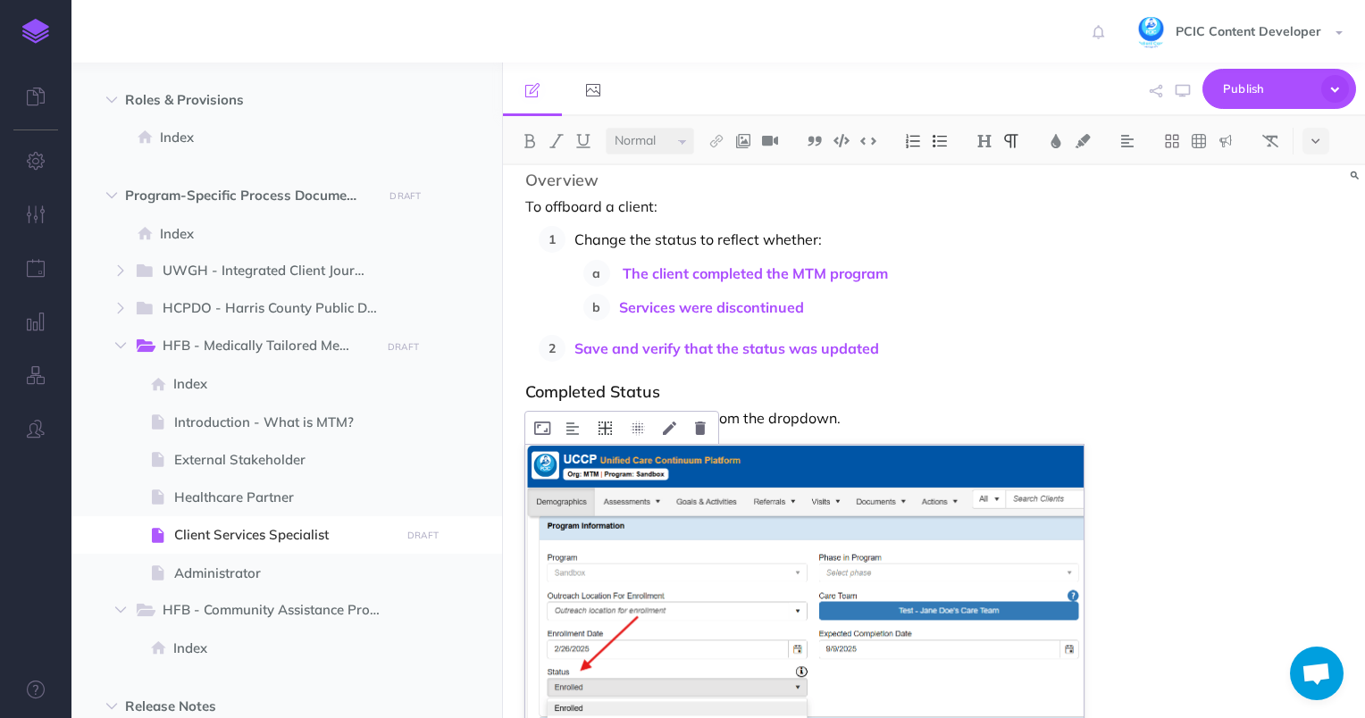
scroll to position [13911, 0]
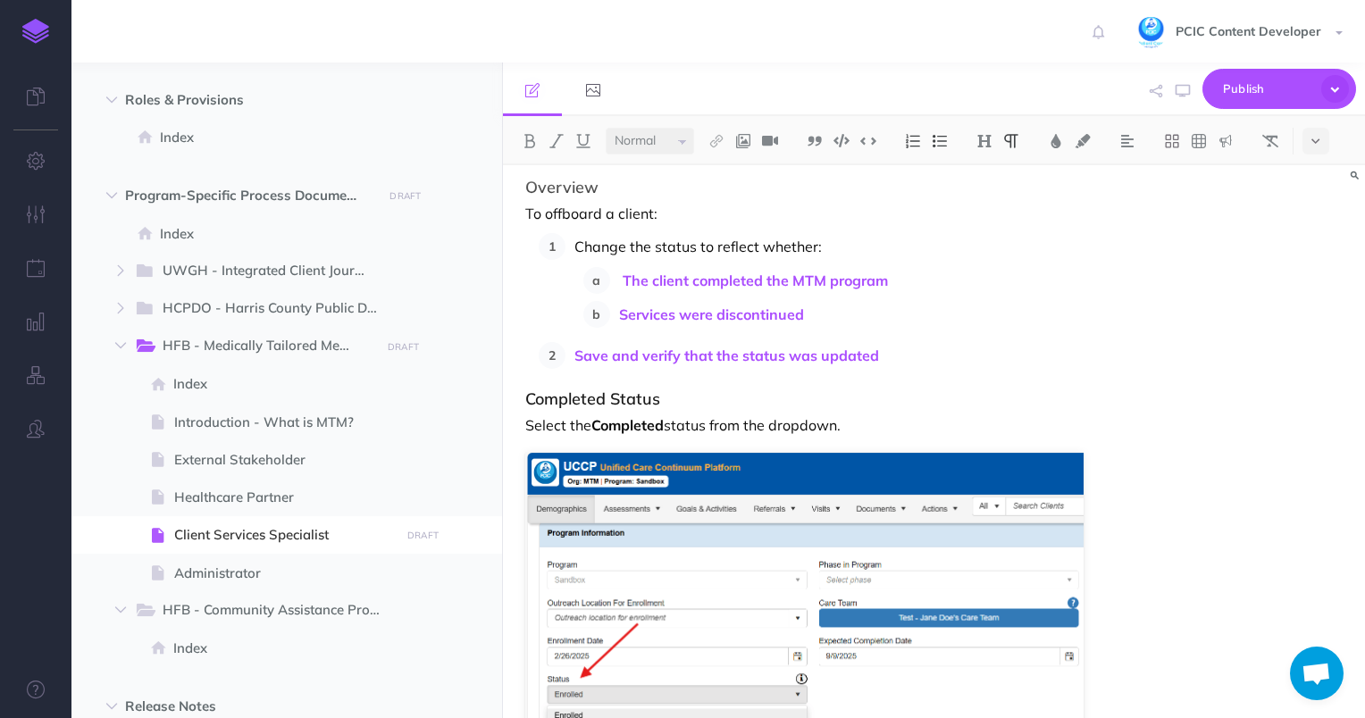
click at [526, 418] on p "Select the Completed status from the dropdown." at bounding box center [804, 425] width 559 height 21
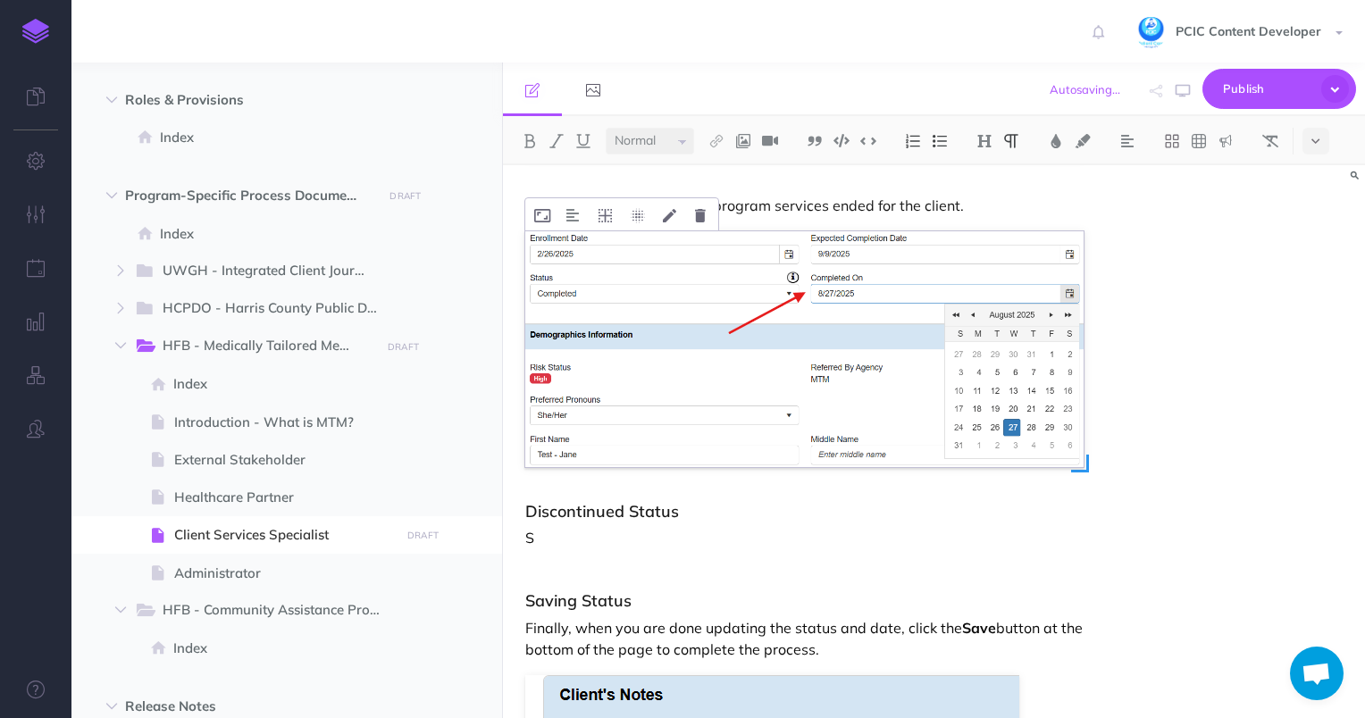
scroll to position [14625, 0]
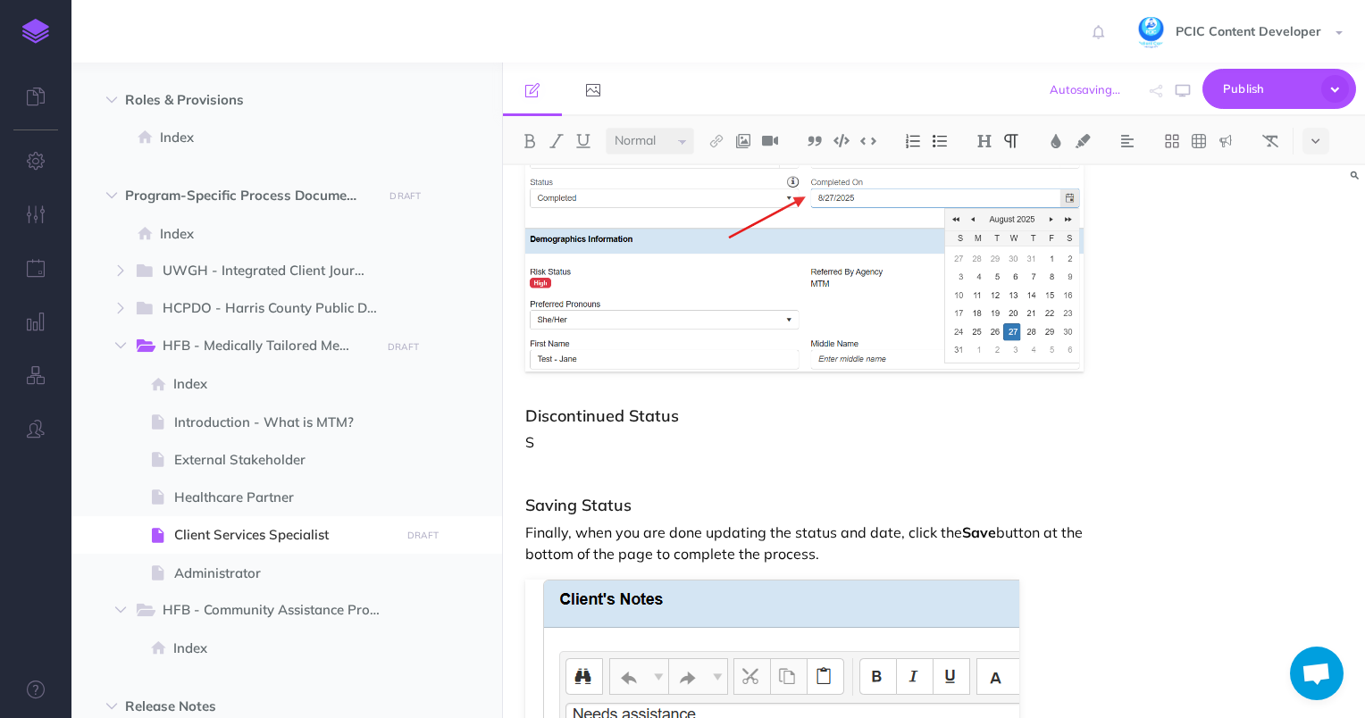
click at [539, 435] on p "S" at bounding box center [804, 442] width 559 height 21
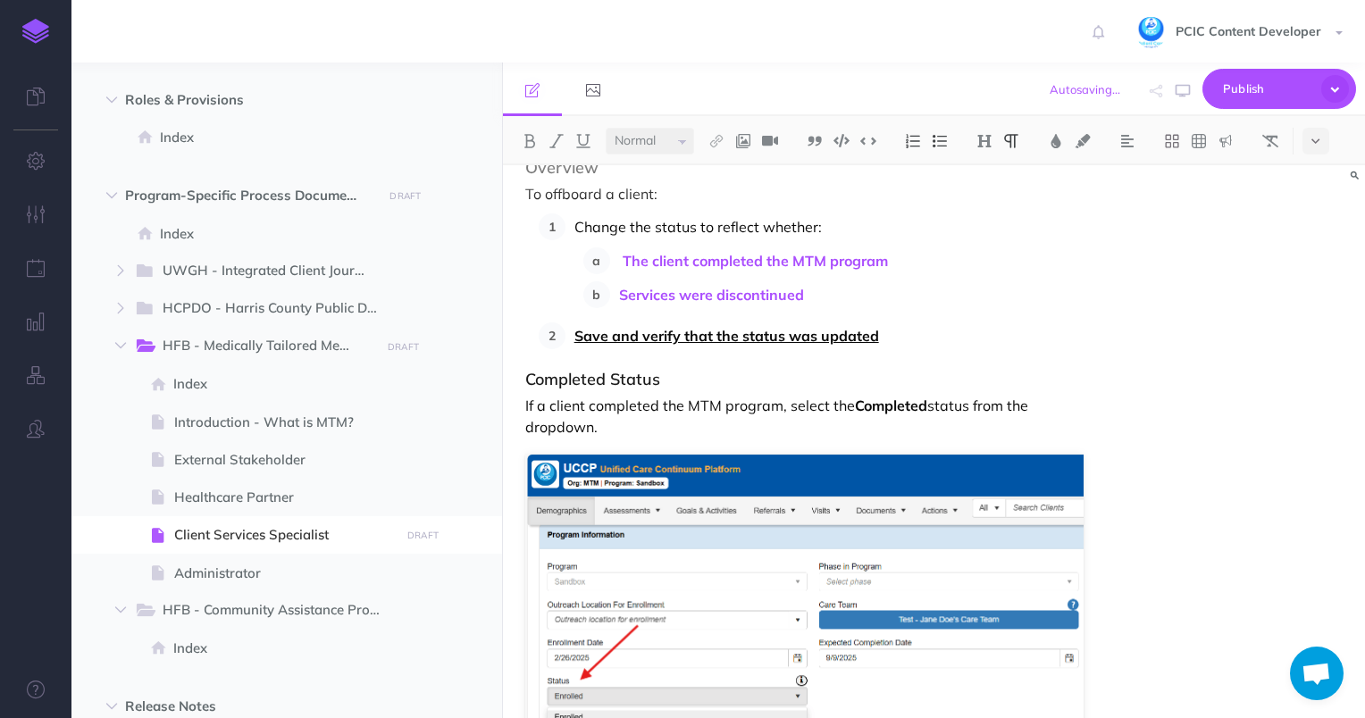
scroll to position [13821, 0]
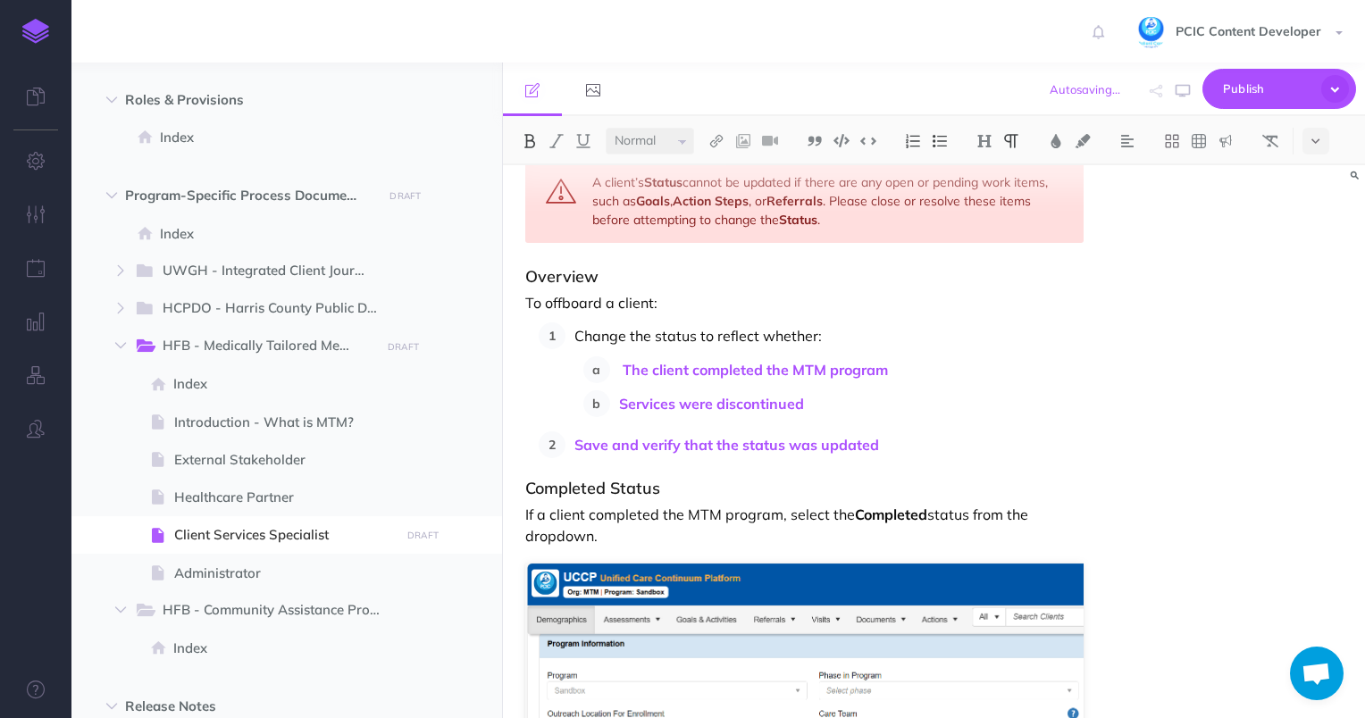
drag, startPoint x: 746, startPoint y: 530, endPoint x: 786, endPoint y: 509, distance: 45.2
click at [786, 509] on p "If a client completed the MTM program, select the Completed status from the dro…" at bounding box center [804, 525] width 559 height 43
copy p "select the Completed status from the dropdown."
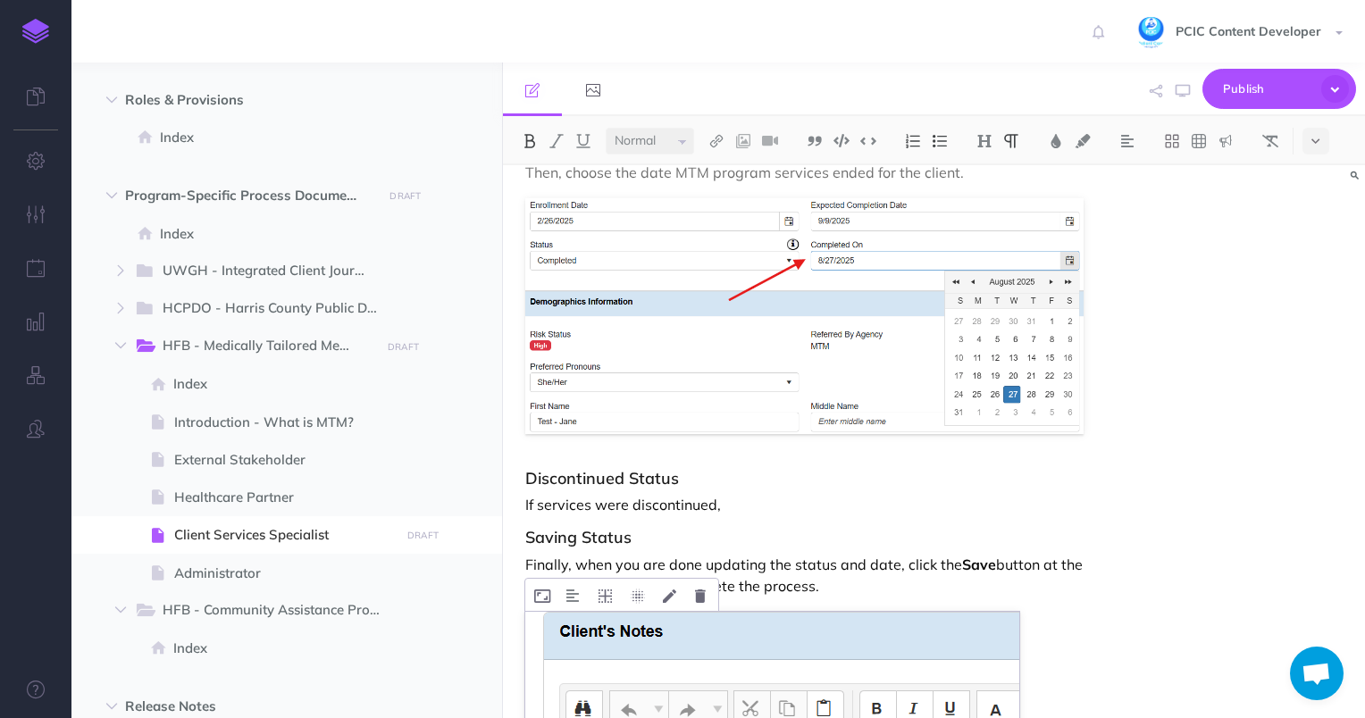
scroll to position [14715, 0]
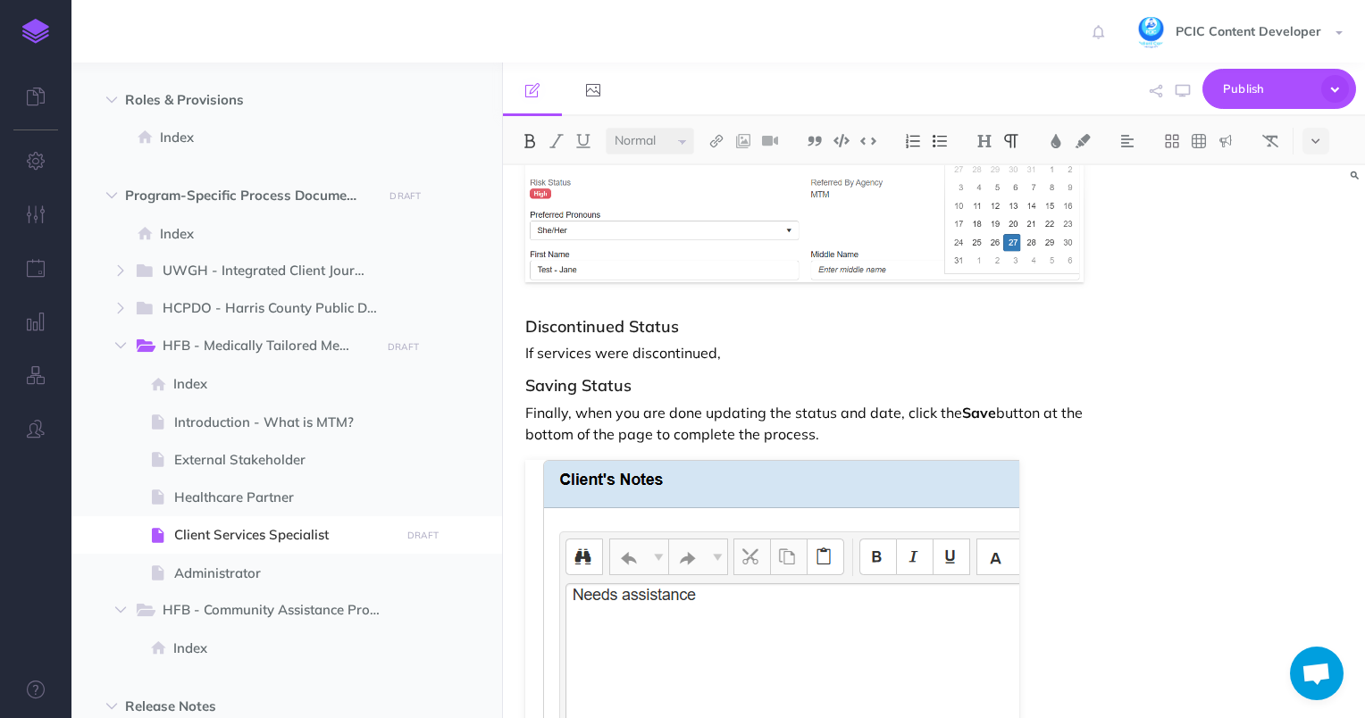
click at [761, 343] on p "If services were discontinued," at bounding box center [804, 352] width 559 height 21
click at [809, 343] on p "If services were discontinued, select the Completed status from the dropdown." at bounding box center [804, 352] width 559 height 21
click at [811, 342] on p "If services were discontinued, select the Discontinued status from the dropdown." at bounding box center [804, 352] width 559 height 21
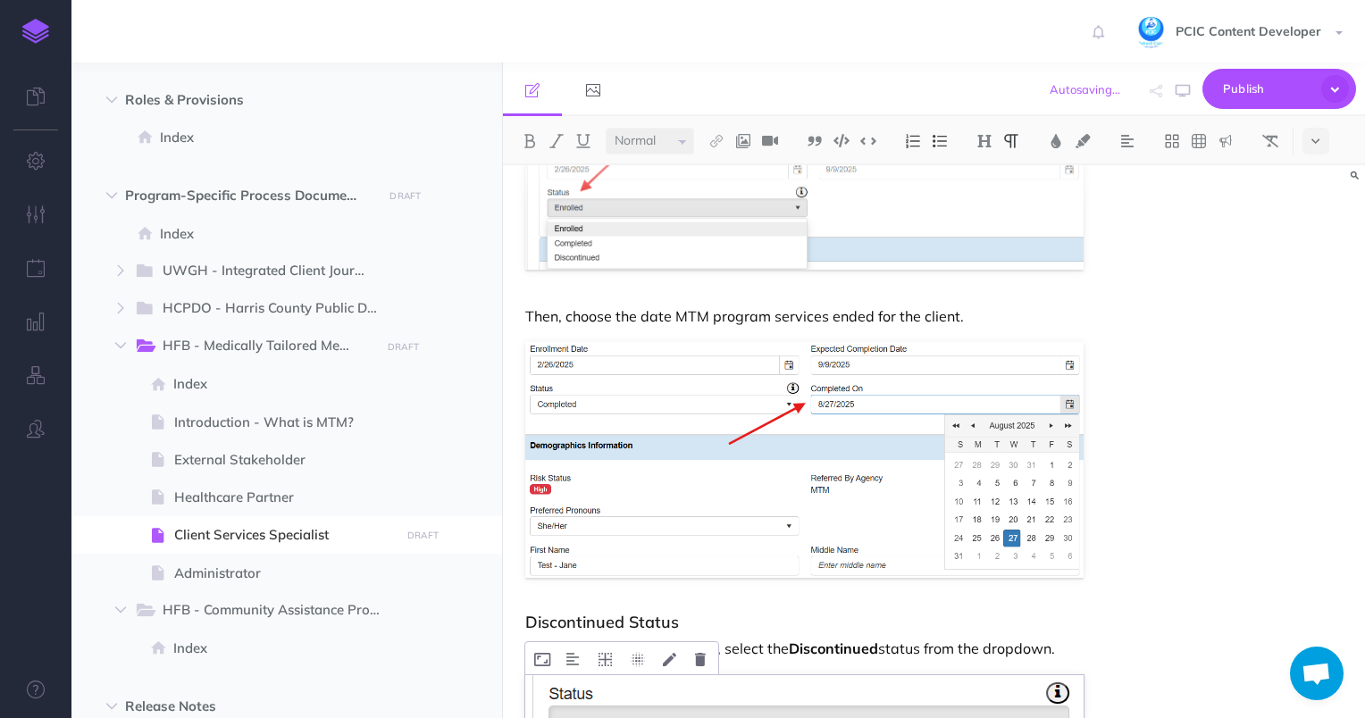
scroll to position [14268, 0]
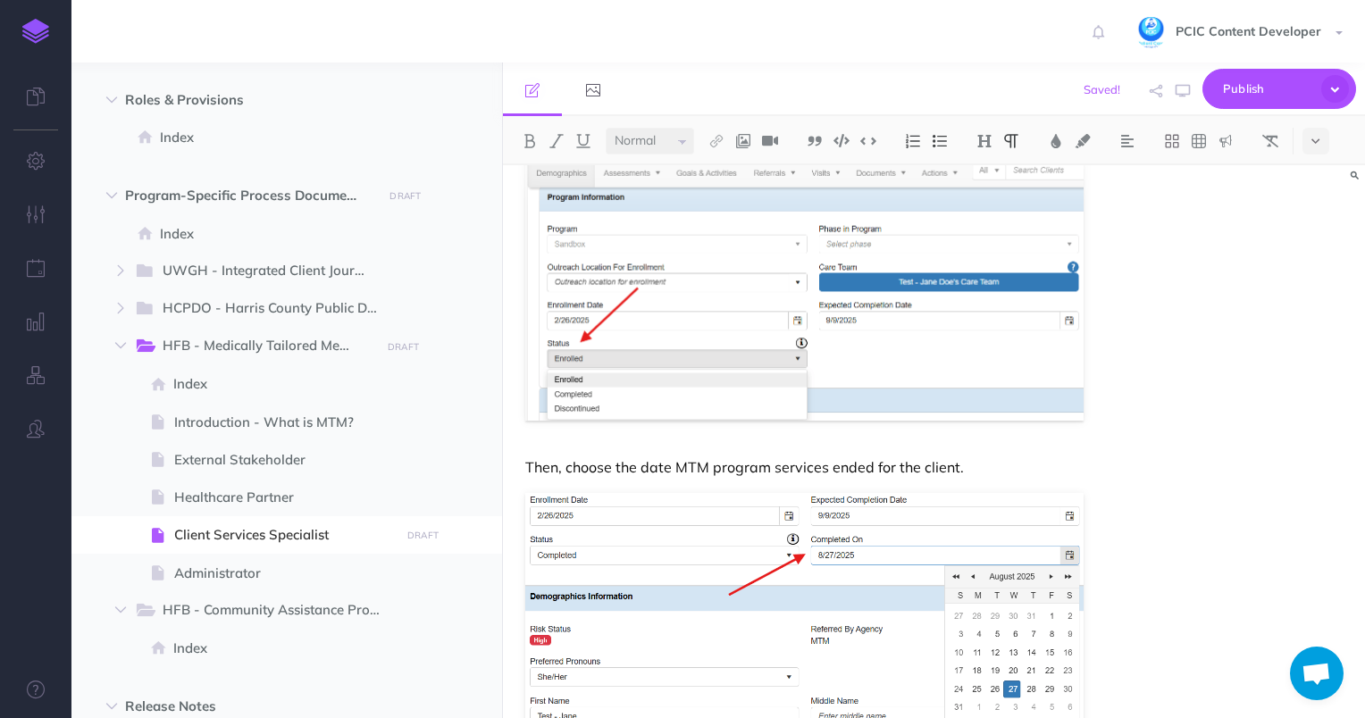
click at [771, 462] on p "Then, choose the date MTM program services ended for the client." at bounding box center [804, 467] width 559 height 21
copy p "Then, choose the date MTM program services ended for the client."
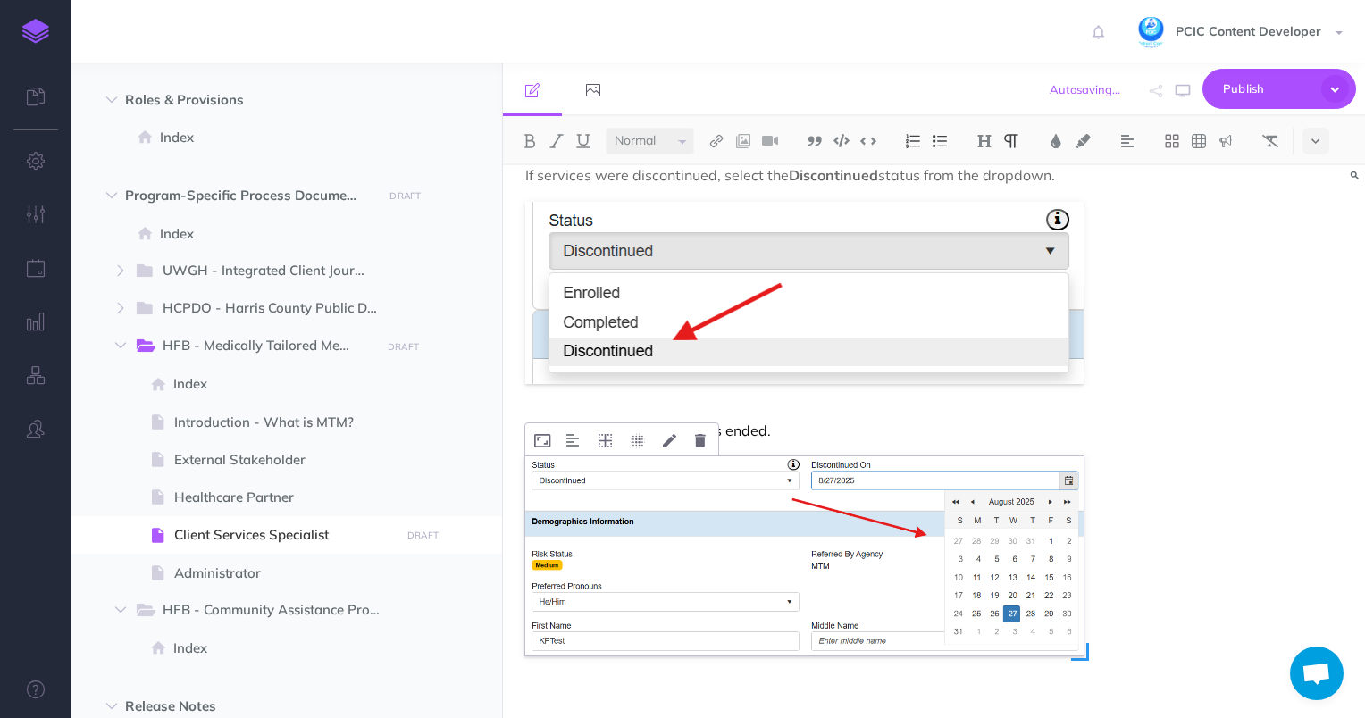
scroll to position [14893, 0]
click at [748, 422] on p "Next, select the date services ended." at bounding box center [804, 429] width 559 height 21
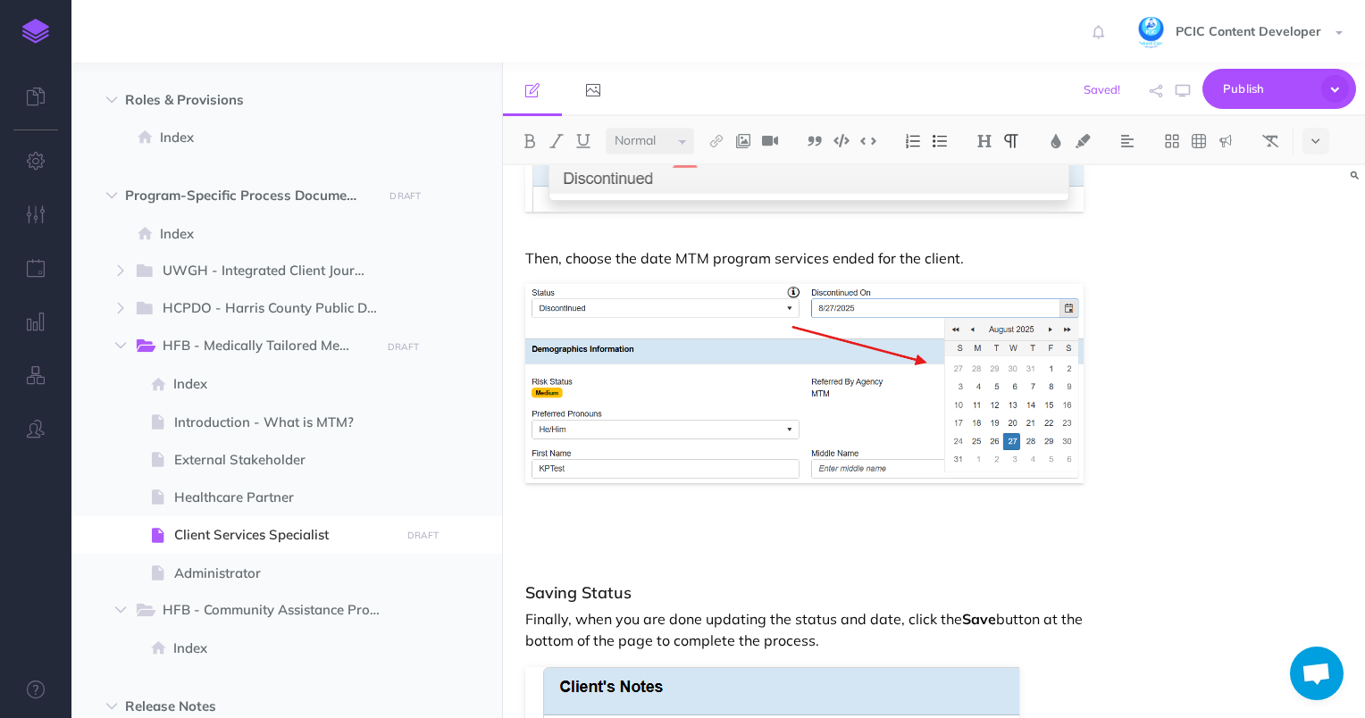
scroll to position [15072, 0]
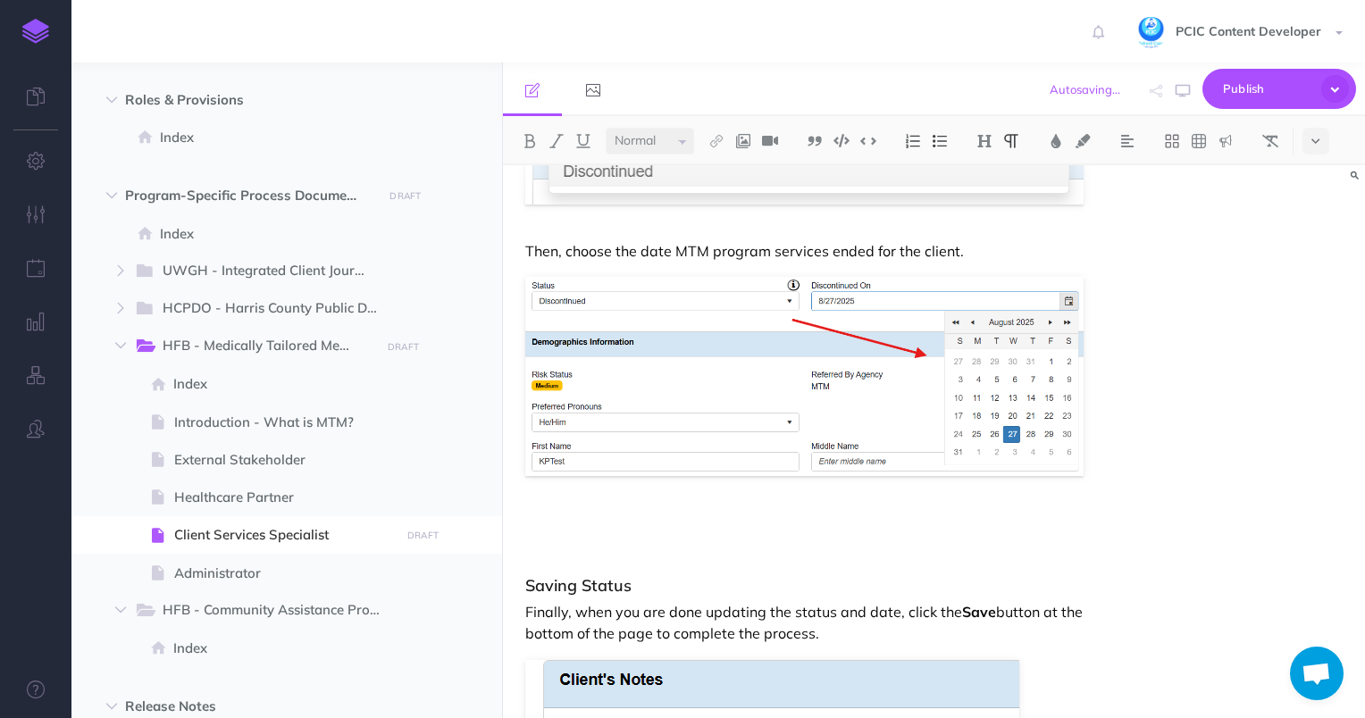
click at [650, 512] on p at bounding box center [804, 522] width 559 height 21
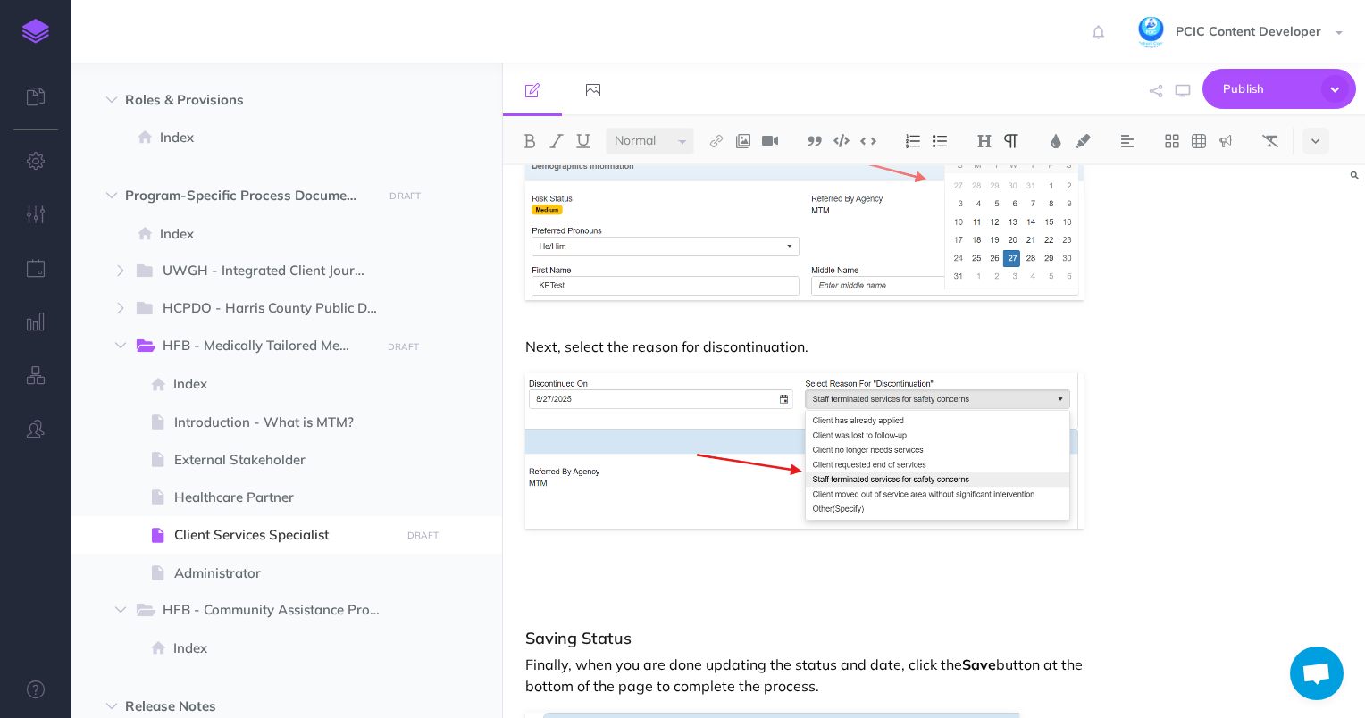
scroll to position [15251, 0]
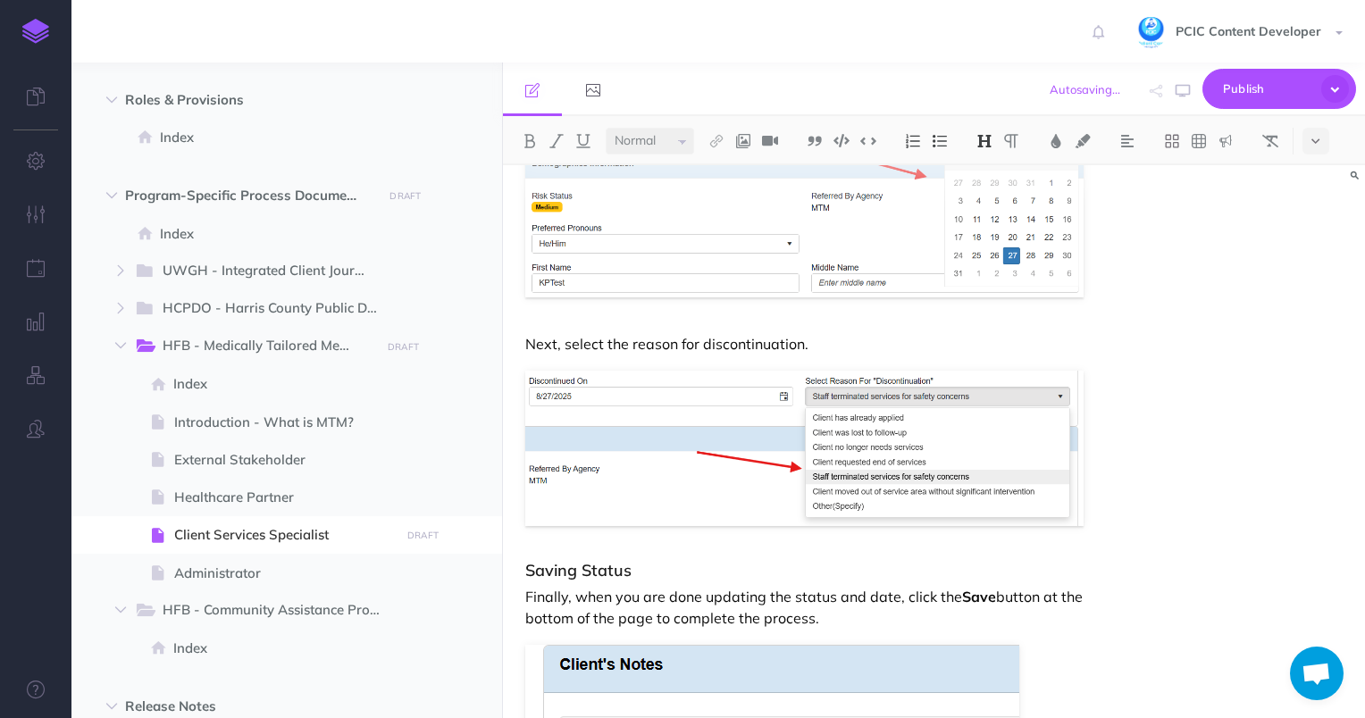
click at [800, 339] on p "Next, select the reason for discontinuation." at bounding box center [804, 343] width 559 height 21
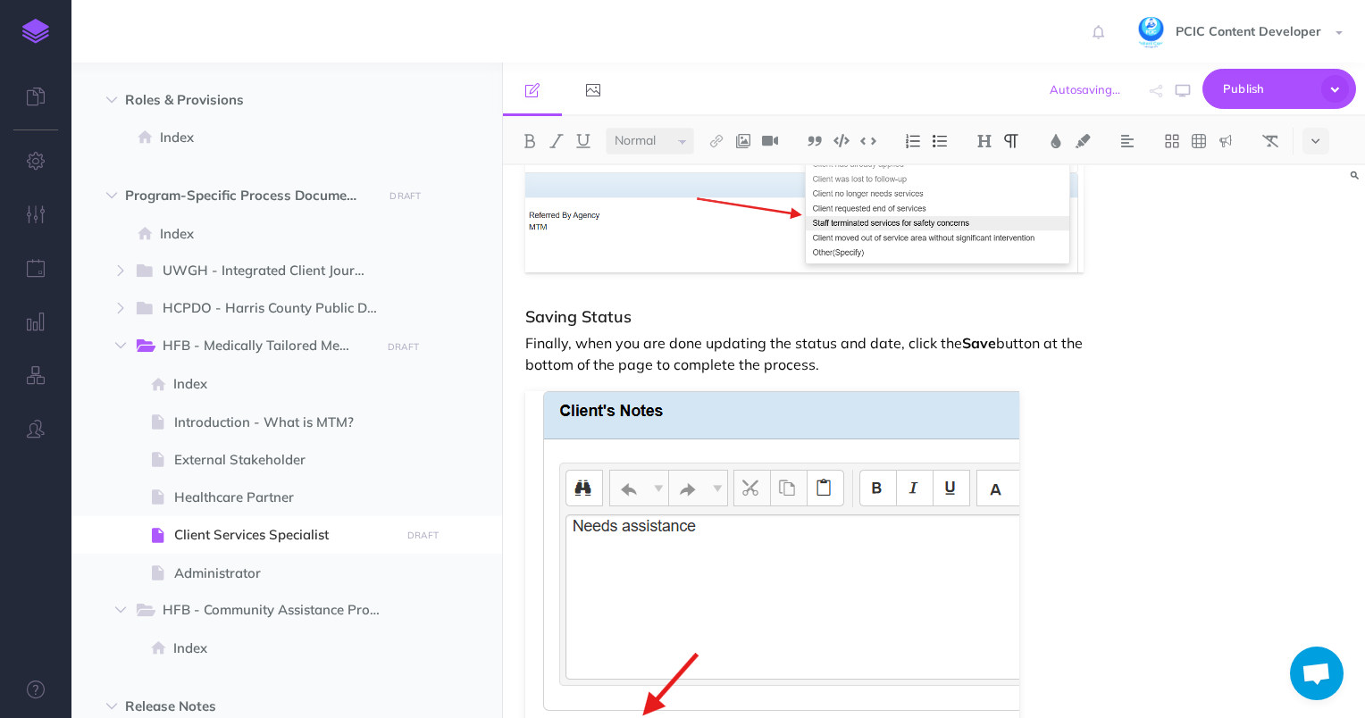
scroll to position [15519, 0]
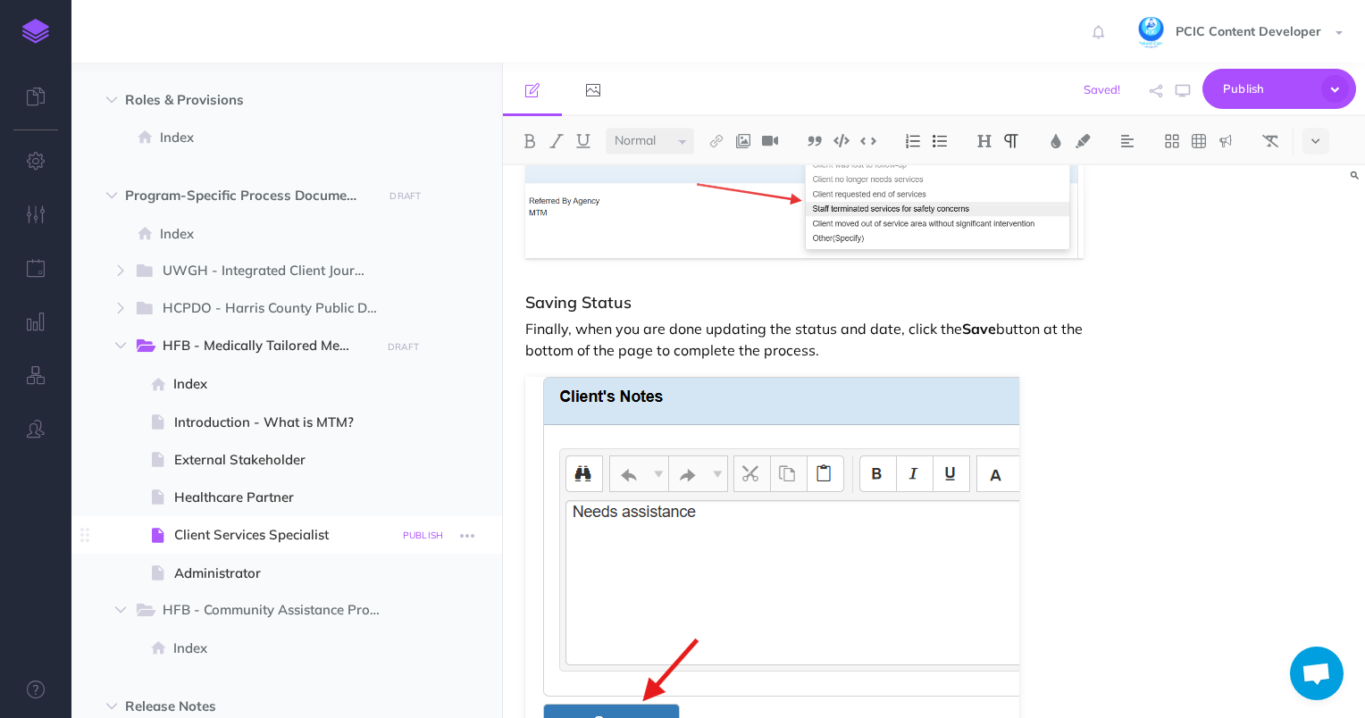
click at [416, 527] on button "PUBLISH" at bounding box center [424, 535] width 50 height 21
click at [404, 622] on textarea at bounding box center [331, 626] width 209 height 76
type textarea "added discontinued workflow"
click at [409, 685] on button "Publish" at bounding box center [408, 688] width 58 height 30
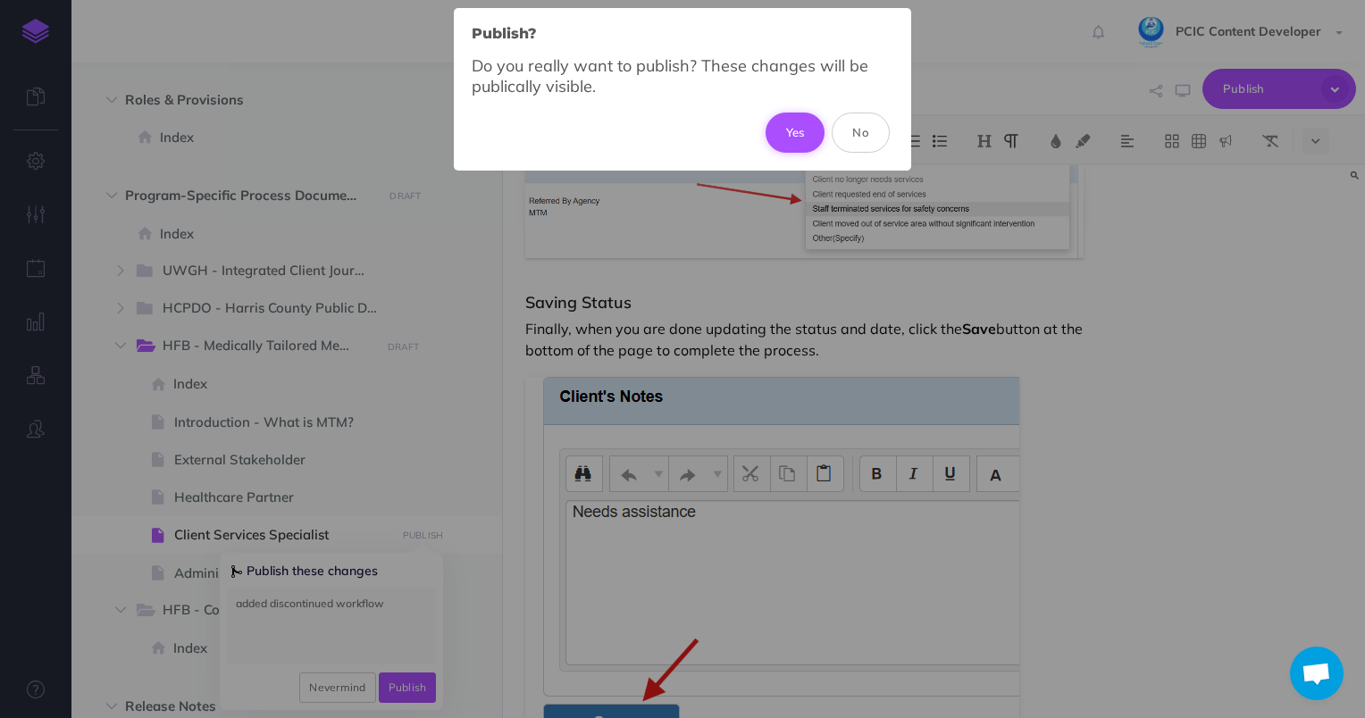
click at [795, 137] on button "Yes" at bounding box center [796, 132] width 60 height 39
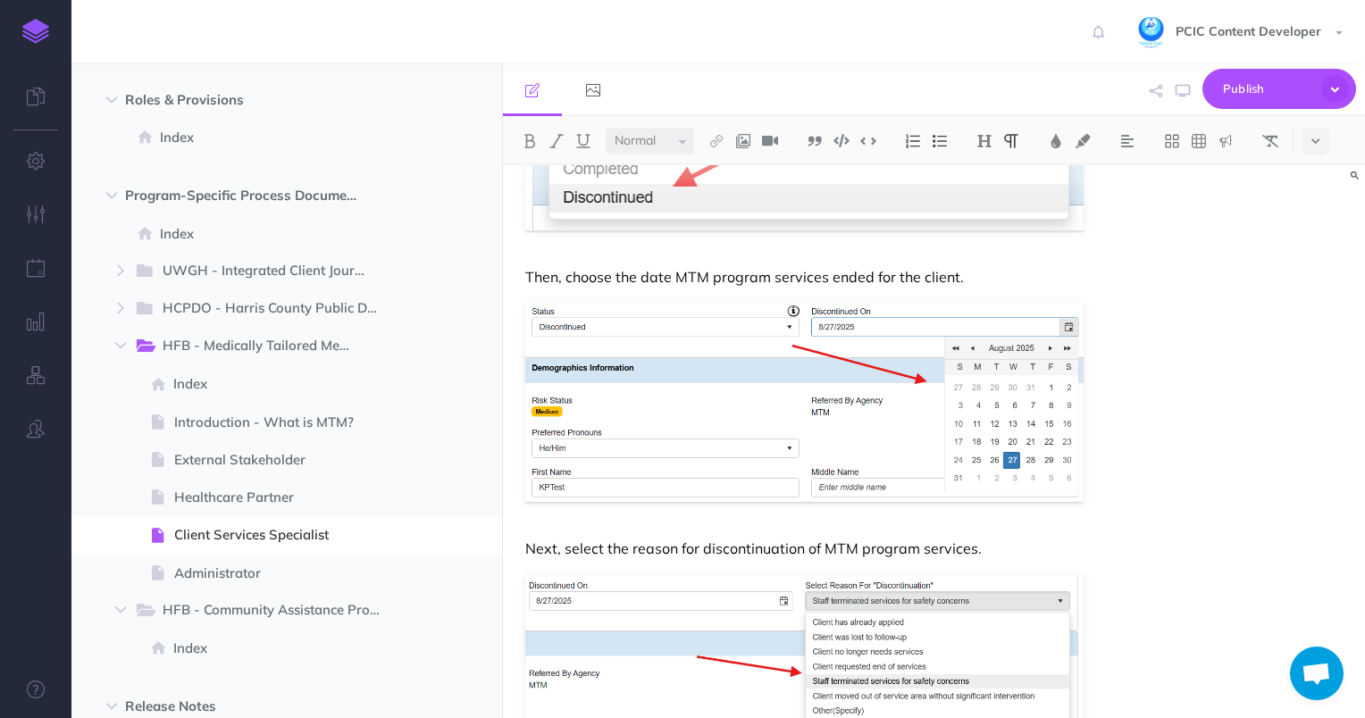
scroll to position [15078, 0]
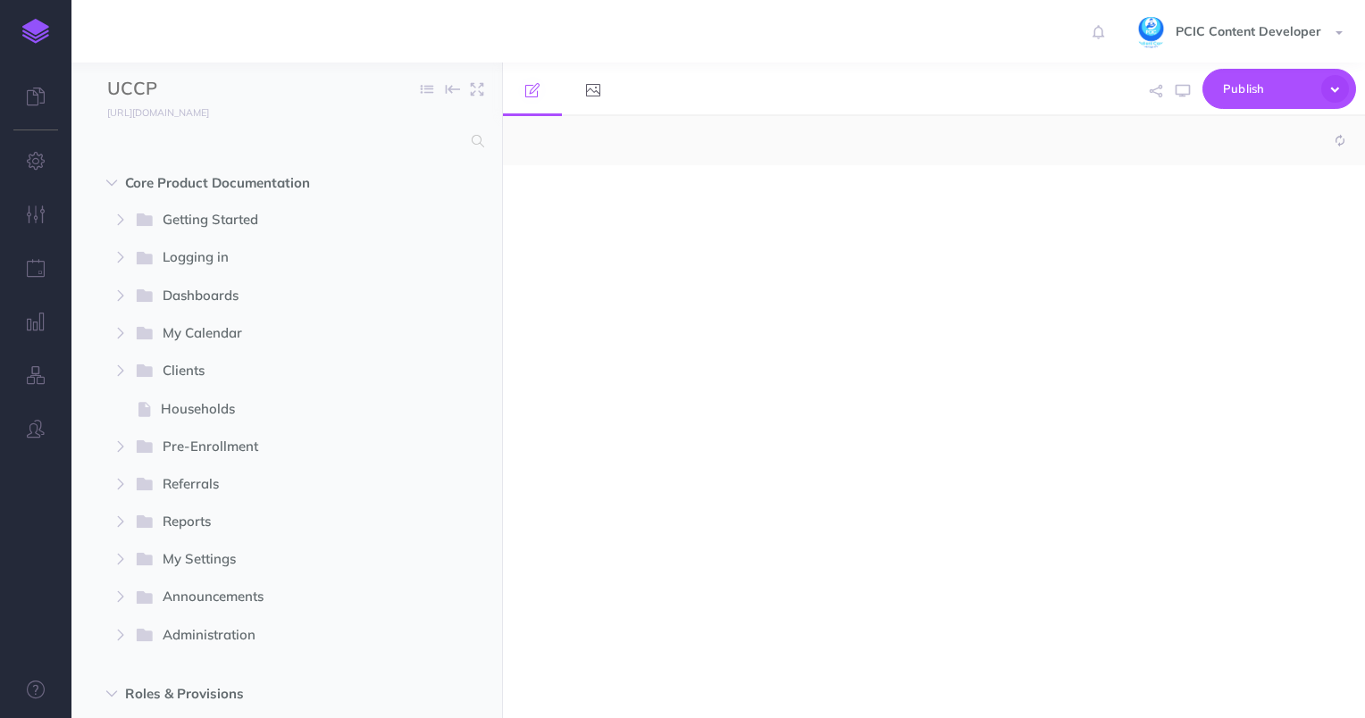
select select "null"
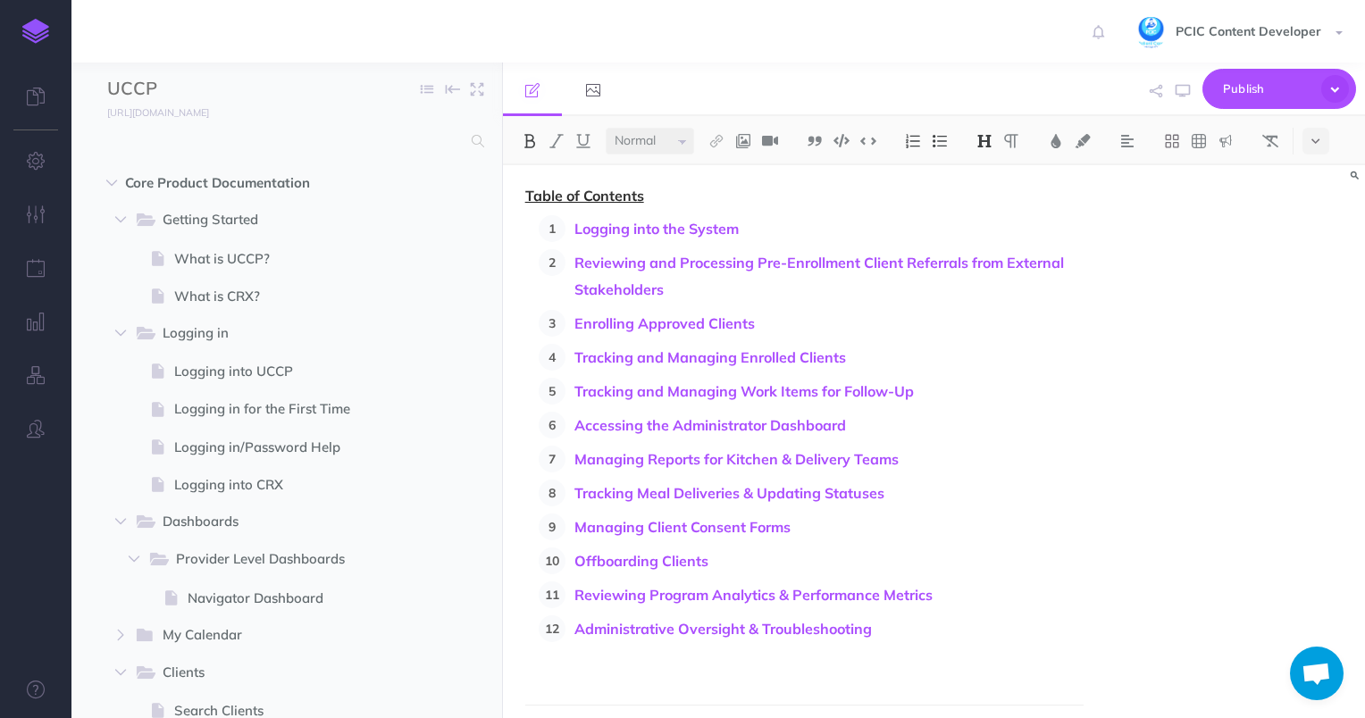
scroll to position [536, 0]
